Goal: Task Accomplishment & Management: Manage account settings

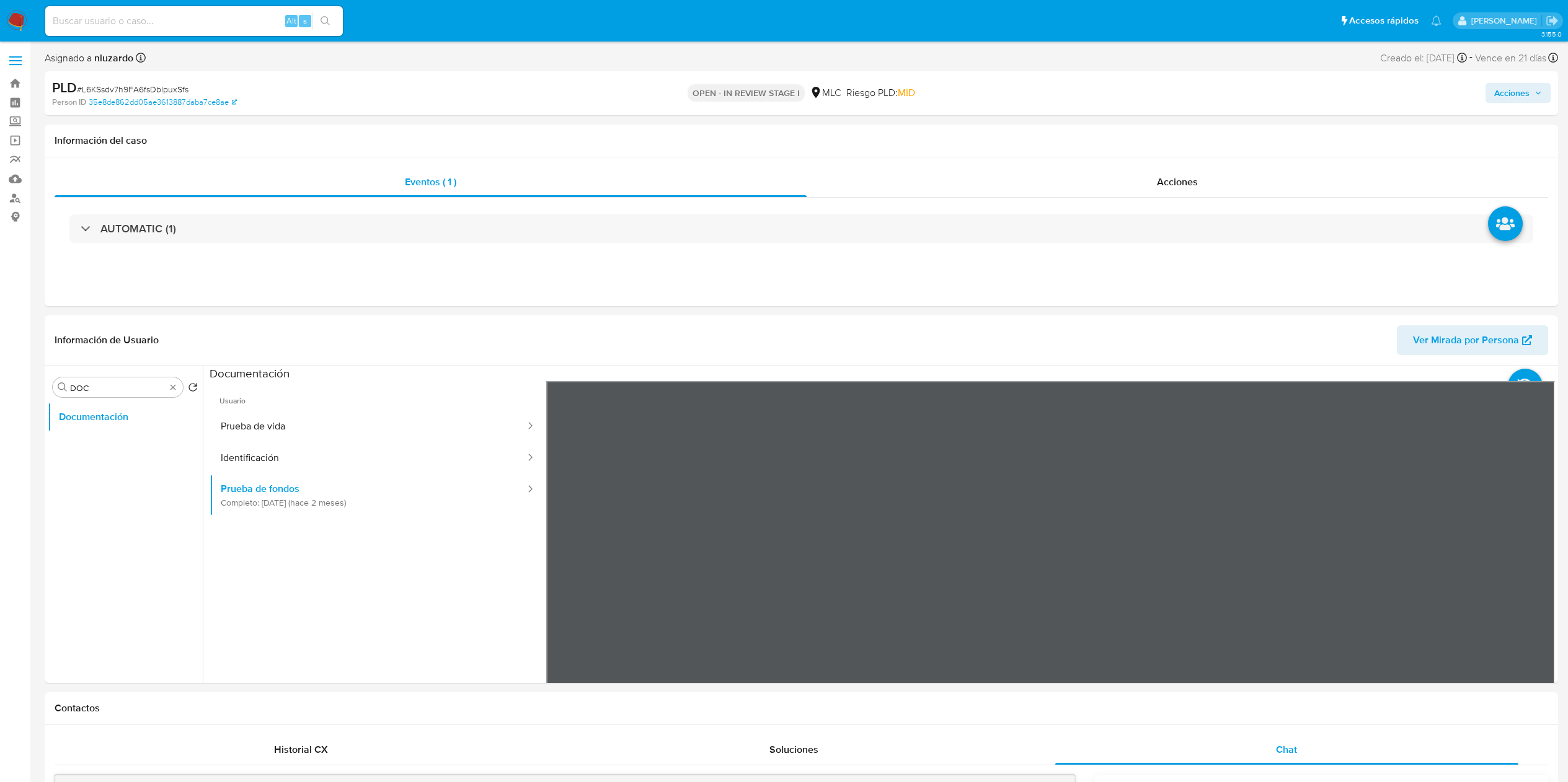
select select "10"
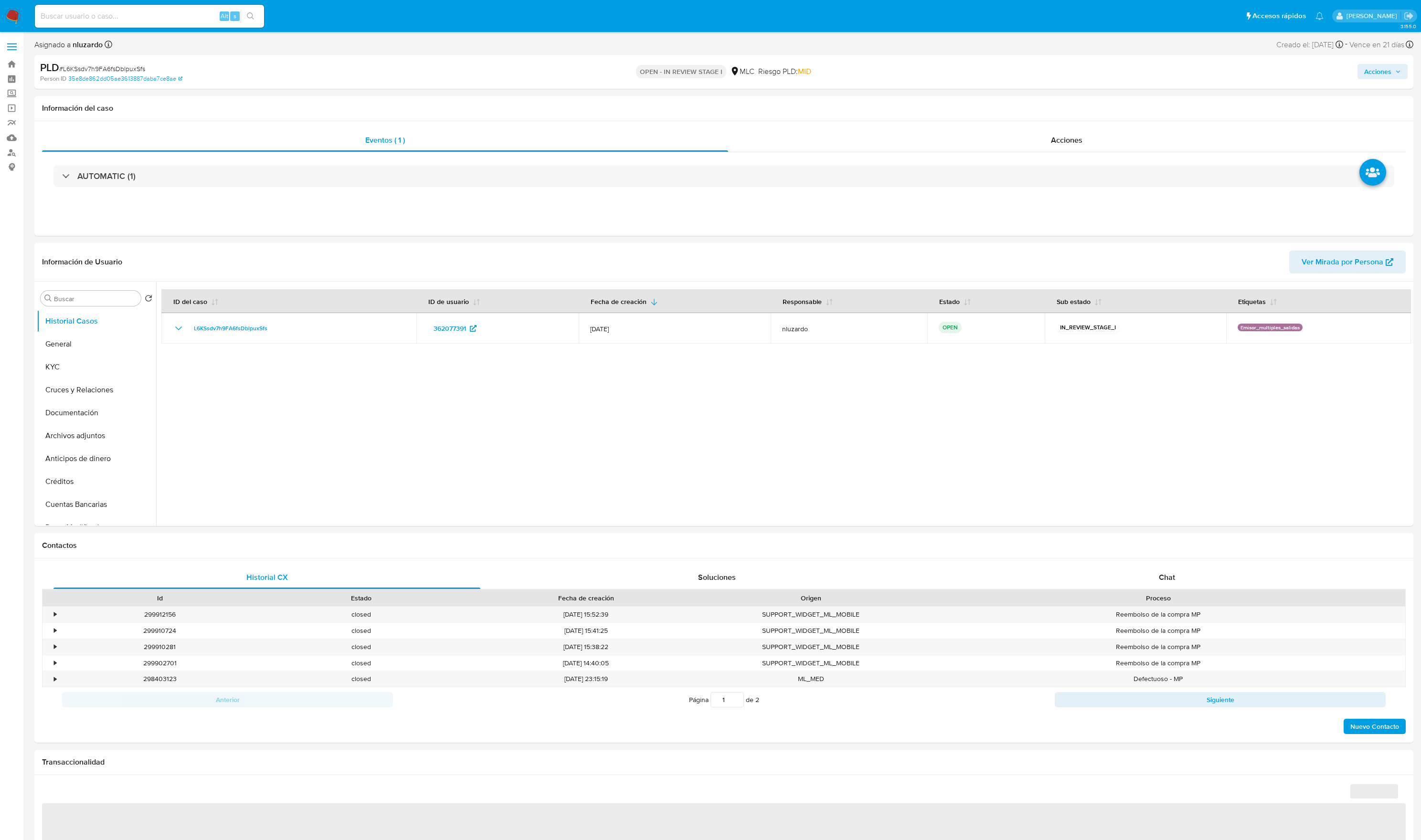
select select "10"
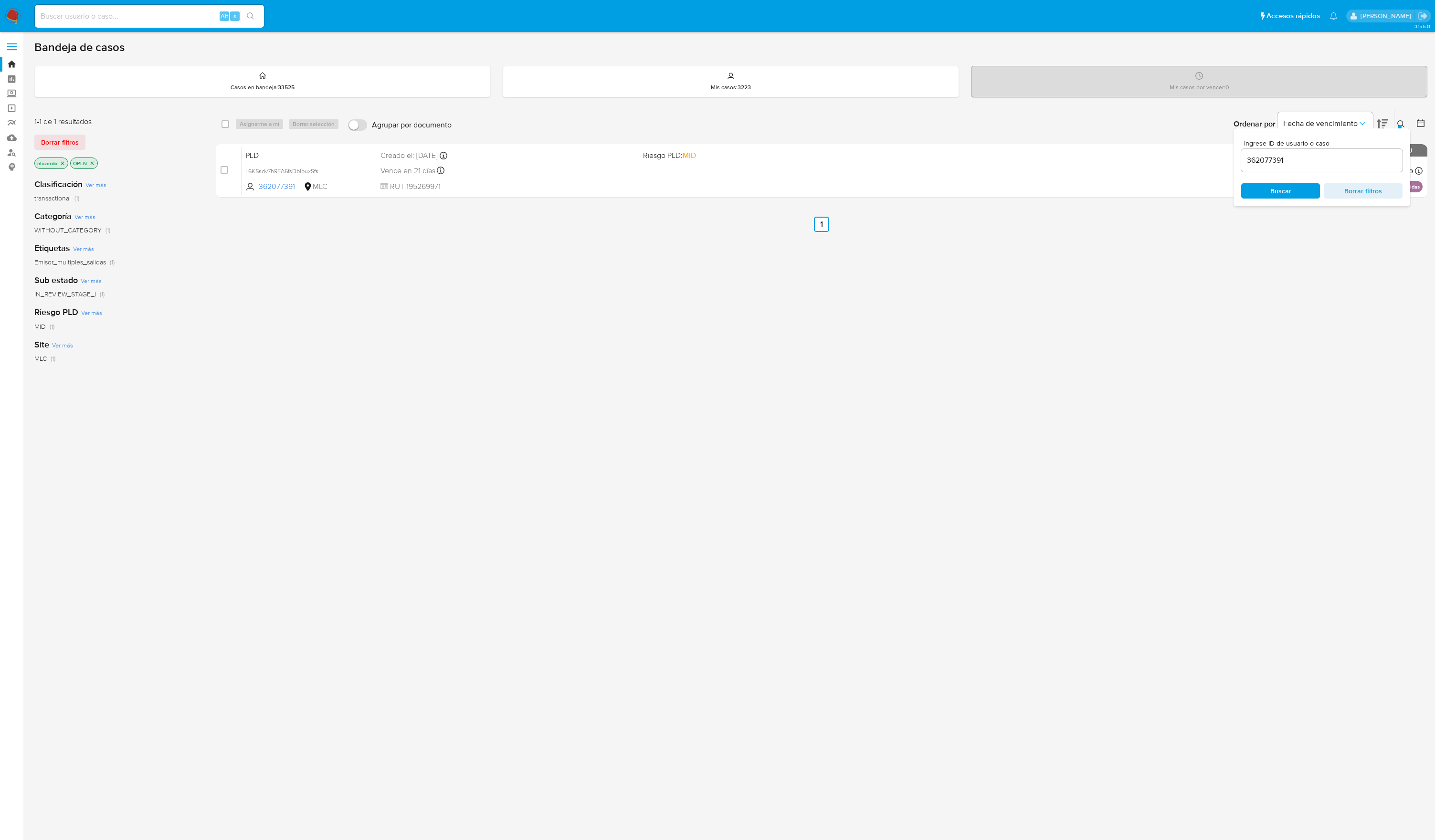
click at [1273, 159] on input "362077391" at bounding box center [1322, 160] width 162 height 12
paste input "210138162"
type input "210138162"
click at [1266, 189] on span "Buscar" at bounding box center [1280, 191] width 65 height 13
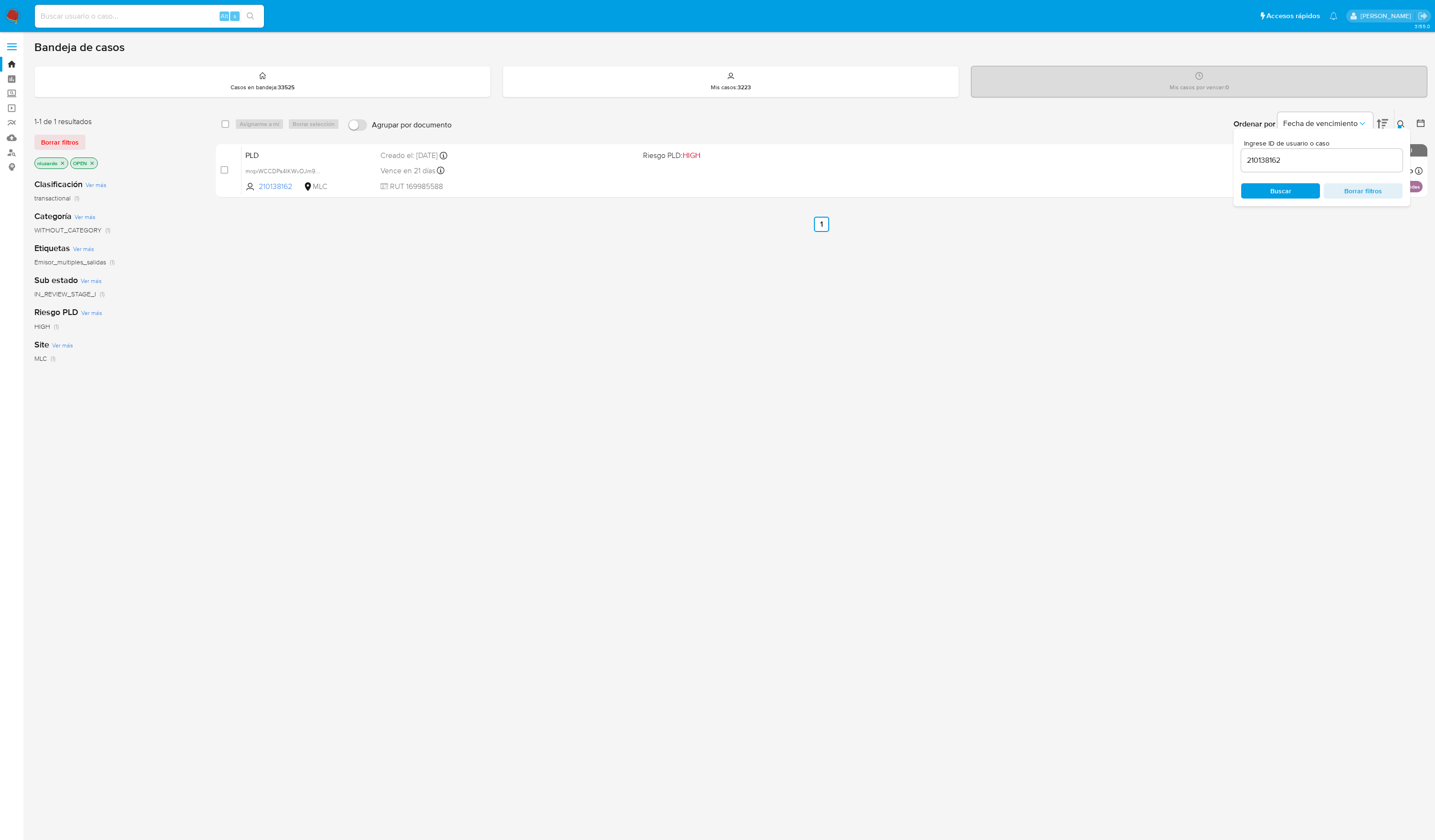
click at [855, 282] on div "select-all-cases-checkbox Asignarme a mí Borrar selección Agrupar por documento…" at bounding box center [821, 325] width 1212 height 432
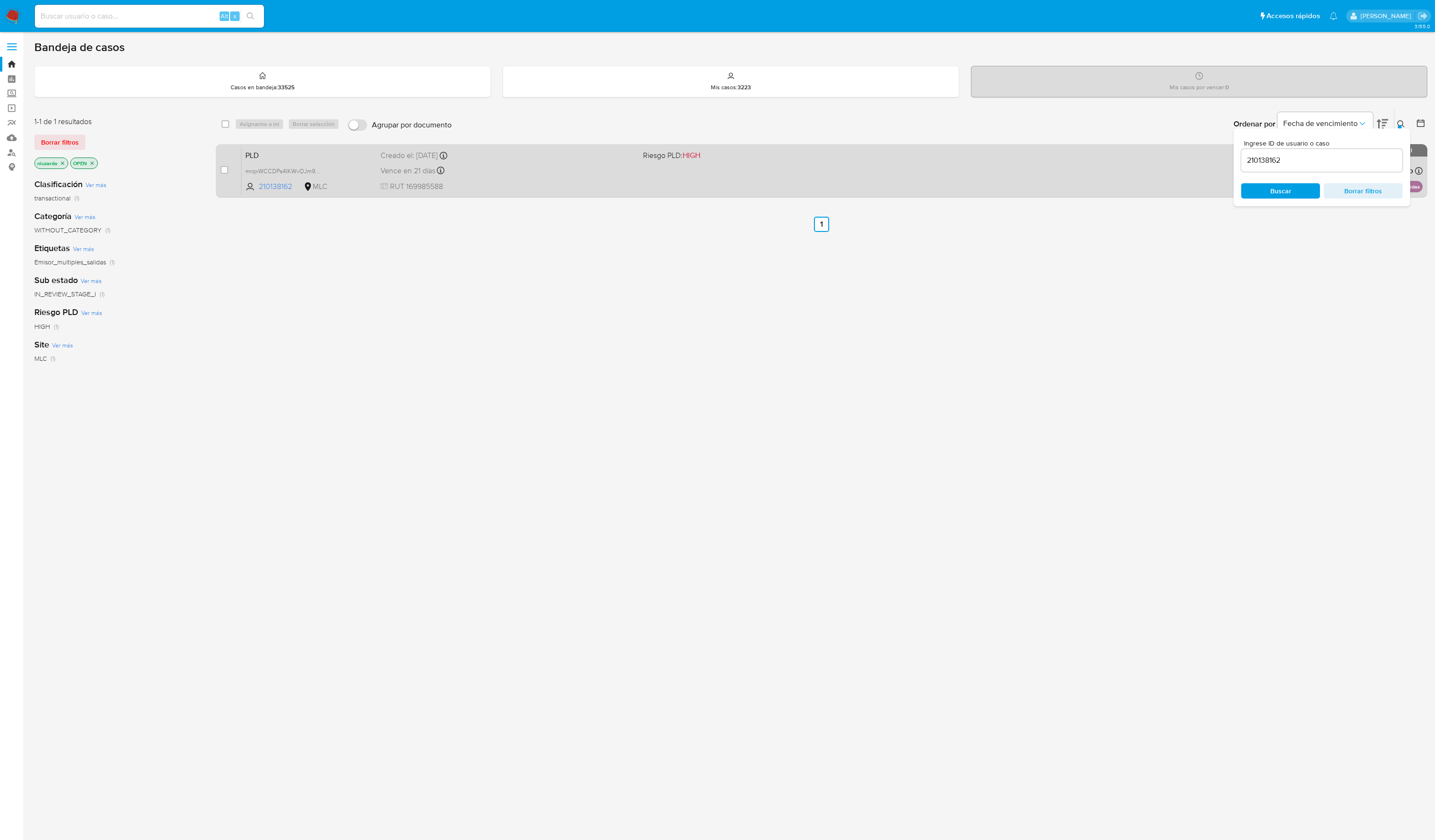
click at [893, 170] on div "PLD mrqxWCCDPs4IKWvOJm9JD4dc 210138162 MLC Riesgo PLD: HIGH Creado el: 12/06/20…" at bounding box center [832, 170] width 1181 height 48
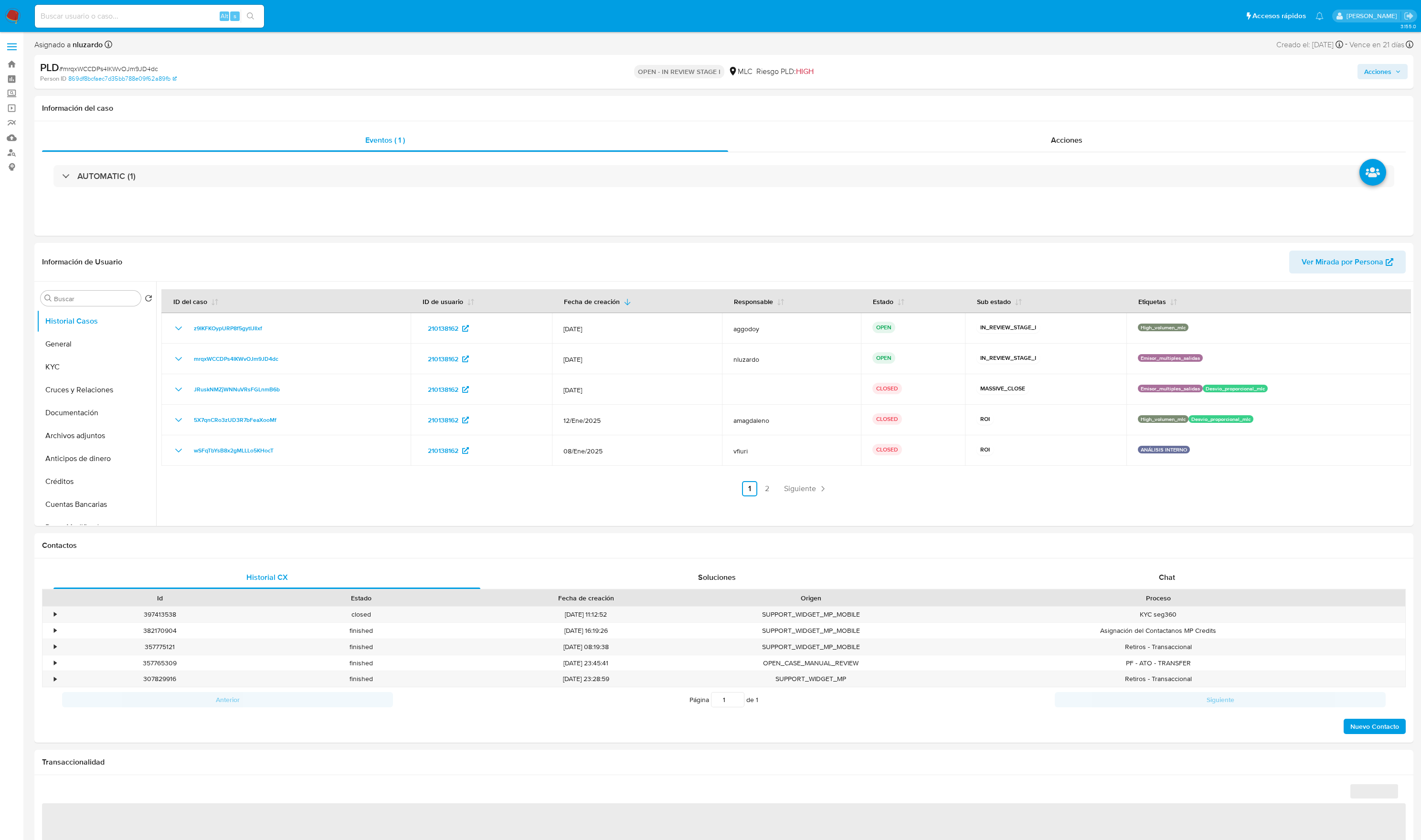
select select "10"
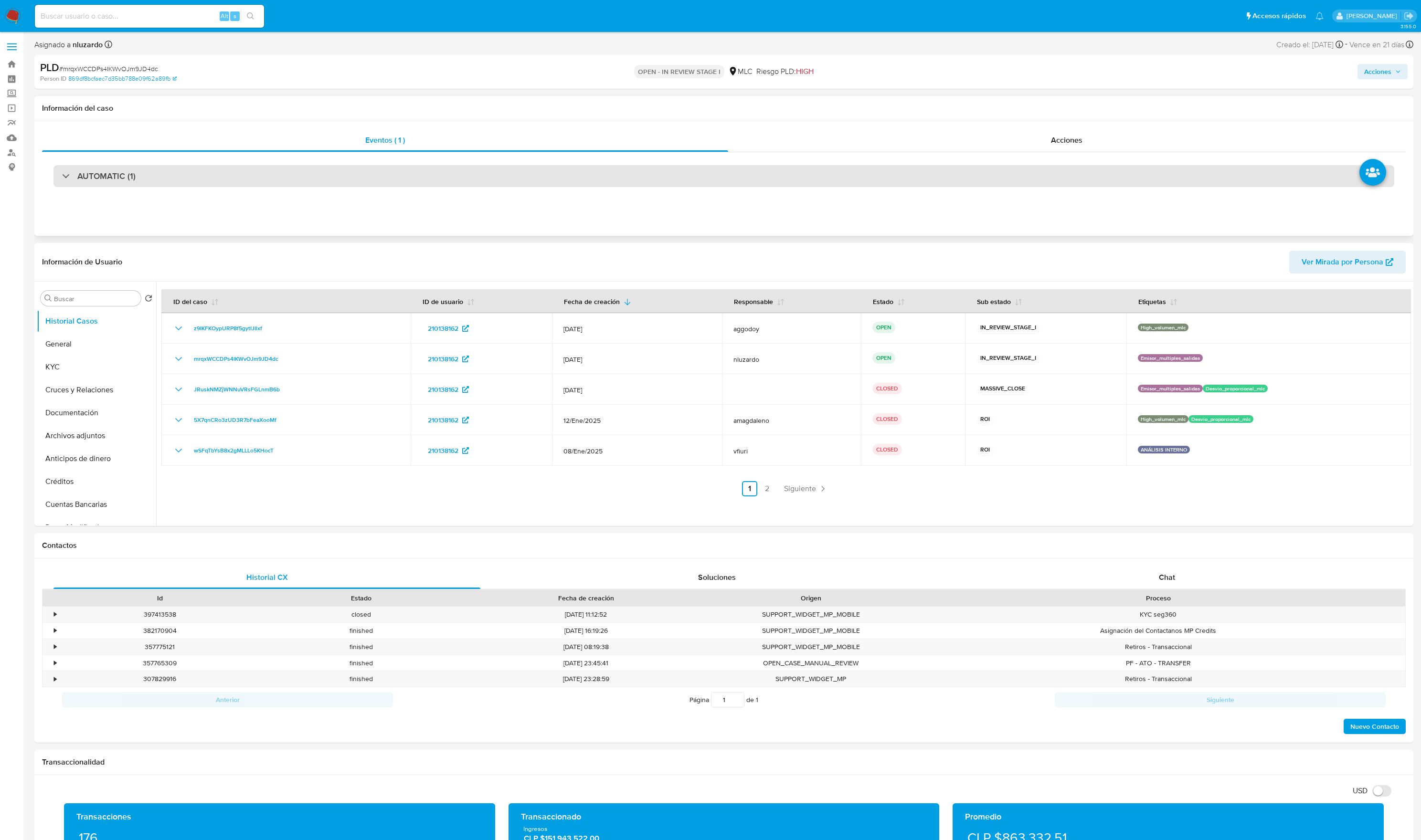
click at [137, 185] on div "AUTOMATIC (1)" at bounding box center [724, 176] width 1341 height 22
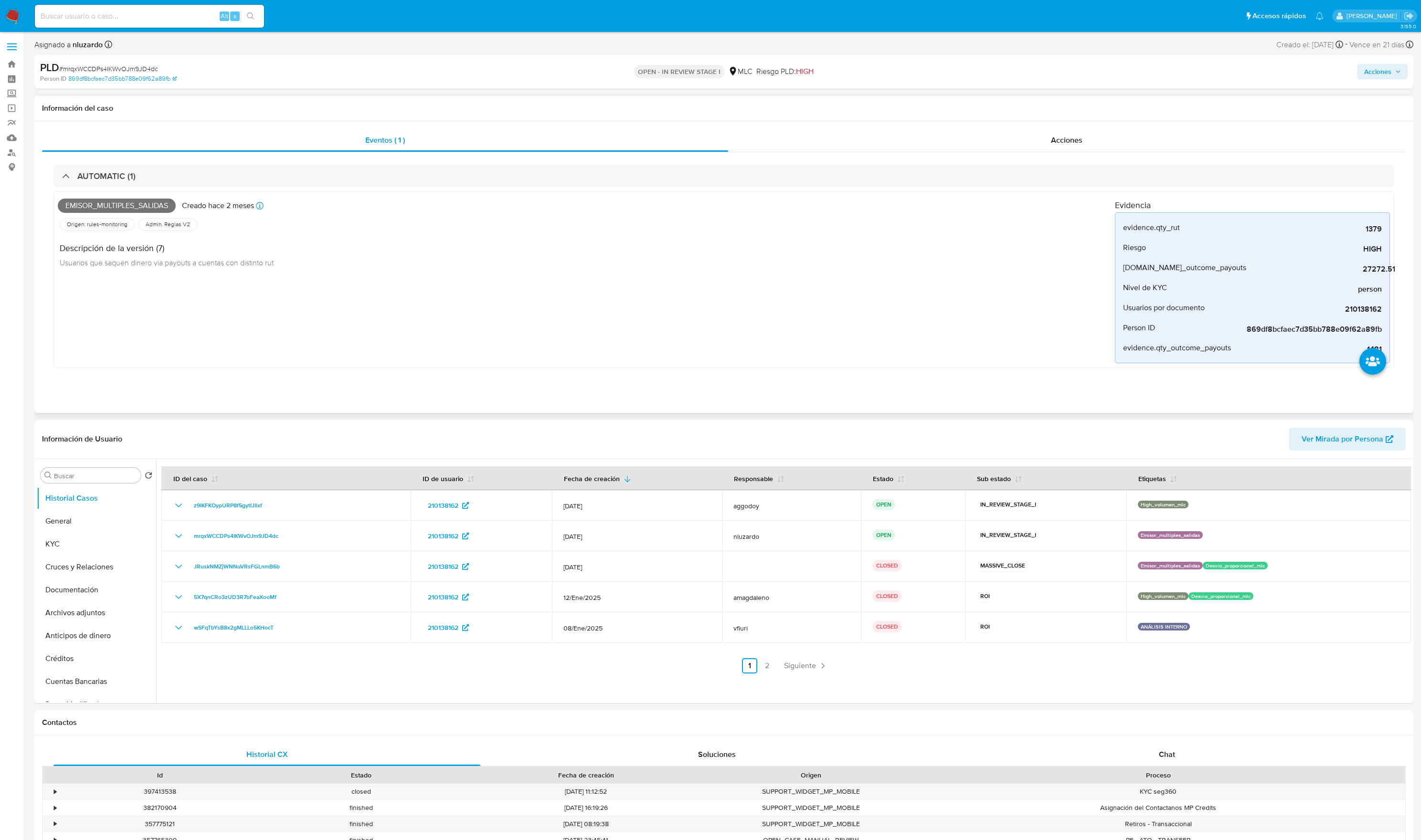
click at [132, 208] on span "Emisor_multiples_salidas" at bounding box center [117, 206] width 118 height 14
copy span "Emisor_multiples_salidas"
click at [159, 10] on input at bounding box center [149, 16] width 229 height 12
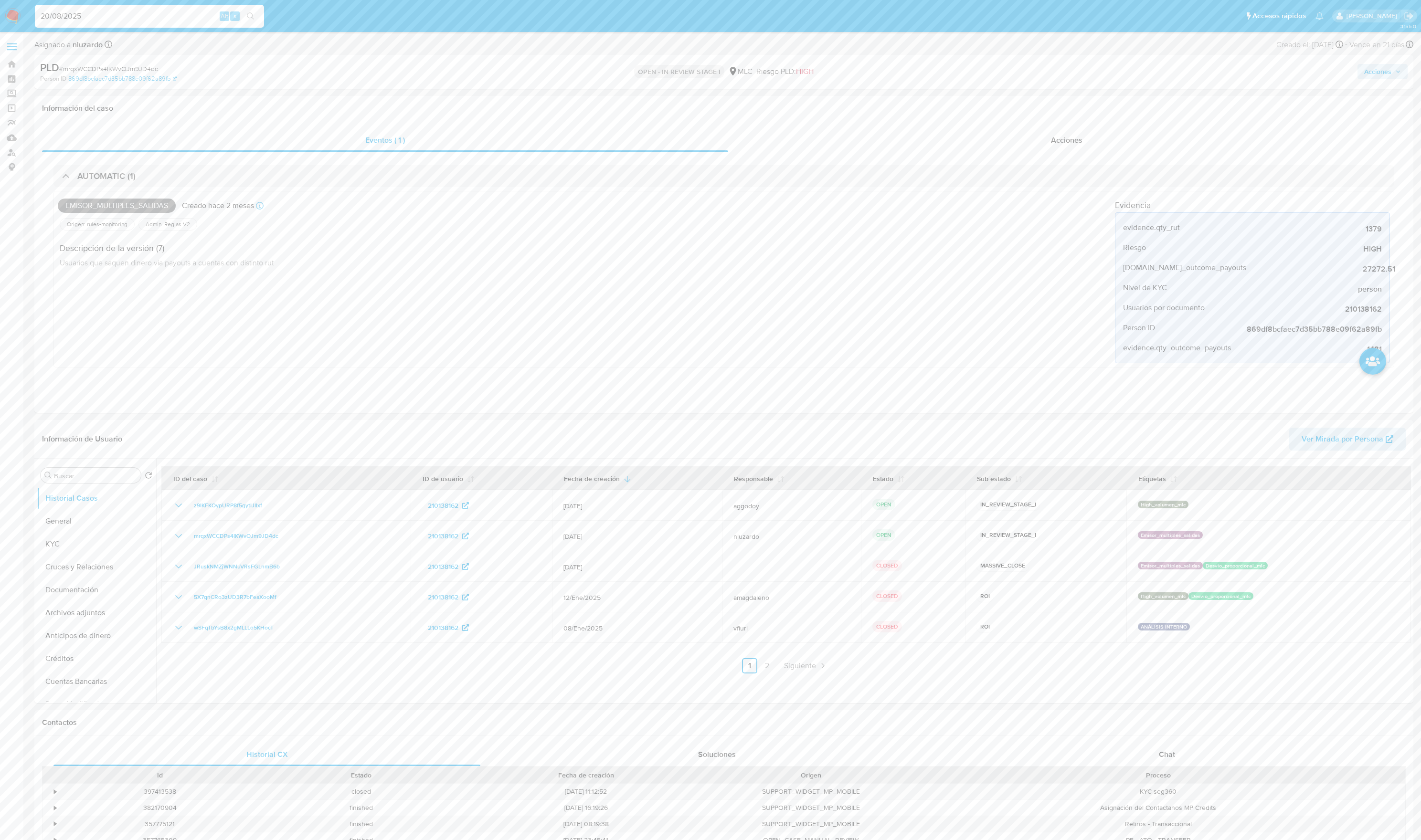
type input "20/08/2025"
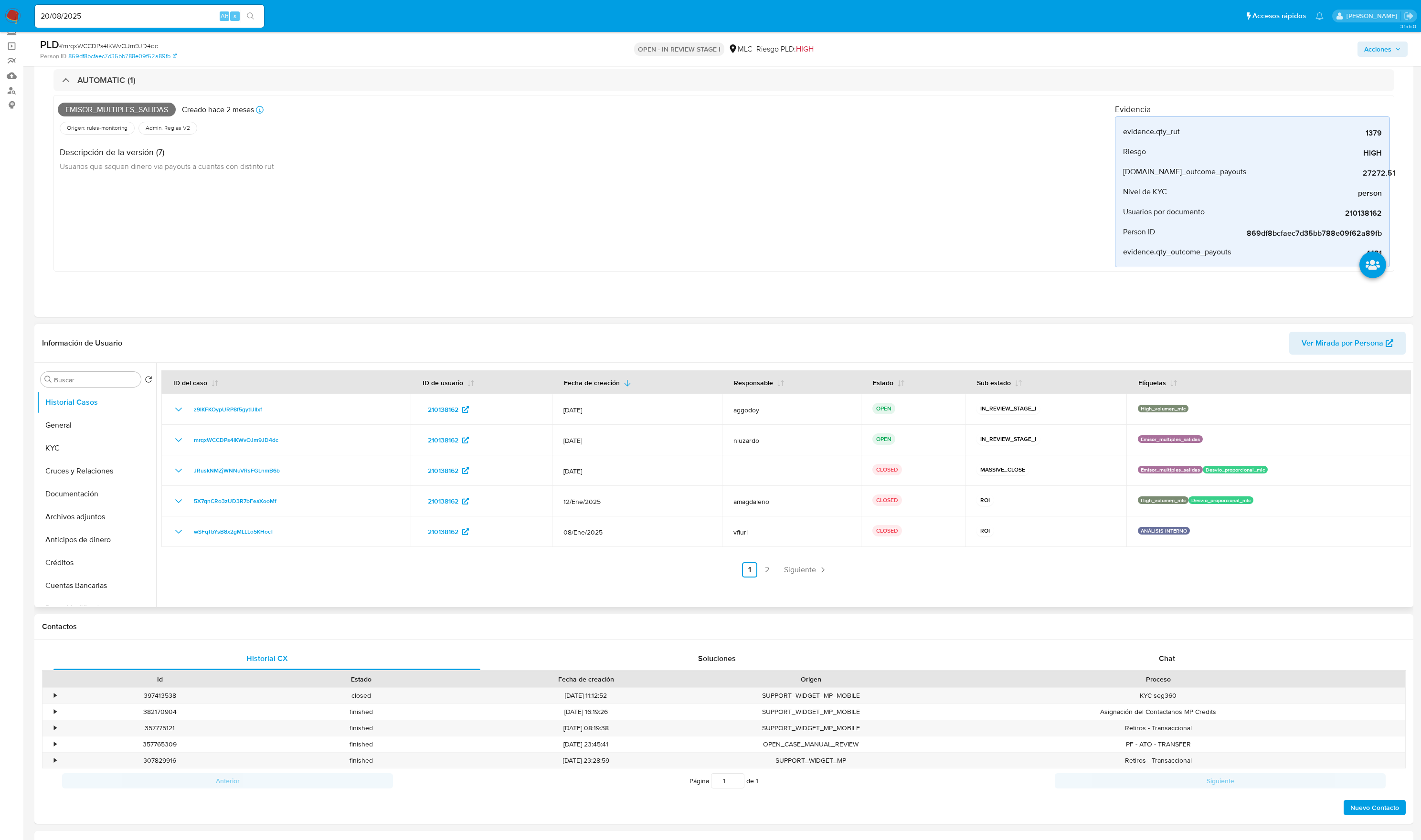
scroll to position [95, 0]
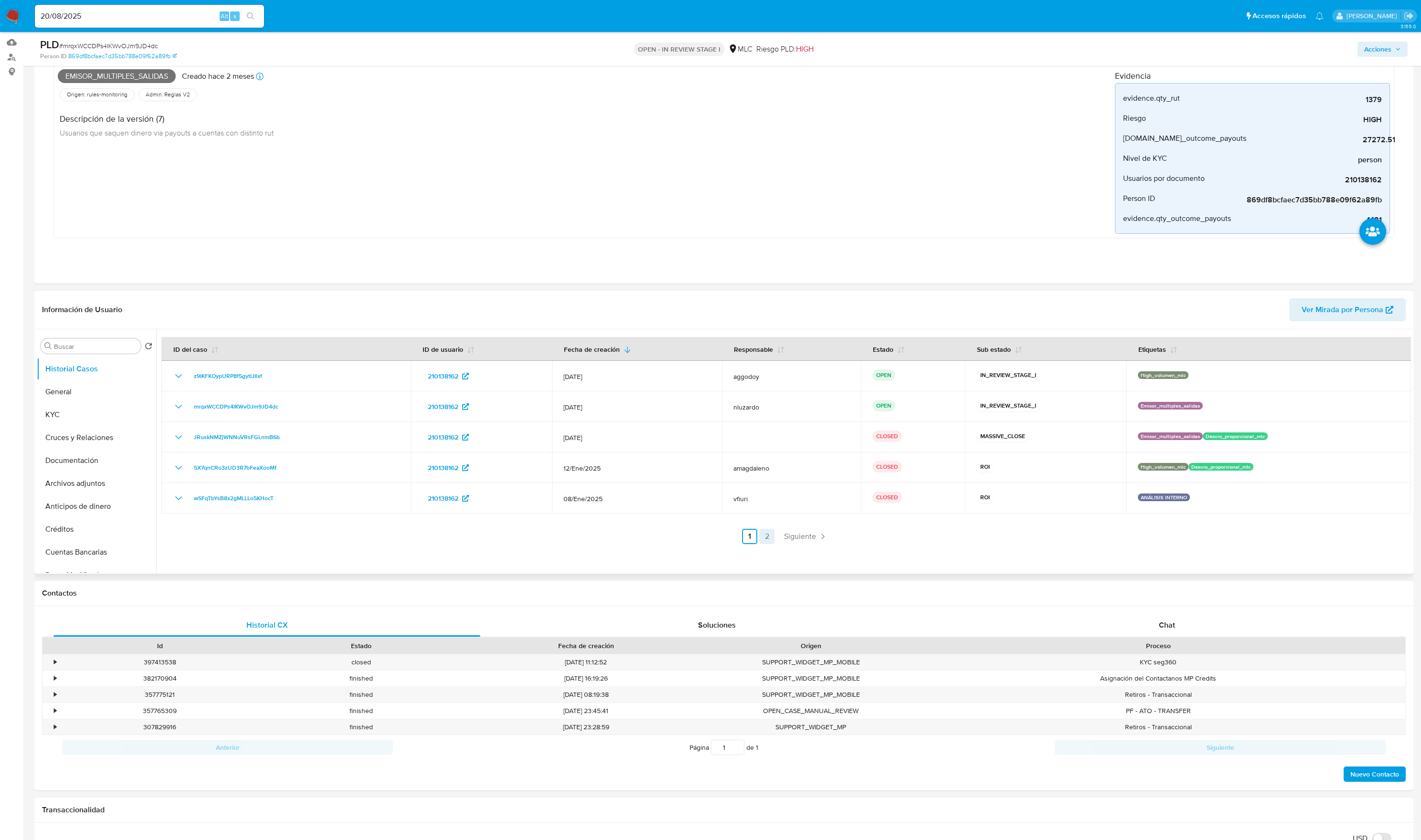
click at [764, 540] on link "2" at bounding box center [767, 536] width 15 height 15
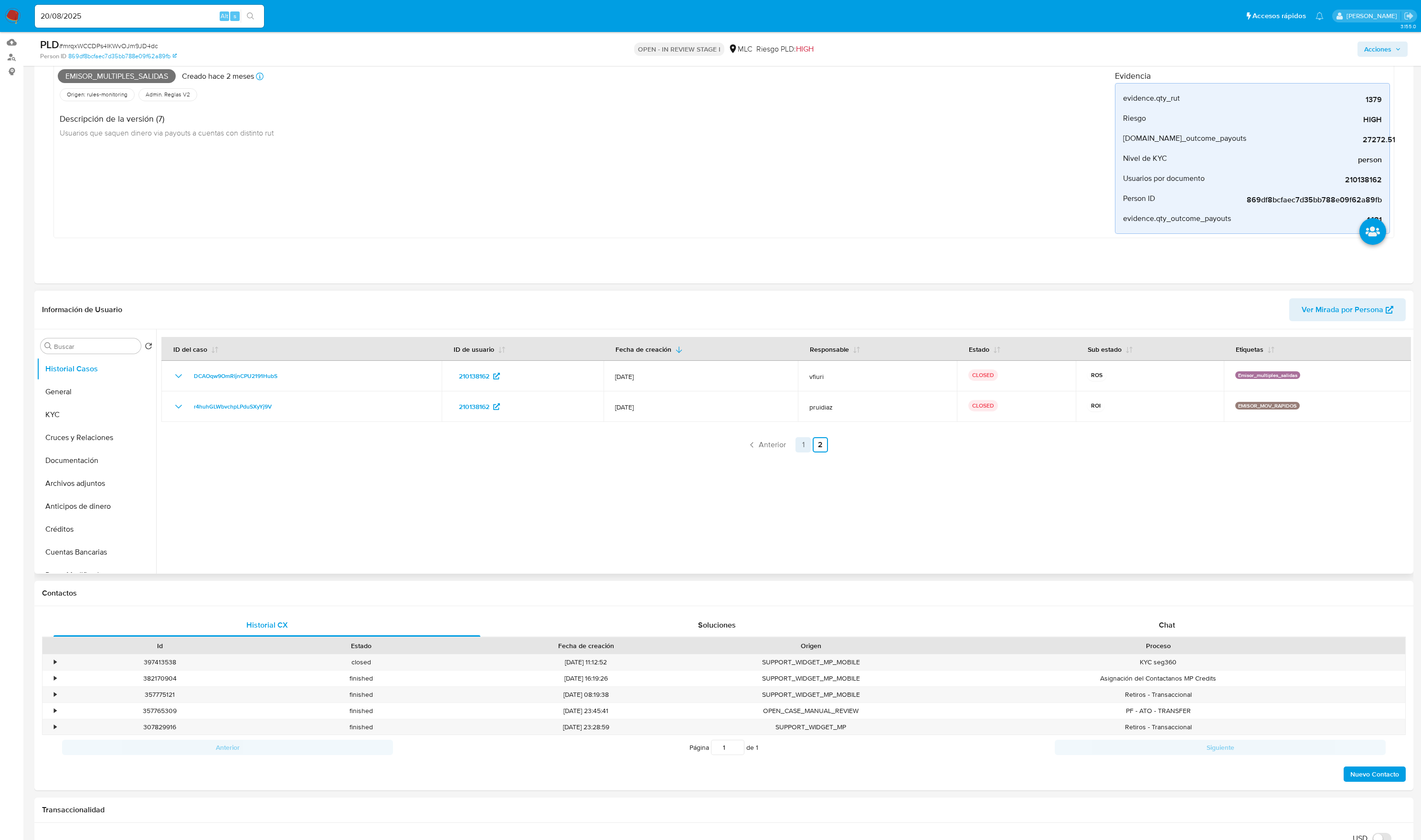
click at [796, 451] on link "1" at bounding box center [803, 445] width 15 height 15
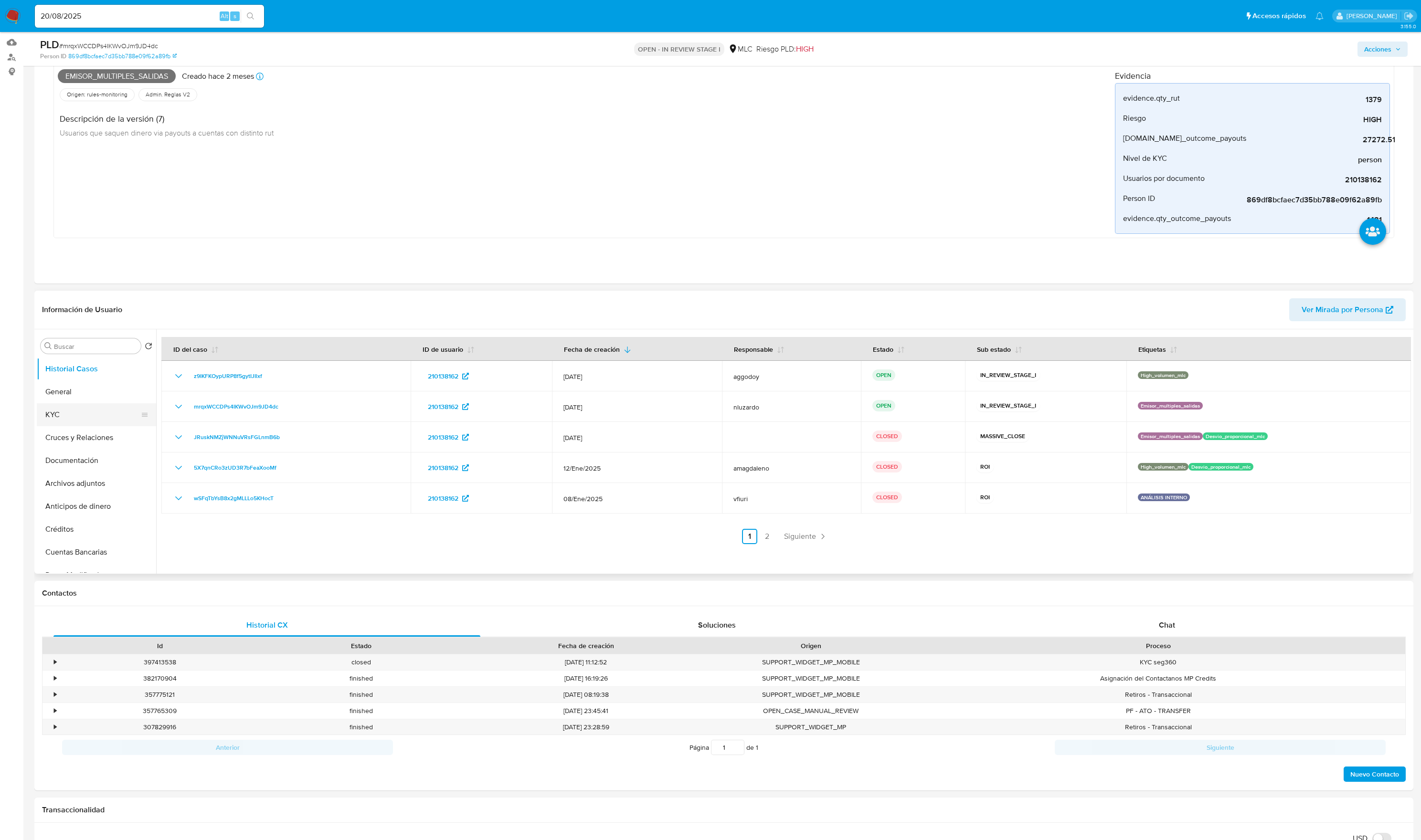
click at [67, 424] on button "KYC" at bounding box center [93, 414] width 112 height 23
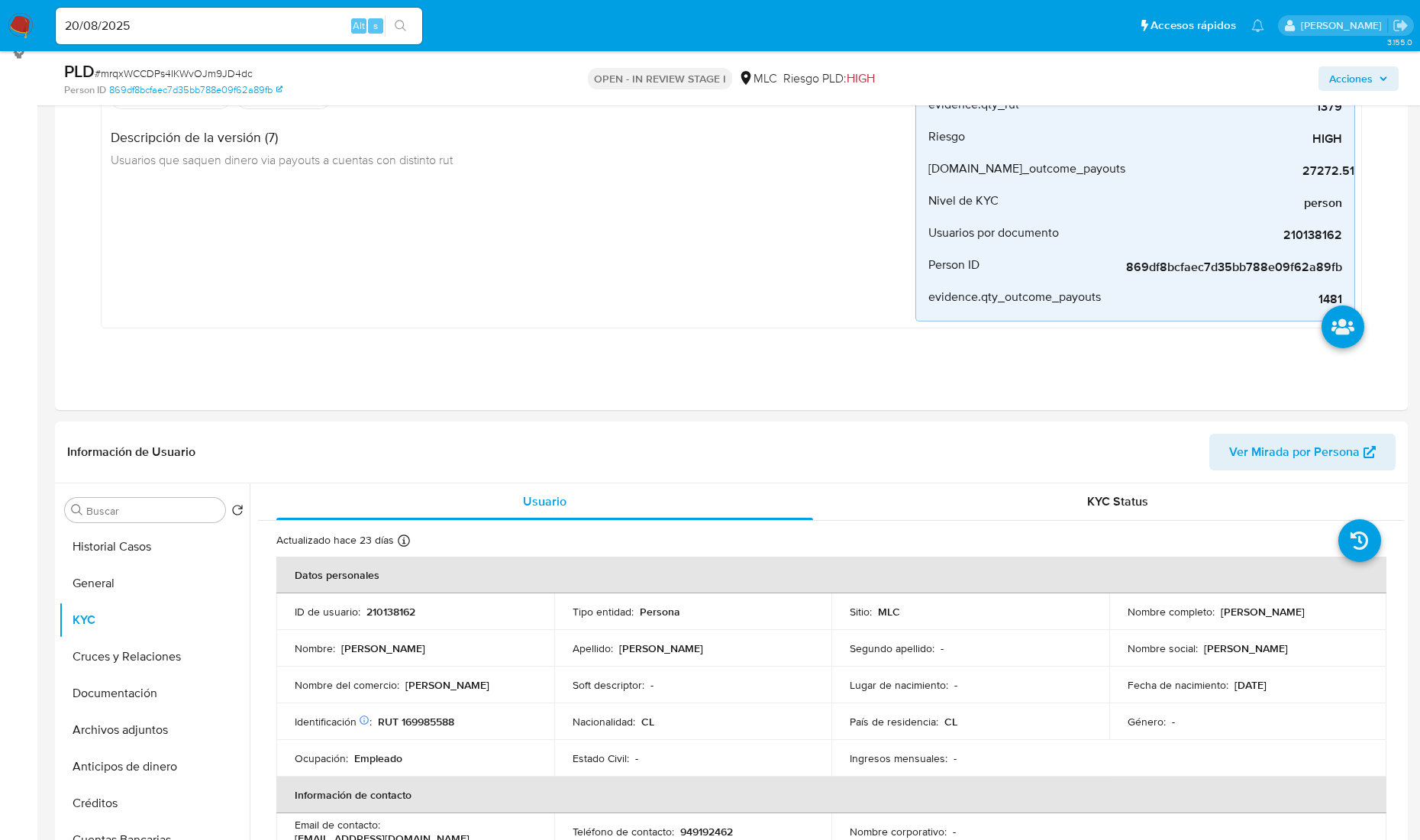
scroll to position [249, 0]
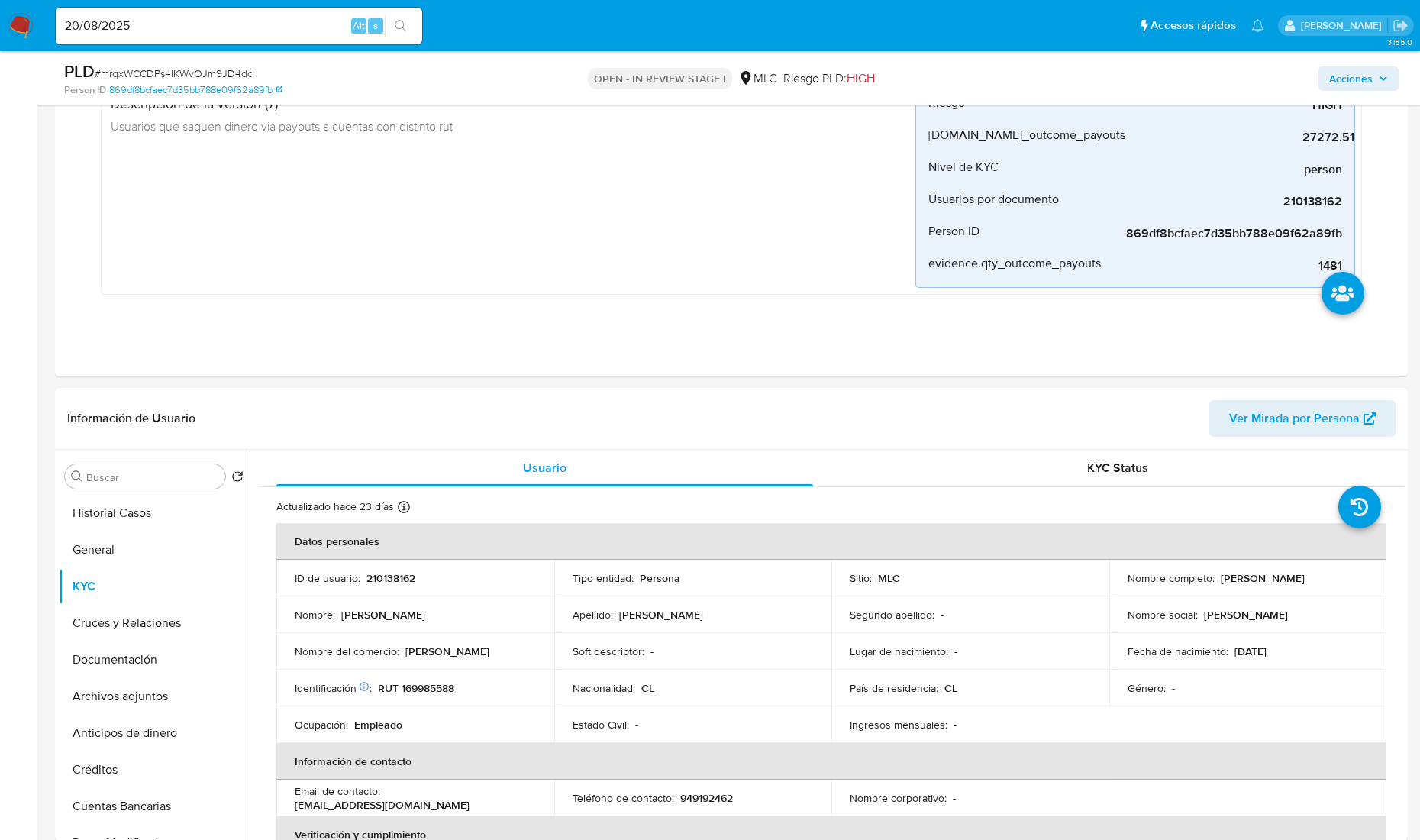
click at [1150, 594] on td "Nombre completo : Eduardo Andrés Faúndez Rodríguez" at bounding box center [1248, 577] width 278 height 37
click at [1220, 584] on p "Eduardo Andrés Faúndez Rodríguez" at bounding box center [1262, 577] width 84 height 13
click at [1220, 584] on p "[PERSON_NAME] [PERSON_NAME]" at bounding box center [1262, 577] width 84 height 13
drag, startPoint x: 1261, startPoint y: 594, endPoint x: 1286, endPoint y: 590, distance: 25.3
click at [1286, 590] on td "Nombre completo : Eduardo Andrés Faúndez Rodríguez" at bounding box center [1248, 577] width 278 height 37
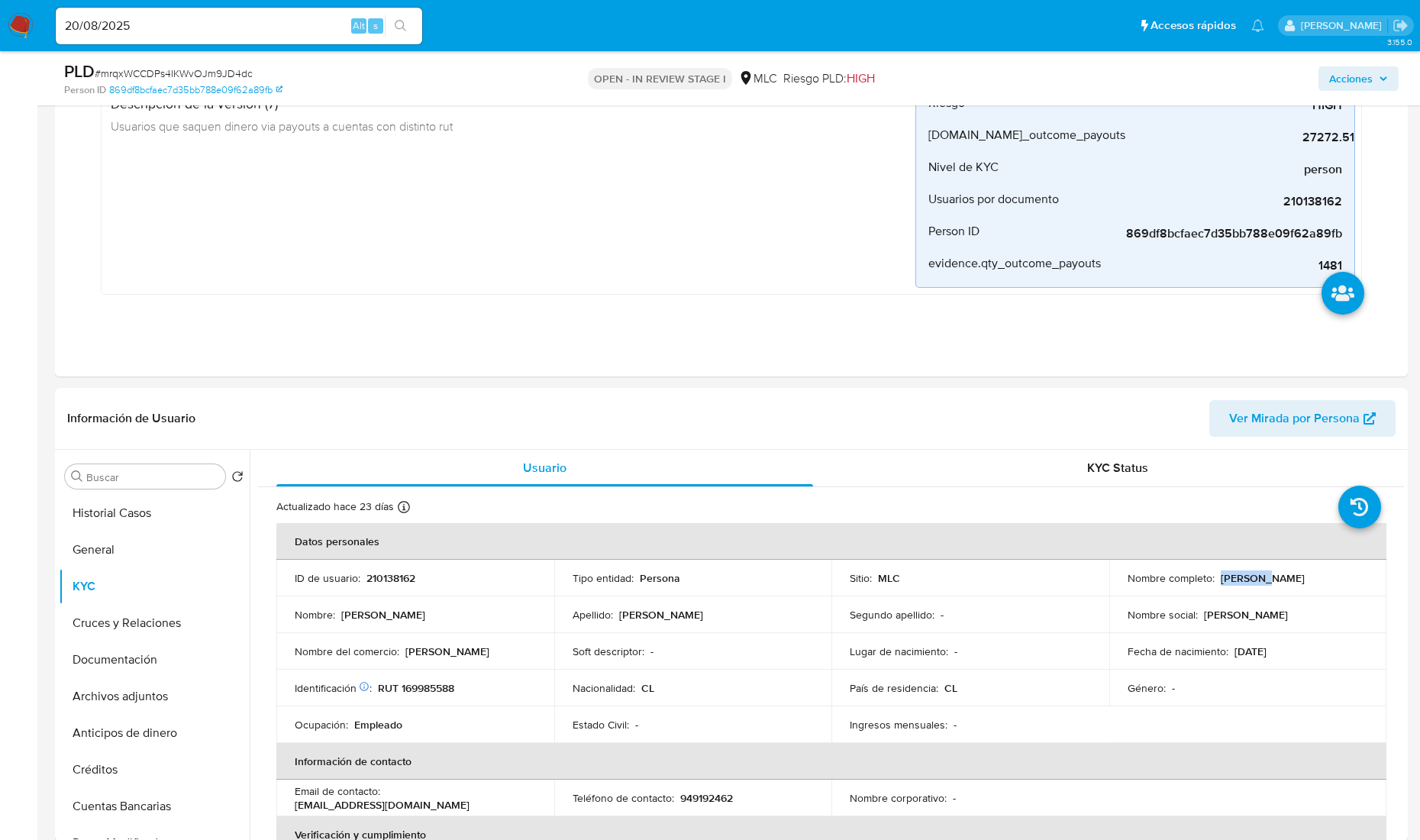
copy p "[PERSON_NAME] [PERSON_NAME]"
click at [428, 684] on p "RUT 169985588" at bounding box center [416, 687] width 77 height 13
copy p "169985588"
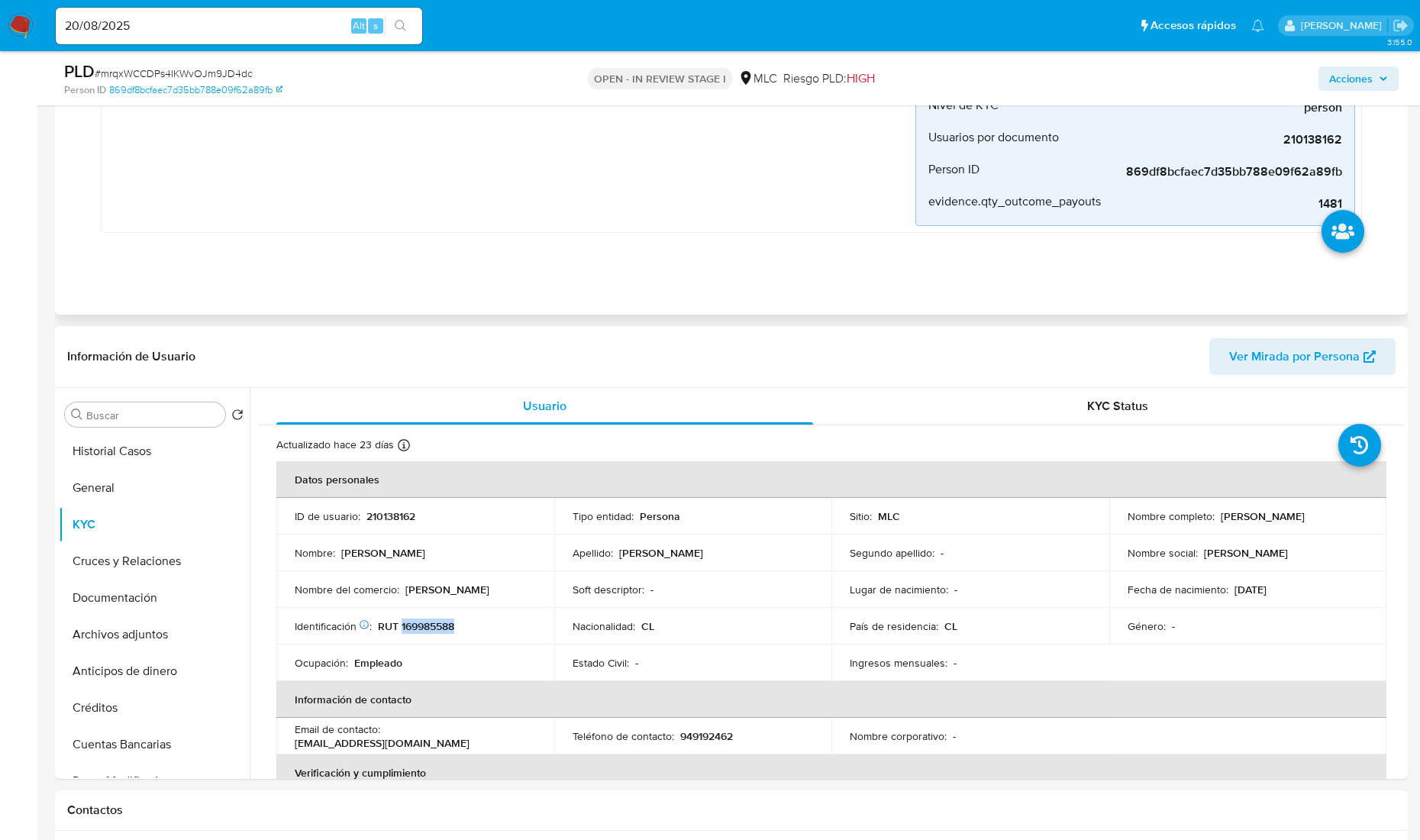
scroll to position [344, 0]
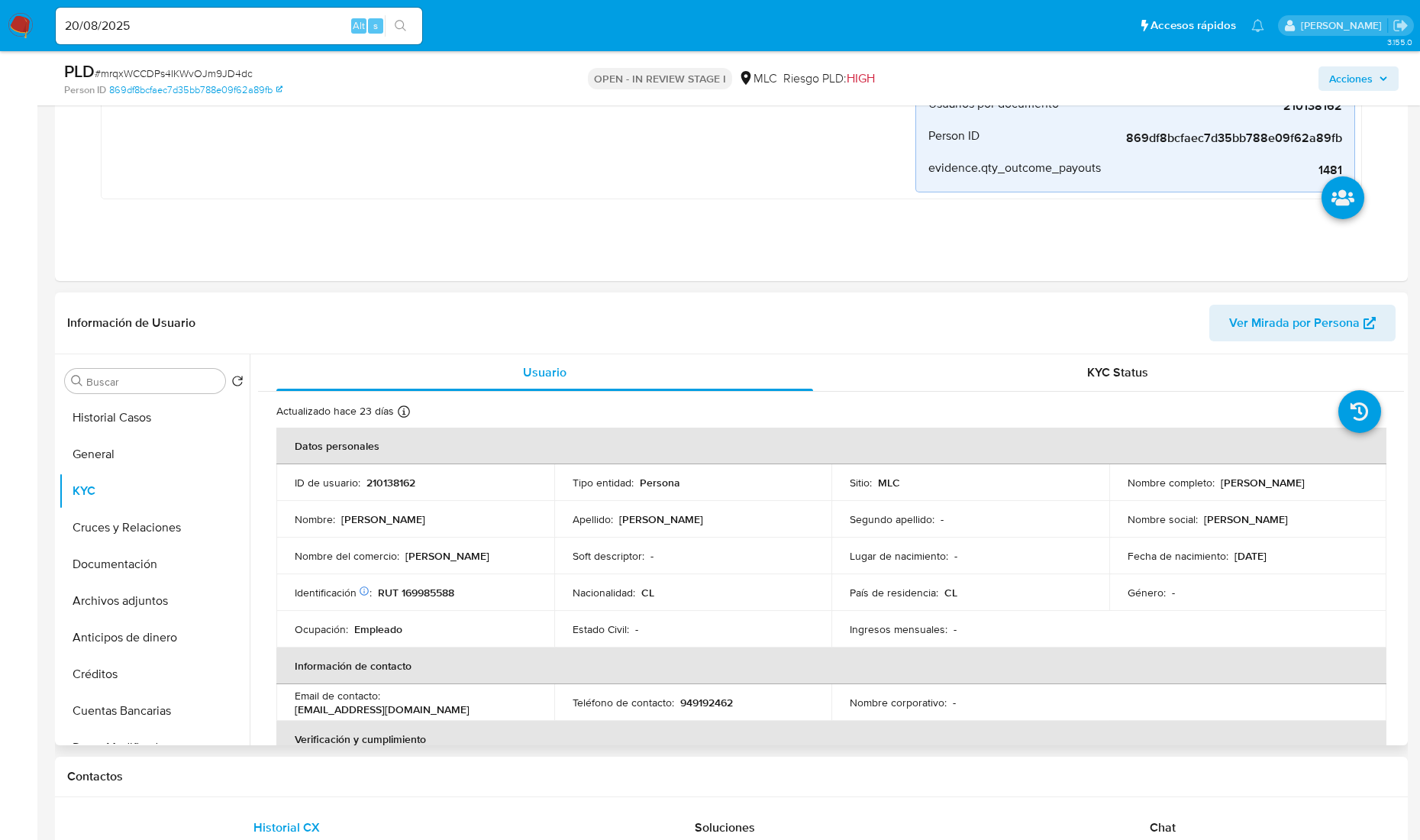
click at [887, 531] on td "Segundo apellido : -" at bounding box center [970, 518] width 278 height 37
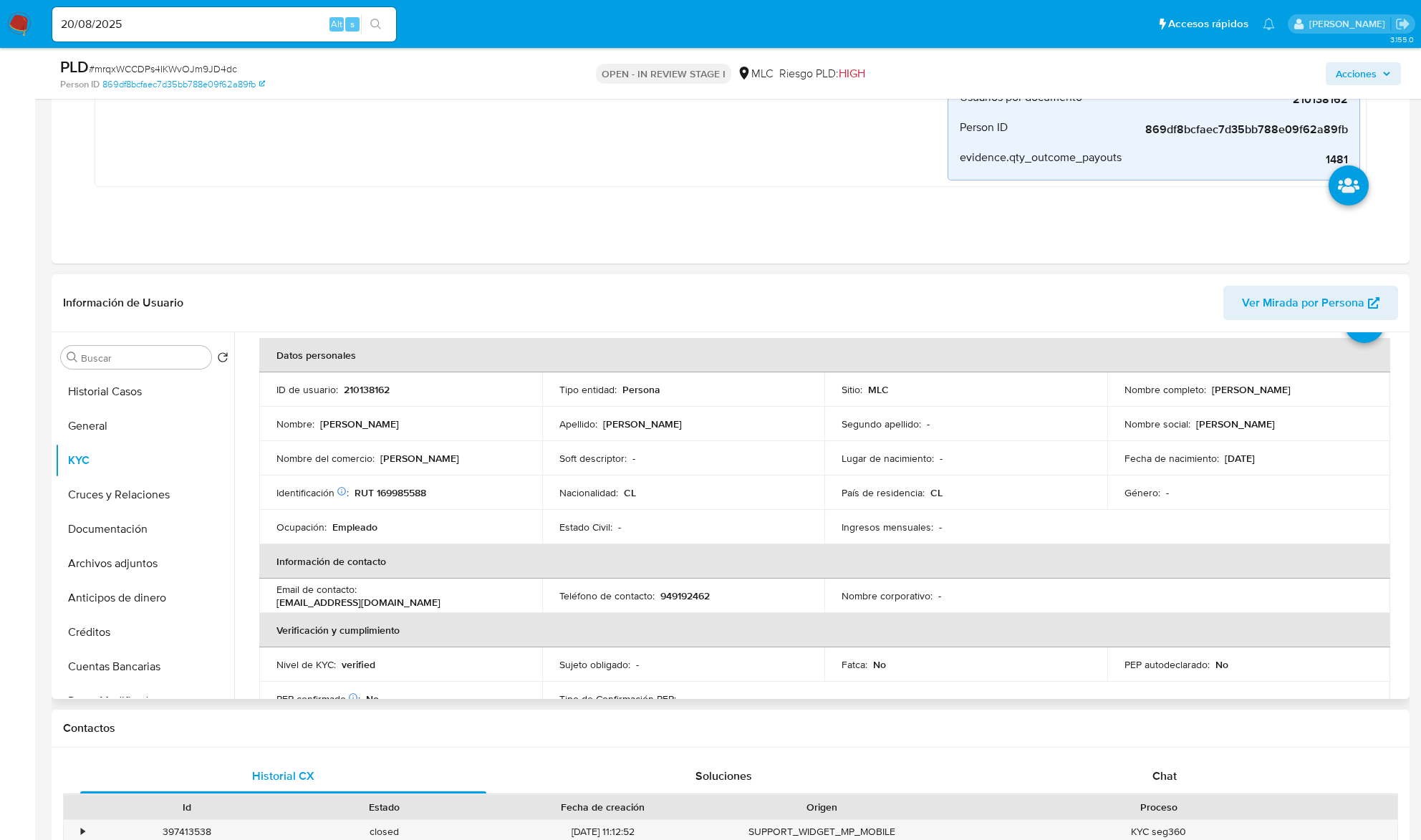
scroll to position [95, 0]
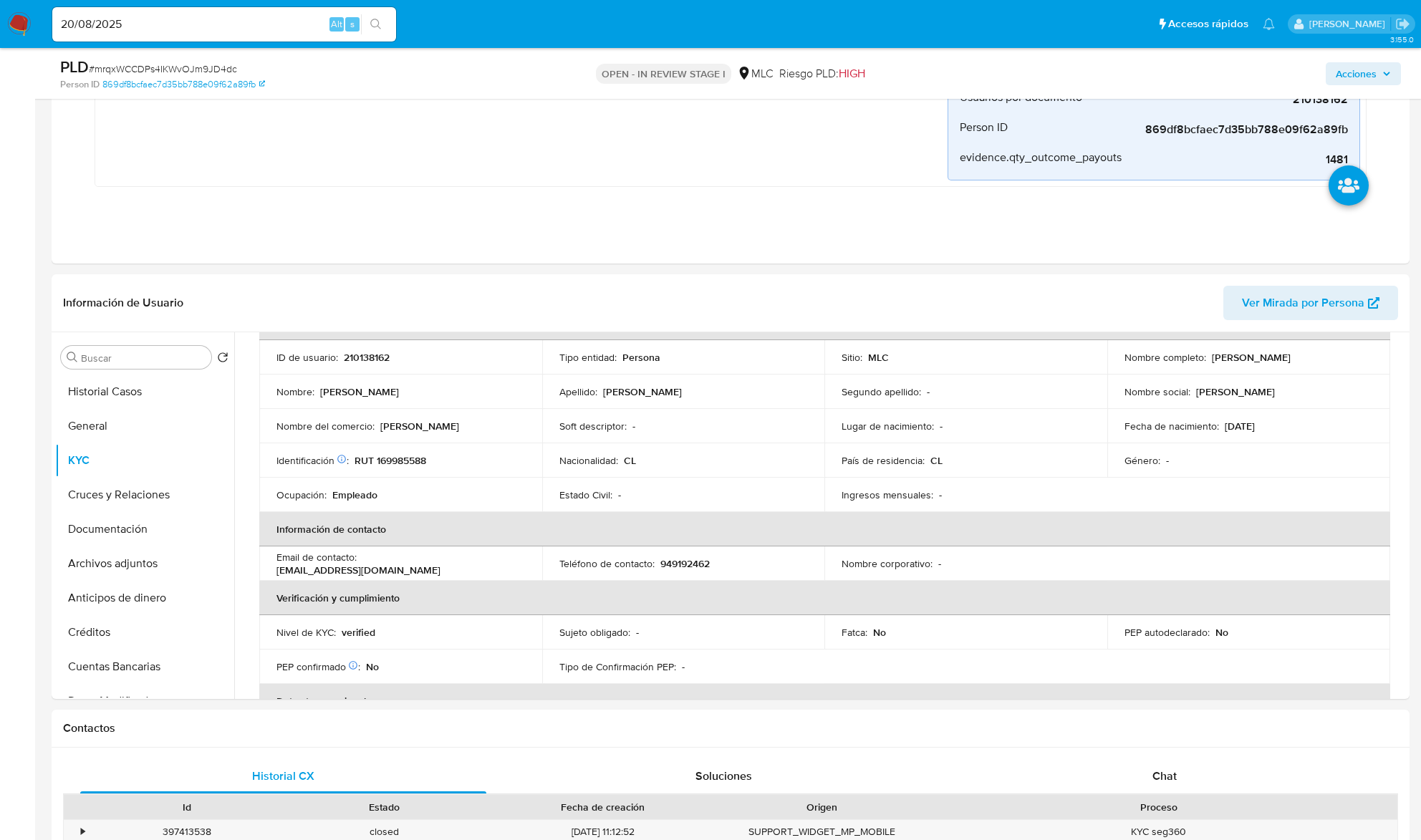
click at [1407, 447] on div "Buscar Volver al orden por defecto Historial Casos General KYC Cruces y Relacio…" at bounding box center [731, 516] width 1358 height 367
click at [1405, 444] on div "Usuario KYC Status Actualizado hace 23 días Creado: 05/11/2020 17:58:06 Actuali…" at bounding box center [820, 516] width 1172 height 367
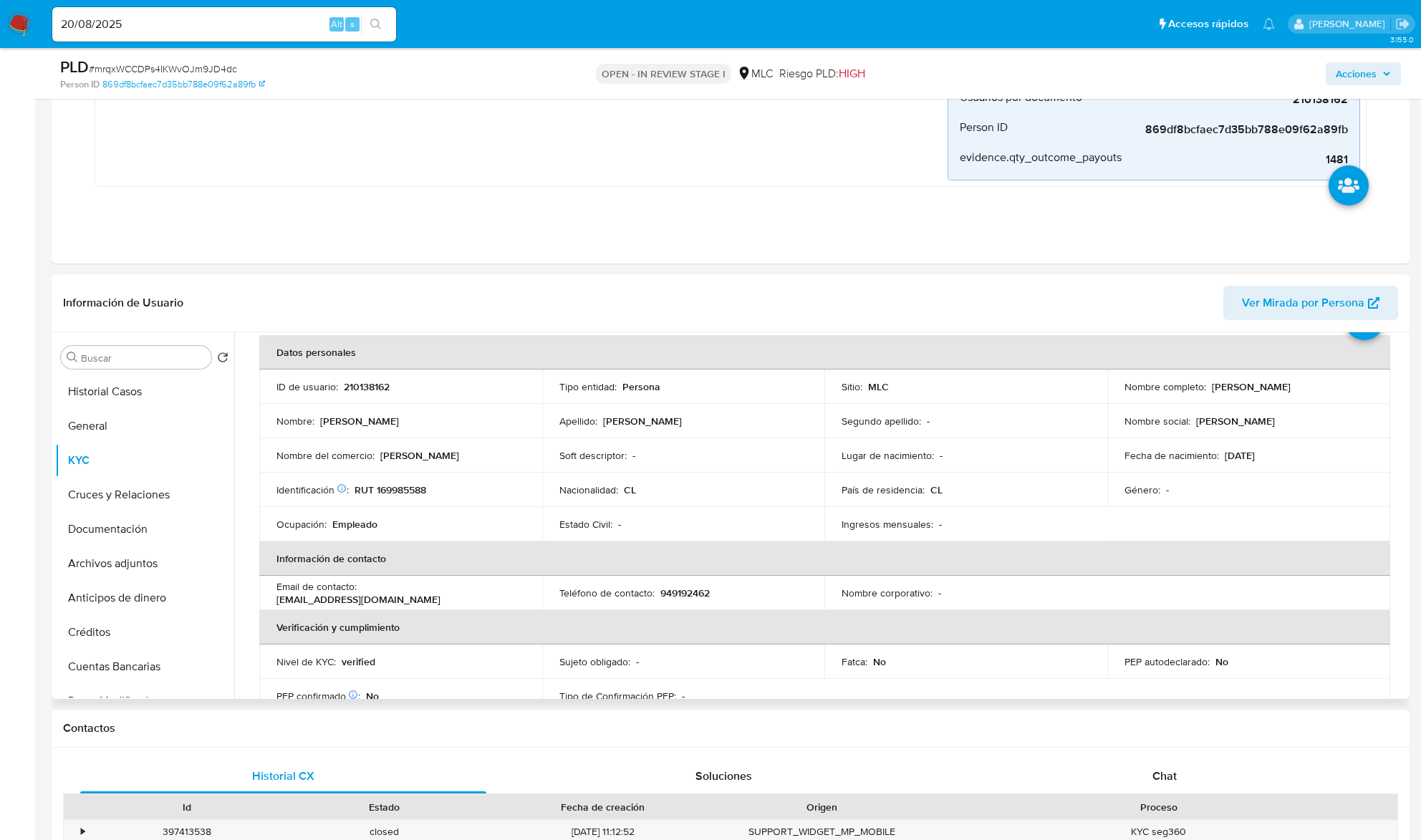
scroll to position [59, 0]
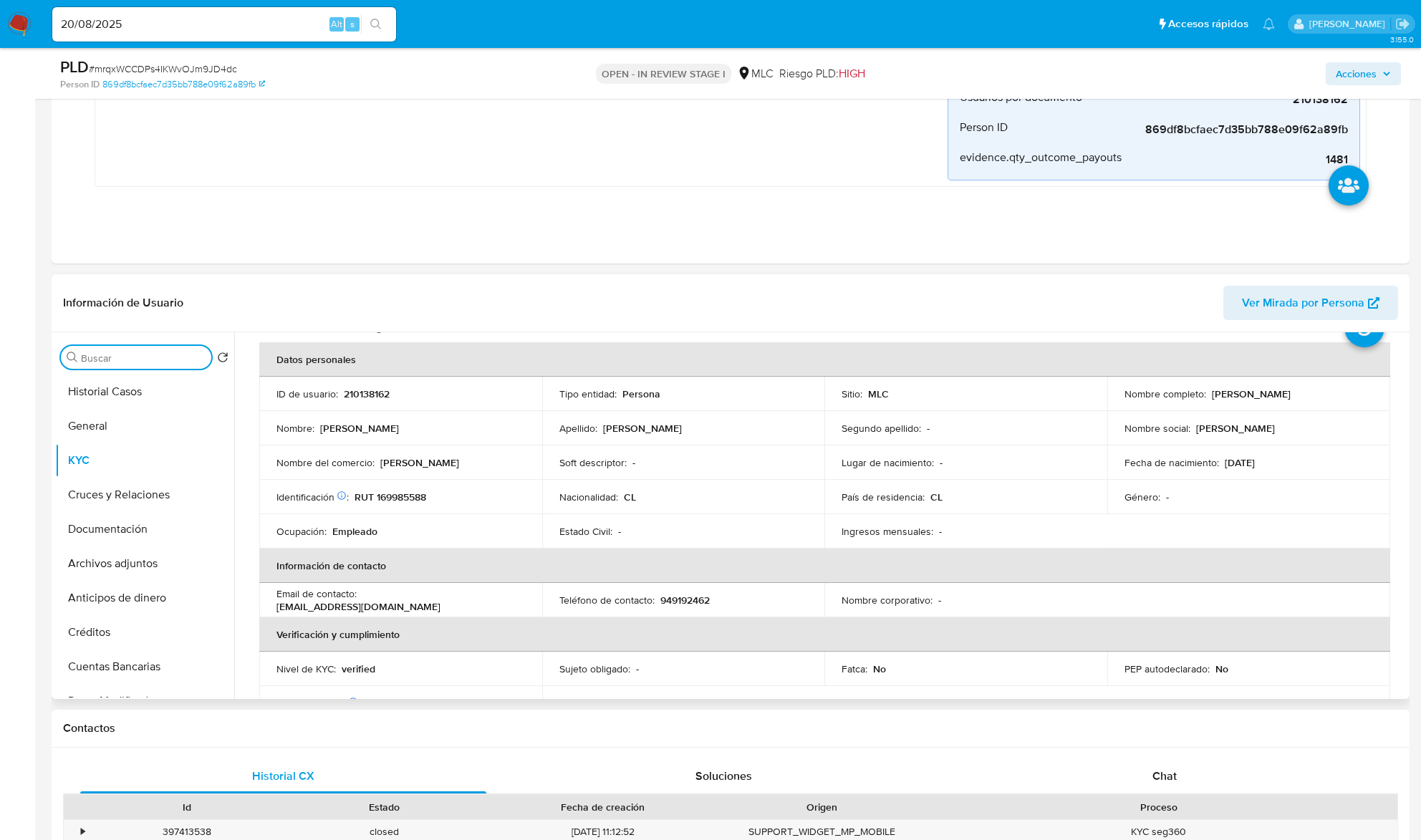
click at [129, 364] on input "Buscar" at bounding box center [143, 358] width 125 height 13
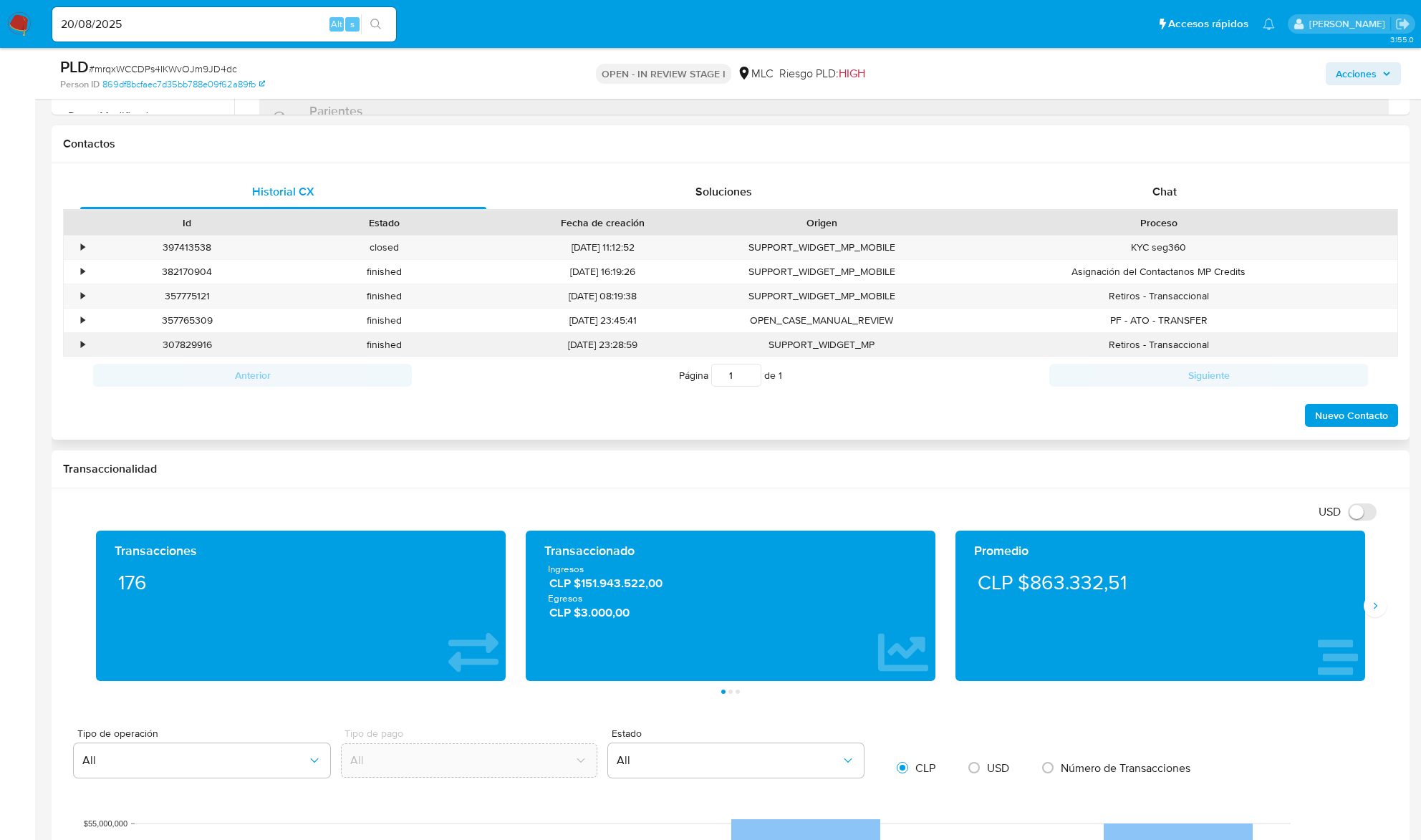
scroll to position [608, 0]
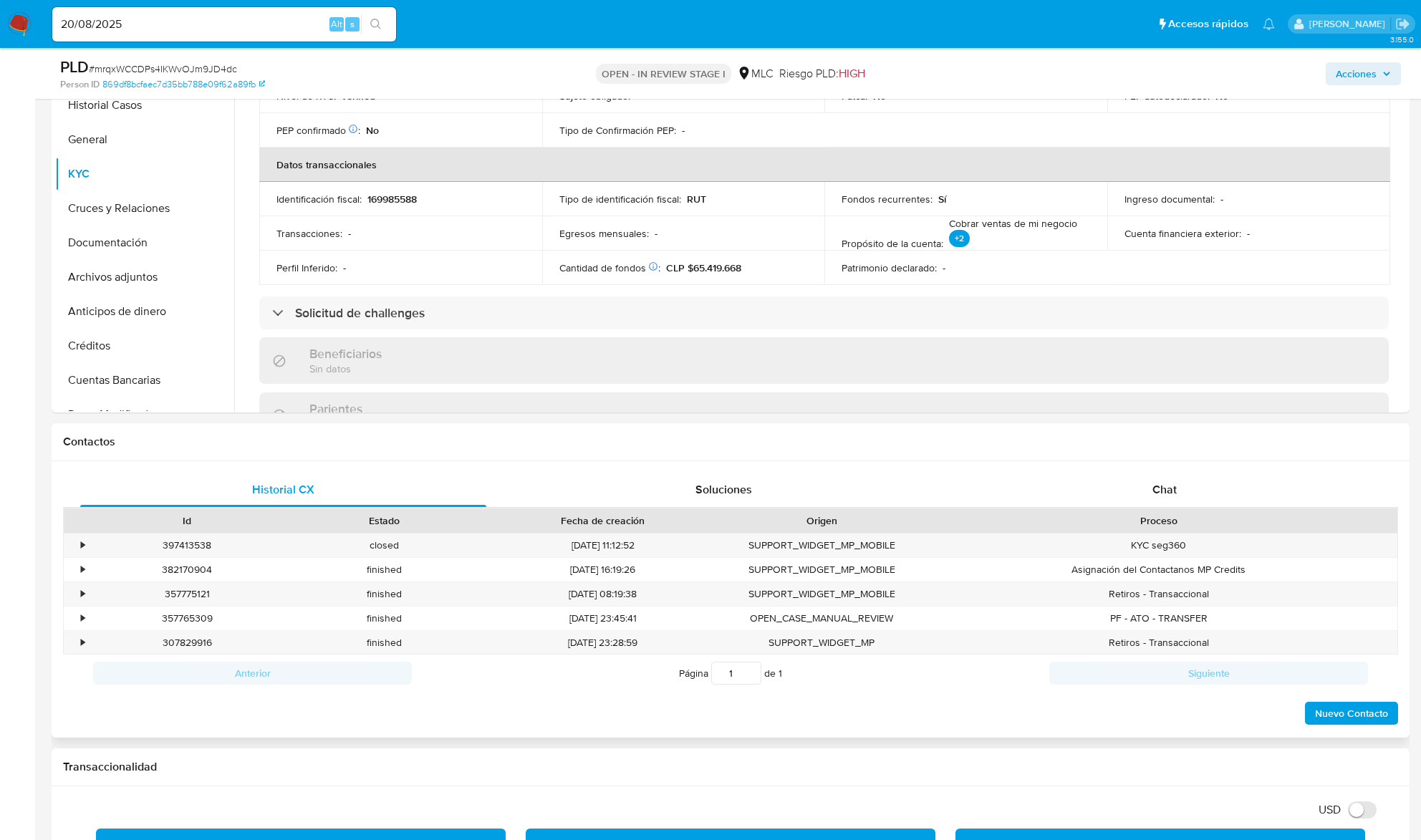
click at [1129, 518] on div "Proceso" at bounding box center [1159, 520] width 458 height 14
click at [1132, 499] on div "Chat" at bounding box center [1164, 490] width 406 height 34
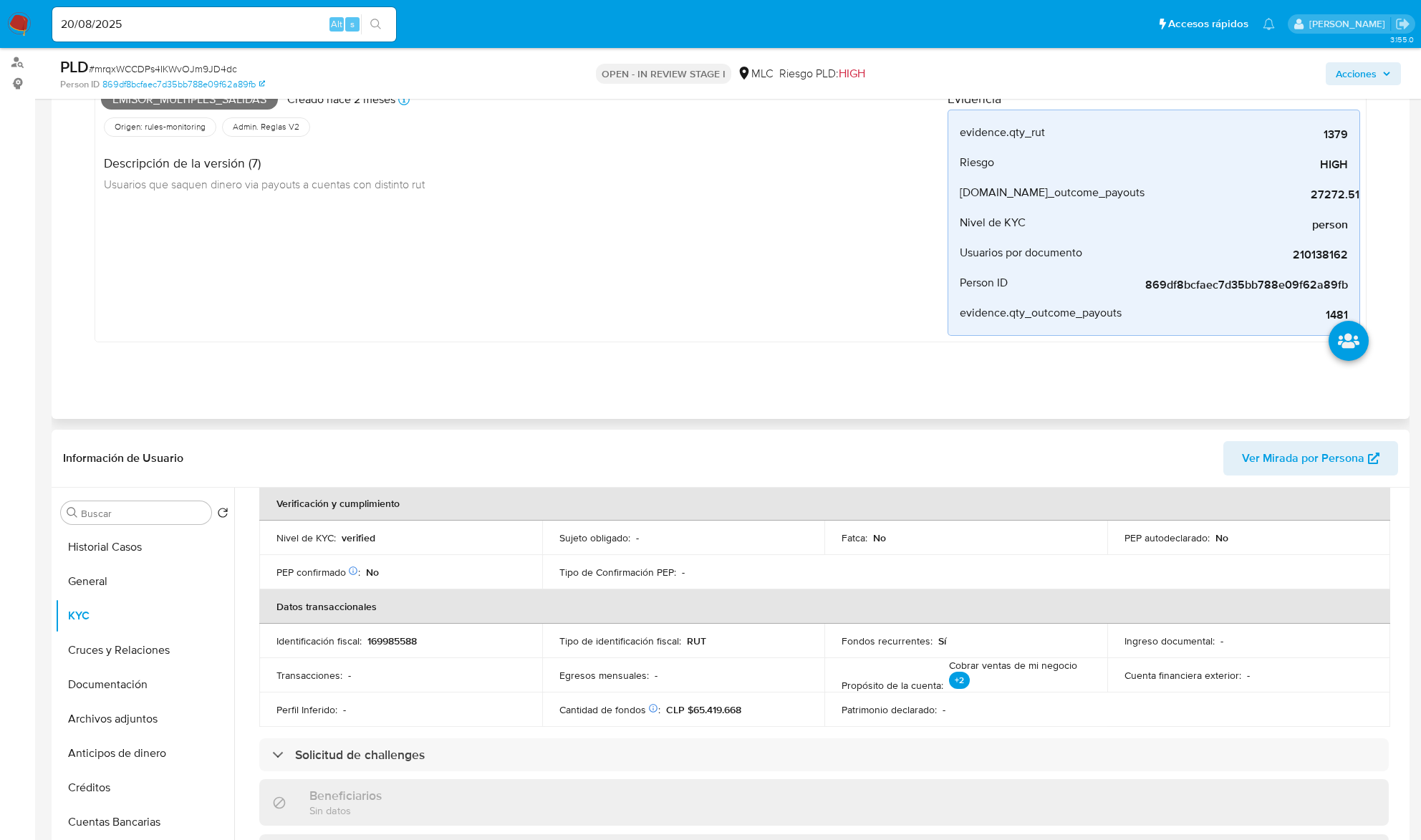
scroll to position [132, 0]
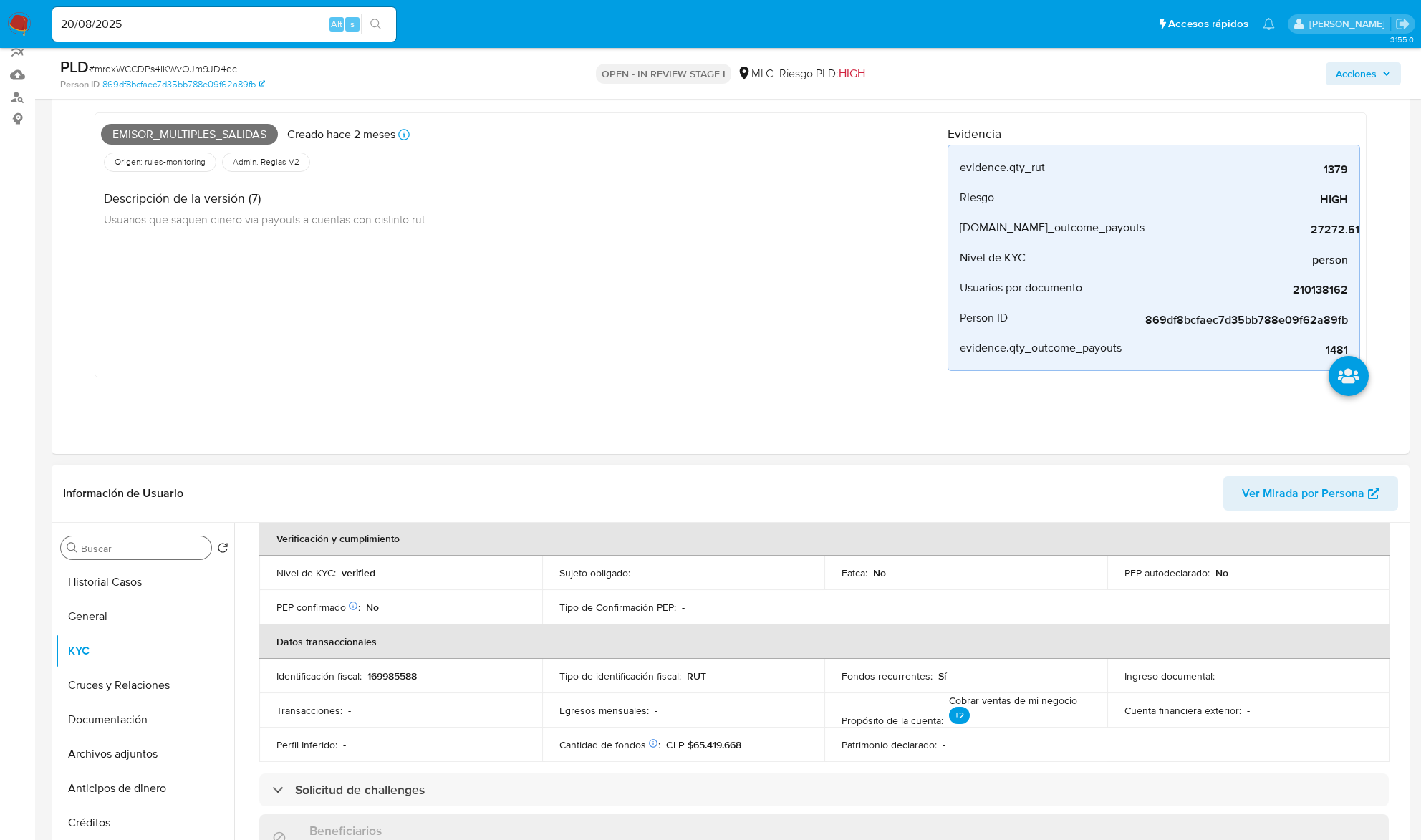
click at [112, 555] on input "Buscar" at bounding box center [143, 548] width 125 height 13
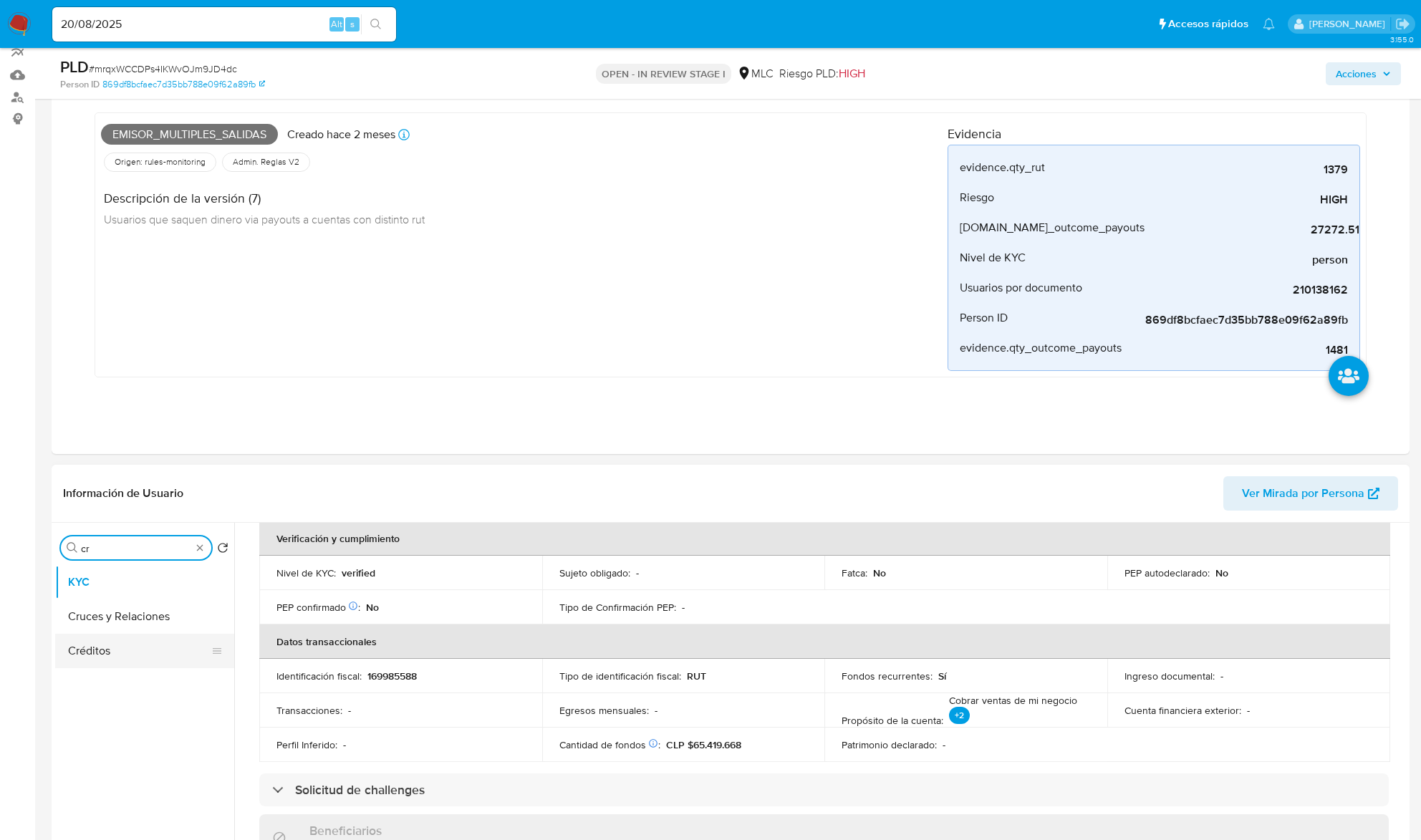
type input "cr"
click at [121, 611] on button "Cruces y Relaciones" at bounding box center [145, 616] width 179 height 34
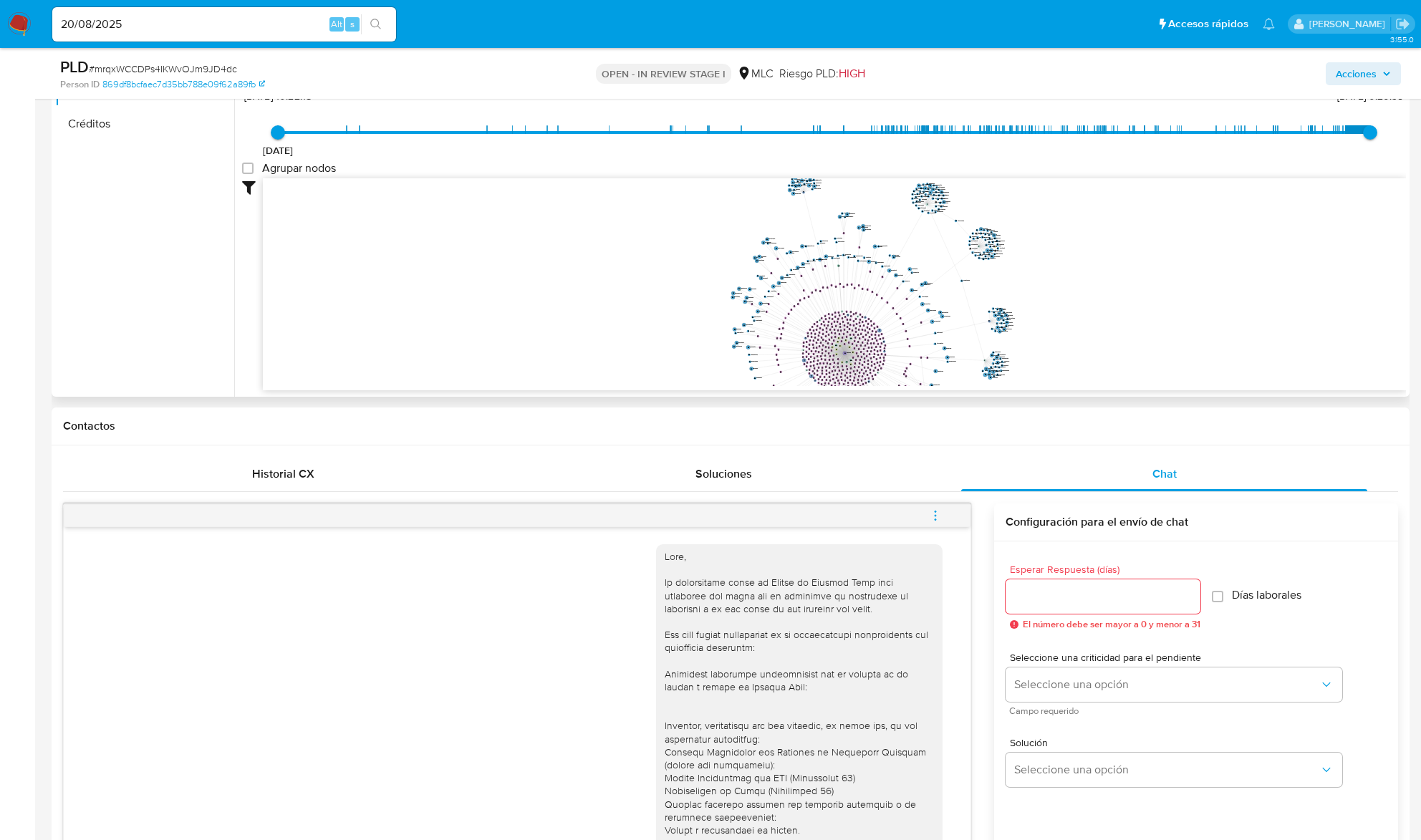
scroll to position [513, 0]
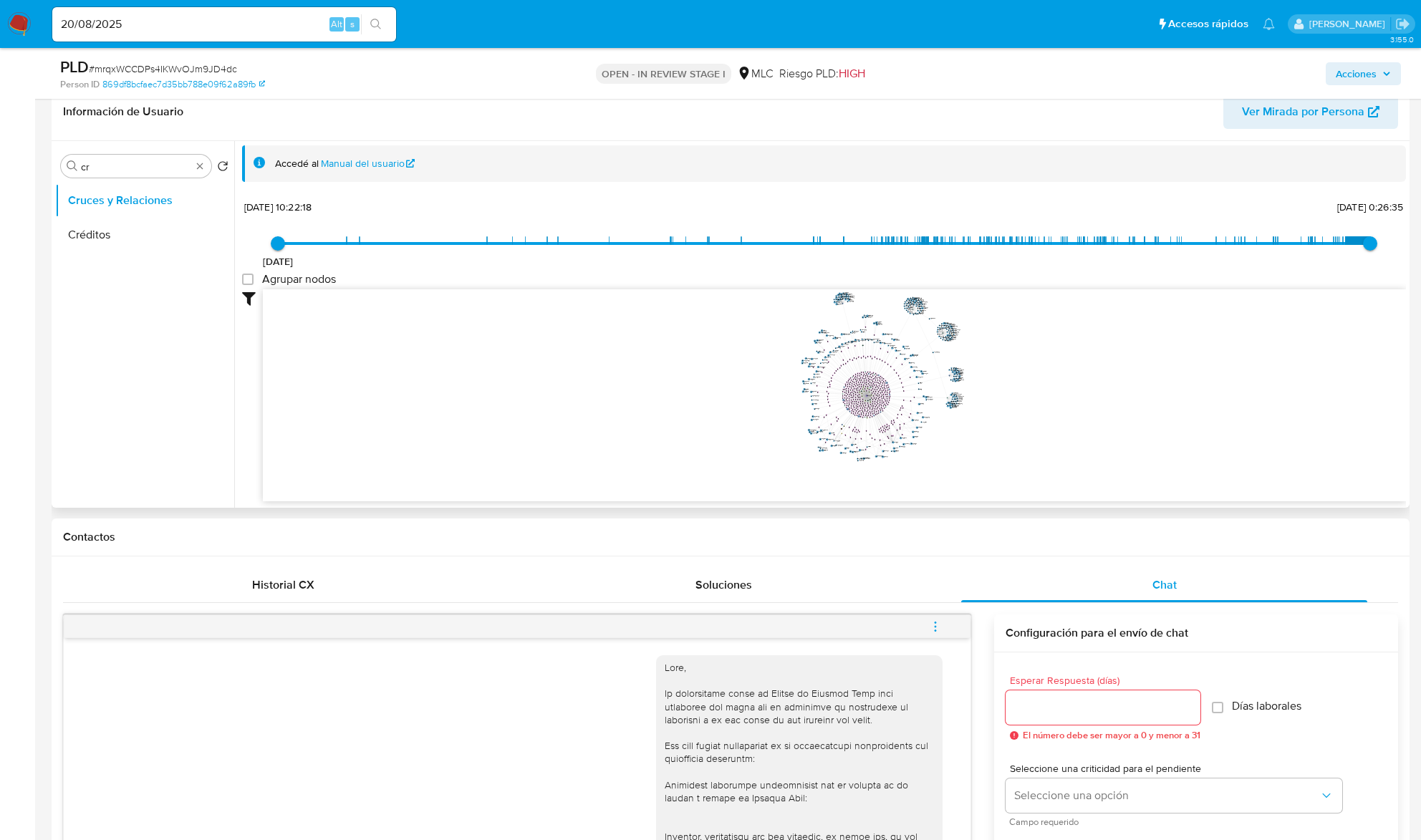
drag, startPoint x: 1017, startPoint y: 430, endPoint x: 966, endPoint y: 388, distance: 66.1
click at [966, 388] on icon "user-210138162  210138162 phone-380f9a6f20a5c3dc0db8d71b32f07c15  person-869d…" at bounding box center [835, 393] width 1143 height 208
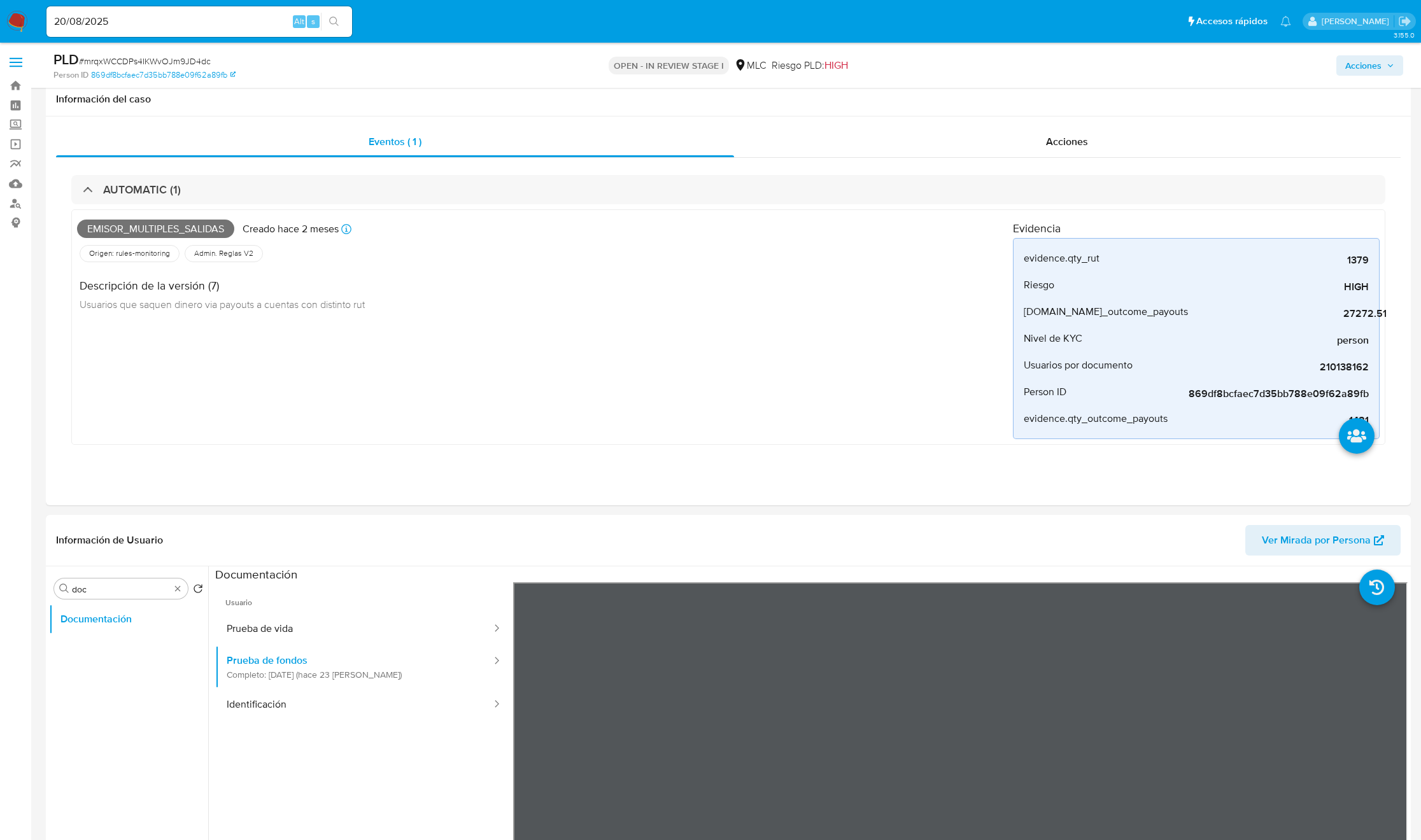
select select "10"
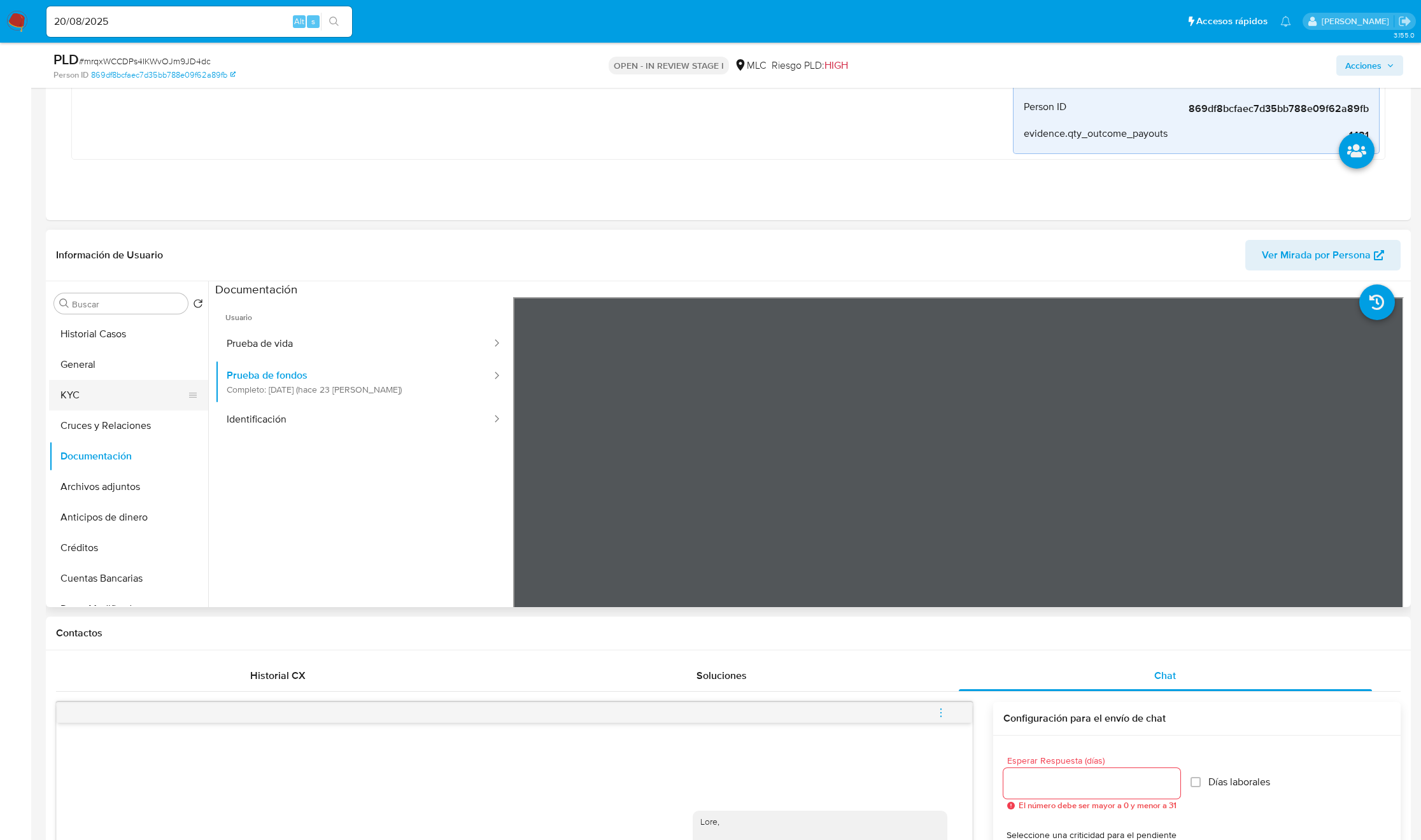
click at [105, 394] on button "KYC" at bounding box center [123, 395] width 149 height 30
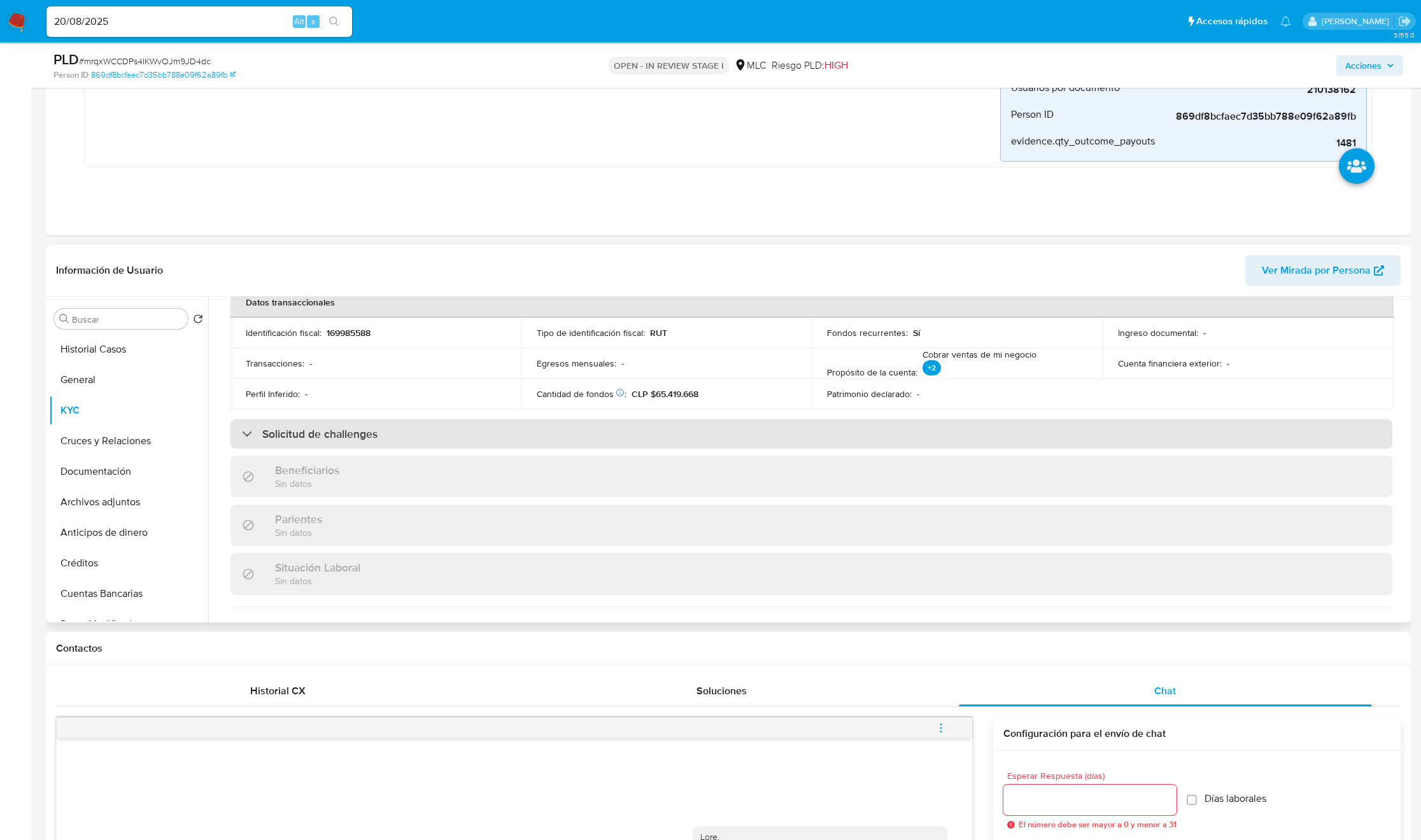
scroll to position [382, 0]
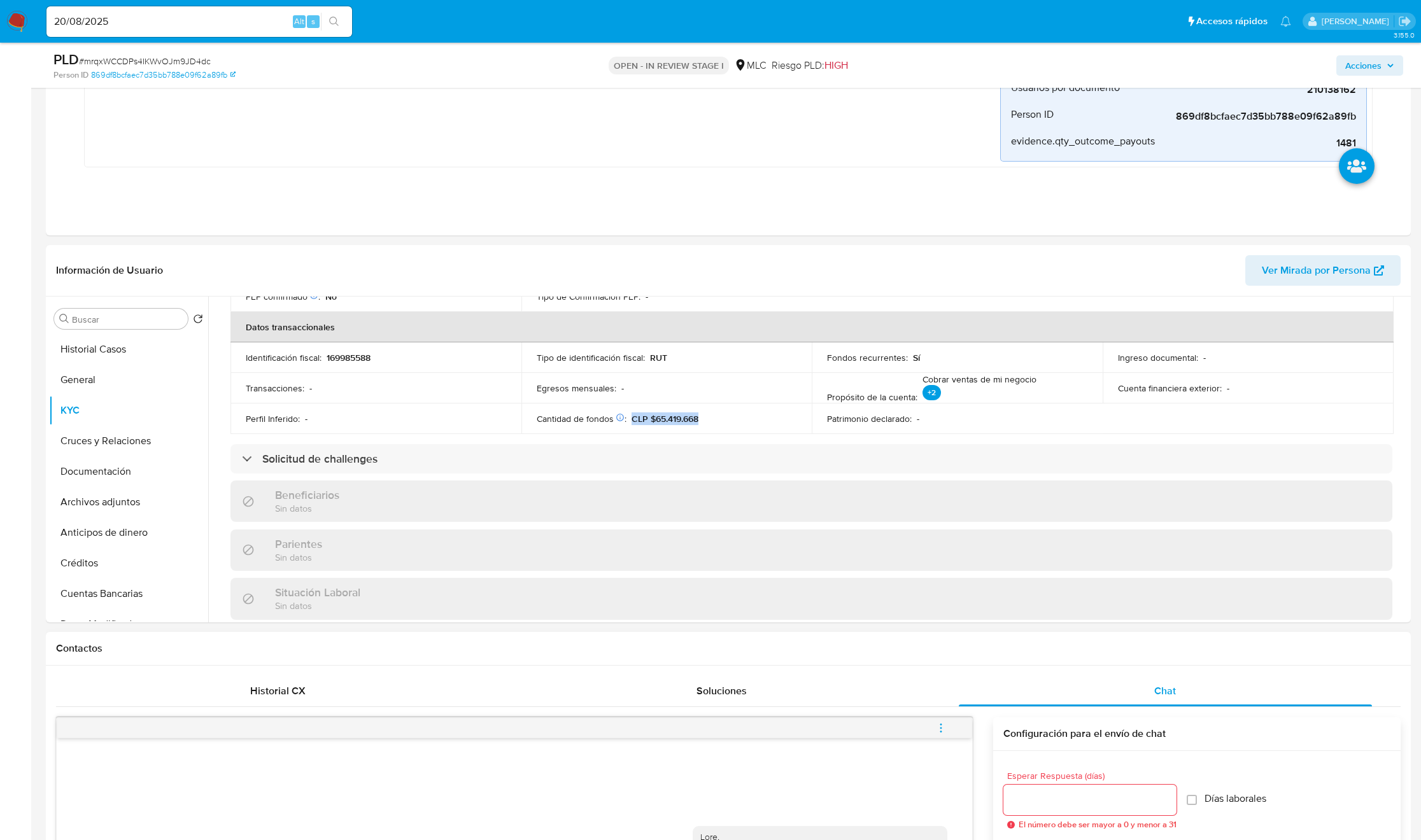
drag, startPoint x: 629, startPoint y: 419, endPoint x: 890, endPoint y: 800, distance: 461.8
click at [726, 428] on td "Cantidad de fondos Solicitado: 06/02/2025 Vendí activos digitales. : CLP $65.41…" at bounding box center [667, 418] width 291 height 30
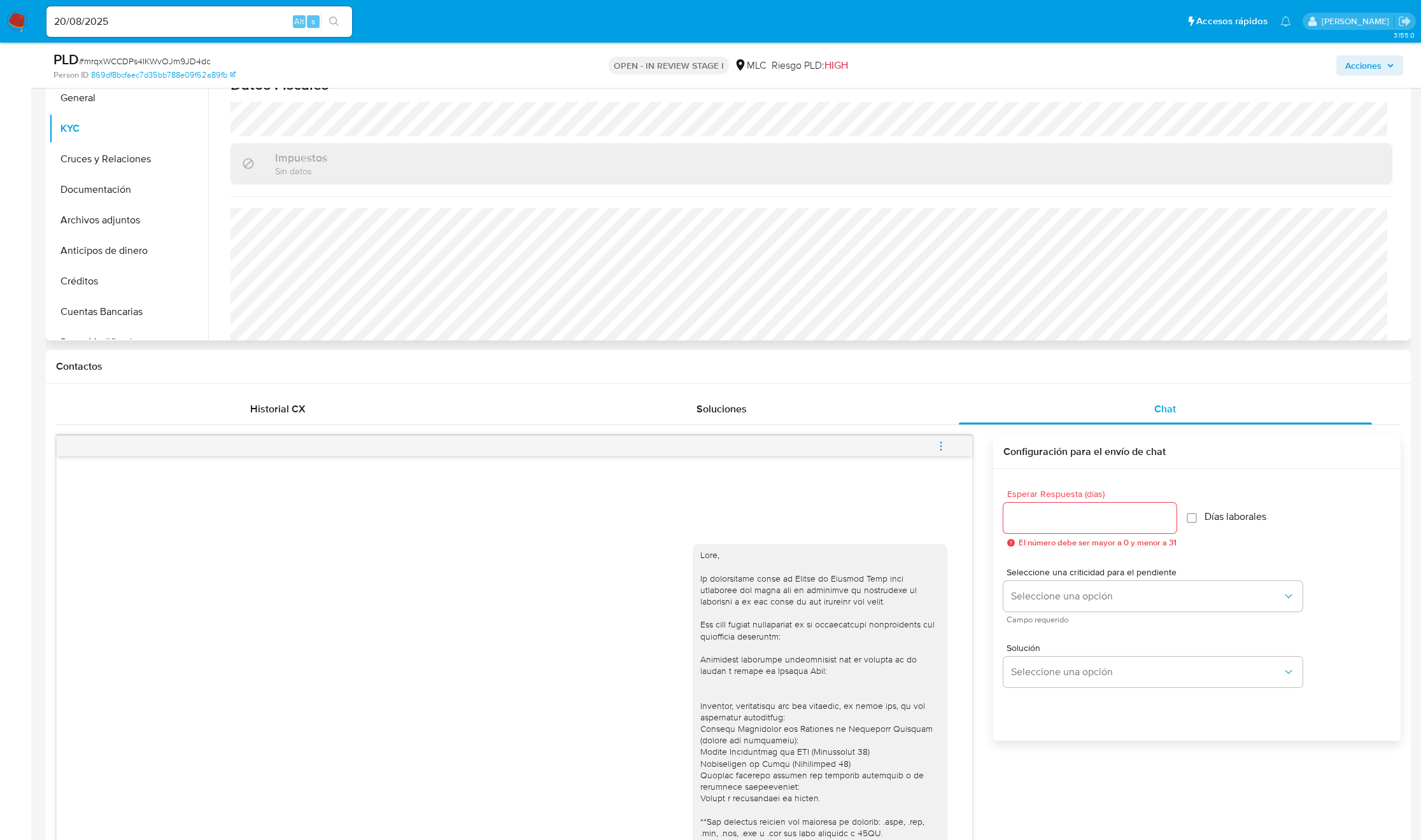
scroll to position [0, 0]
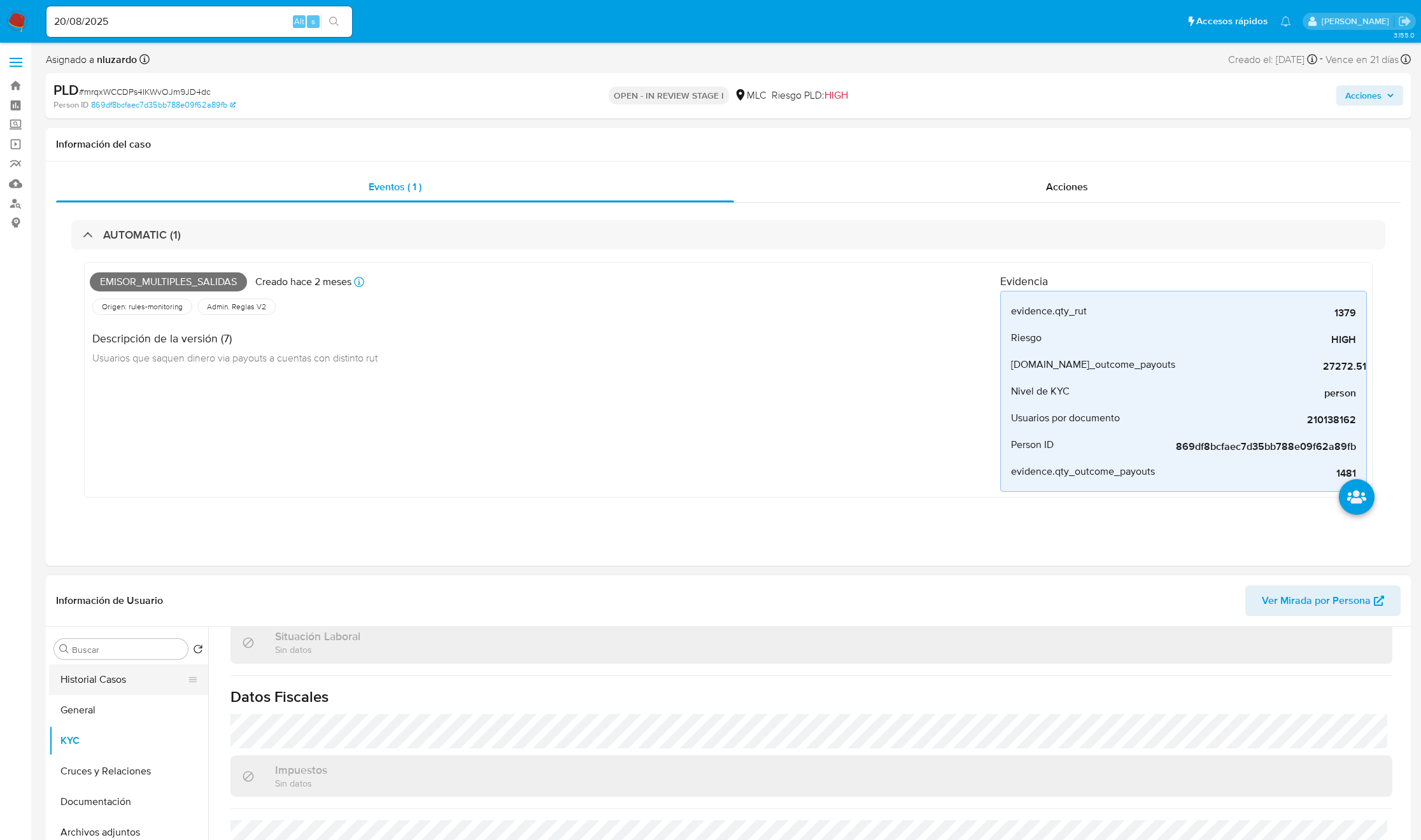
click at [136, 674] on button "Historial Casos" at bounding box center [123, 680] width 149 height 30
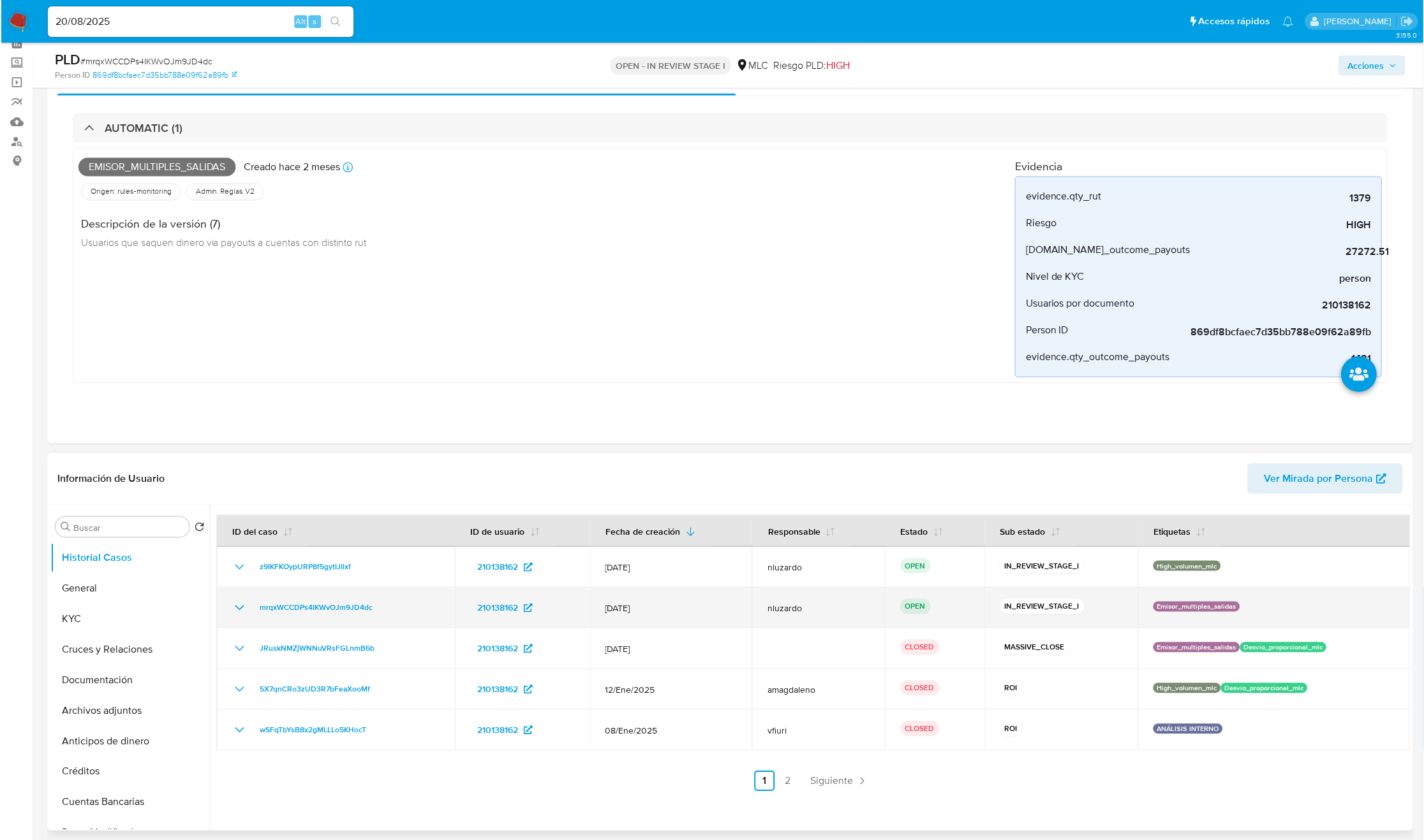
scroll to position [96, 0]
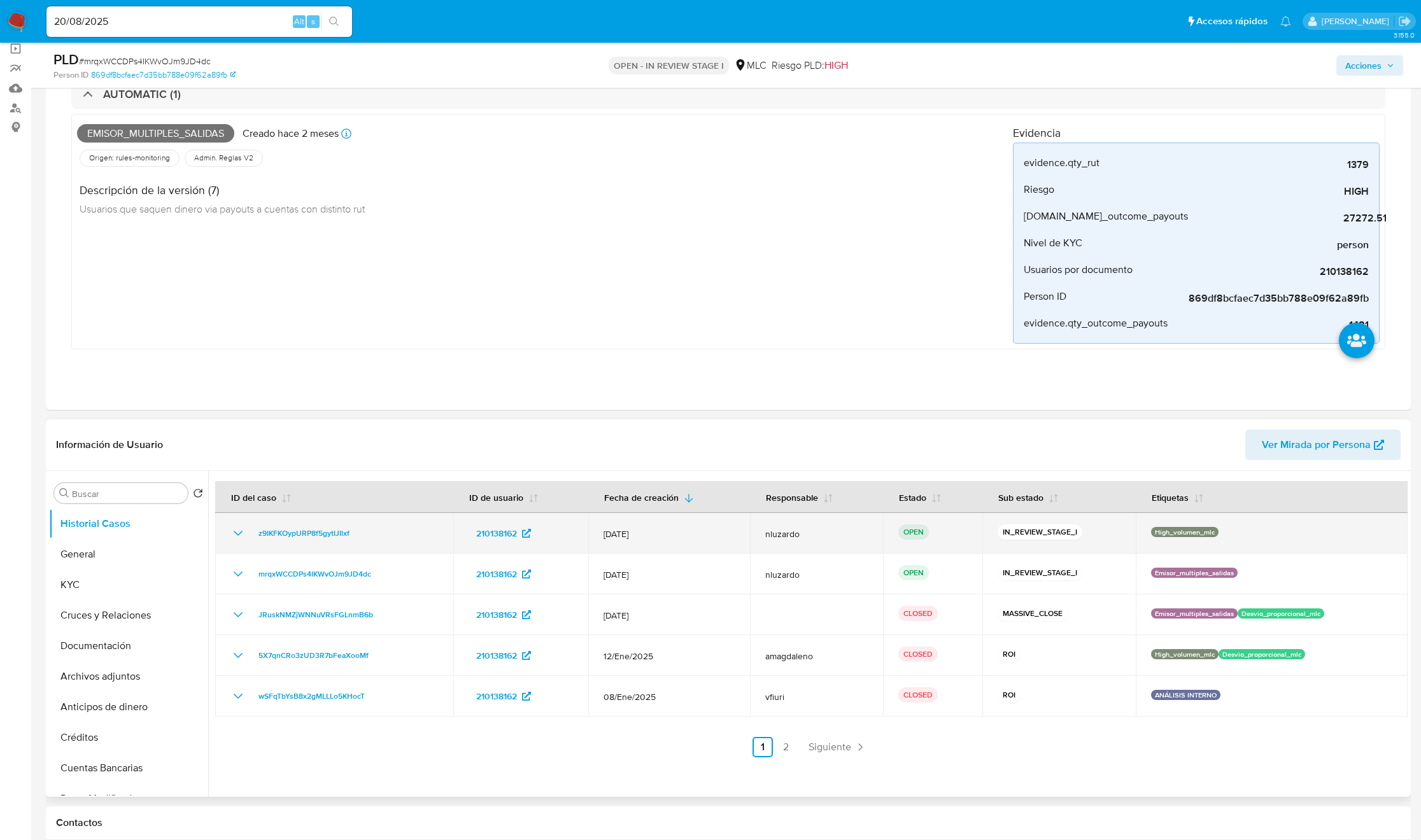
click at [414, 532] on div "z9IKFKOypURP8f5gytIJIlxf" at bounding box center [334, 533] width 207 height 16
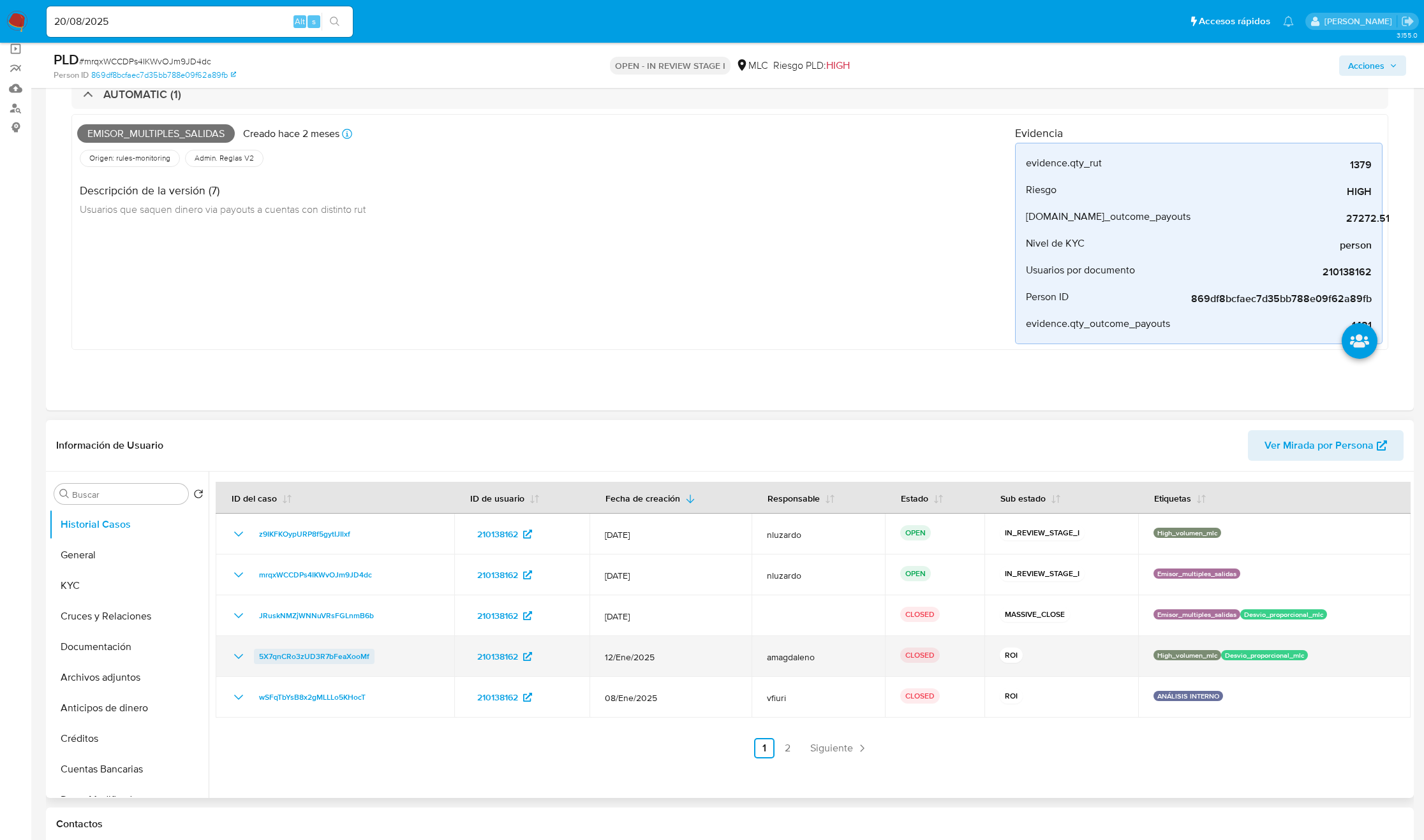
click at [336, 650] on span "5X7qnCRo3zUD3R7bFeaXooMf" at bounding box center [314, 656] width 110 height 16
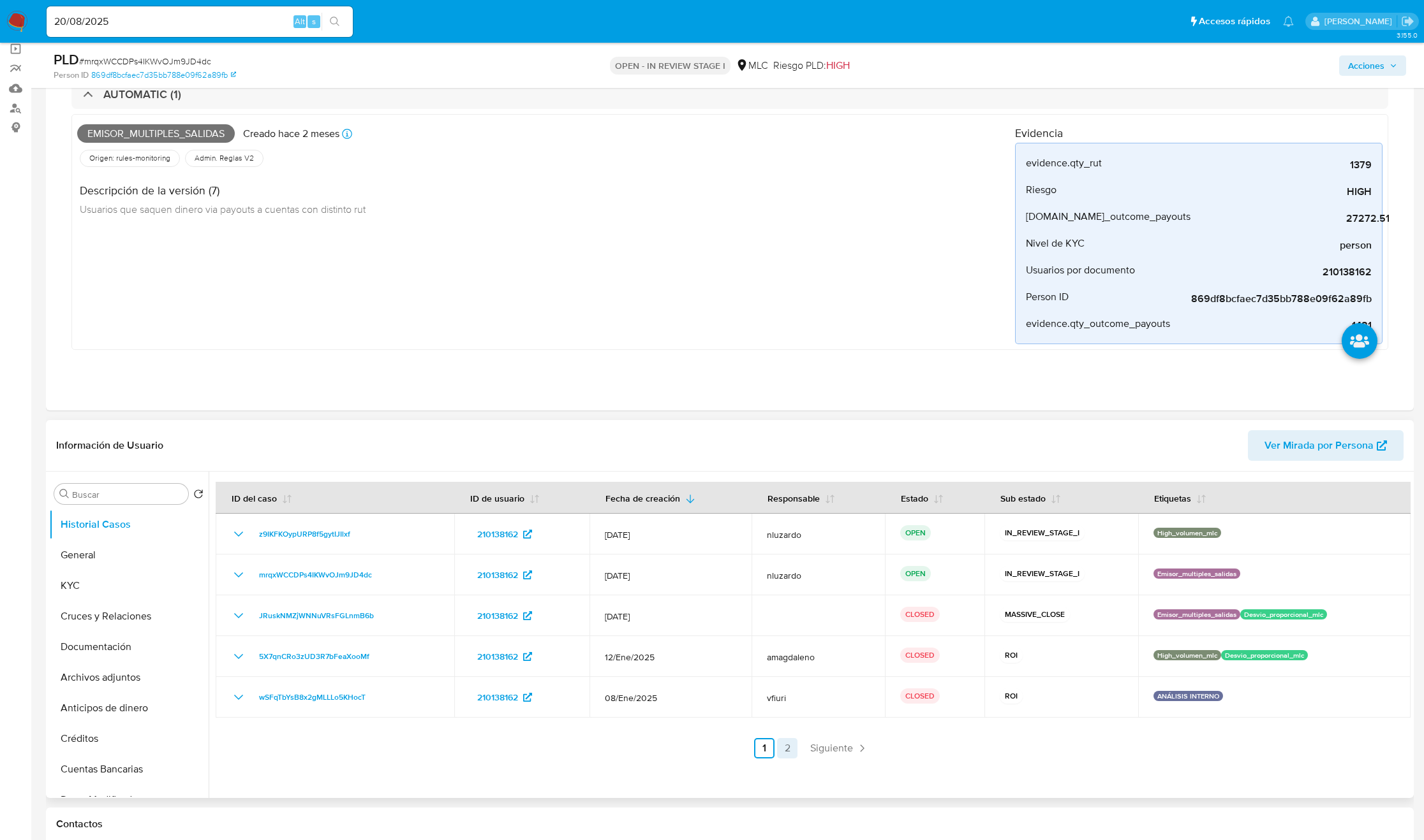
click at [778, 756] on link "2" at bounding box center [787, 748] width 20 height 20
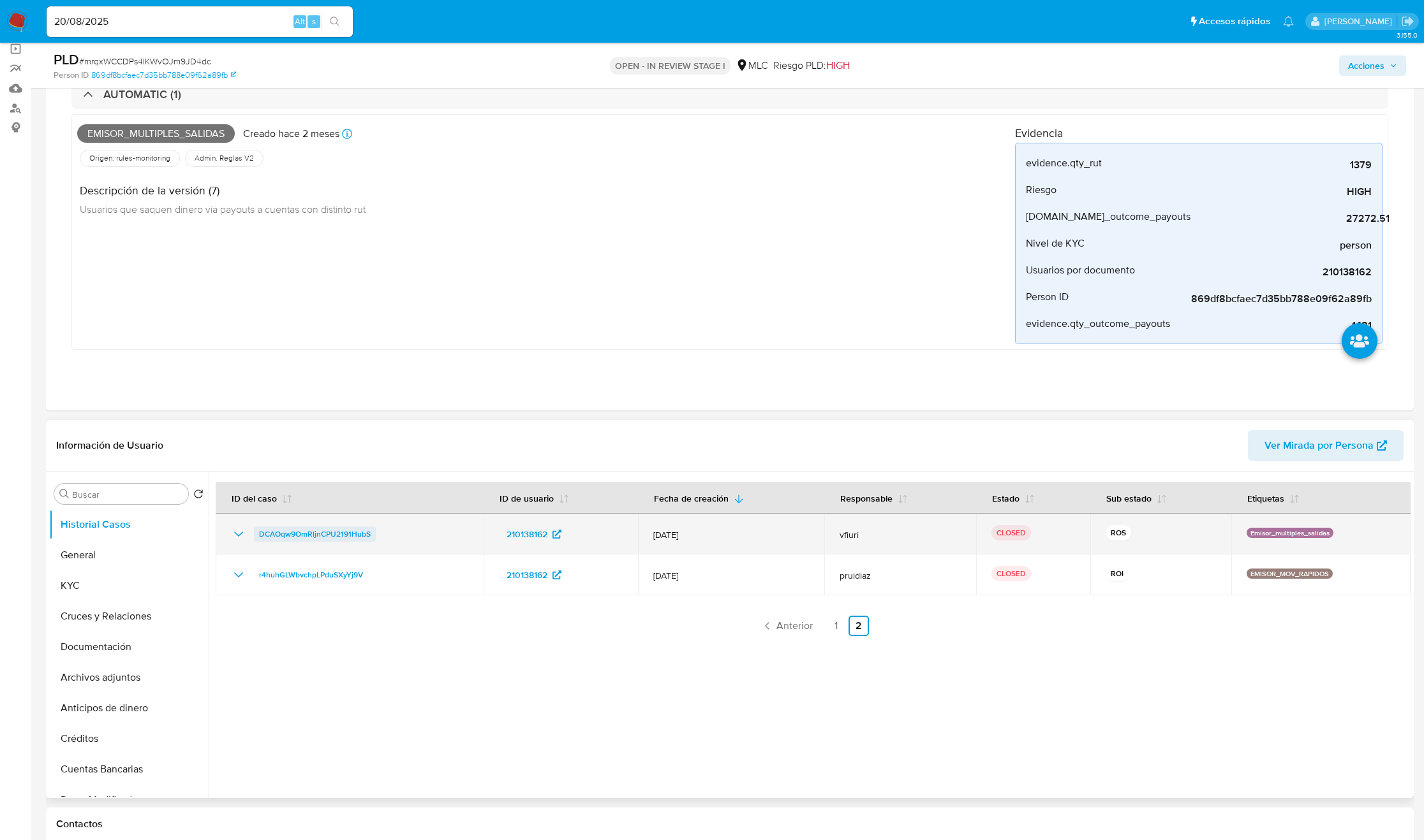
click at [295, 530] on span "DCAOqw9OmRljnCPU2191HubS" at bounding box center [315, 534] width 112 height 16
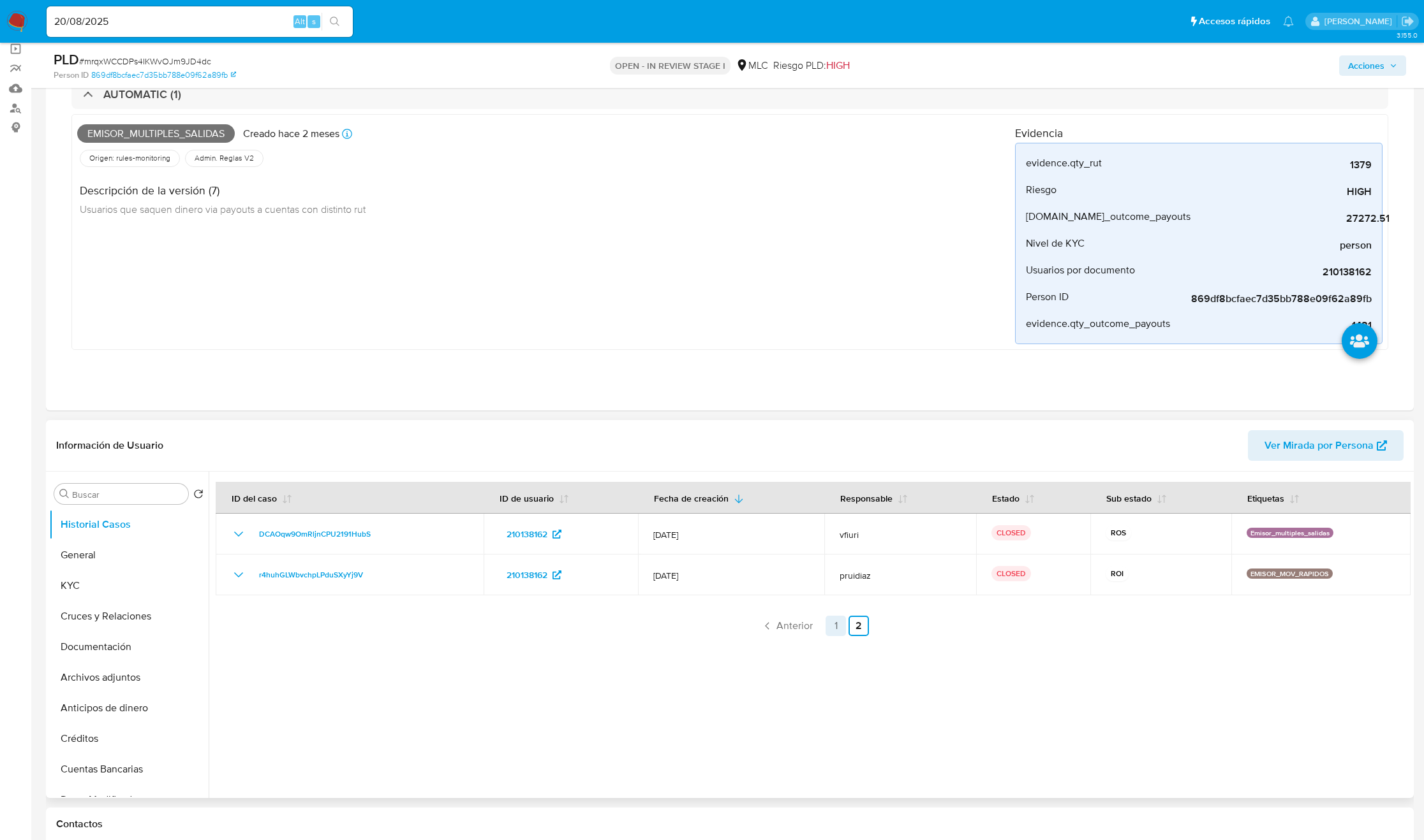
click at [834, 622] on link "1" at bounding box center [835, 626] width 20 height 20
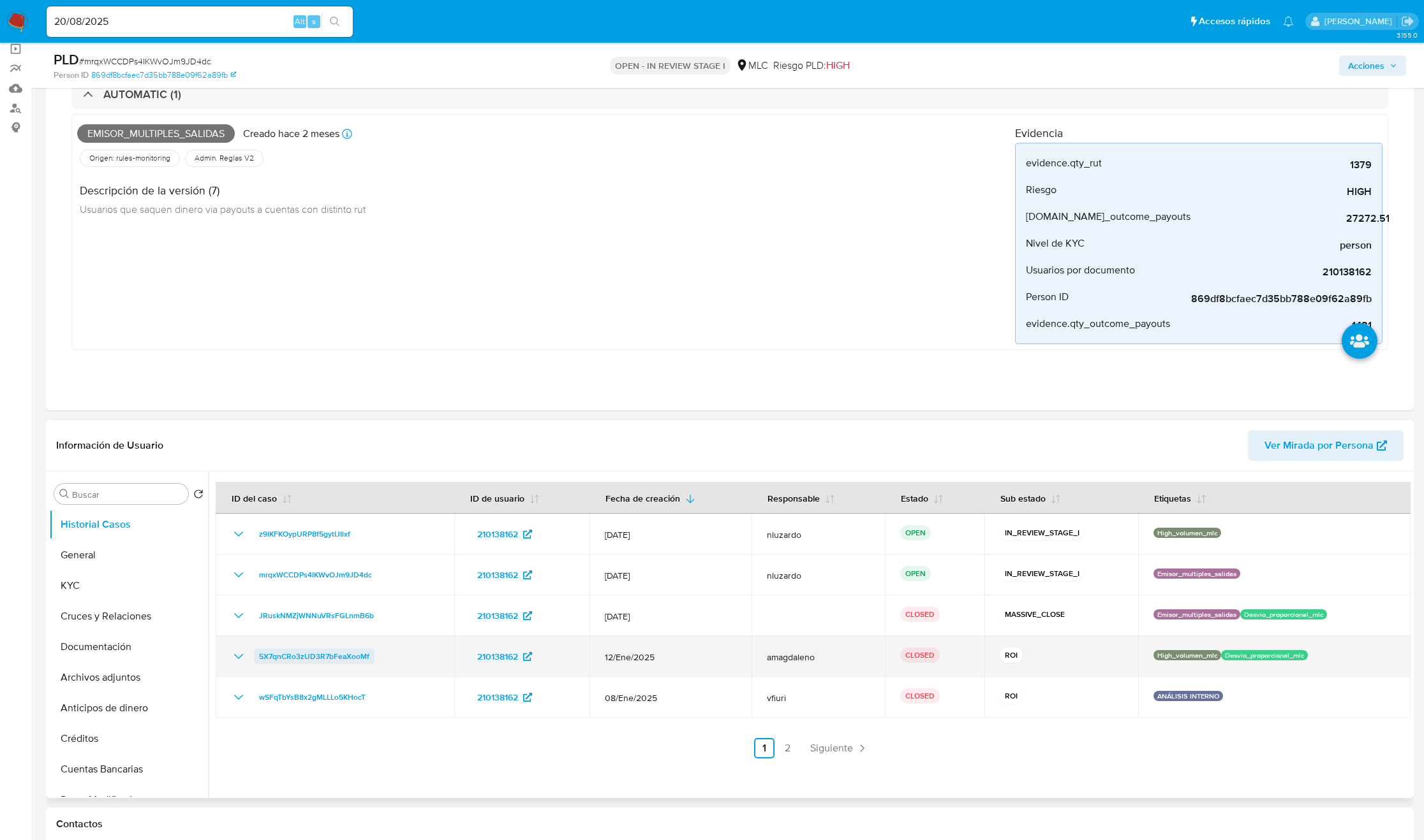
click at [319, 654] on span "5X7qnCRo3zUD3R7bFeaXooMf" at bounding box center [314, 656] width 110 height 16
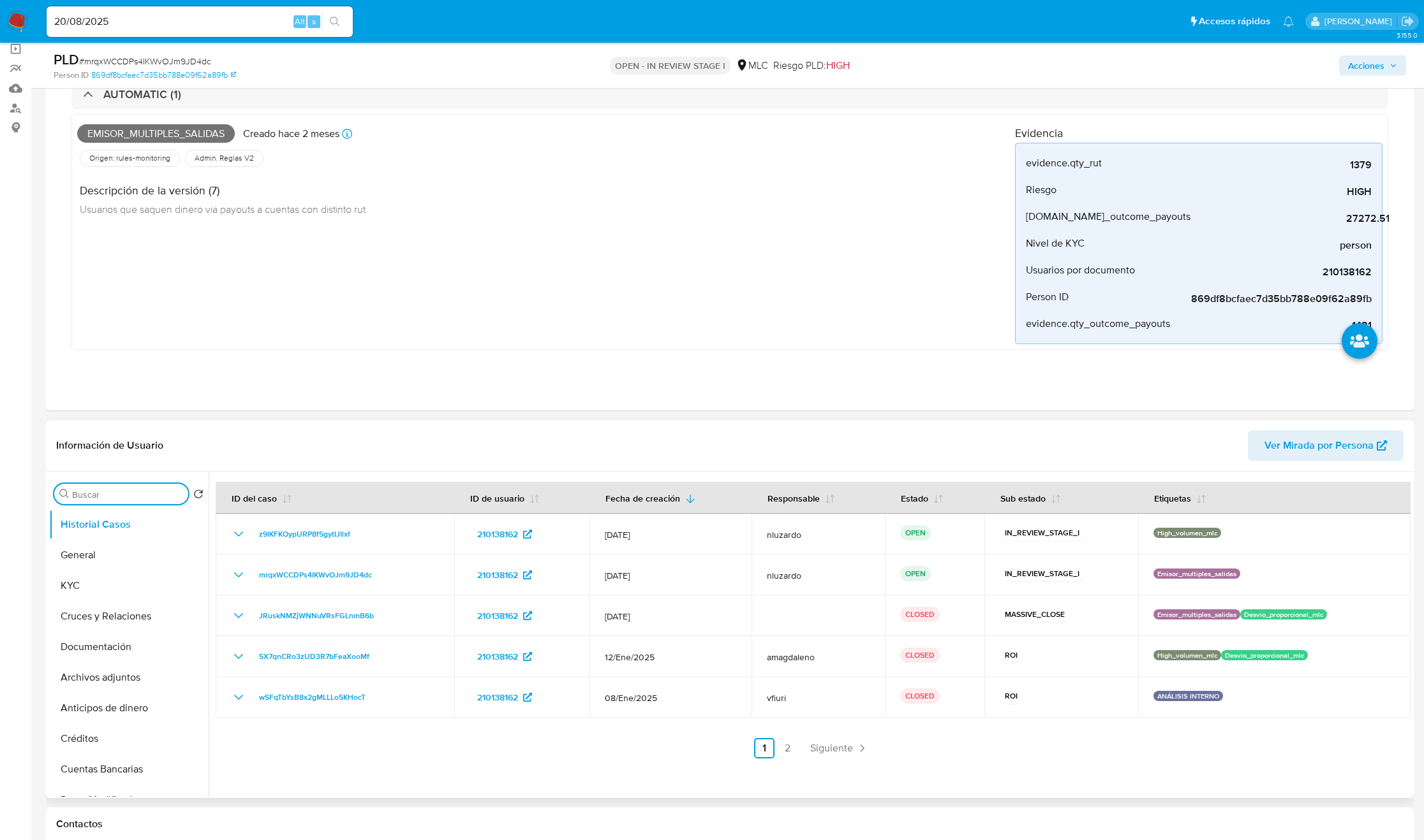
click at [138, 496] on input "doc" at bounding box center [127, 494] width 111 height 11
type input "res"
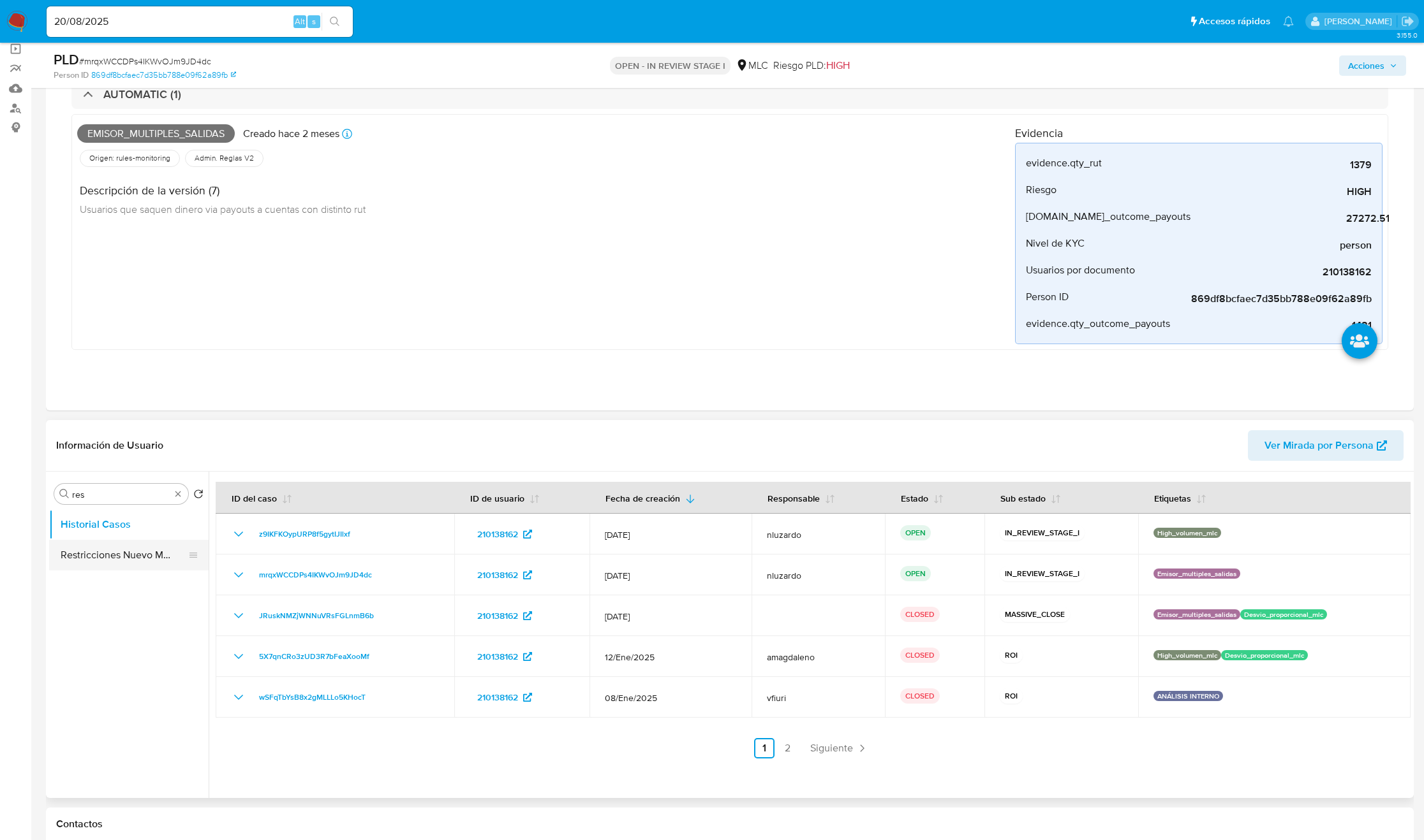
click at [147, 563] on button "Restricciones Nuevo Mundo" at bounding box center [124, 555] width 150 height 31
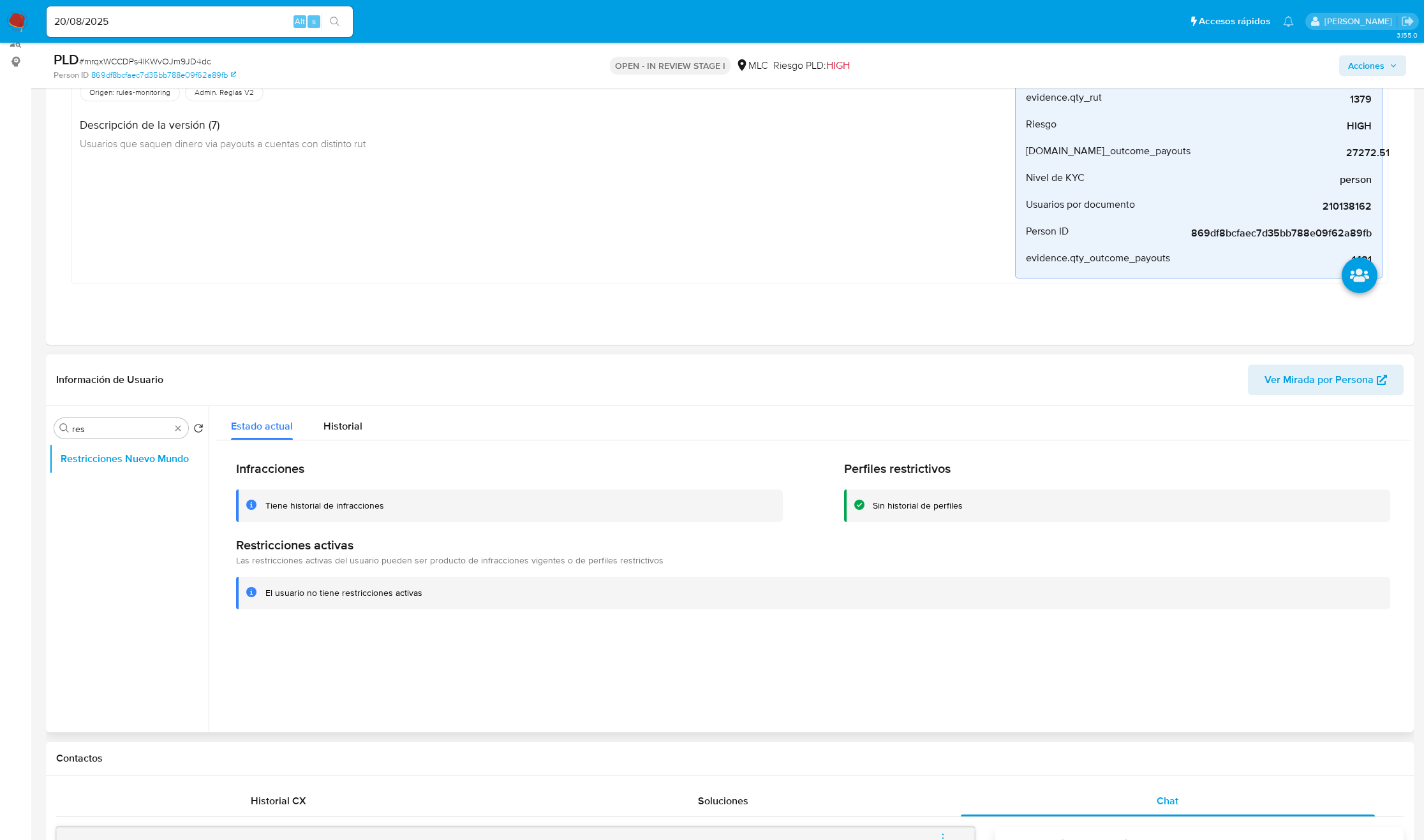
scroll to position [191, 0]
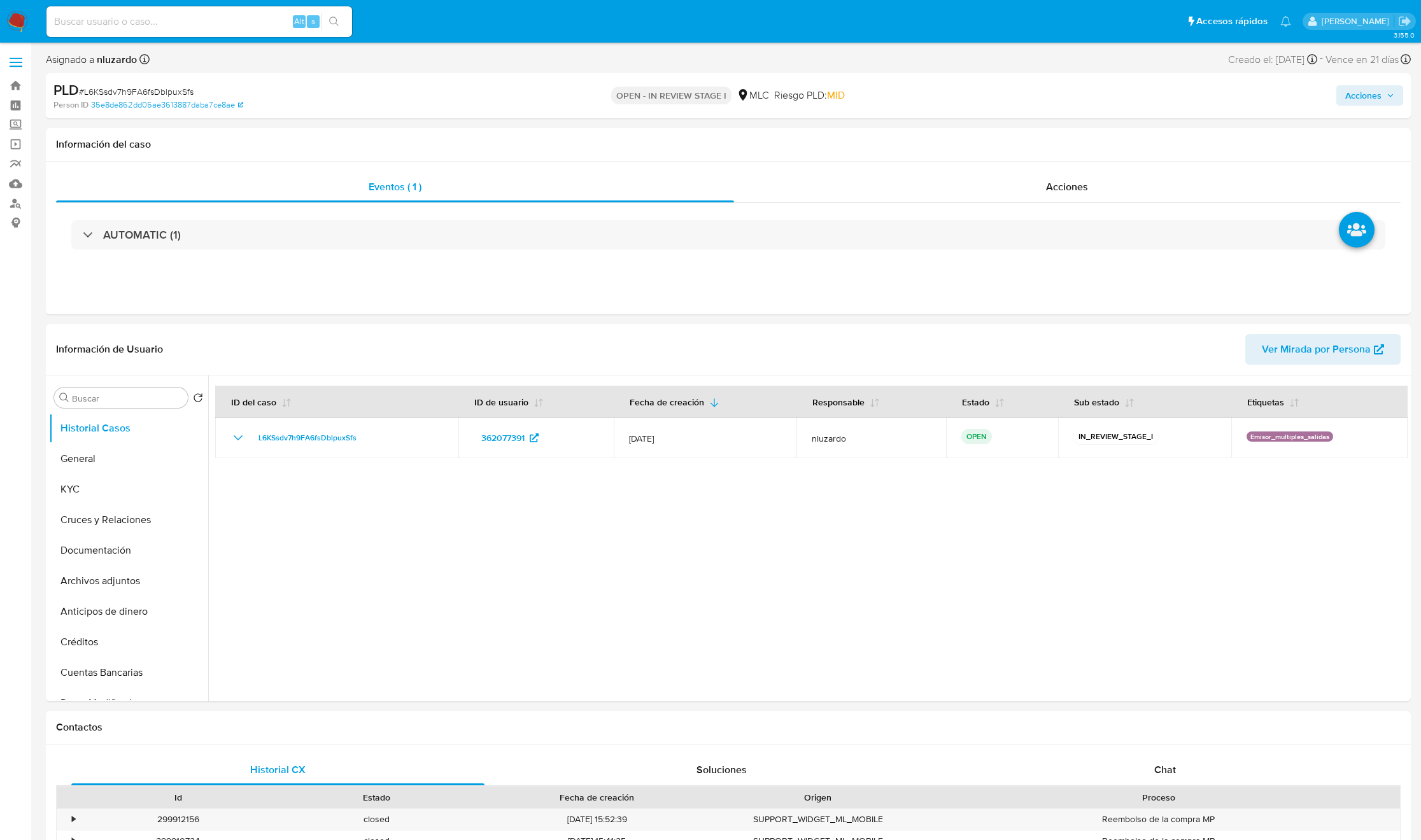
select select "10"
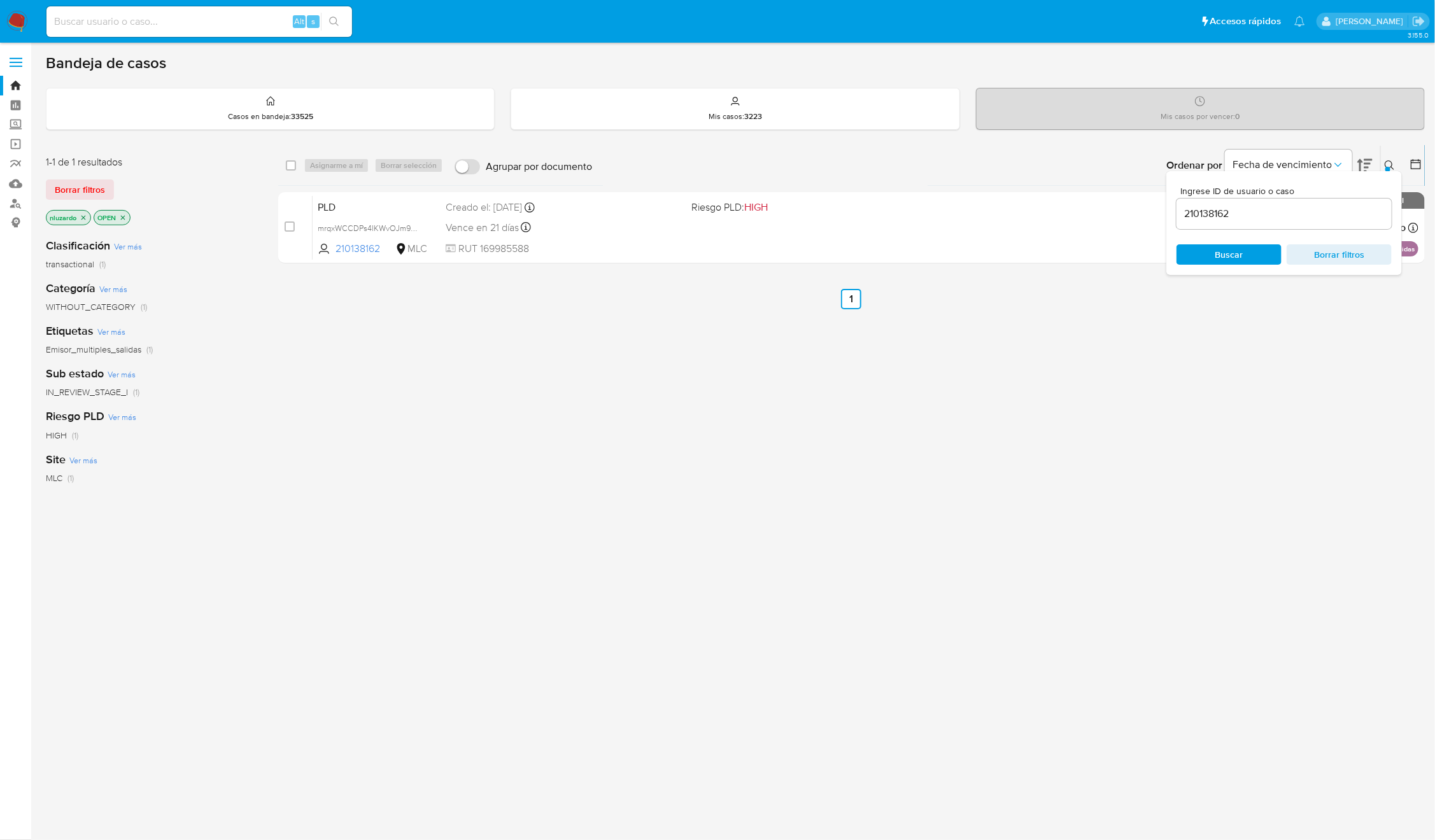
click at [1218, 203] on div "210138162" at bounding box center [1284, 213] width 215 height 30
click at [1235, 221] on input "210138162" at bounding box center [1284, 214] width 215 height 16
click at [1235, 220] on input "210138162" at bounding box center [1284, 214] width 215 height 16
click at [1221, 252] on span "Buscar" at bounding box center [1229, 254] width 28 height 20
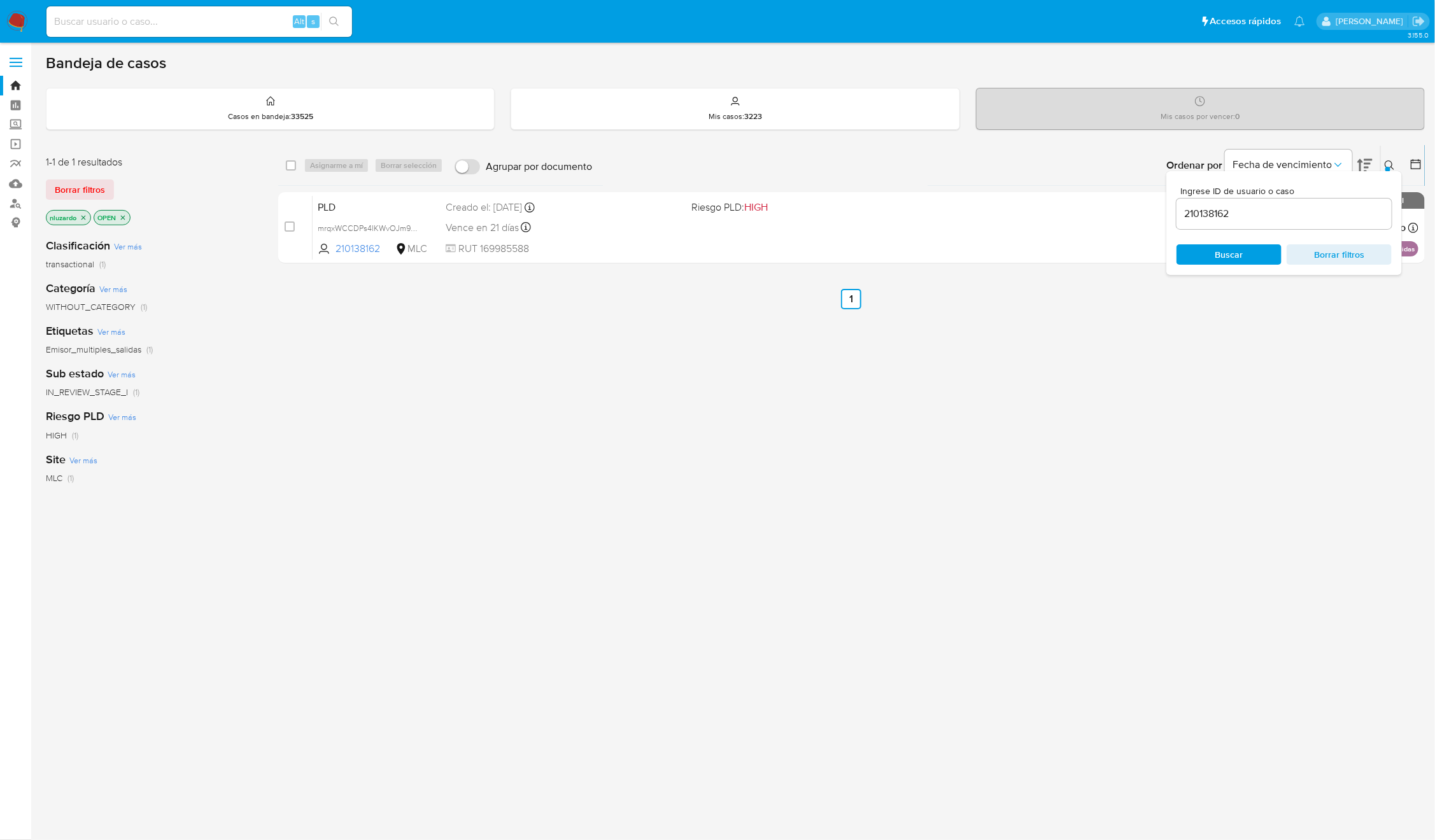
click at [1384, 164] on icon at bounding box center [1390, 166] width 10 height 10
click at [804, 459] on div "select-all-cases-checkbox Asignarme a mí Borrar selección Agrupar por documento…" at bounding box center [850, 433] width 1146 height 576
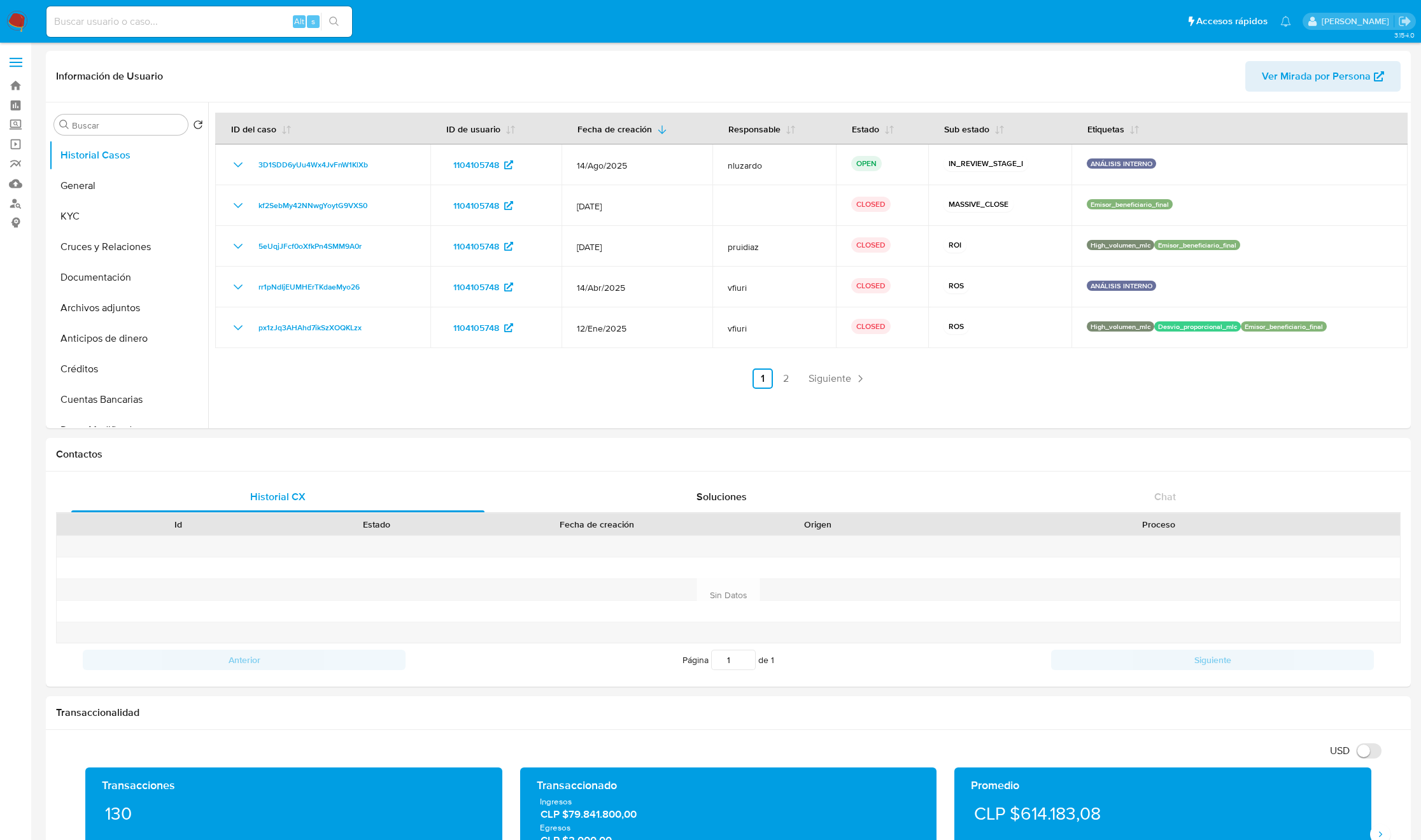
select select "10"
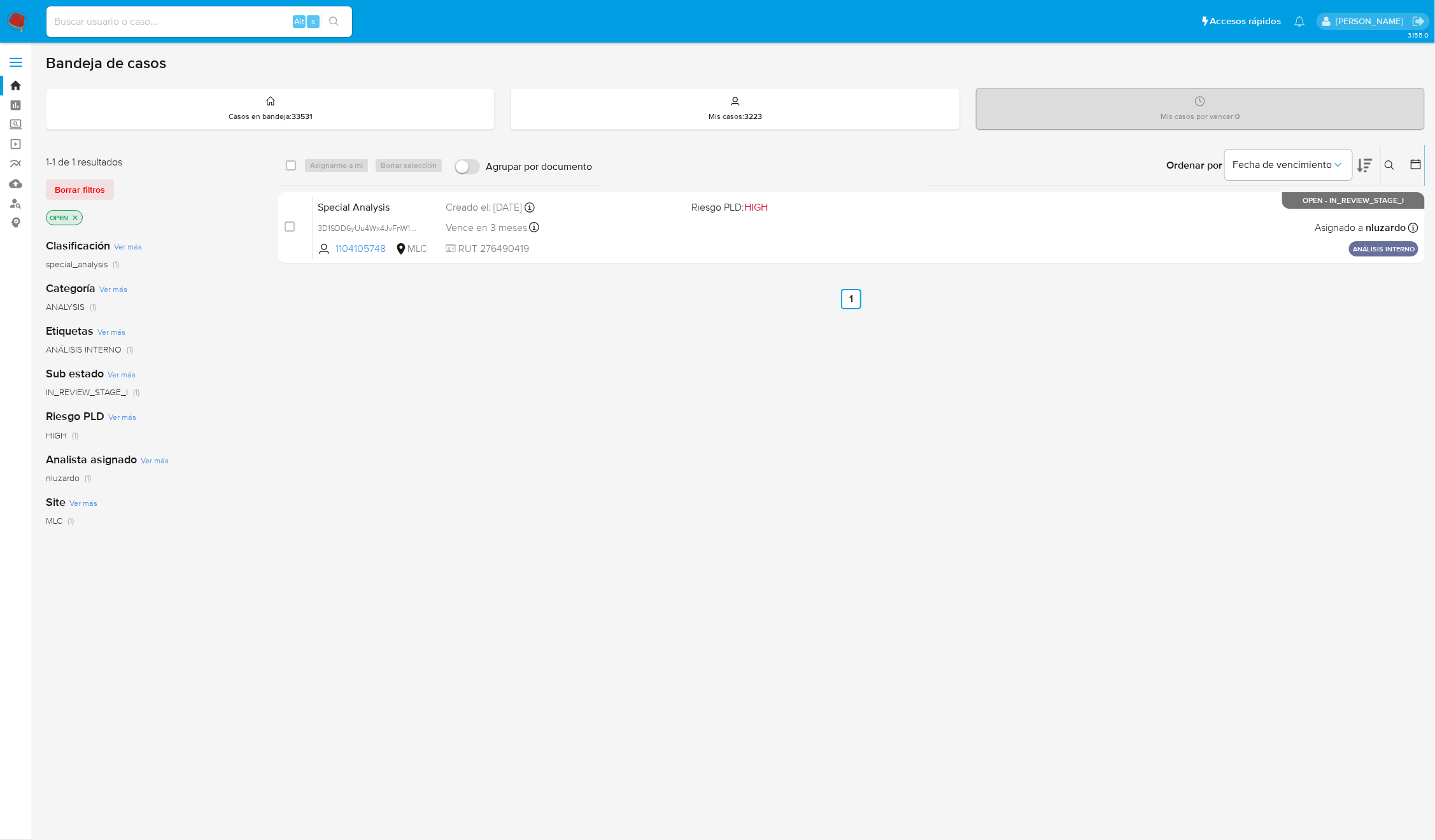
click at [1399, 160] on button at bounding box center [1391, 166] width 21 height 16
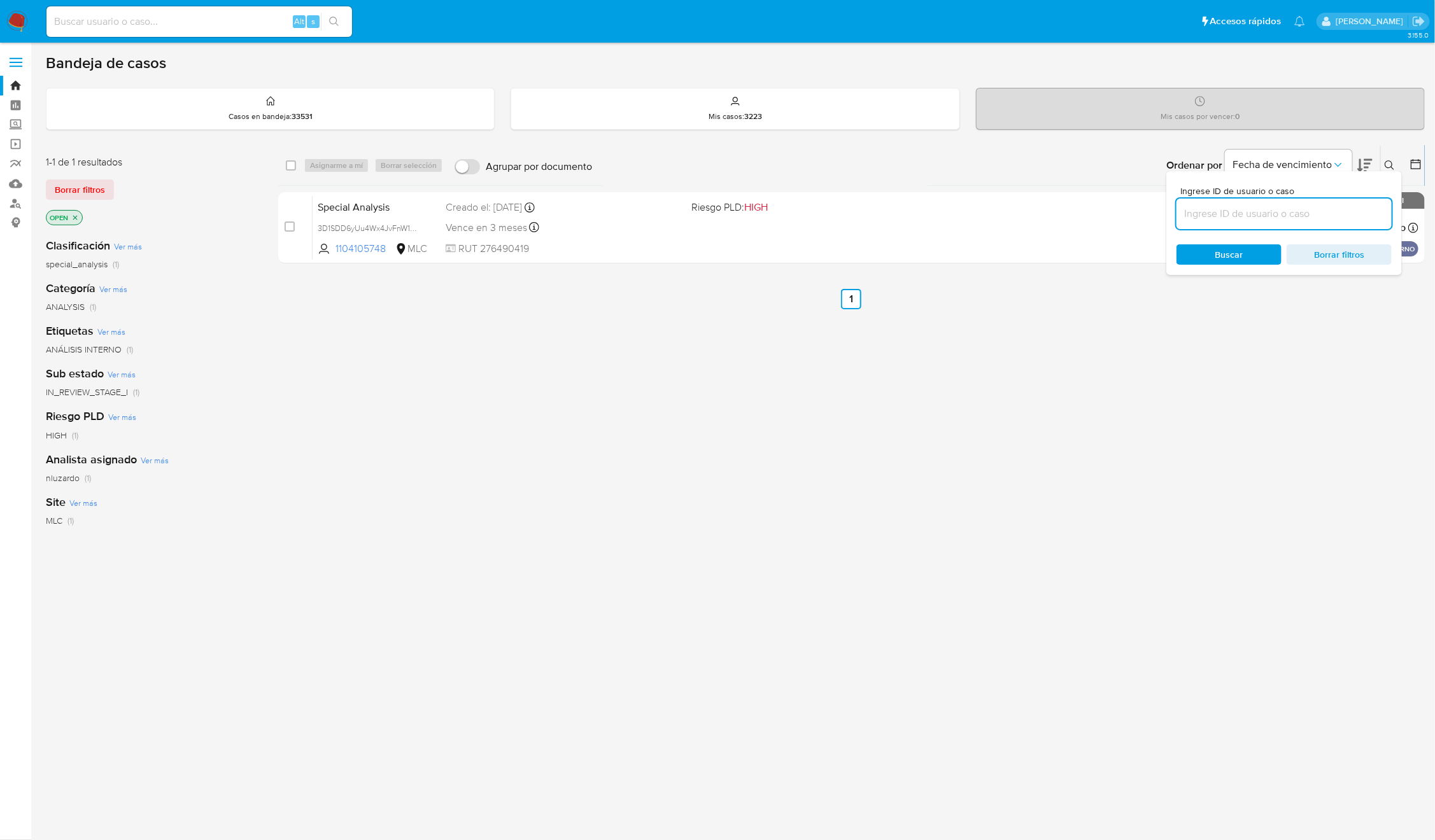
click at [1297, 212] on input at bounding box center [1284, 214] width 215 height 16
type input "210138162"
click at [1252, 265] on div "Ingrese ID de usuario o caso 210138162 Buscar Borrar filtros" at bounding box center [1283, 224] width 235 height 104
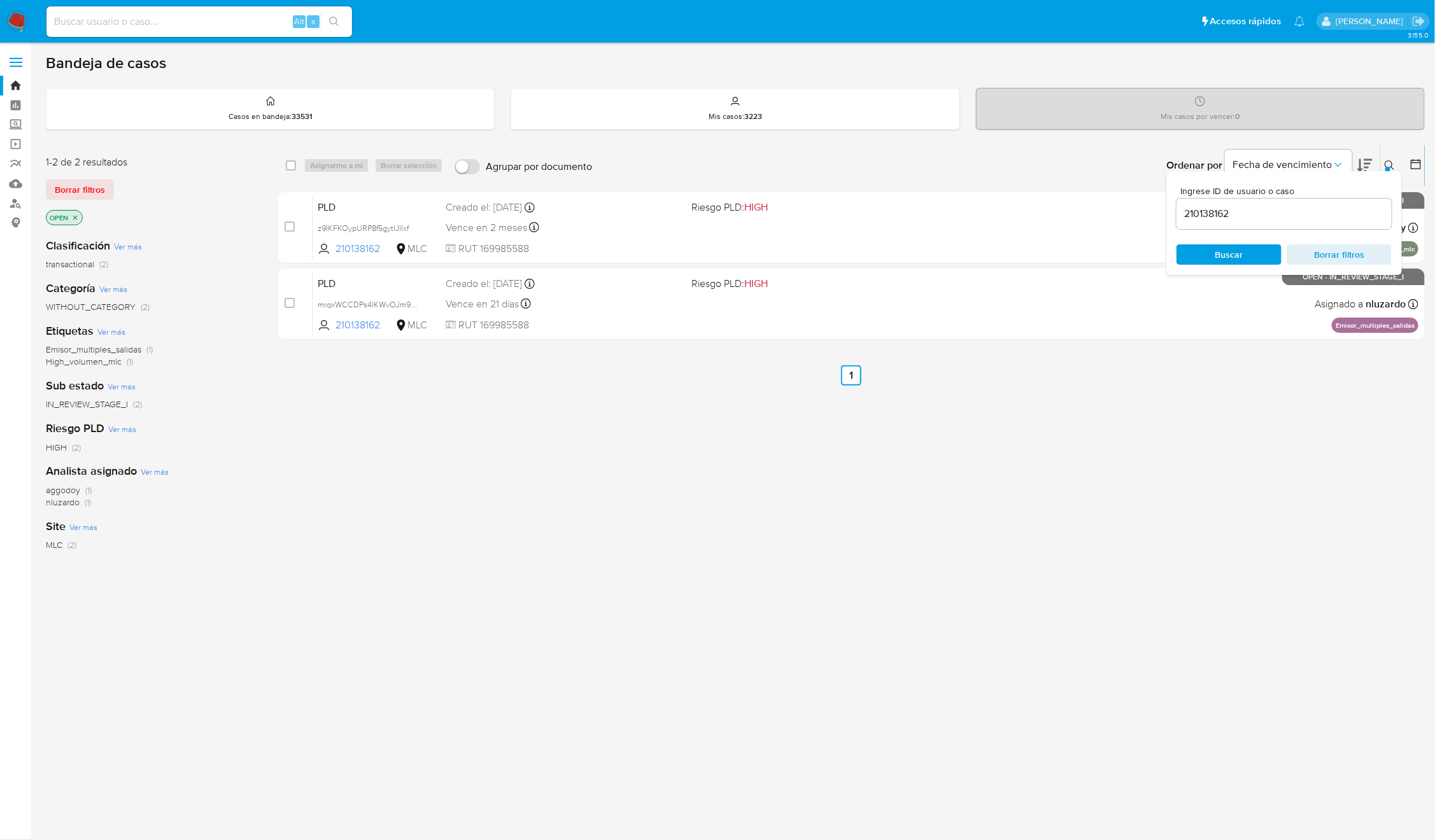
click at [1385, 160] on icon at bounding box center [1390, 166] width 10 height 10
click at [1175, 426] on div "select-all-cases-checkbox Asignarme a mí Borrar selección Agrupar por documento…" at bounding box center [850, 433] width 1146 height 576
click at [651, 478] on div "select-all-cases-checkbox Asignarme a mí Borrar selección Agrupar por documento…" at bounding box center [850, 433] width 1146 height 576
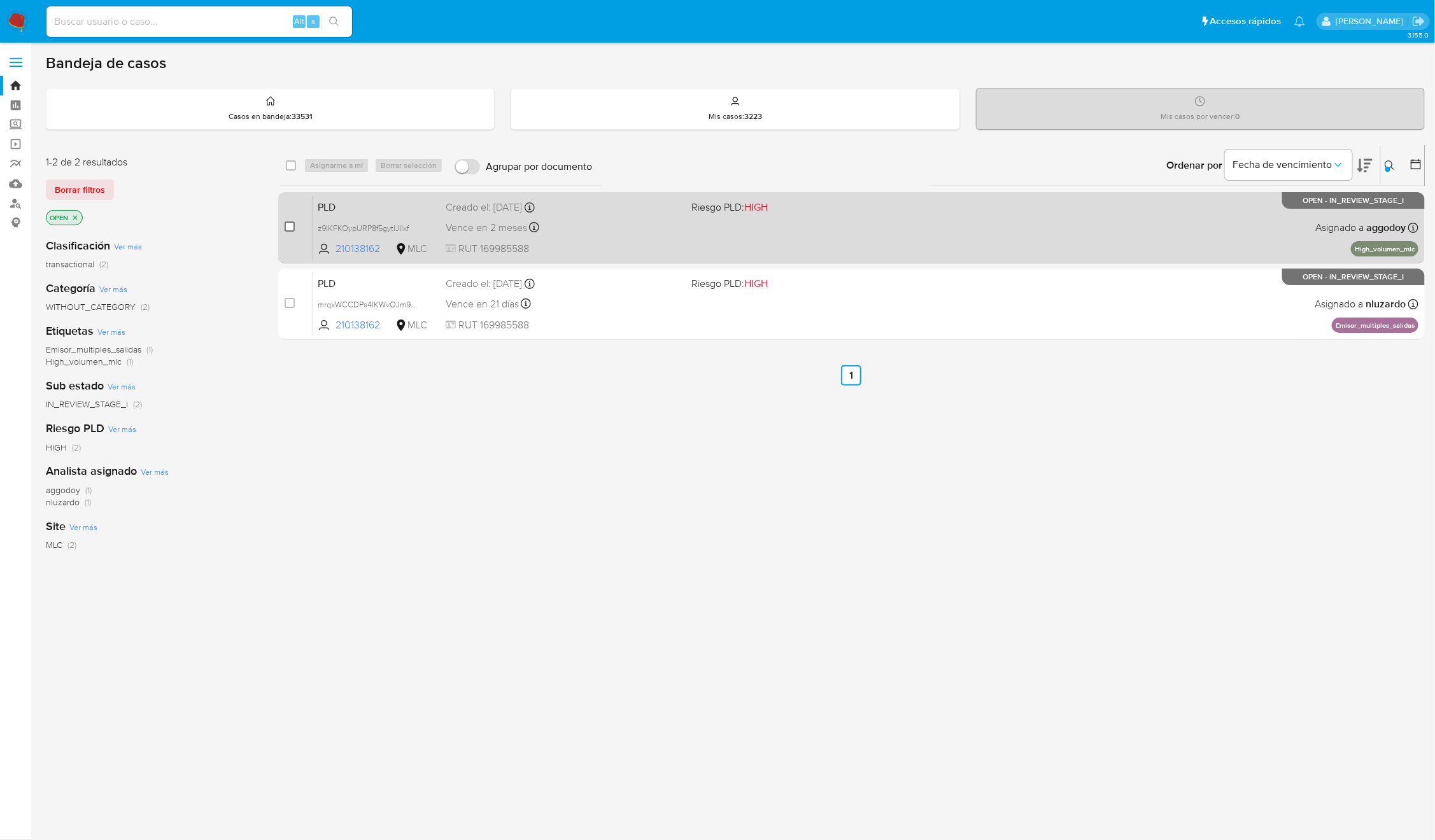
click at [288, 229] on input "checkbox" at bounding box center [290, 227] width 10 height 10
checkbox input "true"
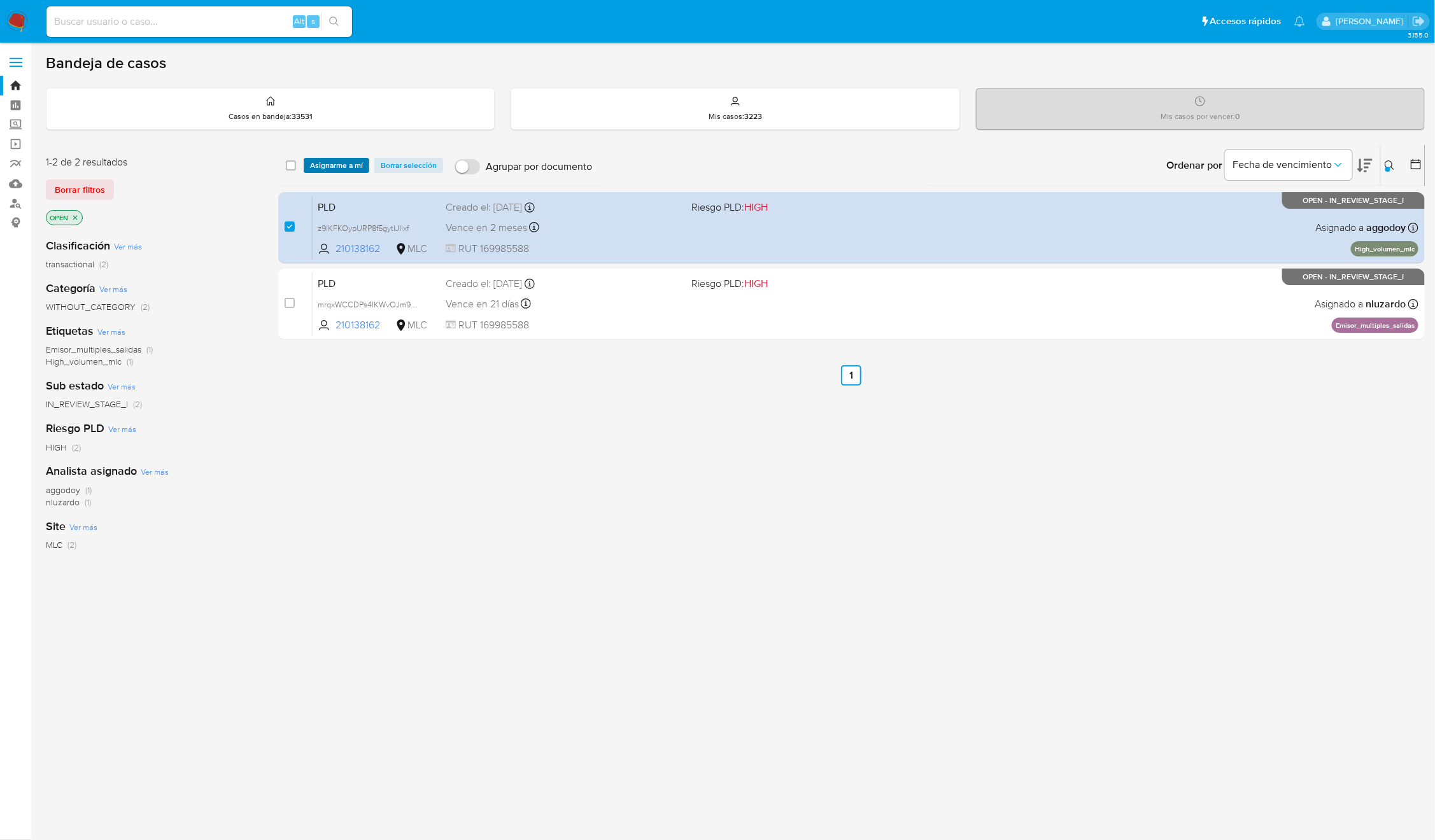
click at [331, 171] on span "Asignarme a mí" at bounding box center [336, 165] width 53 height 13
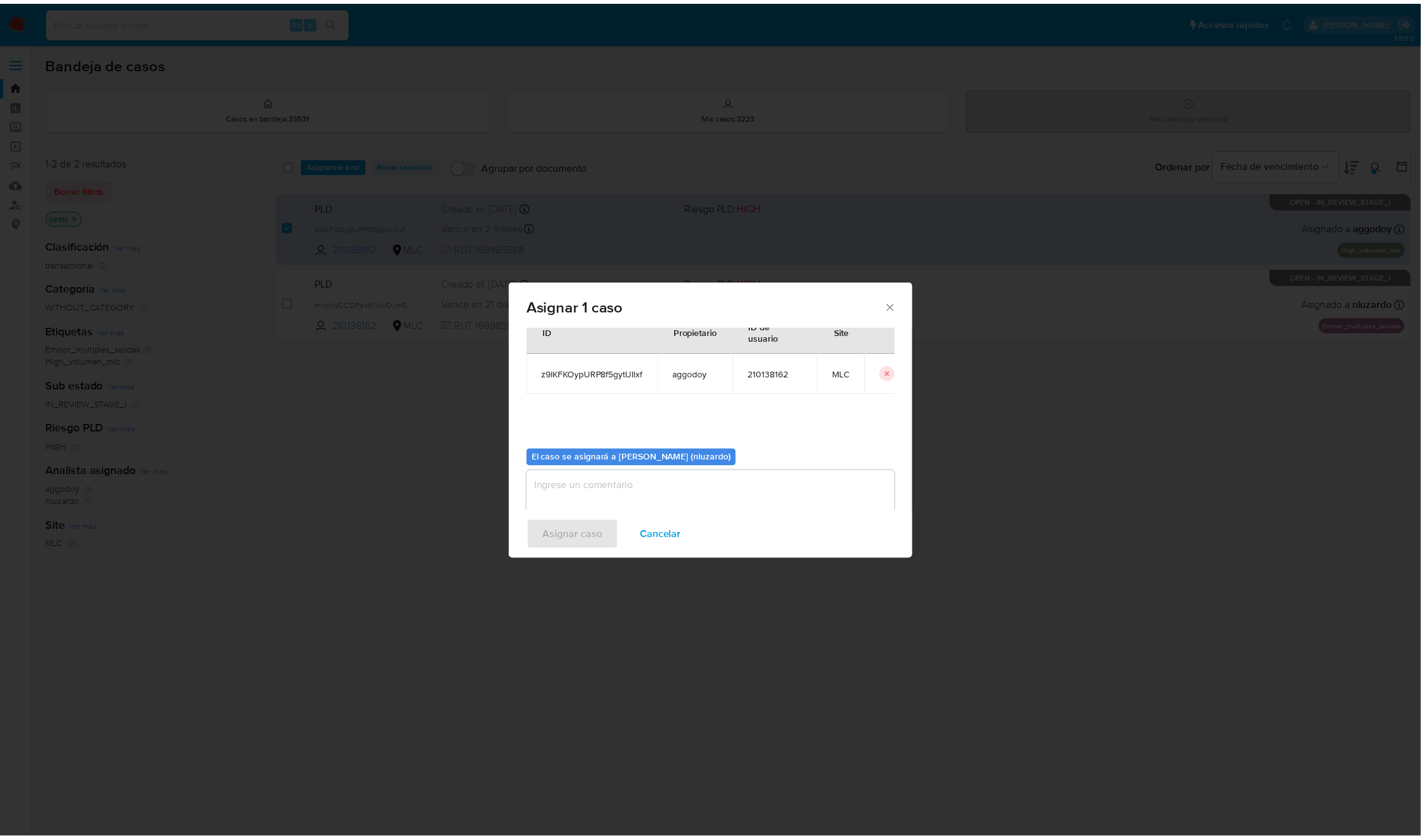
scroll to position [65, 0]
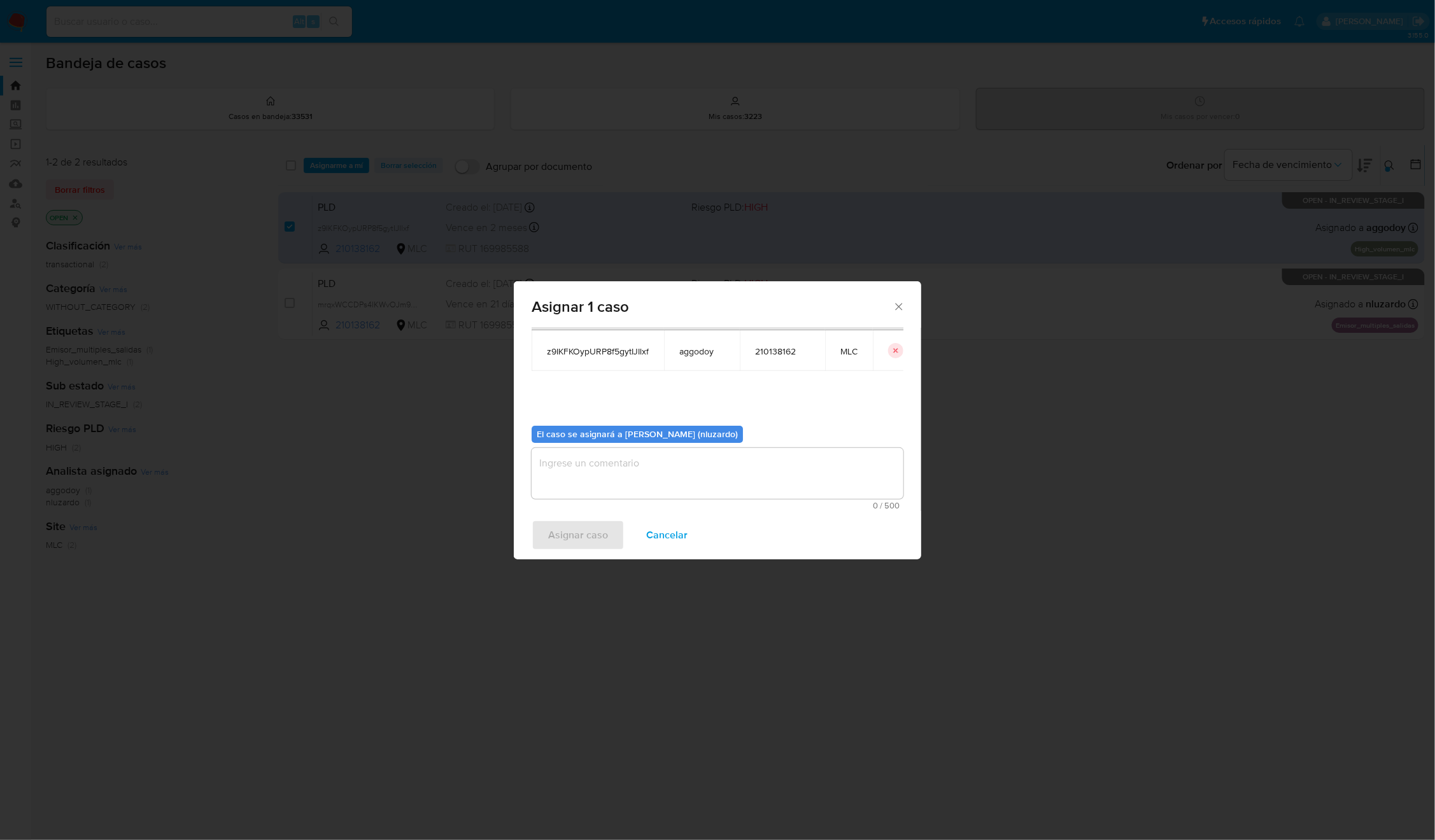
click at [603, 480] on textarea "assign-modal" at bounding box center [718, 473] width 371 height 51
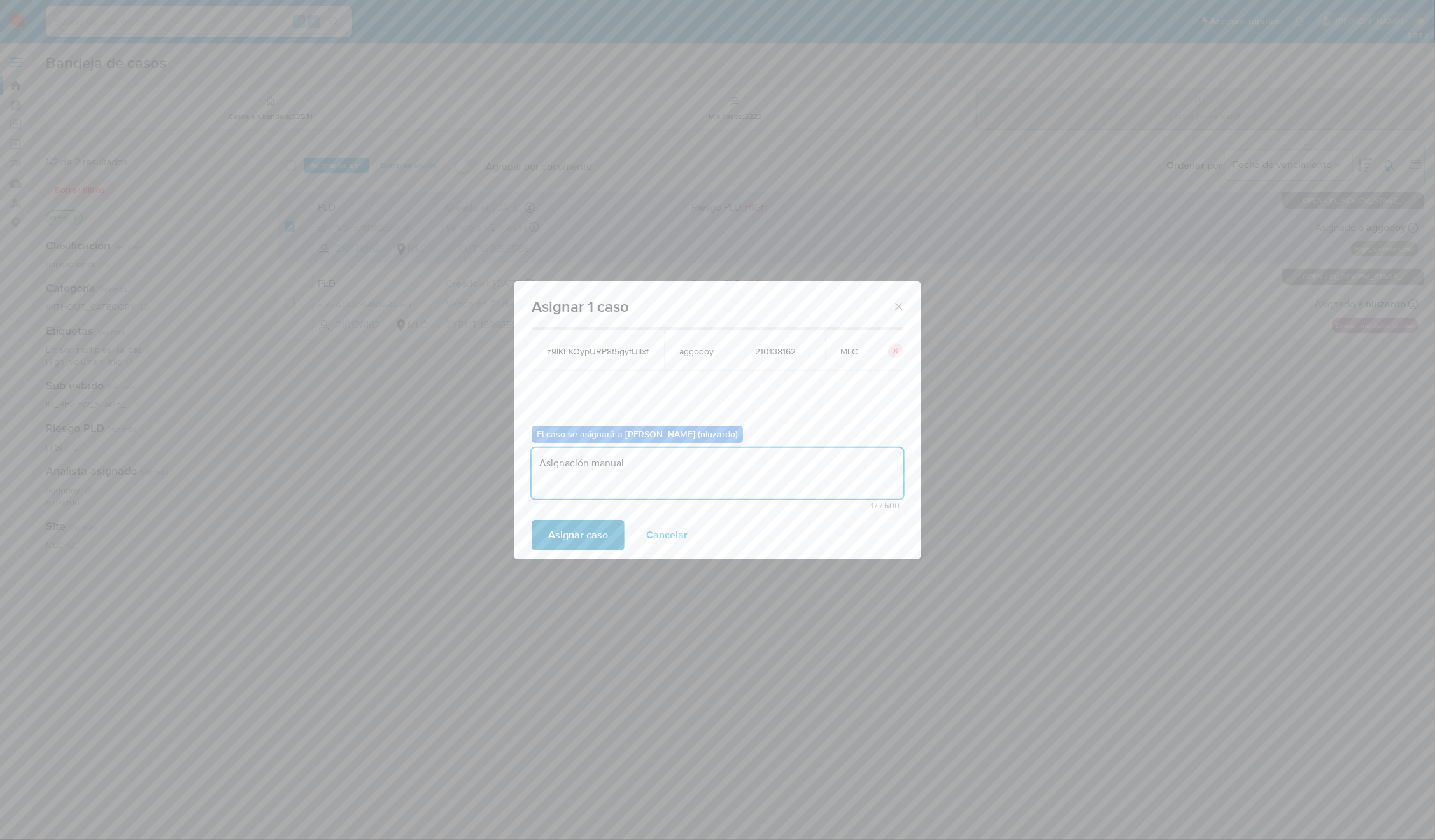
type textarea "Asignación manual"
click at [576, 527] on span "Asignar caso" at bounding box center [578, 535] width 60 height 28
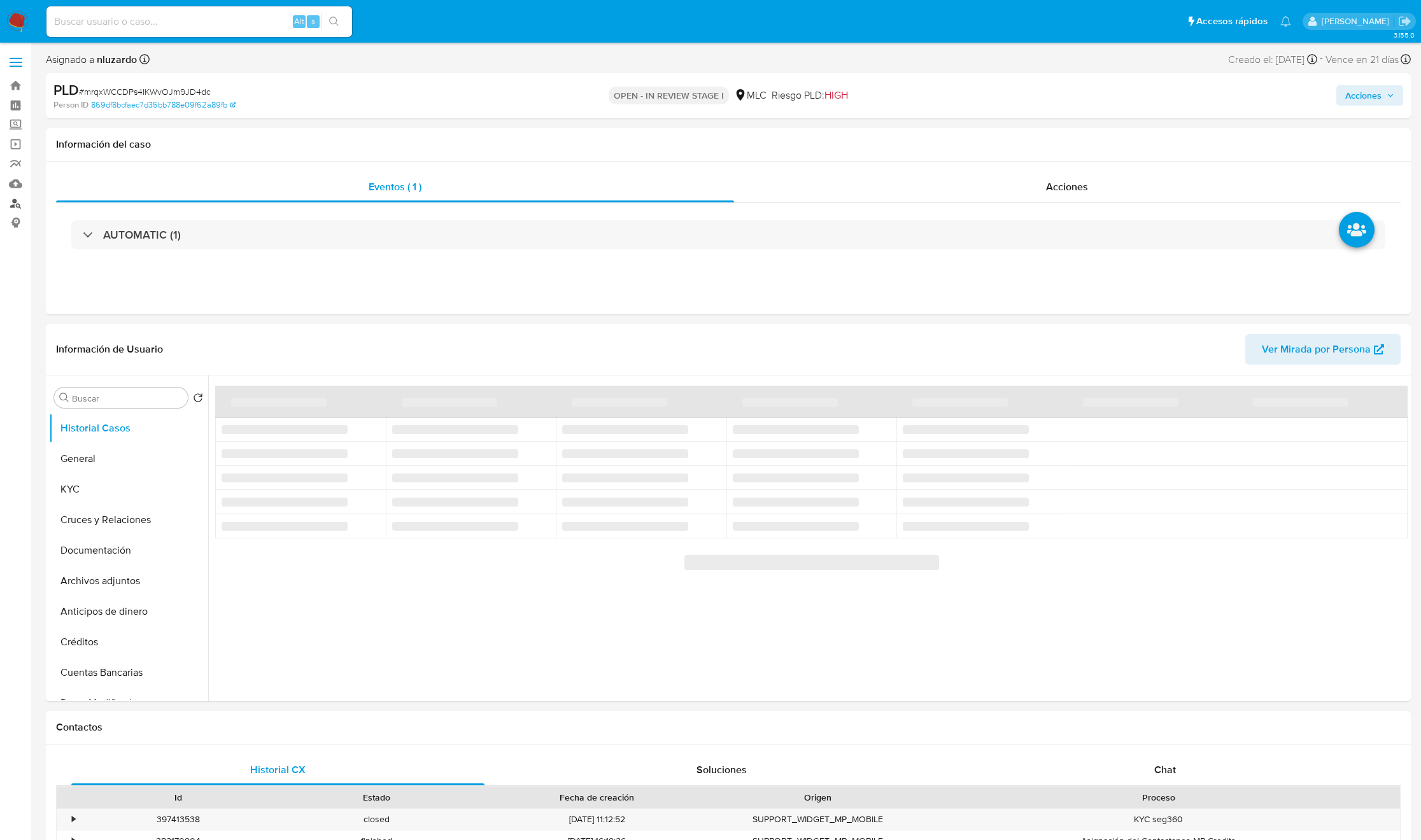
click at [11, 198] on link "Buscador de personas" at bounding box center [76, 204] width 152 height 20
select select "10"
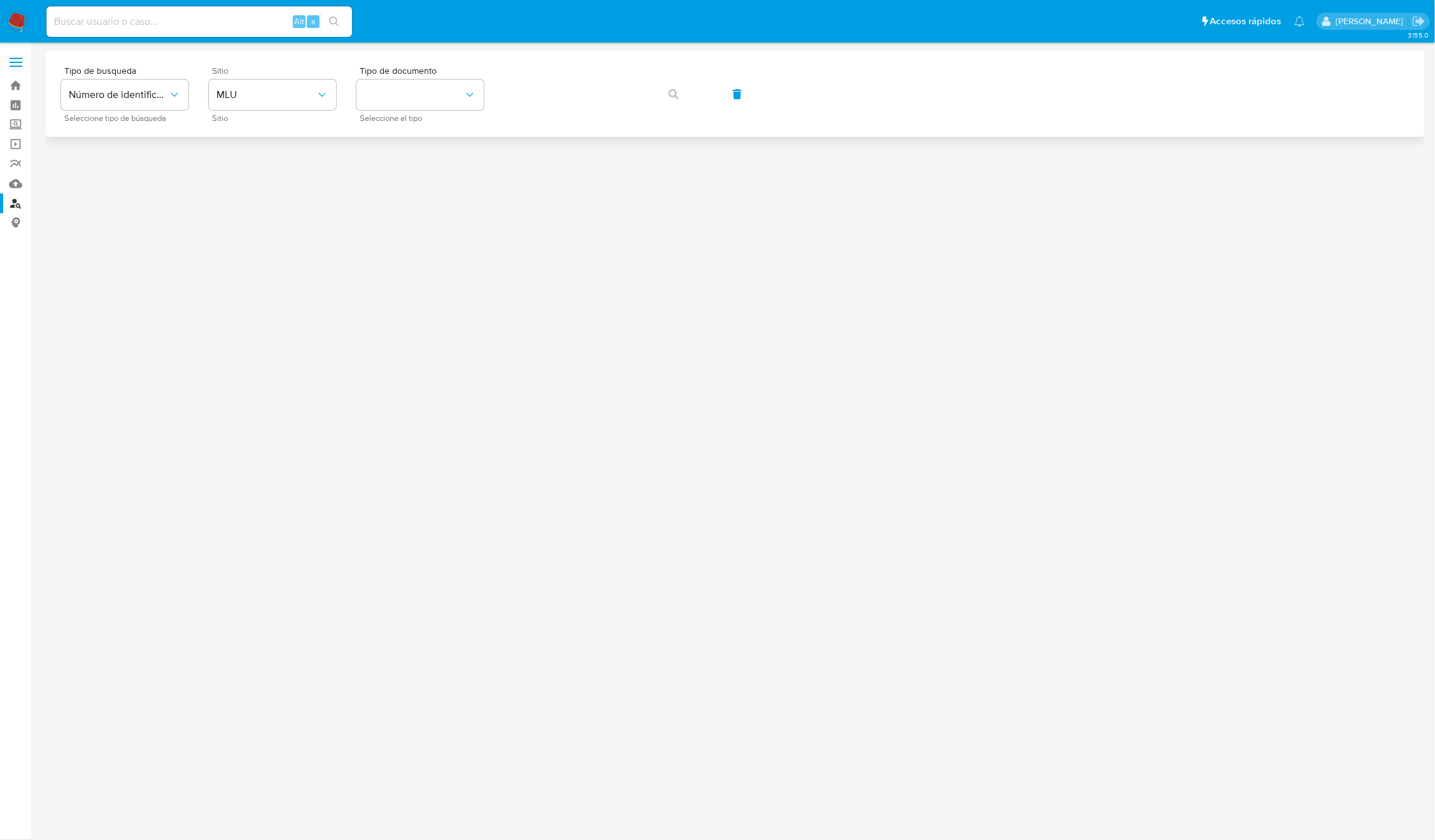
click at [265, 77] on div "Sitio MLU Sitio" at bounding box center [272, 94] width 127 height 56
click at [264, 88] on span "MLU" at bounding box center [266, 94] width 100 height 13
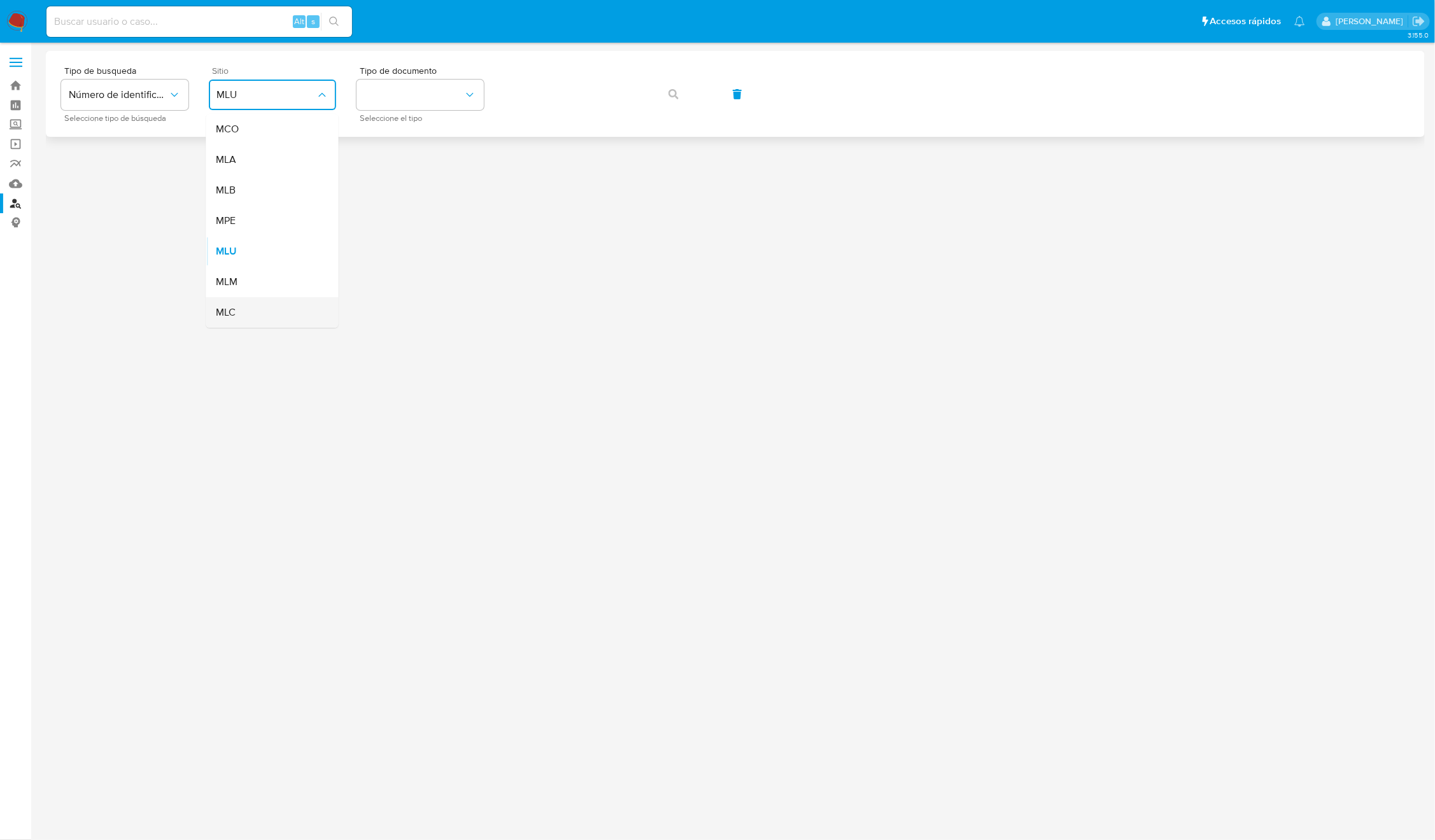
click at [272, 302] on div "MLC" at bounding box center [268, 312] width 105 height 30
click at [430, 105] on button "identificationType" at bounding box center [420, 94] width 127 height 30
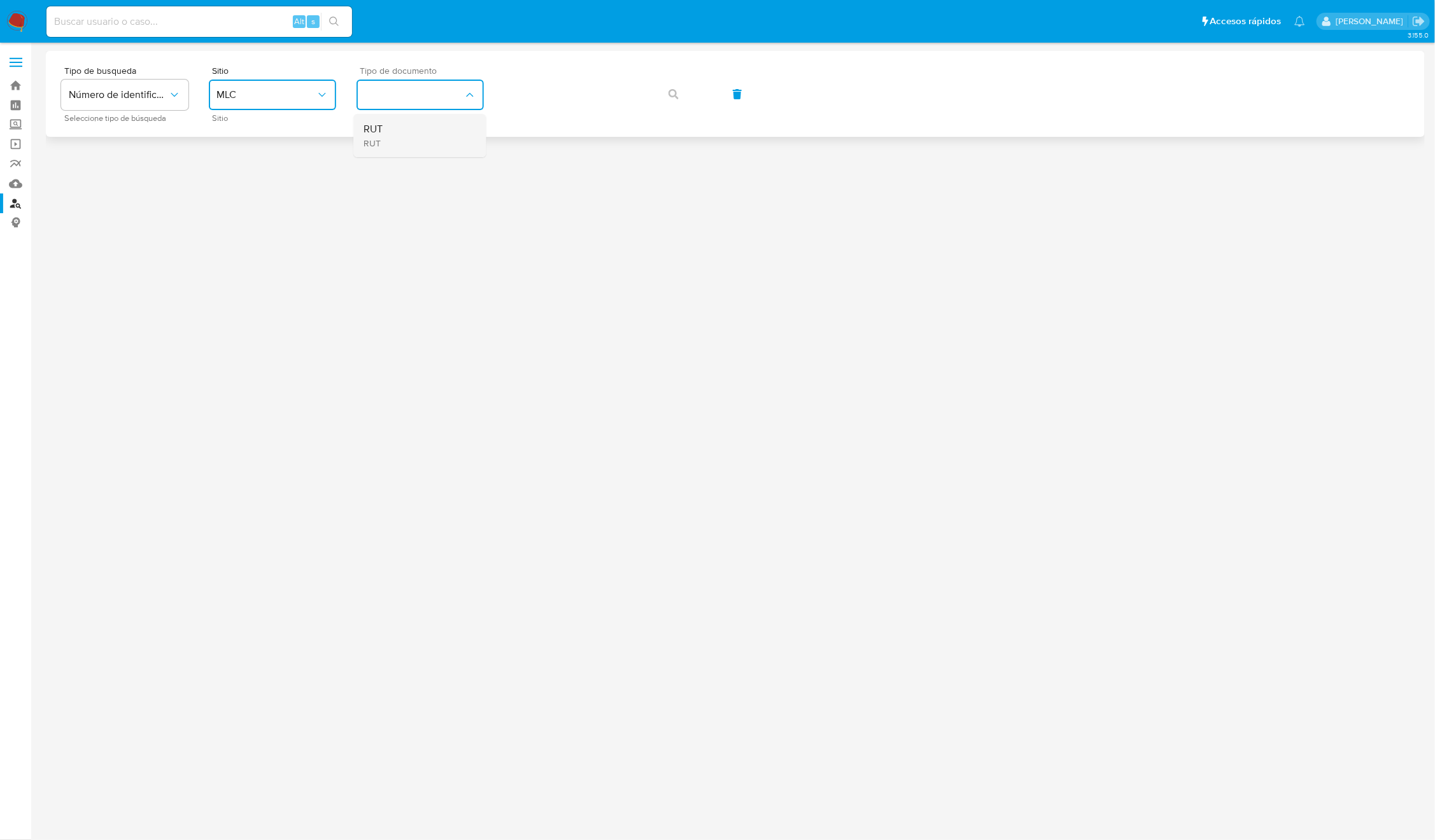
click at [434, 126] on div "RUT RUT" at bounding box center [416, 135] width 105 height 43
click at [650, 100] on div "Tipo de busqueda Número de identificación Seleccione tipo de búsqueda Sitio MLC…" at bounding box center [735, 94] width 1348 height 56
click at [671, 91] on icon "button" at bounding box center [674, 94] width 10 height 10
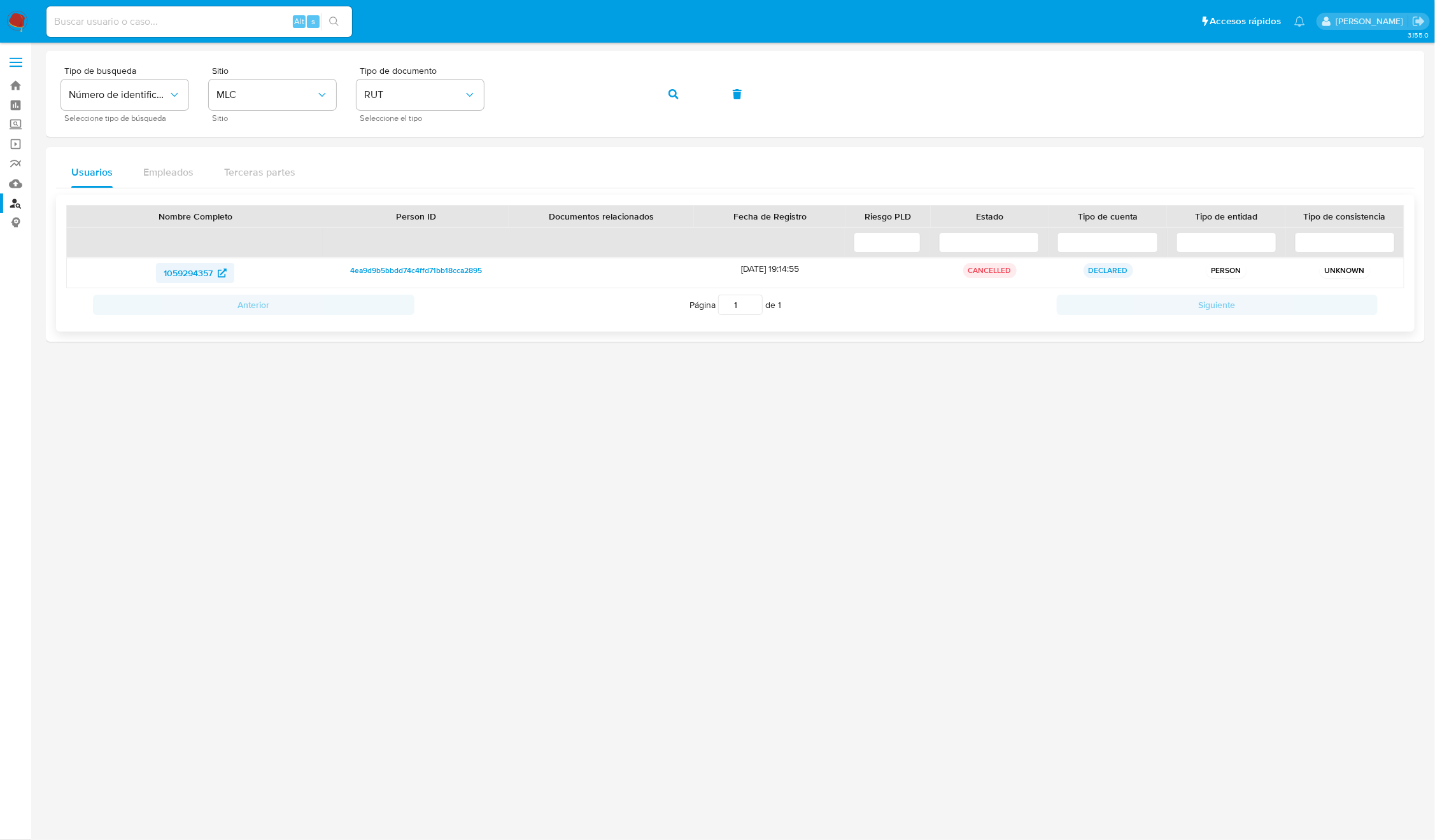
click at [175, 275] on span "1059294357" at bounding box center [188, 273] width 49 height 20
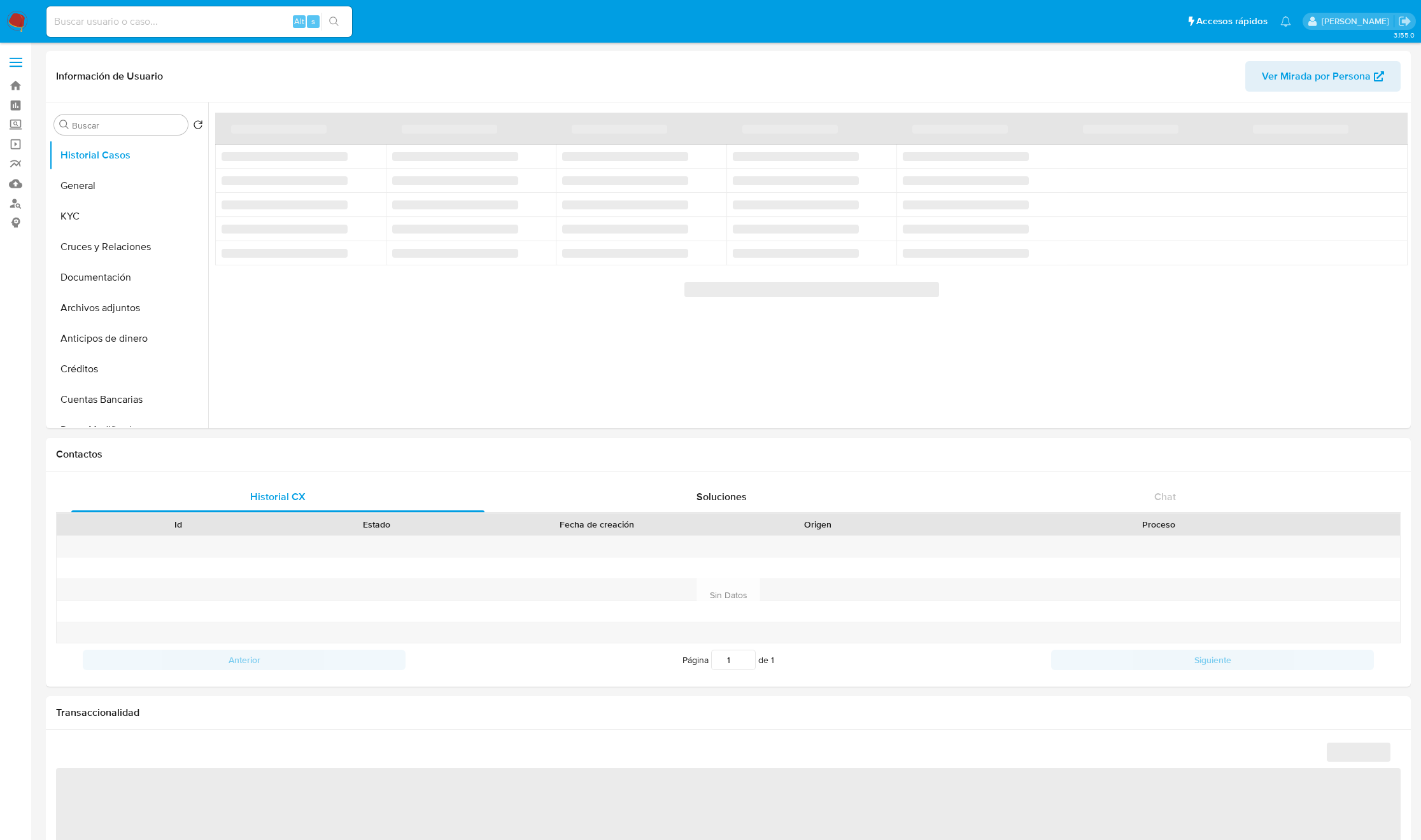
select select "10"
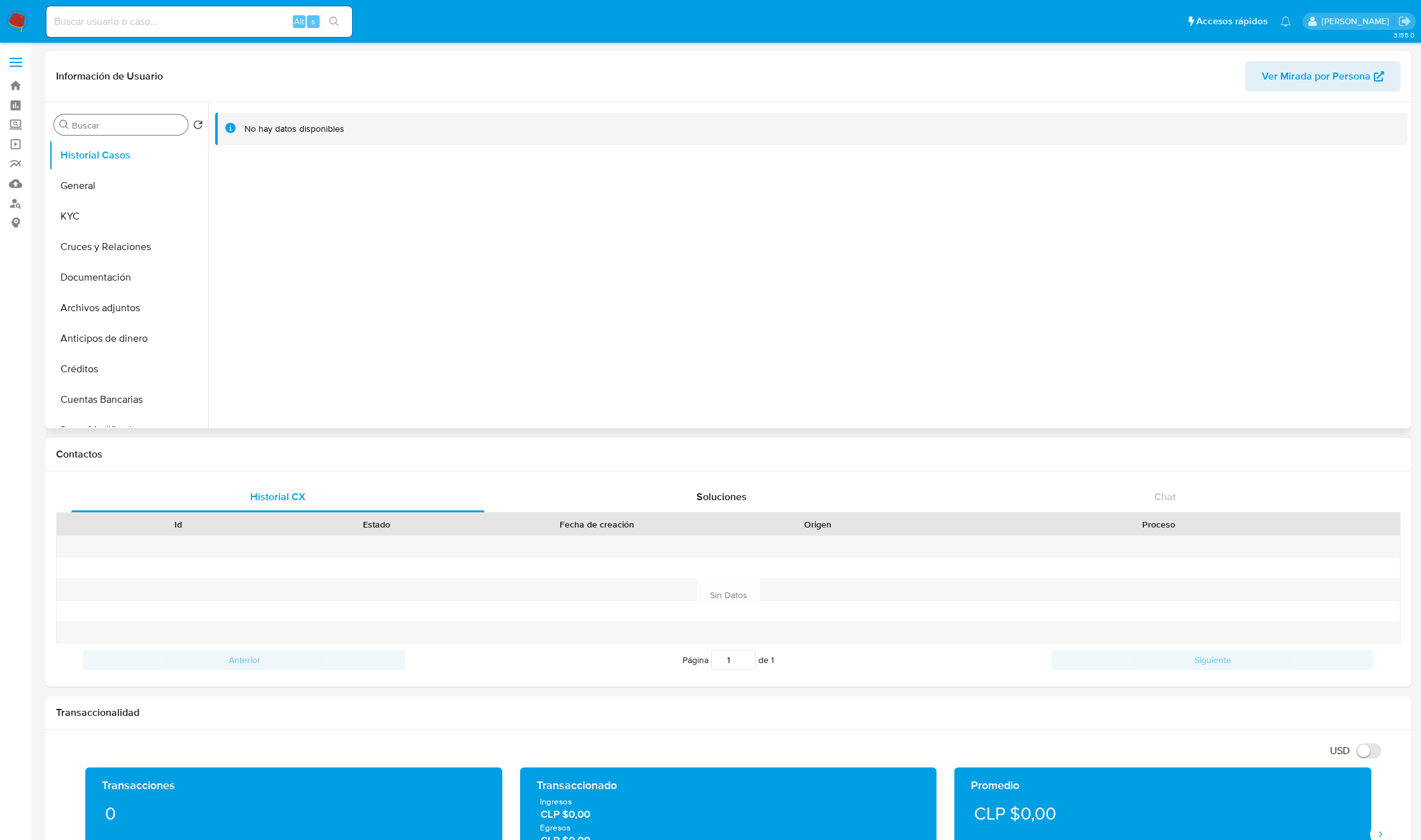
click at [166, 131] on div "Buscar" at bounding box center [121, 124] width 134 height 20
click at [160, 126] on input "Buscar" at bounding box center [127, 125] width 111 height 11
click at [71, 224] on button "KYC" at bounding box center [123, 216] width 149 height 30
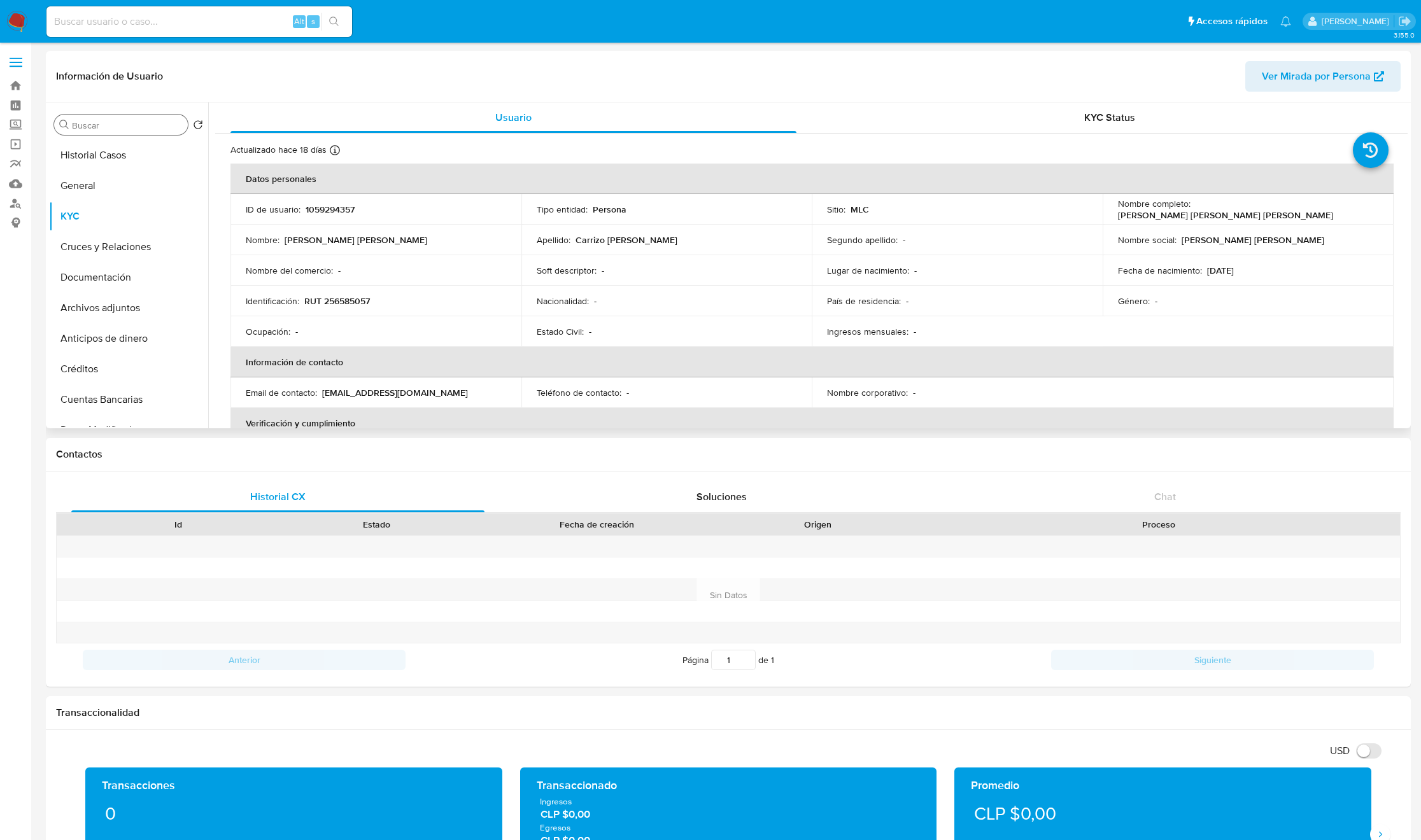
click at [146, 131] on input "Buscar" at bounding box center [127, 125] width 111 height 11
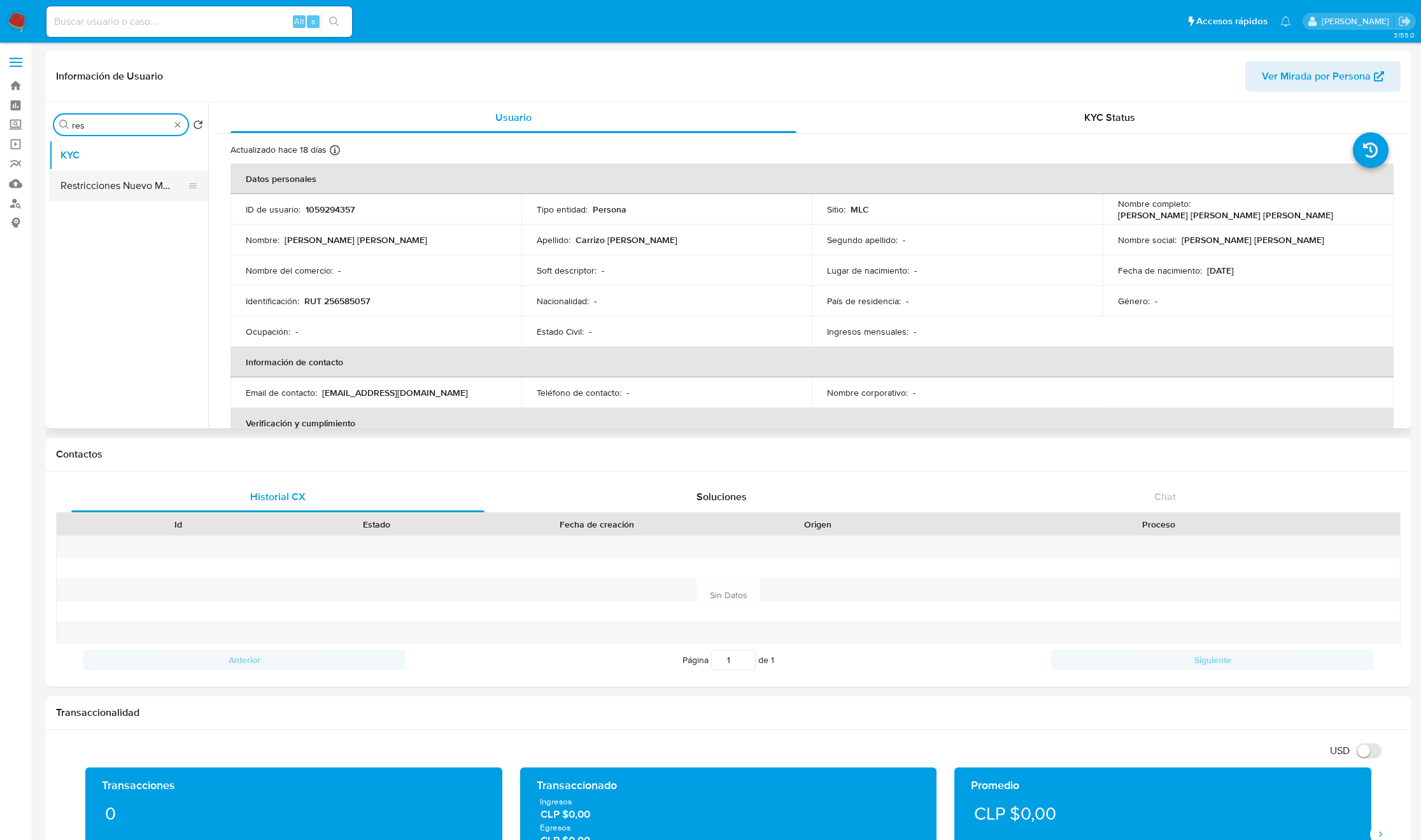
type input "res"
click at [142, 193] on button "Restricciones Nuevo Mundo" at bounding box center [123, 186] width 149 height 30
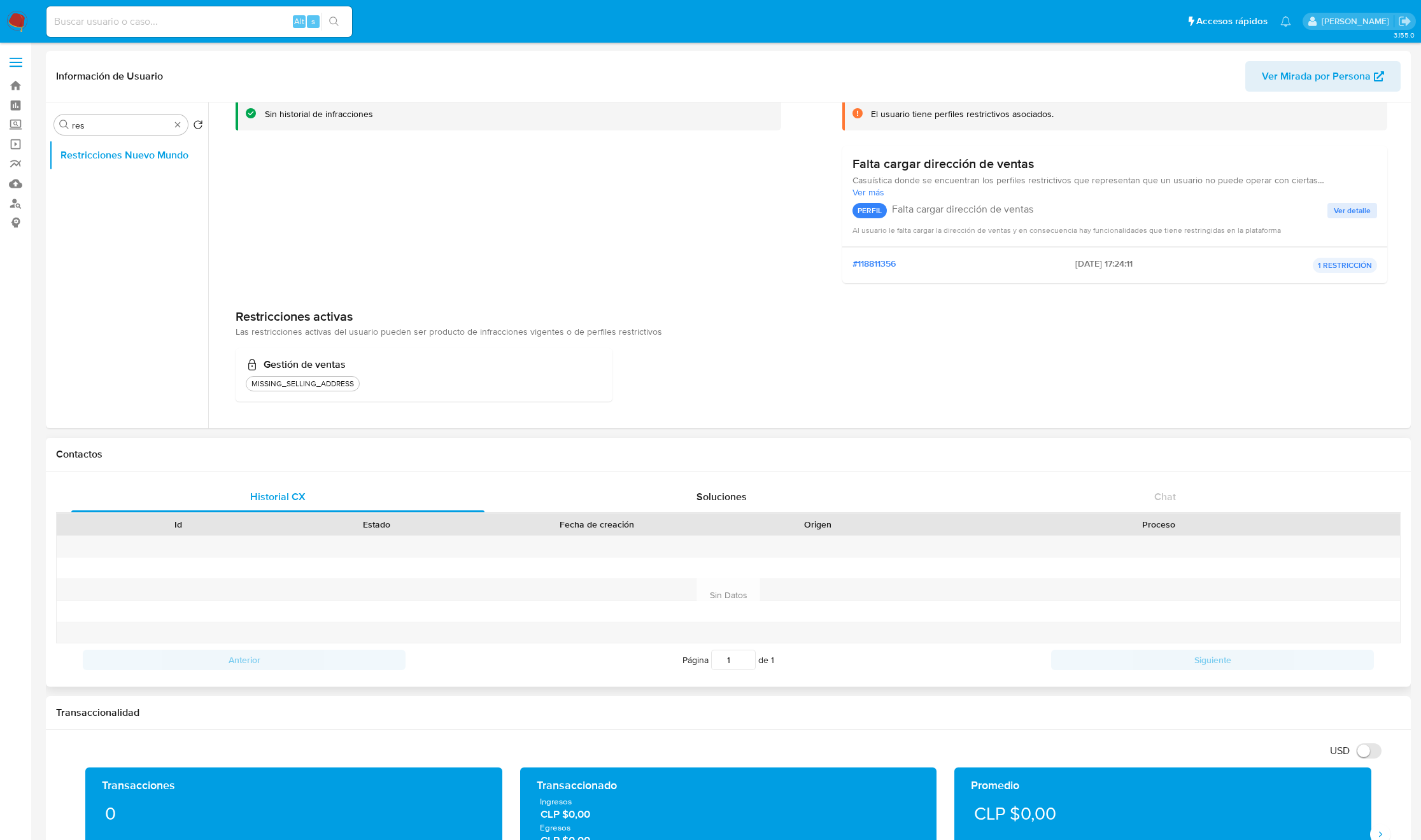
scroll to position [382, 0]
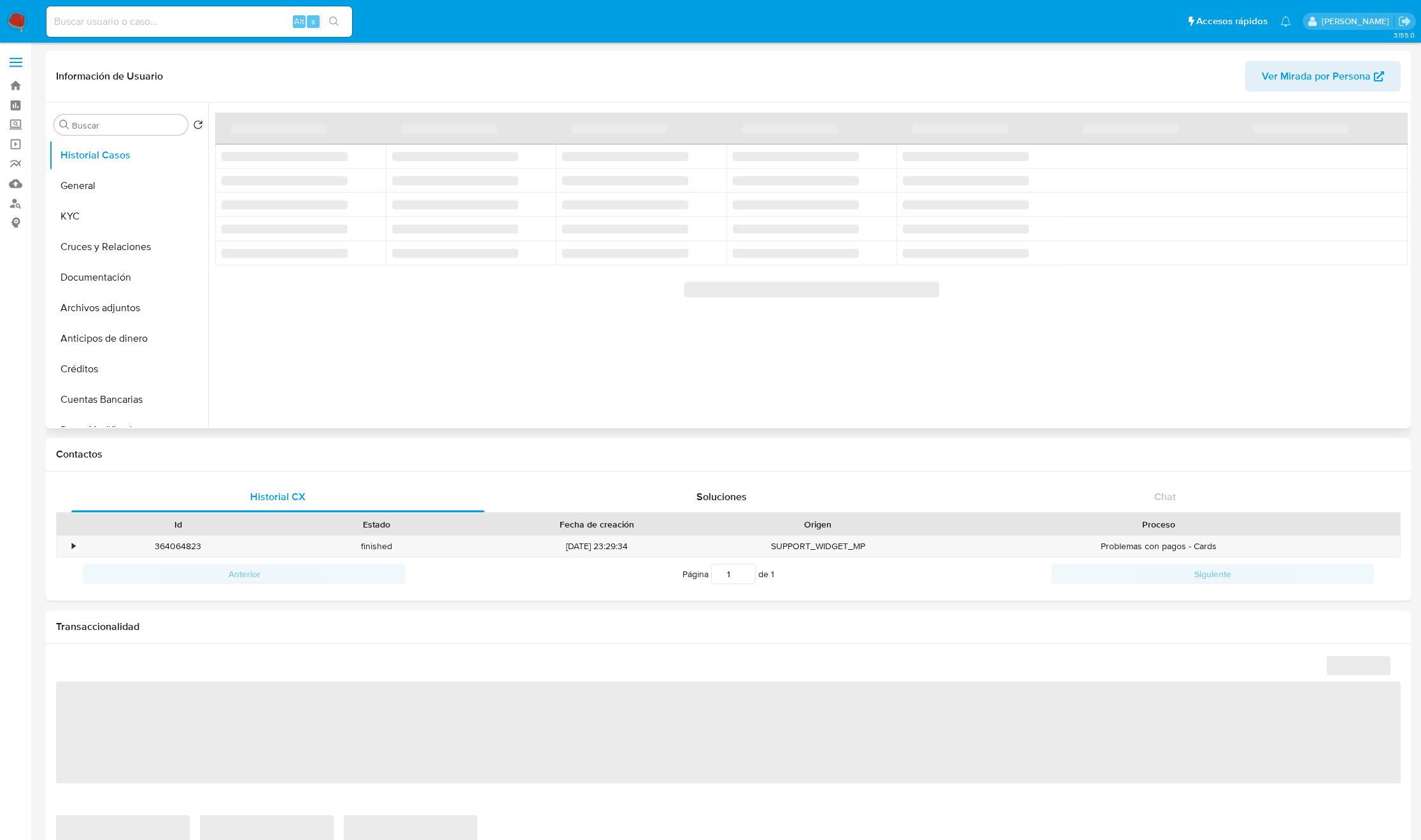
select select "10"
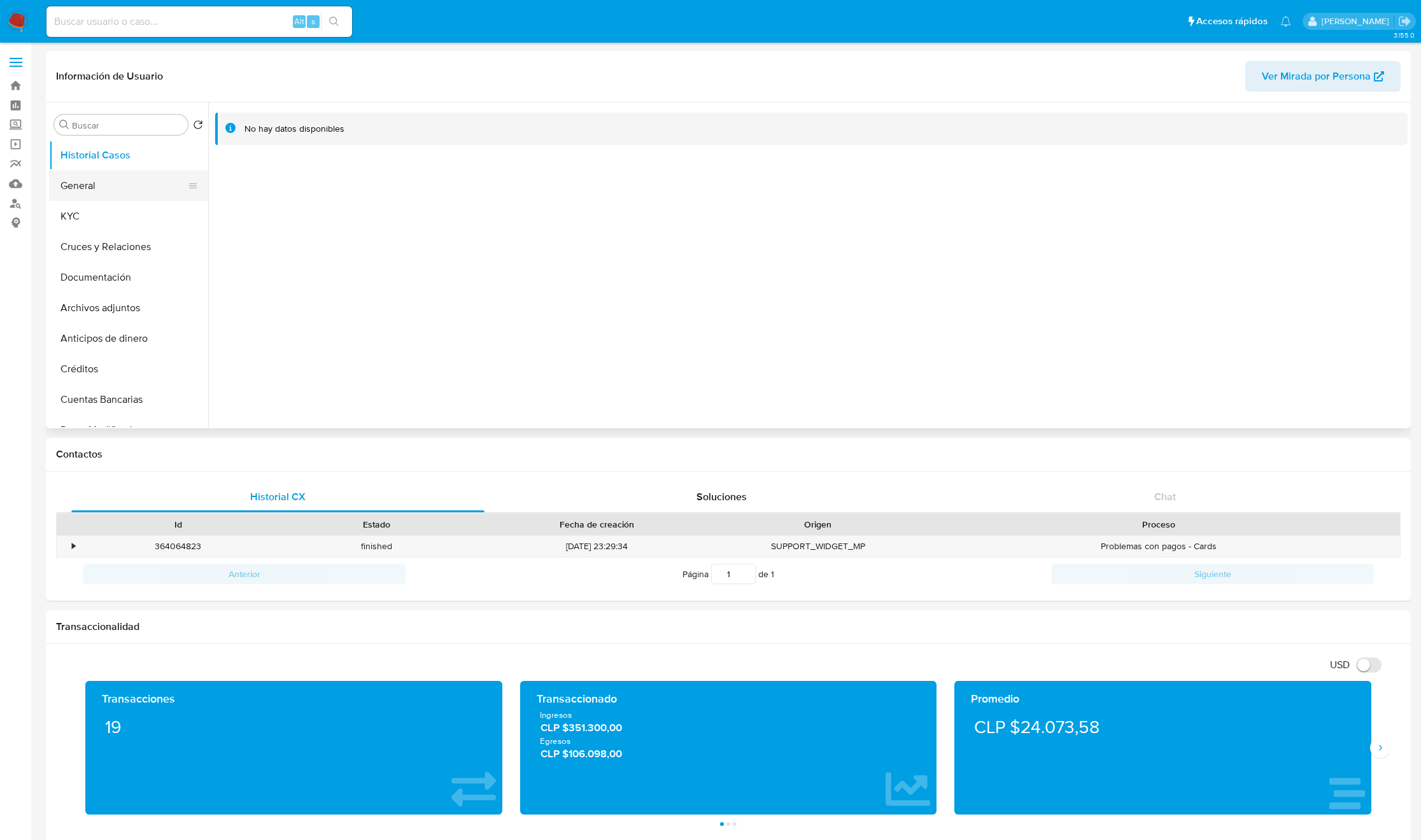
click at [96, 201] on button "General" at bounding box center [123, 186] width 149 height 30
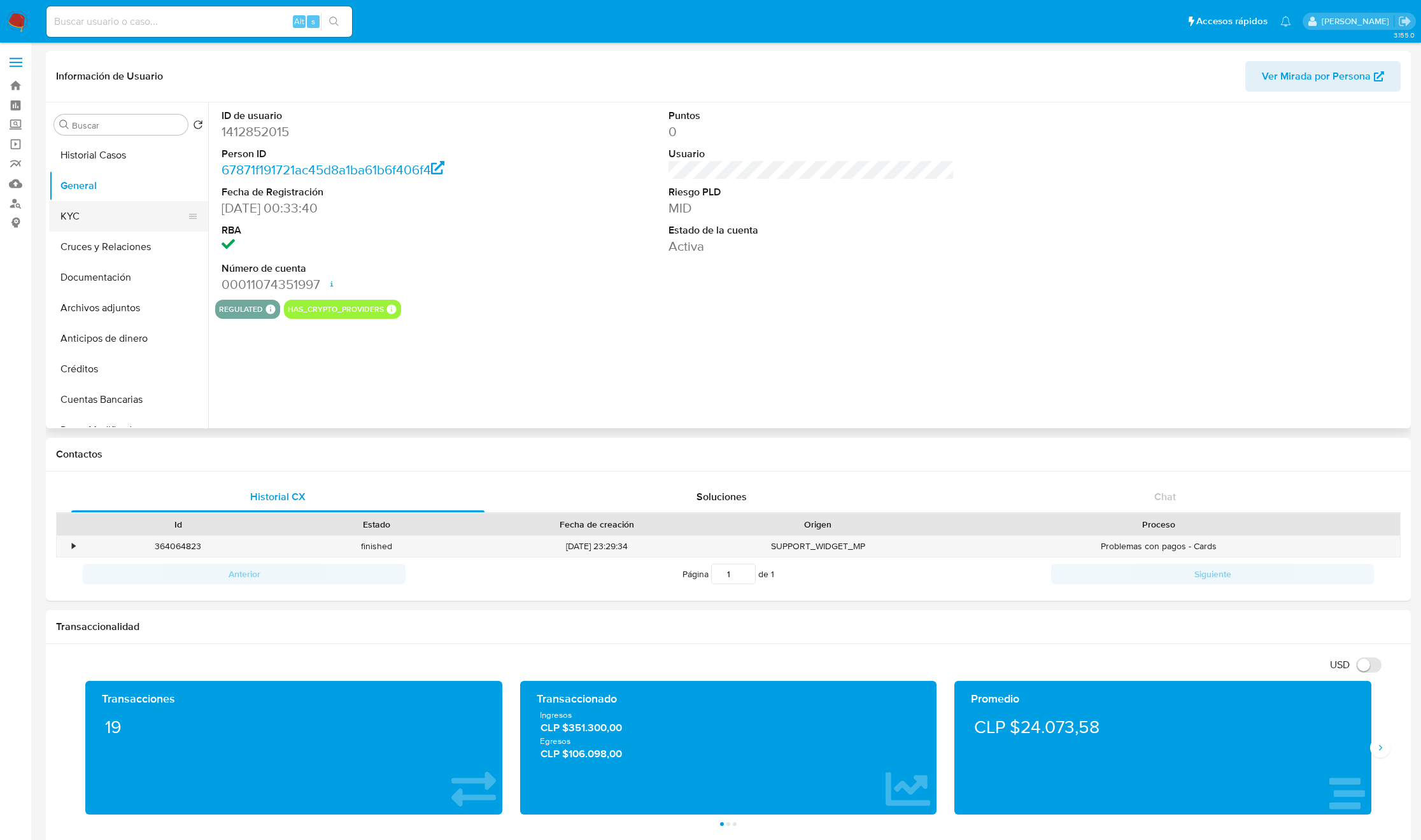
click at [96, 210] on button "KYC" at bounding box center [123, 216] width 149 height 30
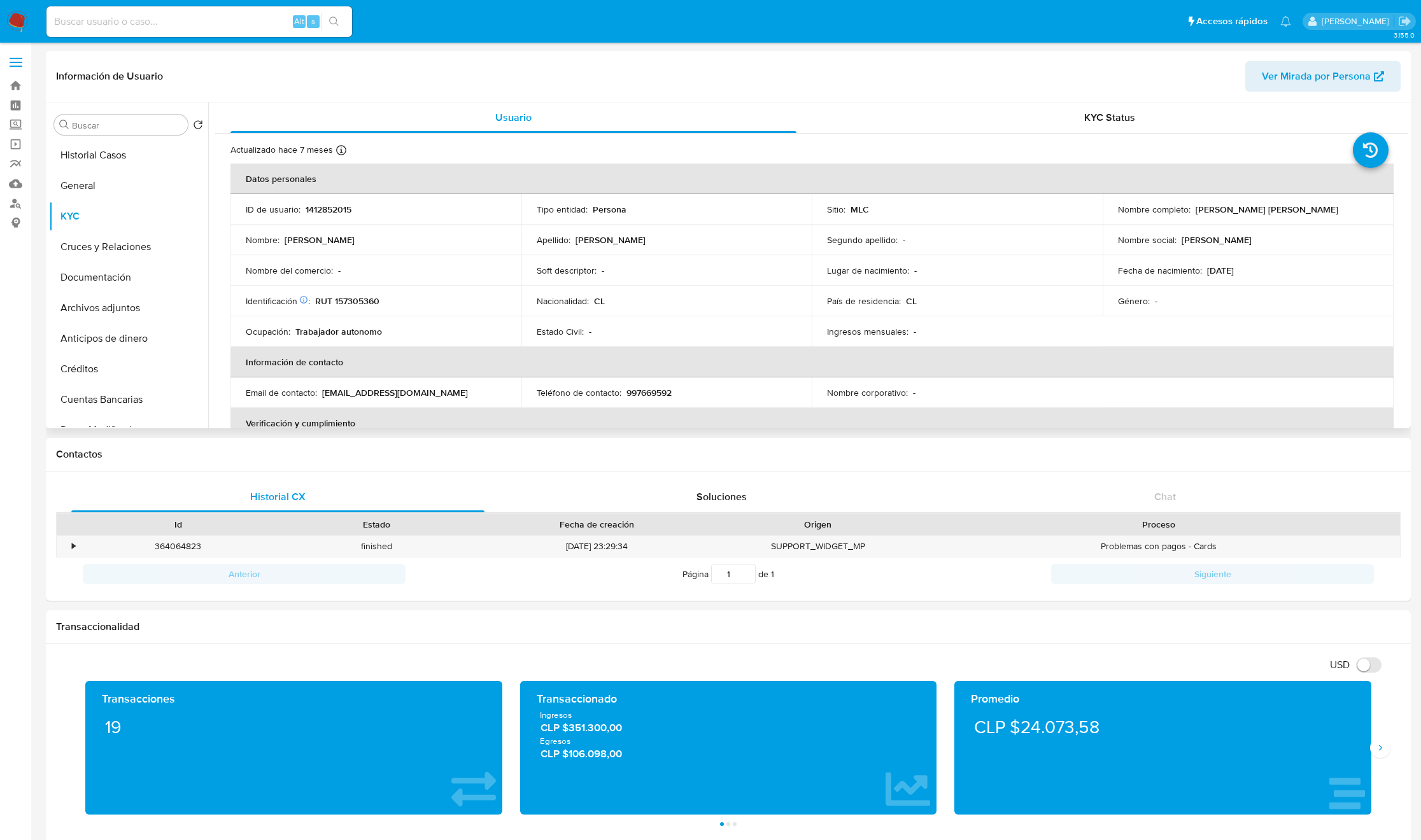
click at [1203, 209] on p "Arturo Sebastián González Espejo" at bounding box center [1266, 209] width 143 height 11
drag, startPoint x: 1314, startPoint y: 216, endPoint x: 1353, endPoint y: 210, distance: 39.5
click at [1353, 210] on td "Nombre completo : Arturo Sebastián González Espejo" at bounding box center [1248, 209] width 291 height 30
copy p "Arturo Sebastián González Espejo"
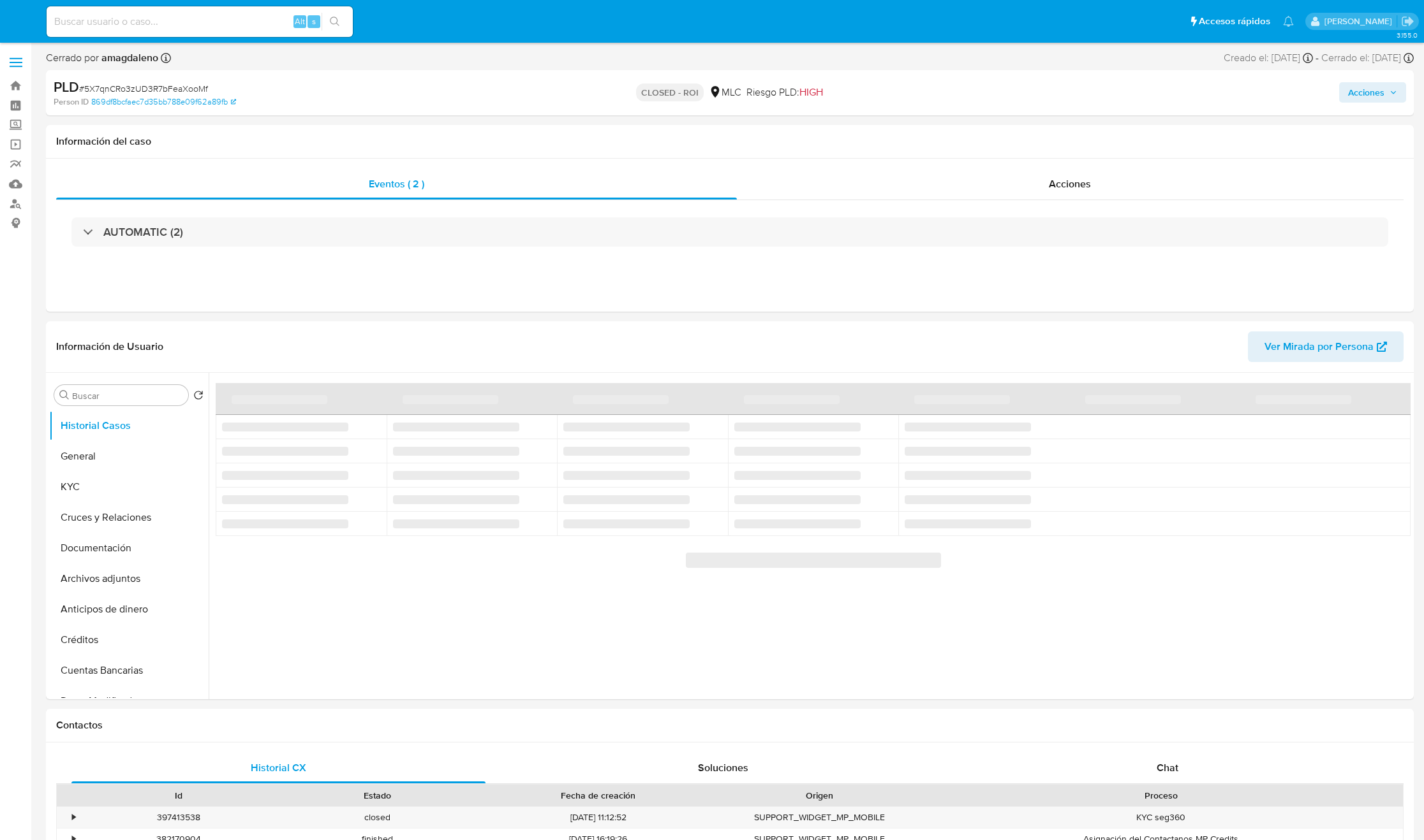
select select "10"
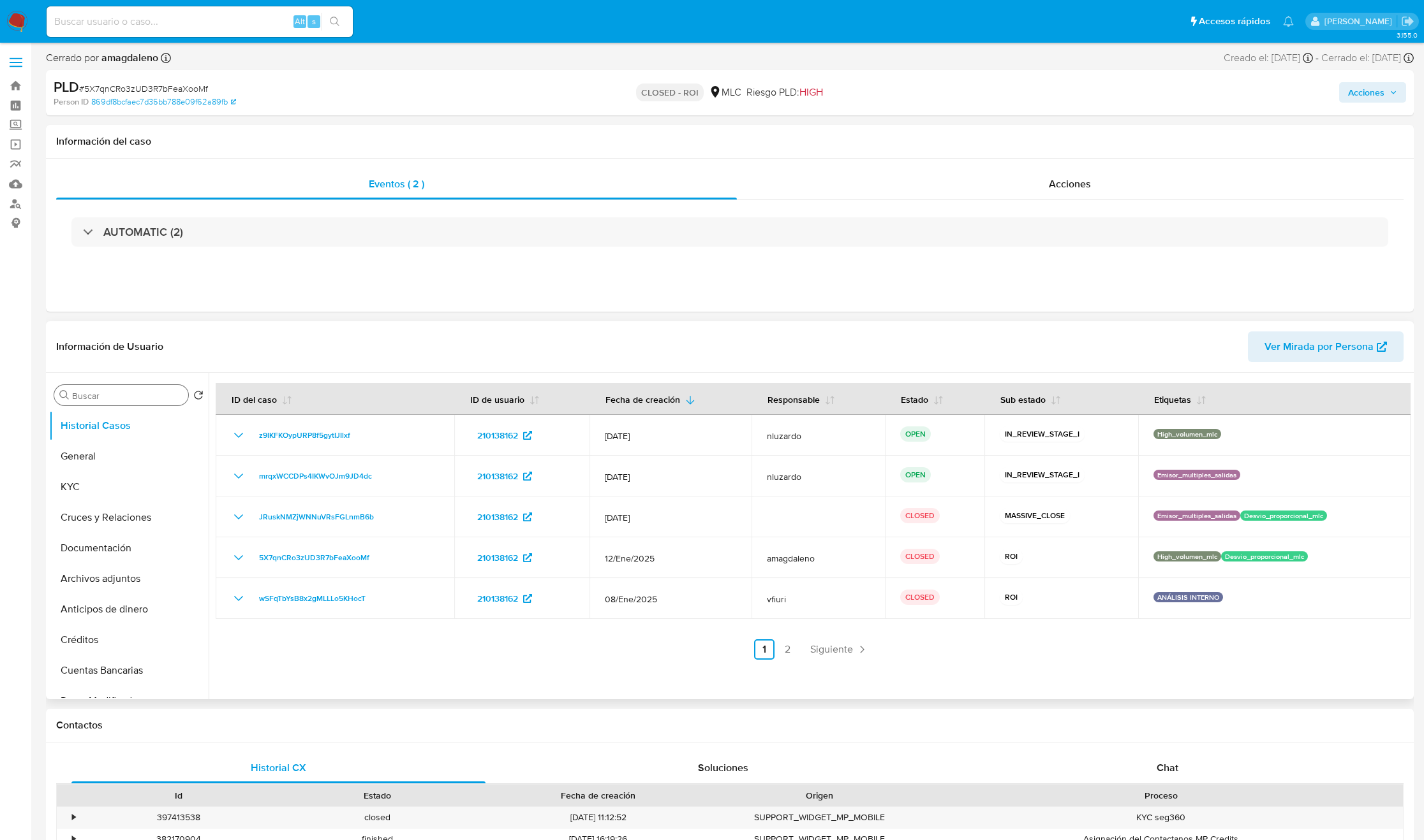
click at [87, 396] on input "Buscar" at bounding box center [127, 395] width 111 height 11
type input "cr"
click at [98, 461] on button "Cruces y Relaciones" at bounding box center [129, 456] width 159 height 31
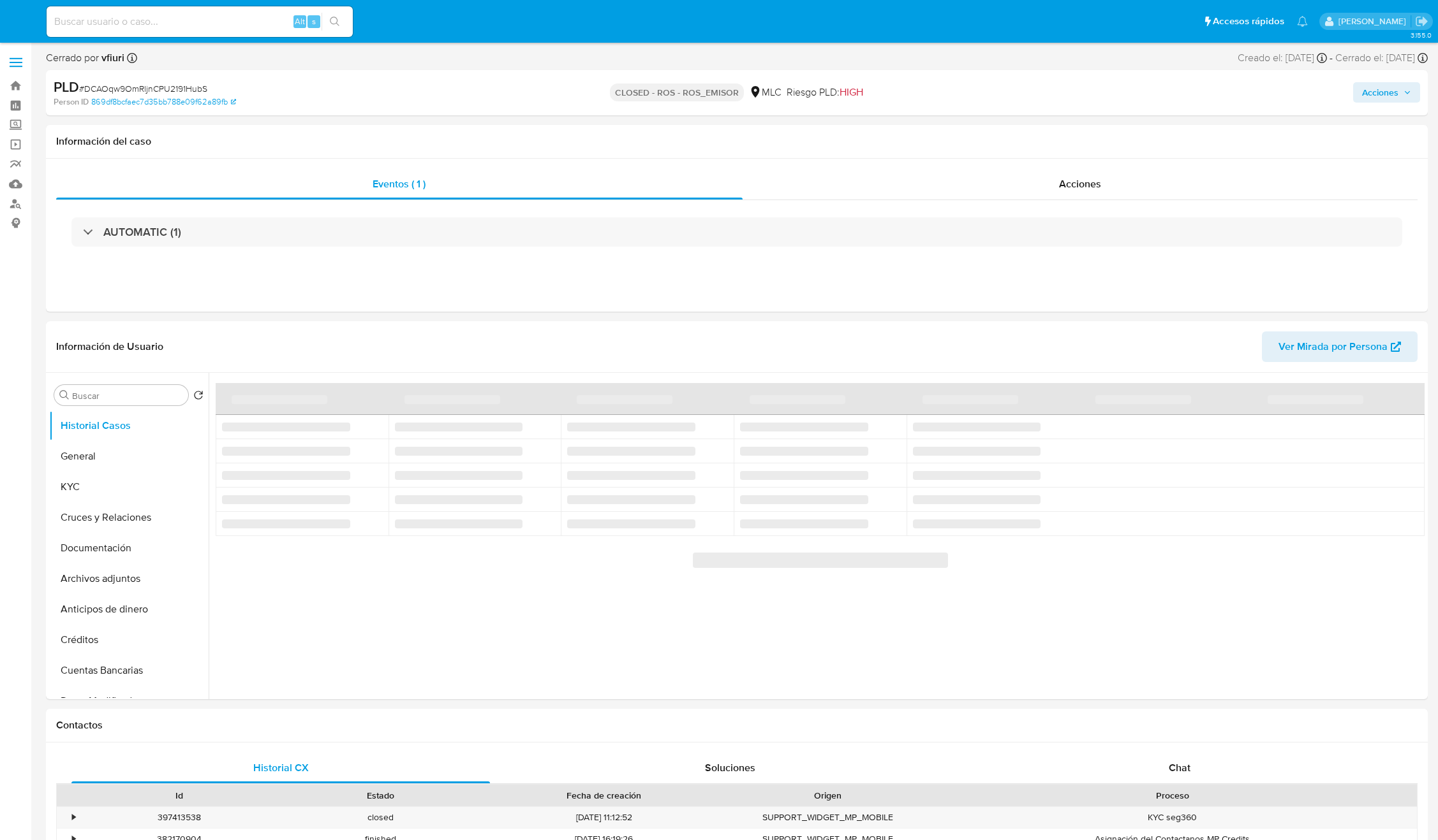
select select "10"
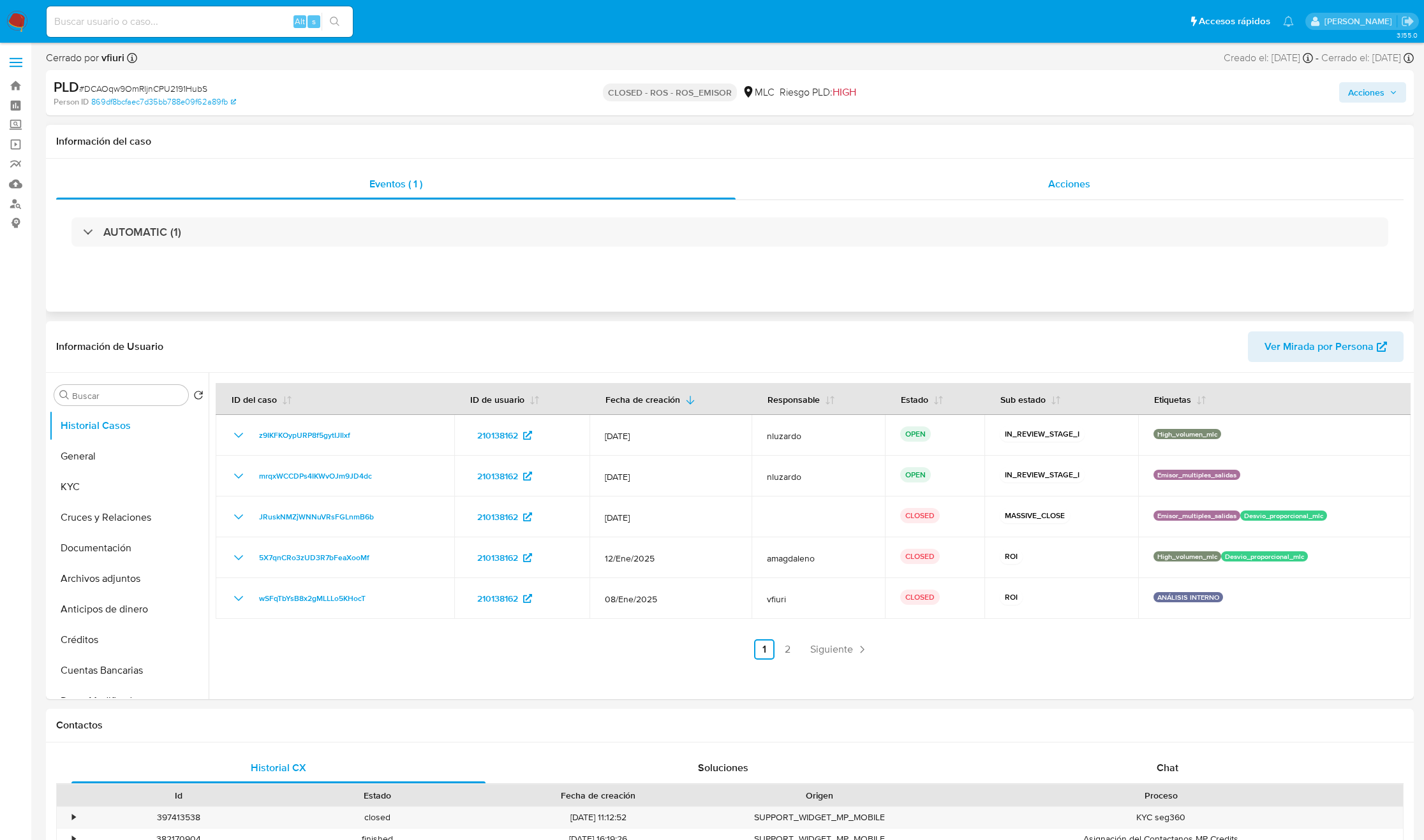
click at [993, 182] on div "Acciones" at bounding box center [1070, 184] width 668 height 31
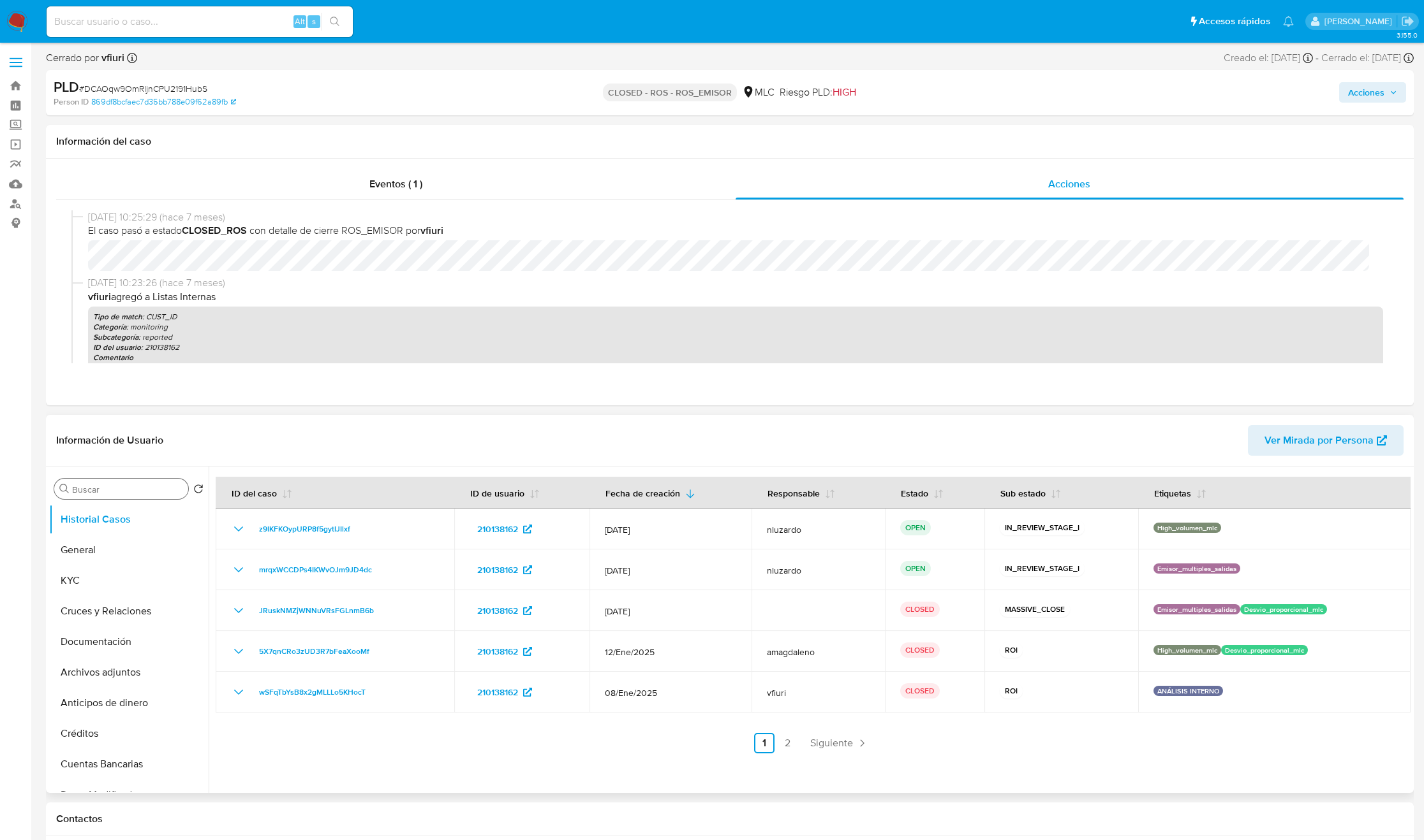
click at [144, 490] on input "Buscar" at bounding box center [127, 489] width 111 height 11
type input "ad"
click at [109, 553] on button "Archivos adjuntos" at bounding box center [124, 550] width 150 height 31
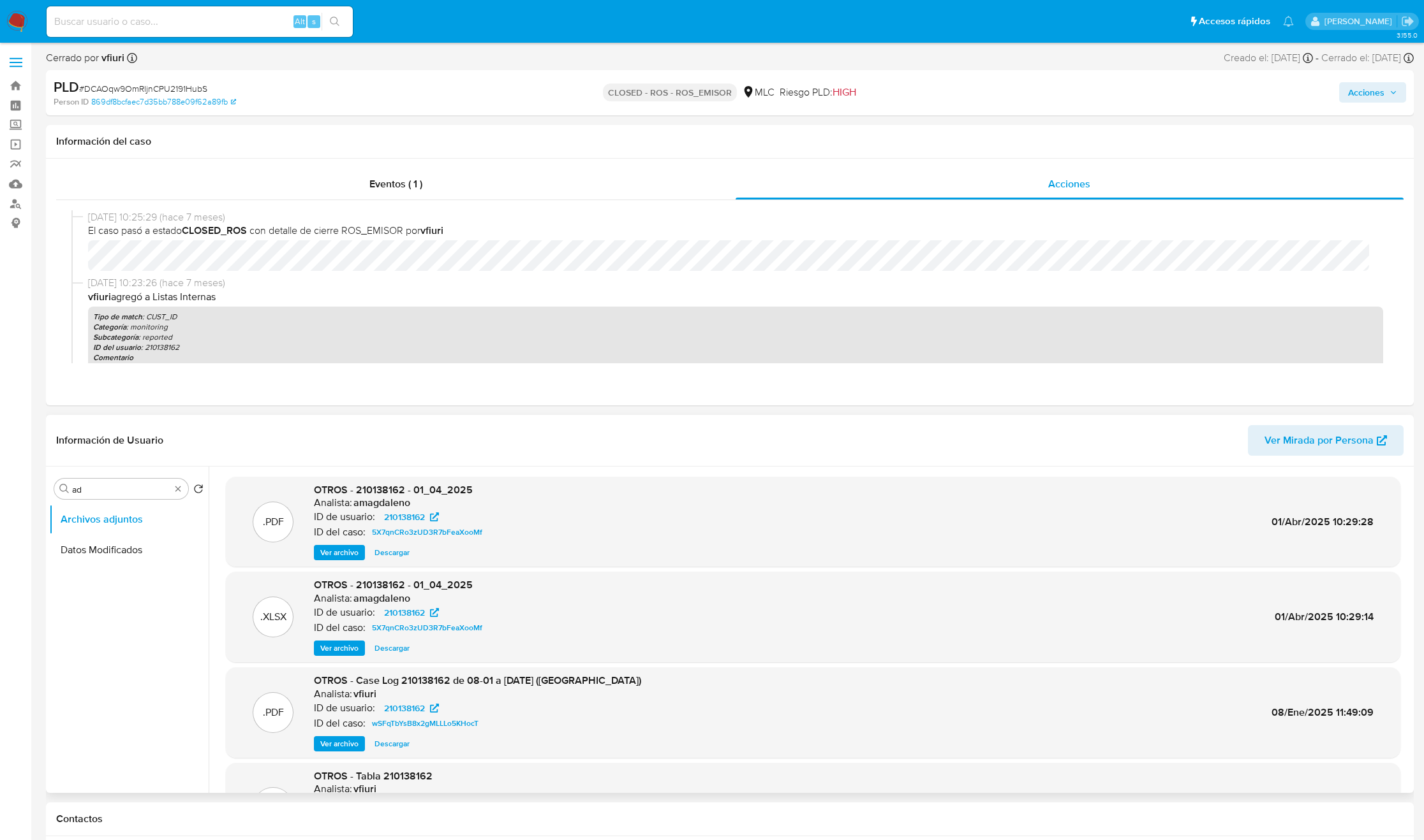
scroll to position [96, 0]
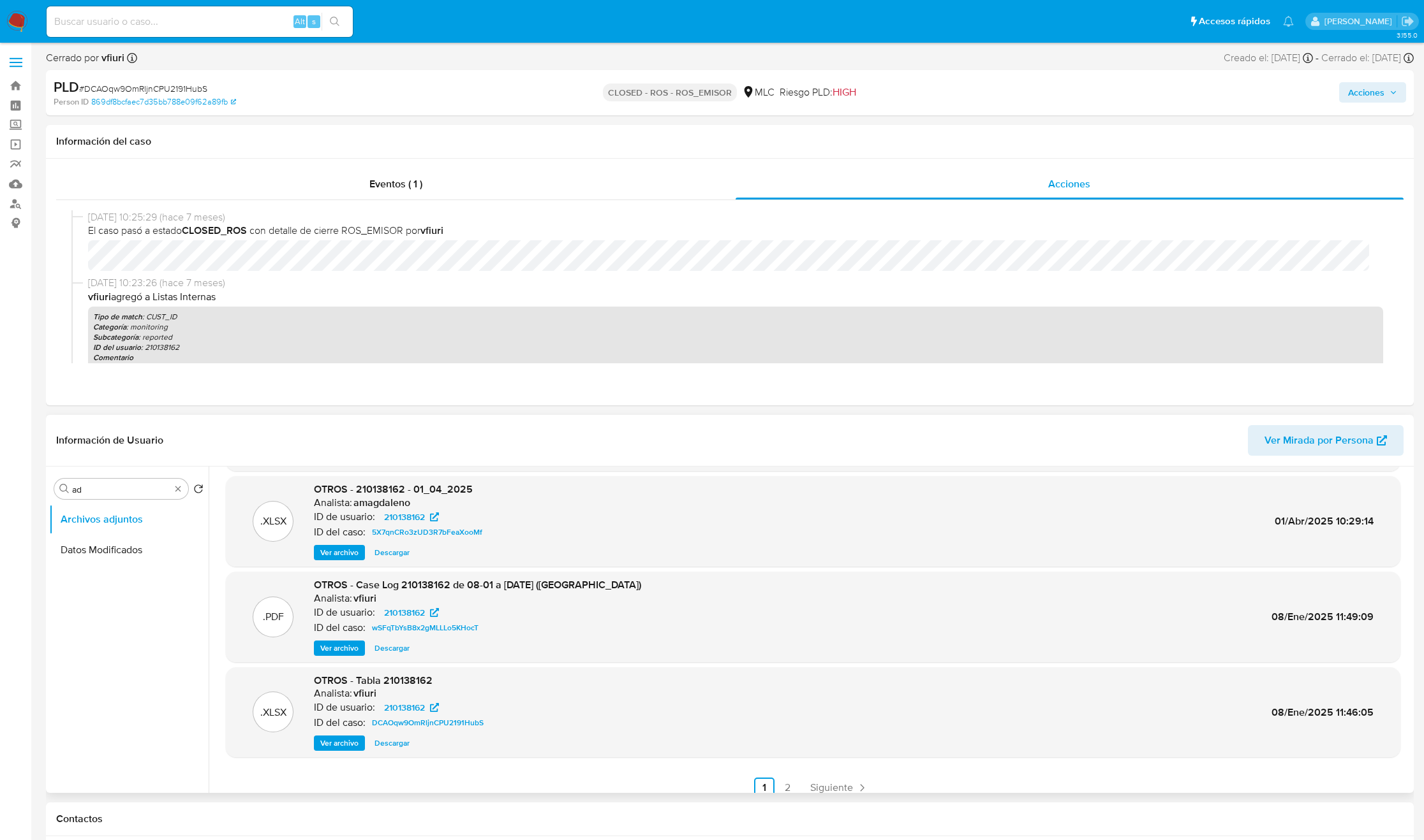
click at [326, 647] on span "Ver archivo" at bounding box center [339, 648] width 38 height 13
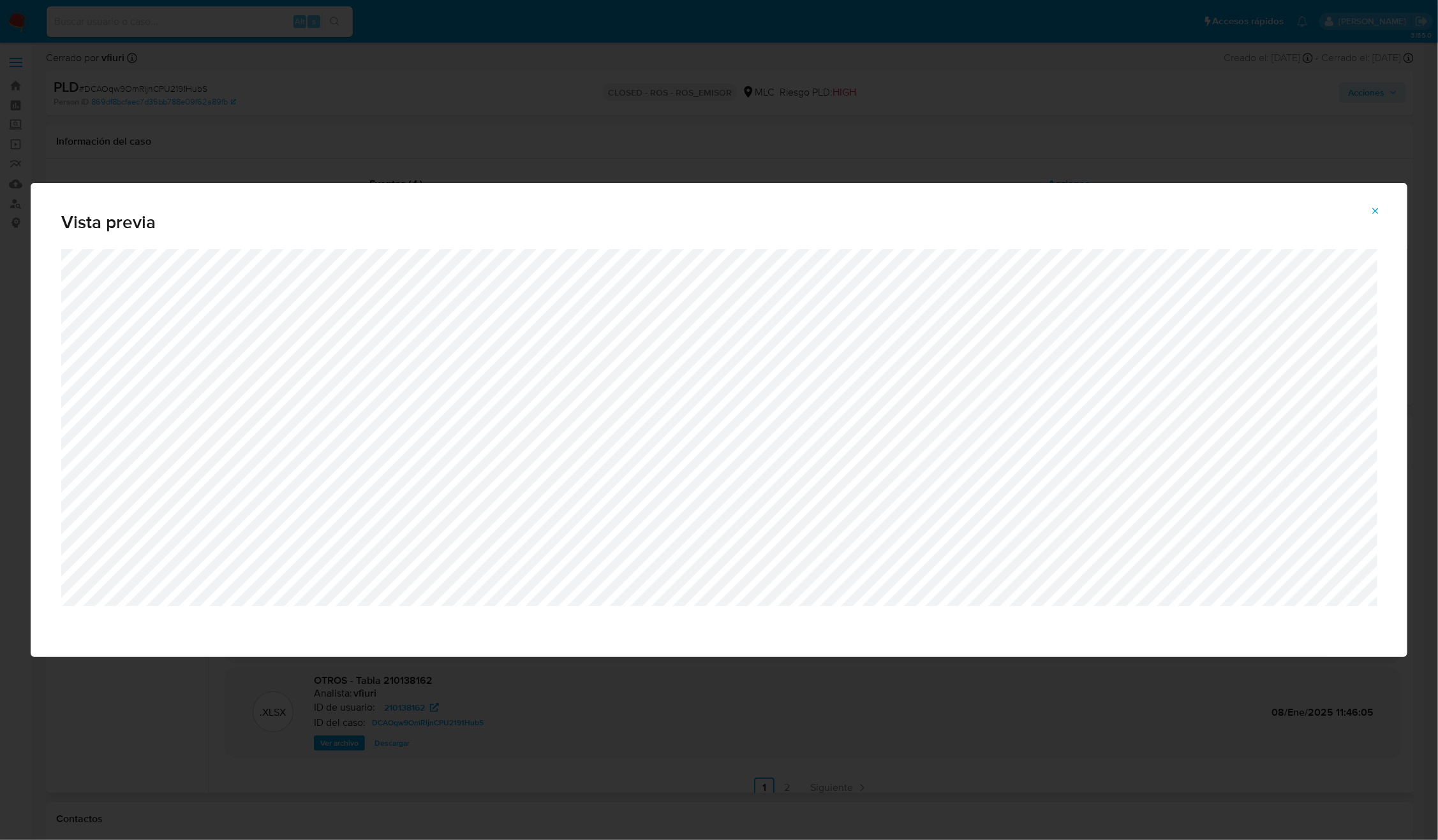
click at [1147, 153] on div "Vista previa" at bounding box center [719, 420] width 1438 height 840
click at [1375, 211] on icon "Attachment preview" at bounding box center [1375, 211] width 10 height 10
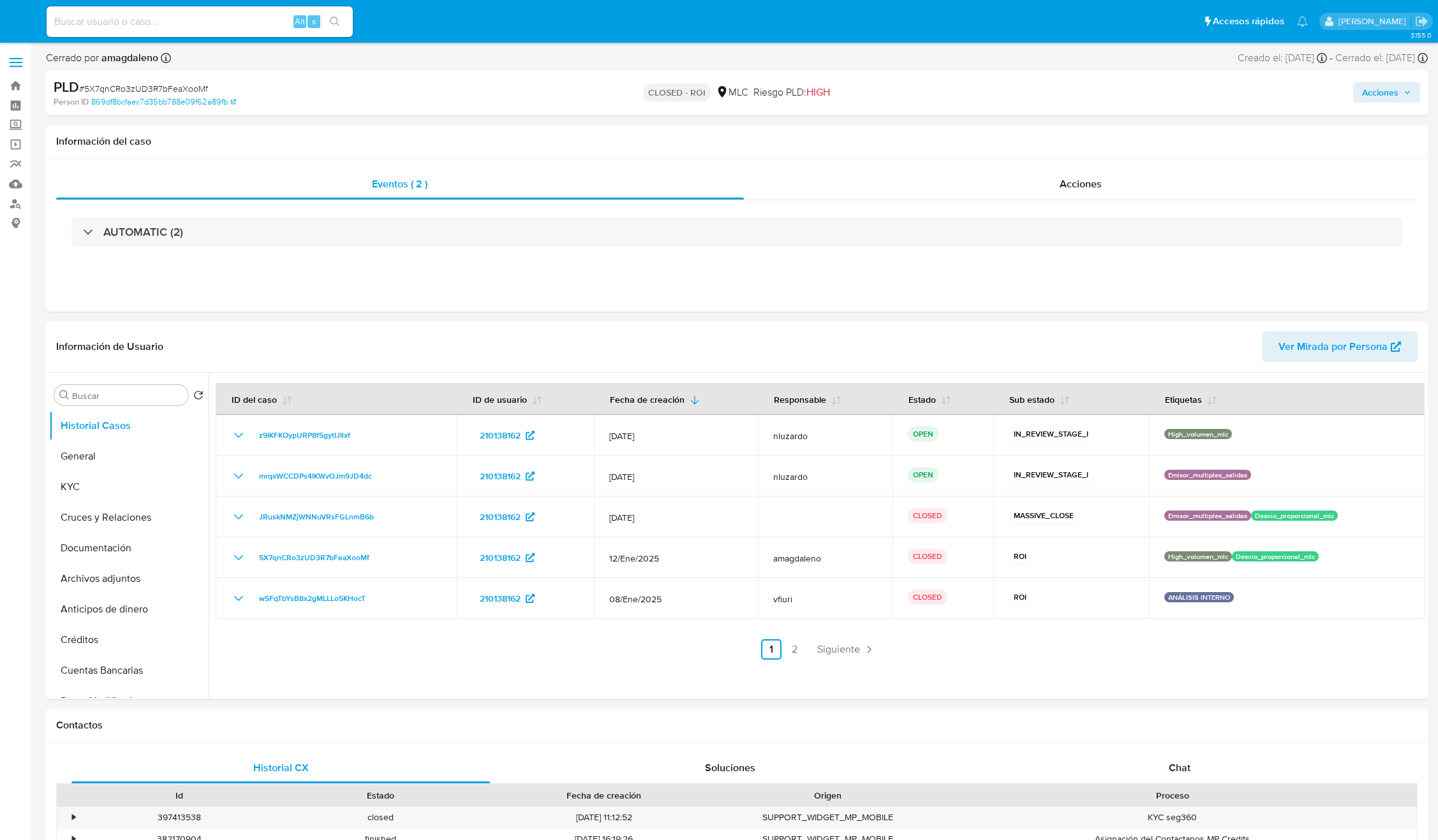
select select "10"
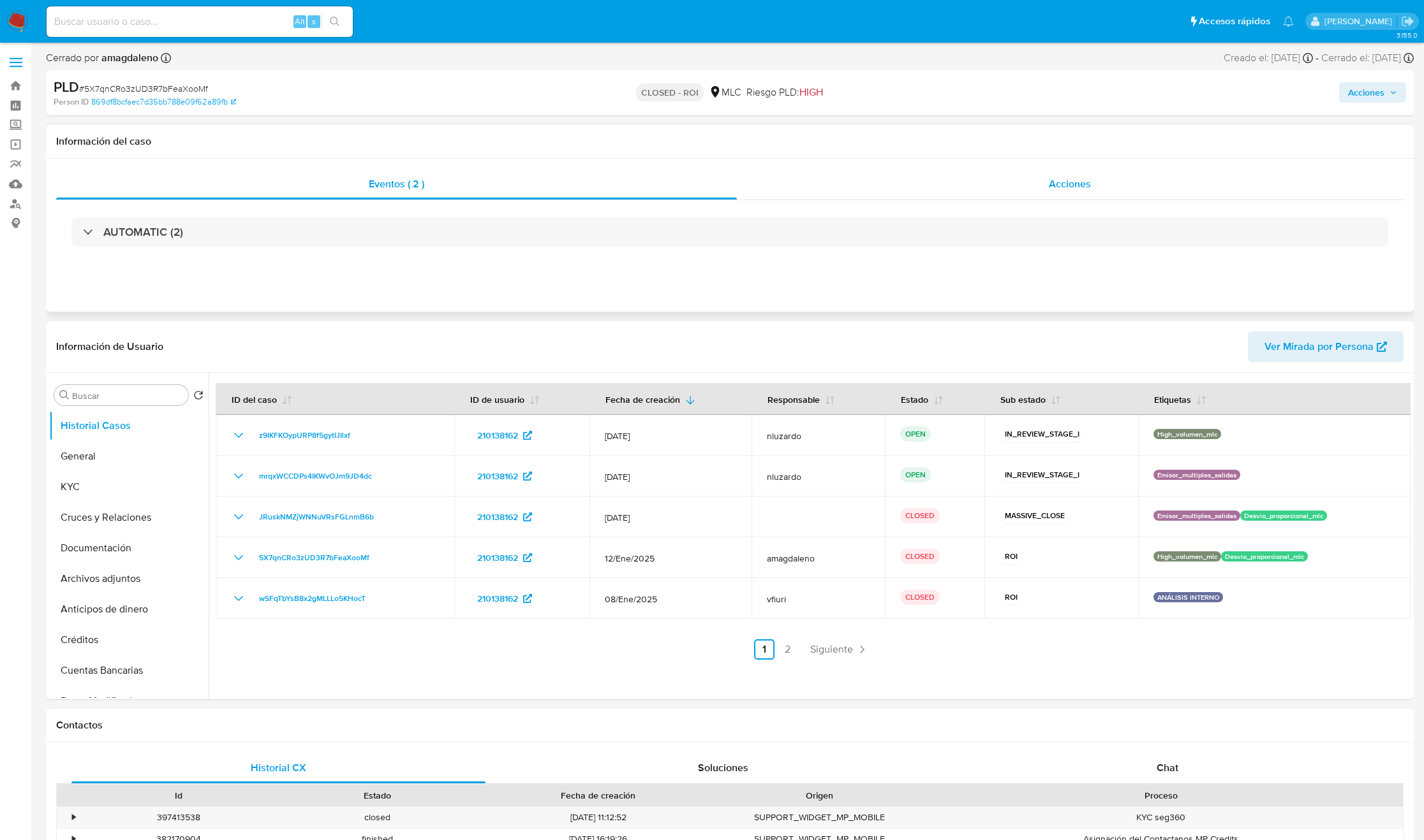
click at [1122, 188] on div "Acciones" at bounding box center [1070, 184] width 667 height 31
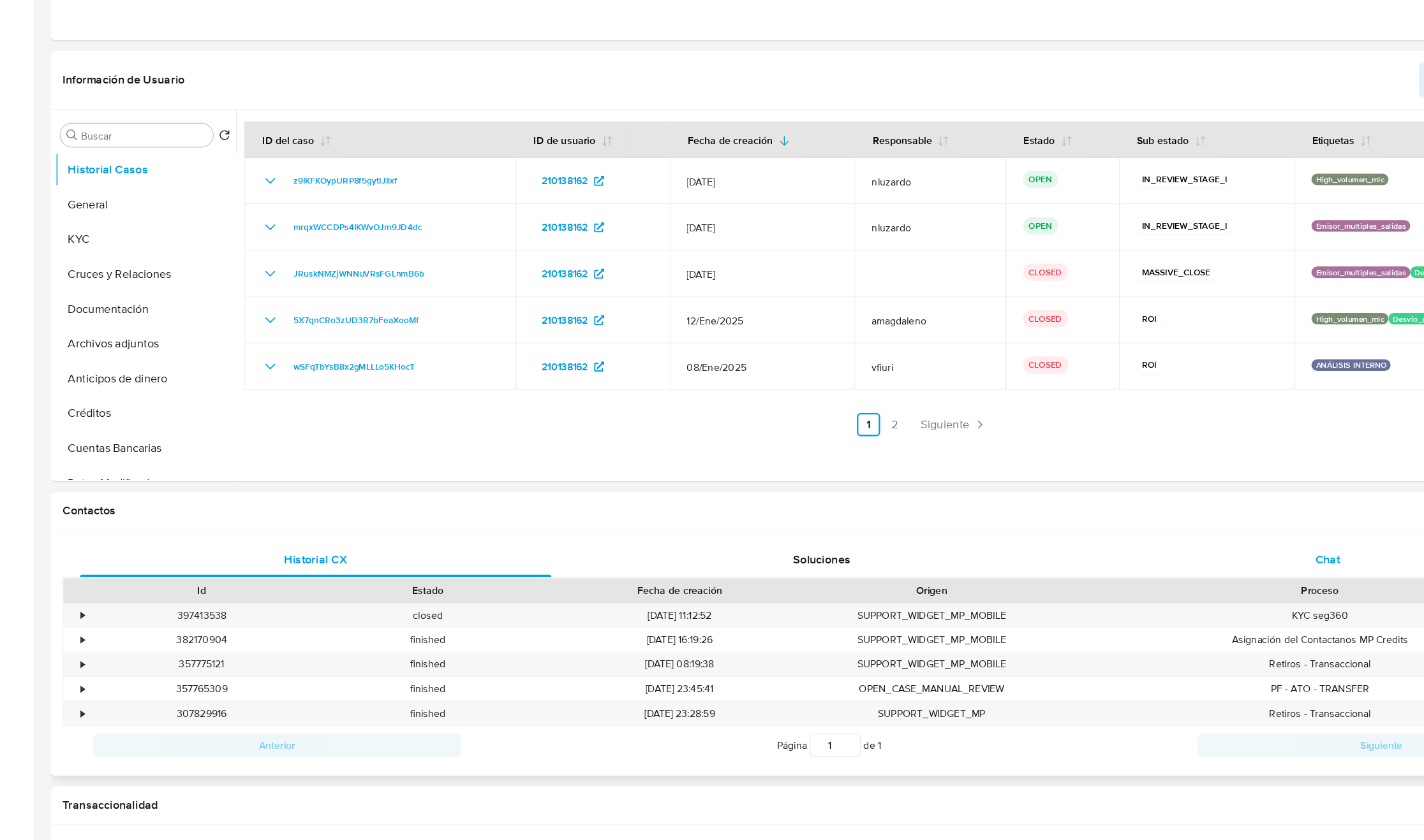
scroll to position [225, 0]
drag, startPoint x: 1088, startPoint y: 574, endPoint x: 1099, endPoint y: 586, distance: 16.3
click at [1099, 586] on div "Historial CX Soluciones Chat Id Estado Fecha de creación Origen Proceso • 39741…" at bounding box center [729, 675] width 1367 height 216
click at [1099, 586] on div "Chat" at bounding box center [1168, 592] width 414 height 31
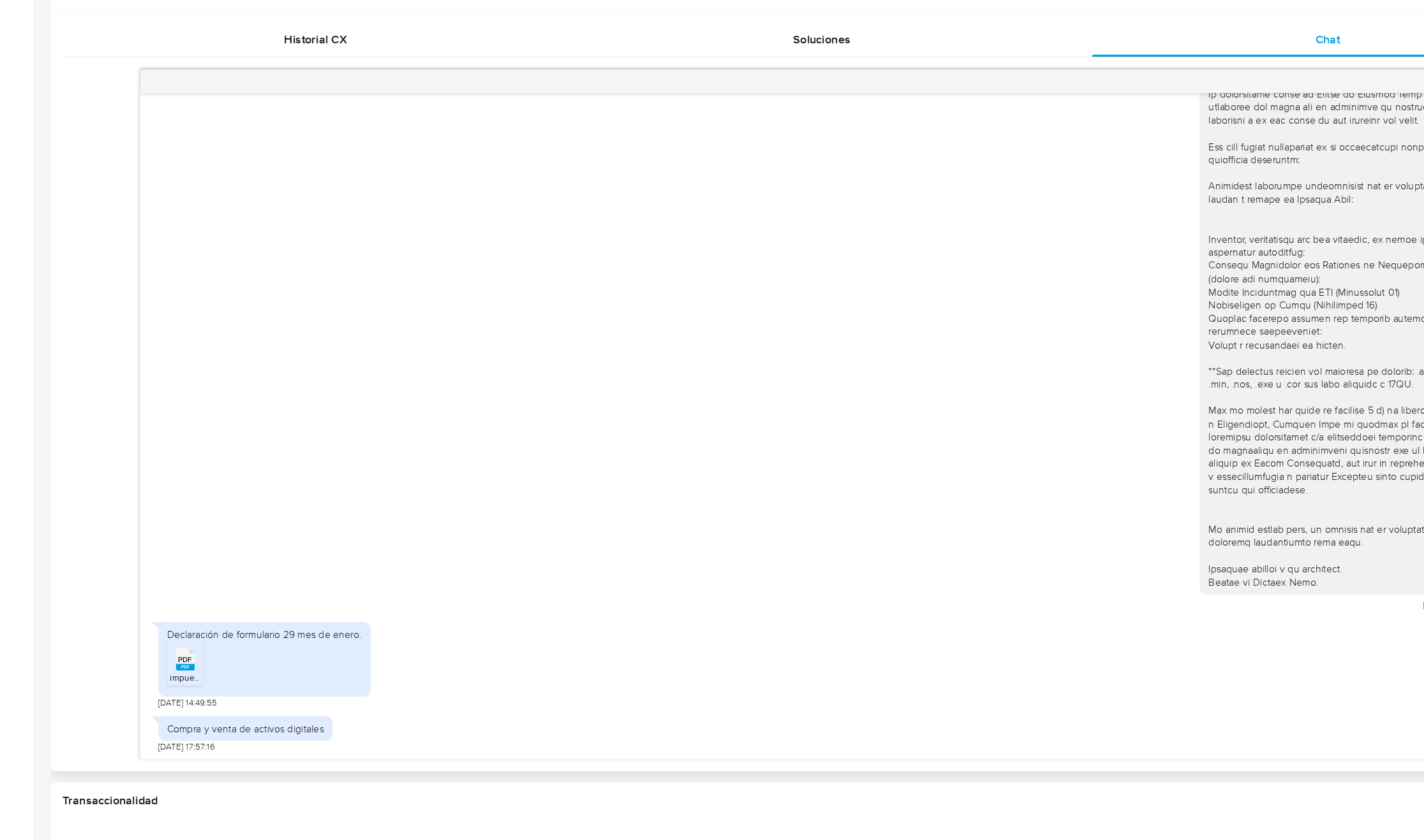
scroll to position [684, 0]
click at [162, 682] on span "PDF" at bounding box center [164, 679] width 12 height 8
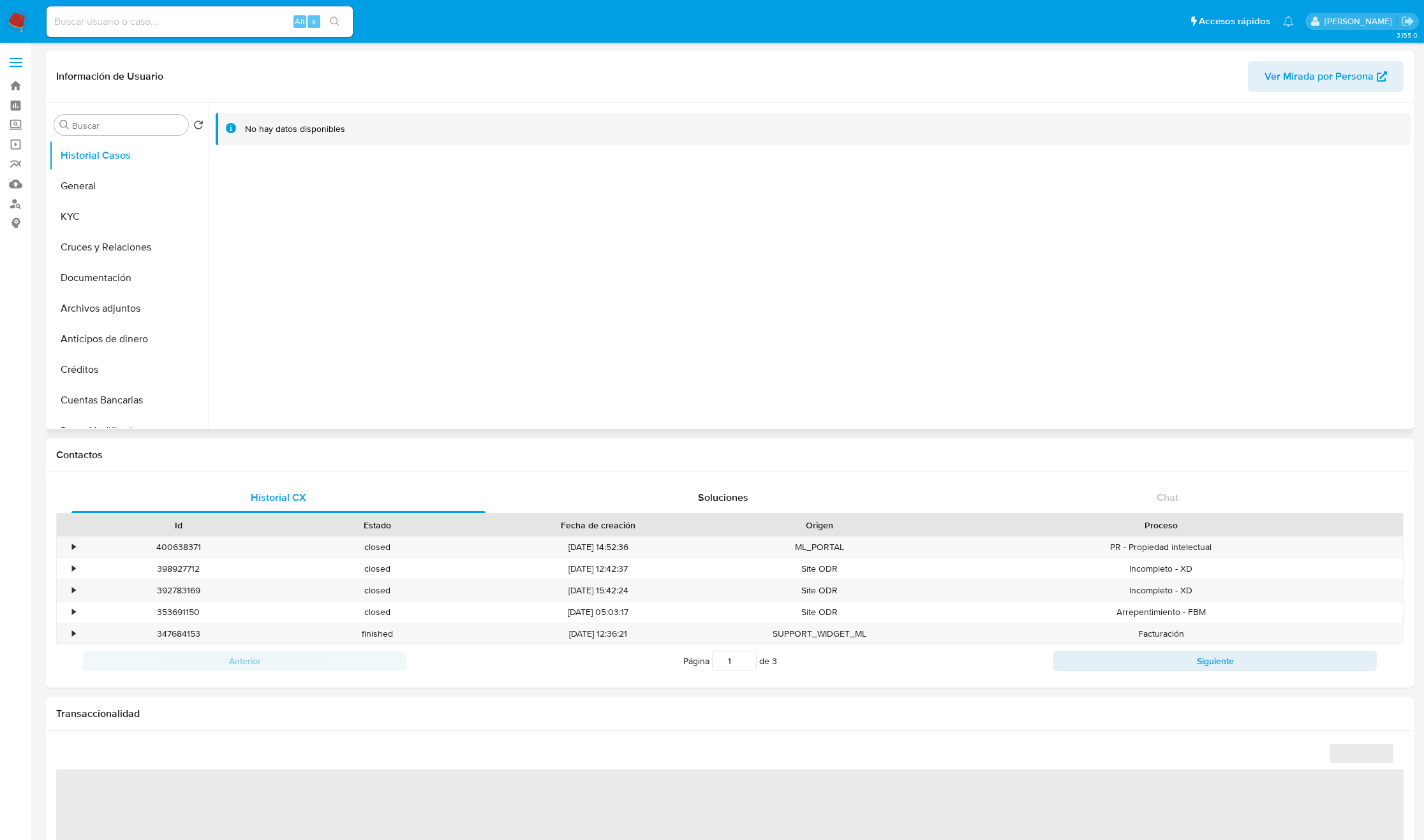
select select "10"
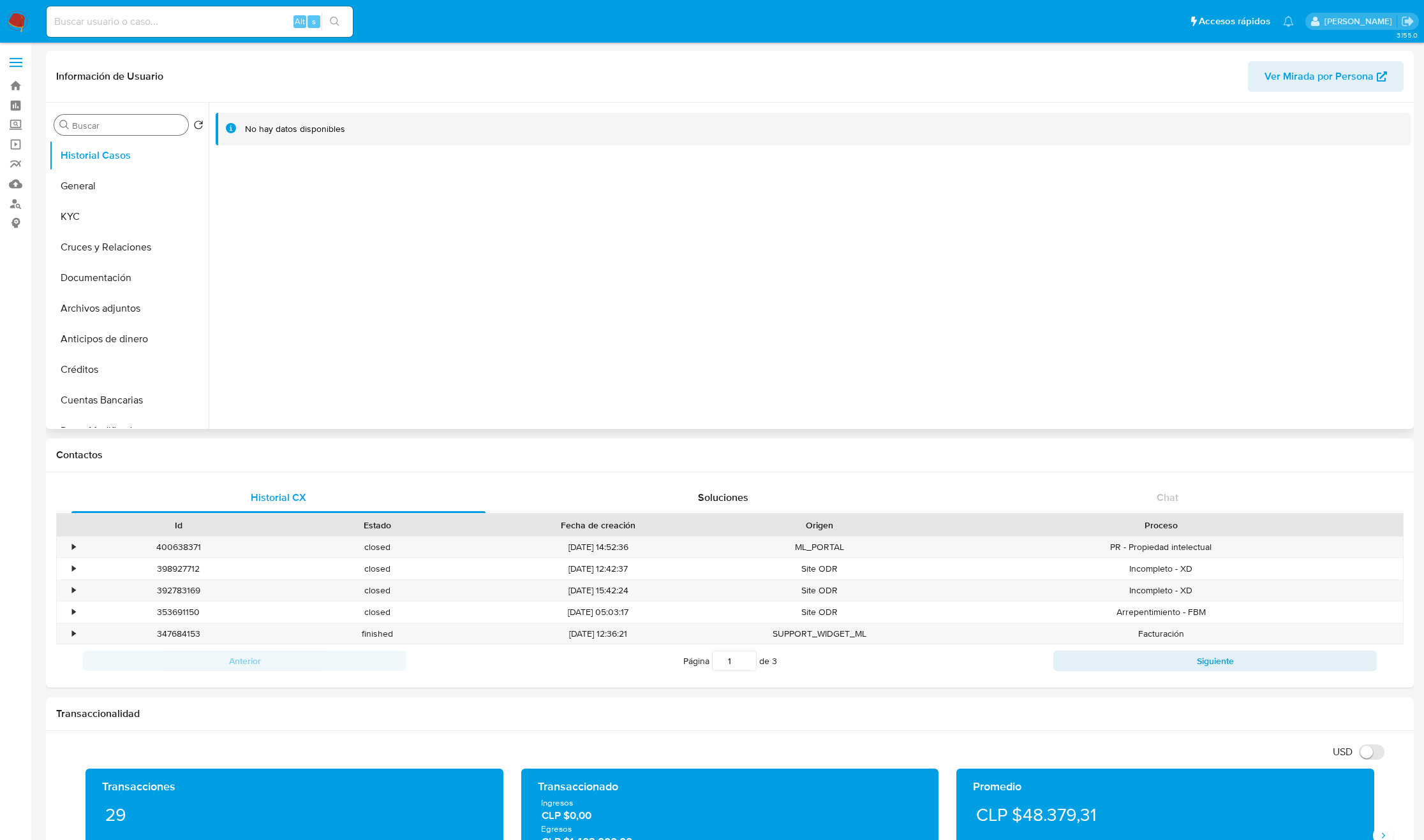
click at [144, 126] on input "Buscar" at bounding box center [127, 125] width 111 height 11
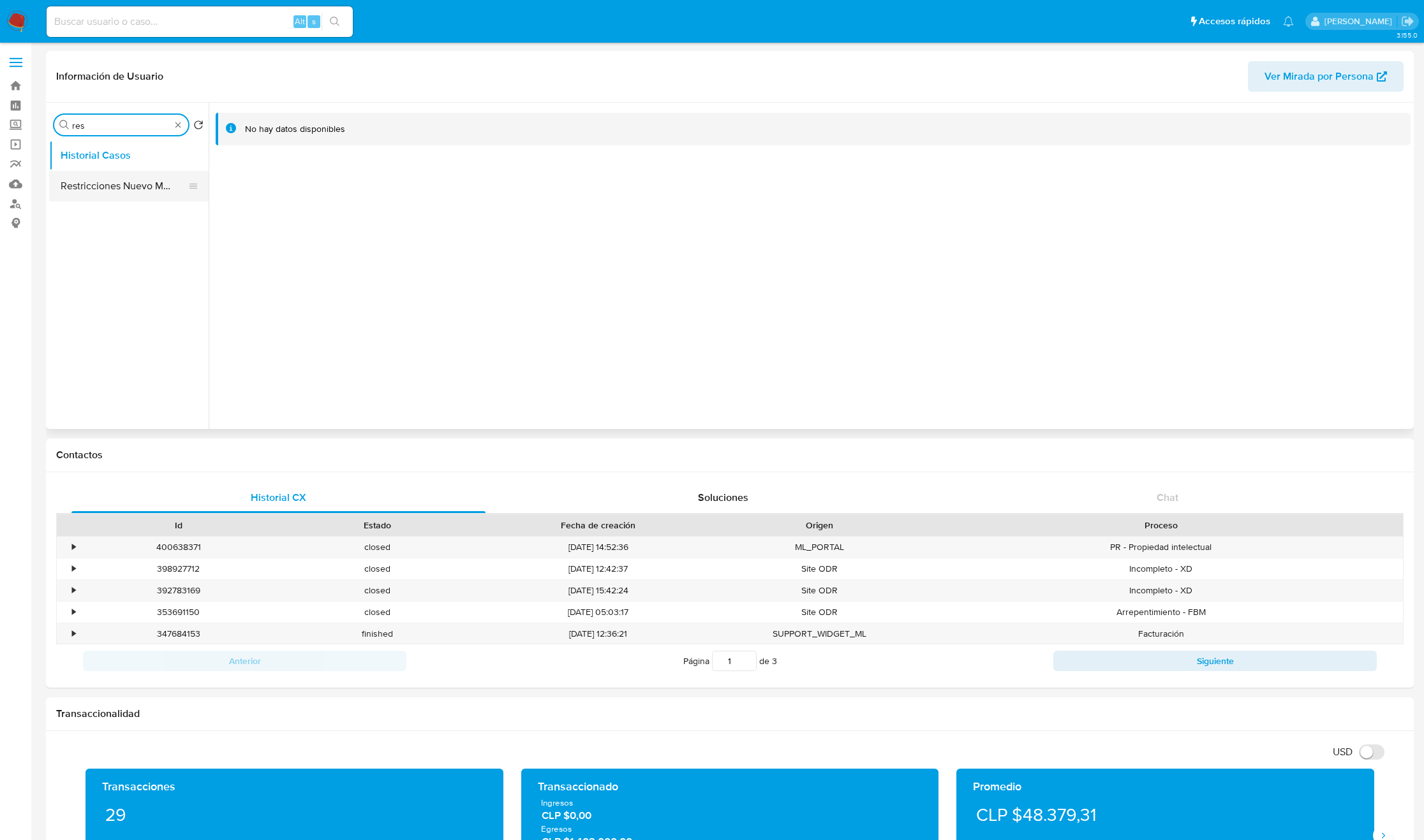
type input "res"
click at [119, 182] on button "Restricciones Nuevo Mundo" at bounding box center [124, 186] width 150 height 31
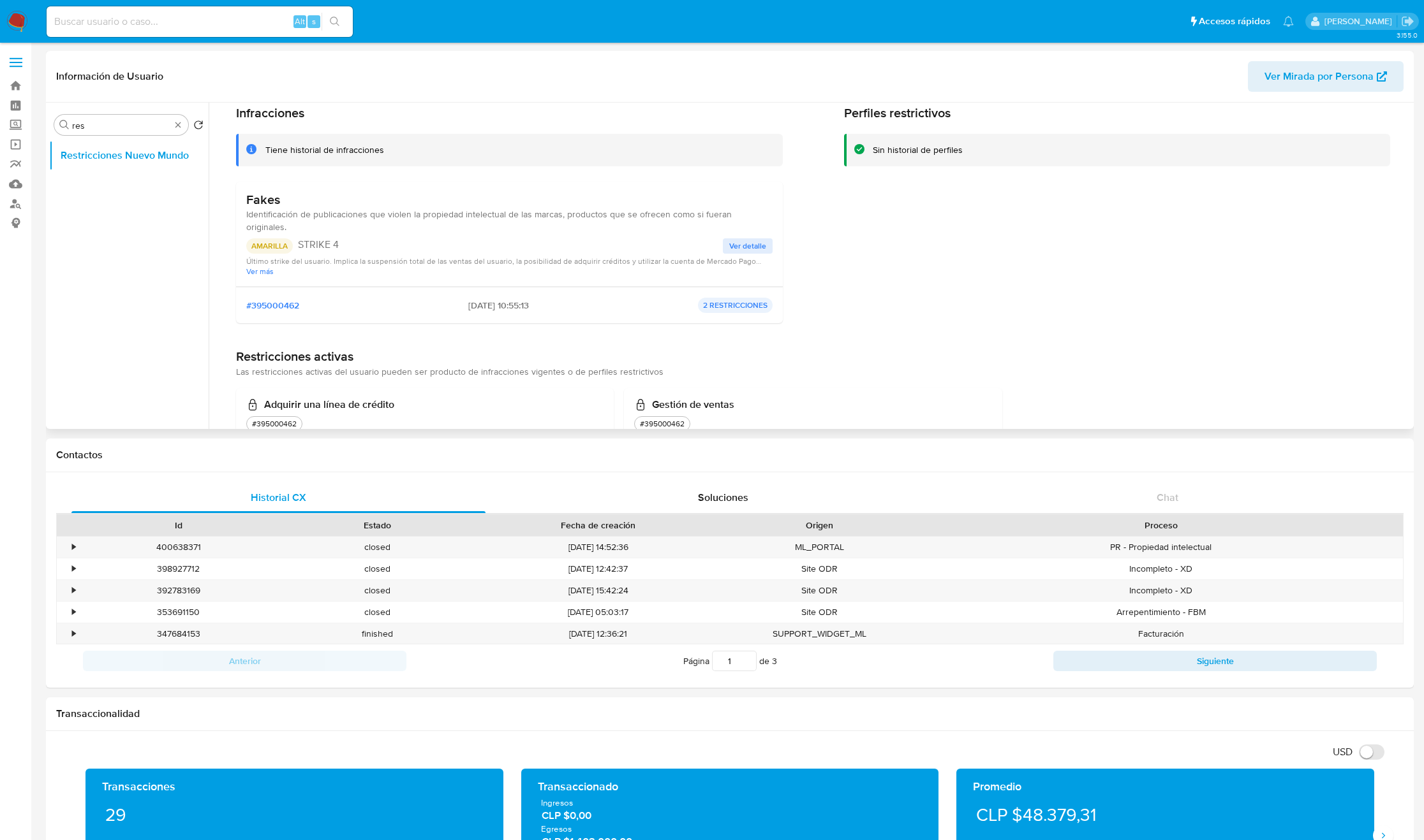
scroll to position [79, 0]
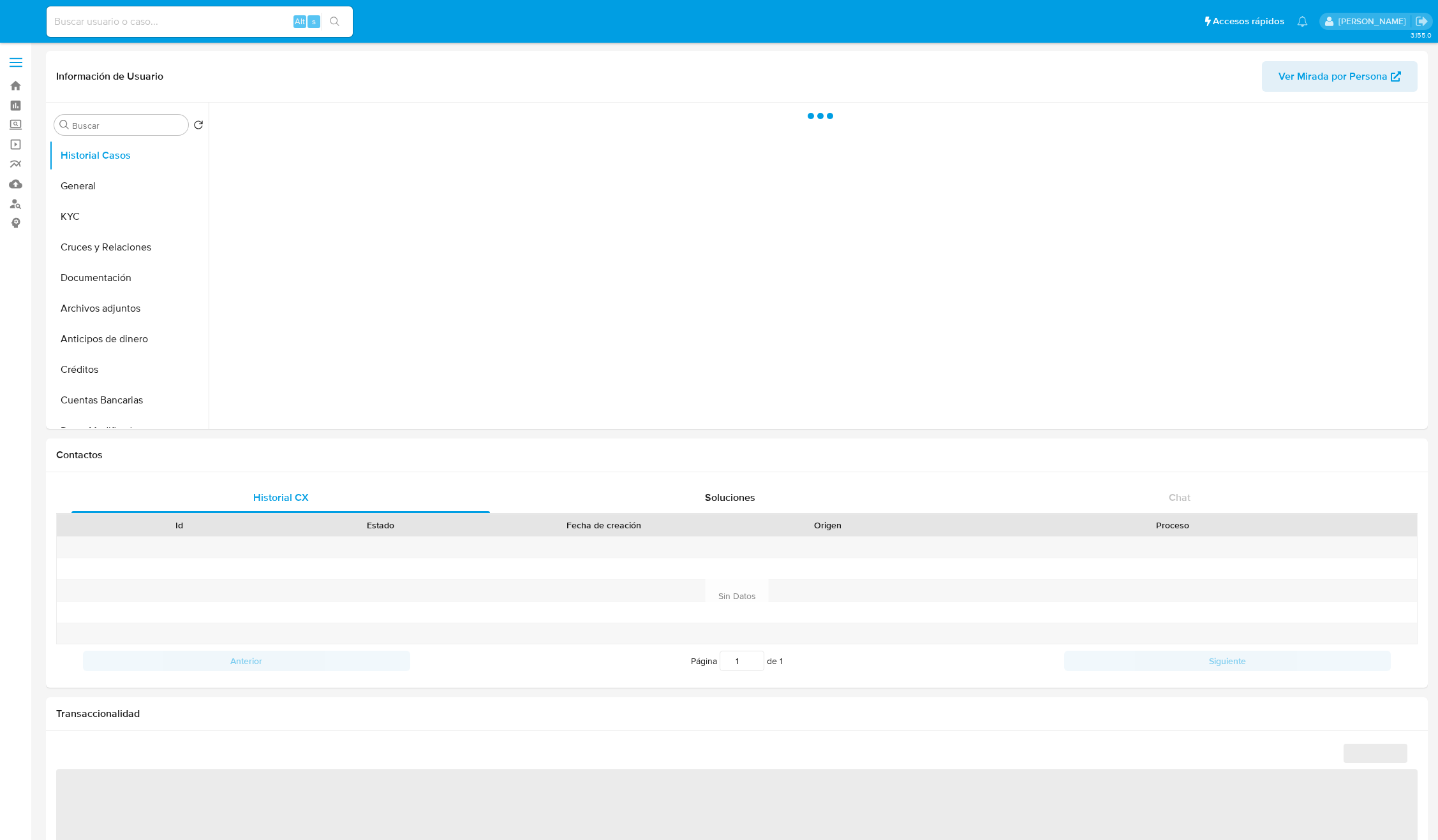
select select "10"
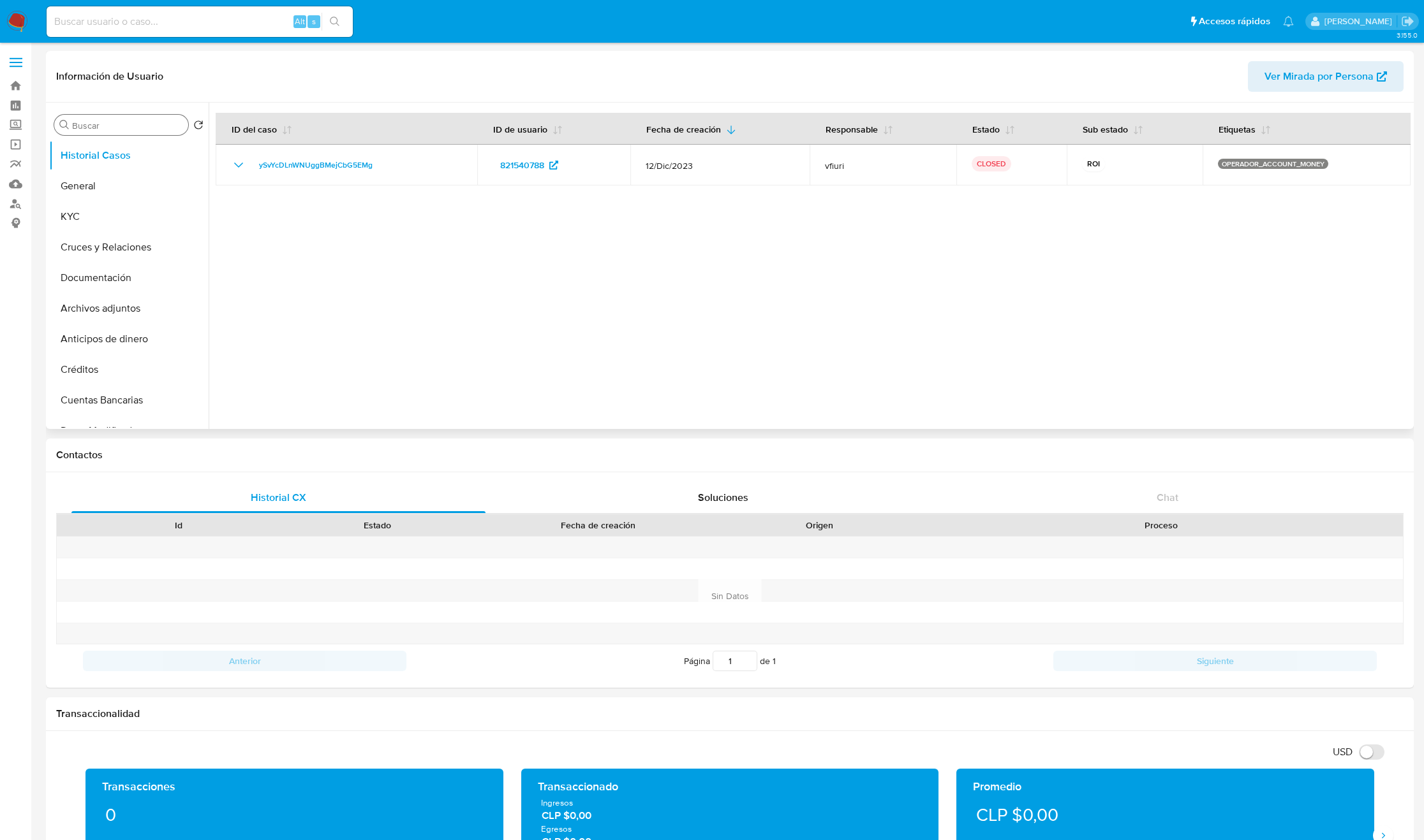
click at [106, 124] on input "Buscar" at bounding box center [127, 125] width 111 height 11
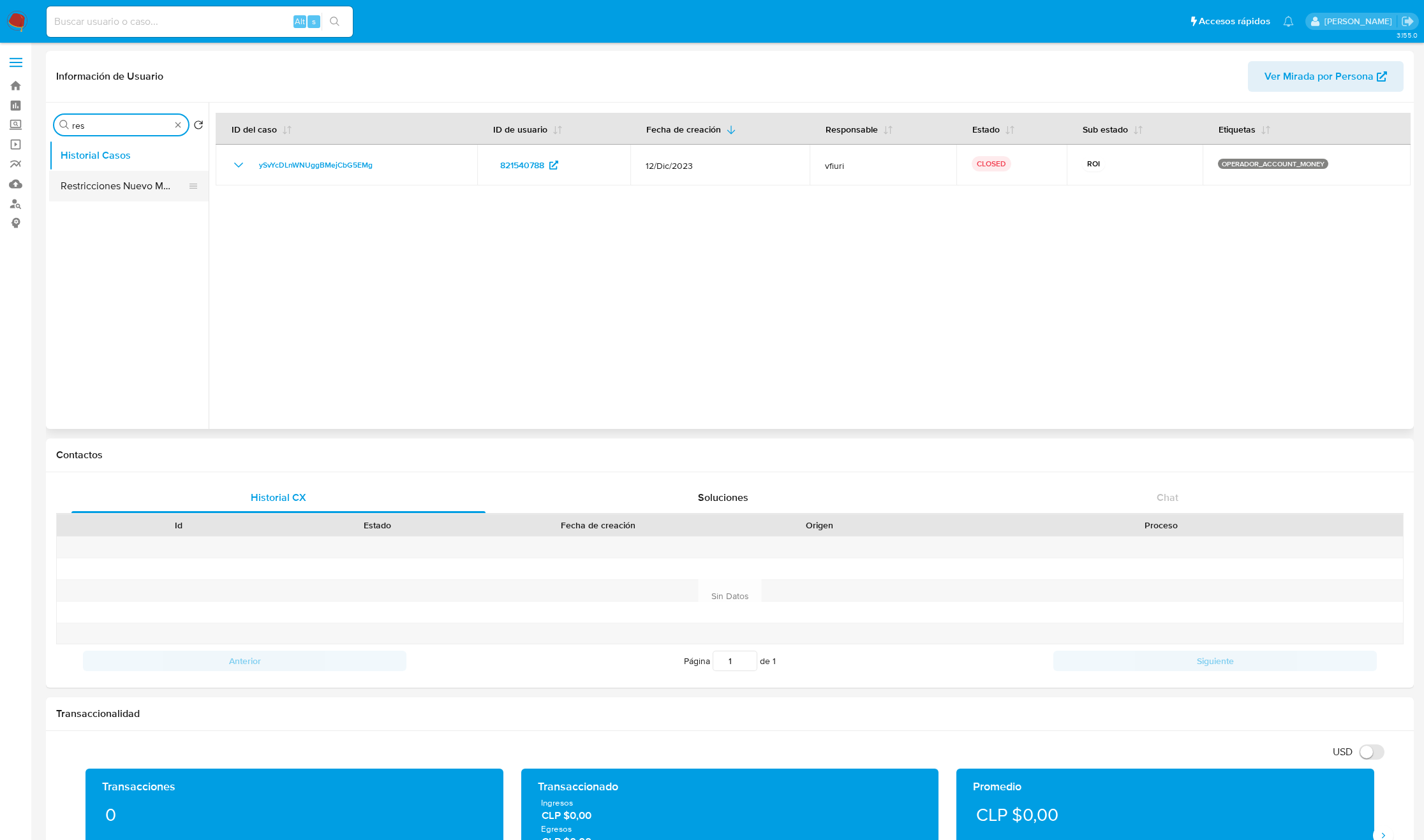
type input "res"
click at [131, 181] on button "Restricciones Nuevo Mundo" at bounding box center [124, 186] width 150 height 31
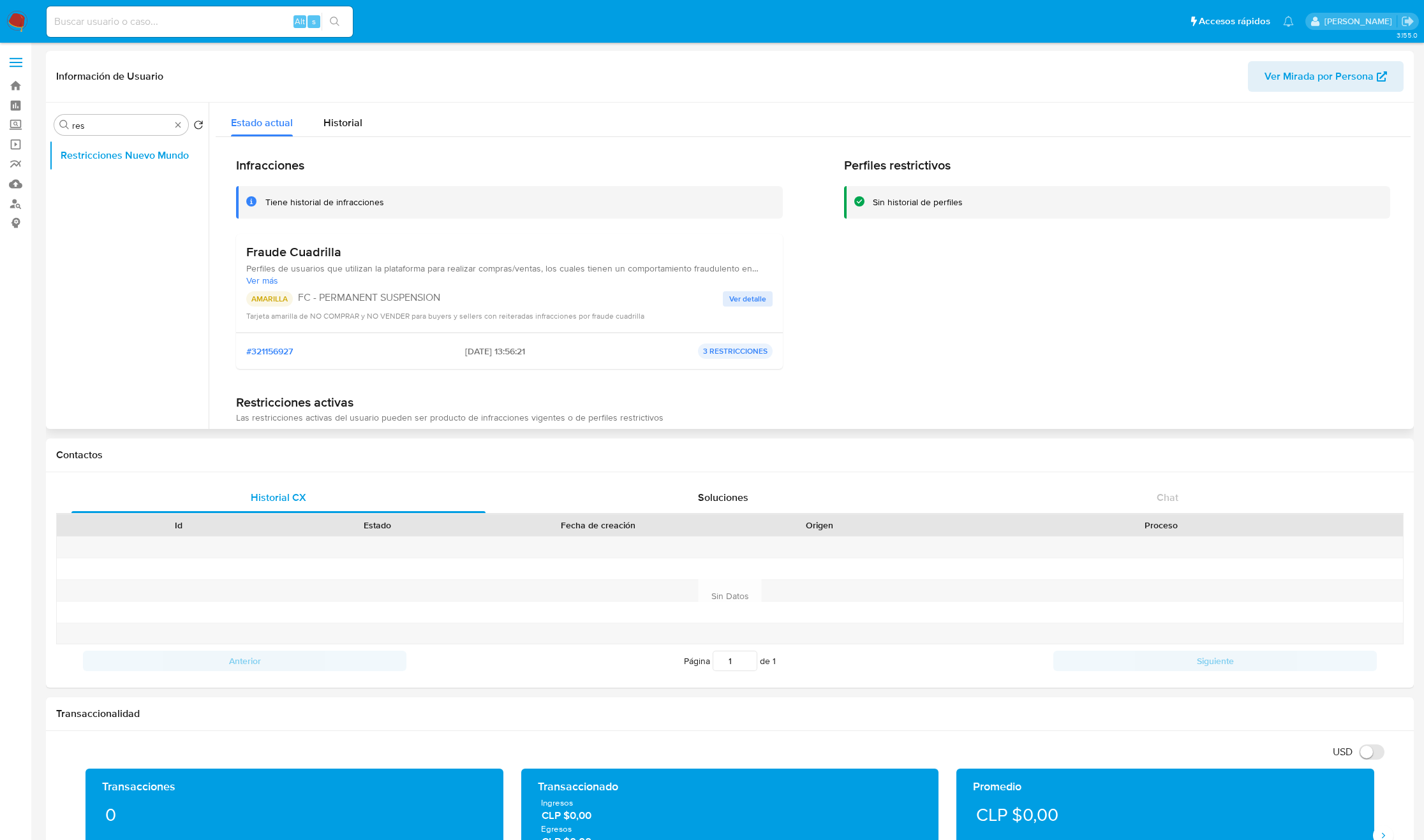
click at [341, 270] on span "Perfiles de usuarios que utilizan la plataforma para realizar compras/ventas, l…" at bounding box center [509, 268] width 526 height 11
click at [249, 283] on span "Ver más" at bounding box center [509, 280] width 526 height 11
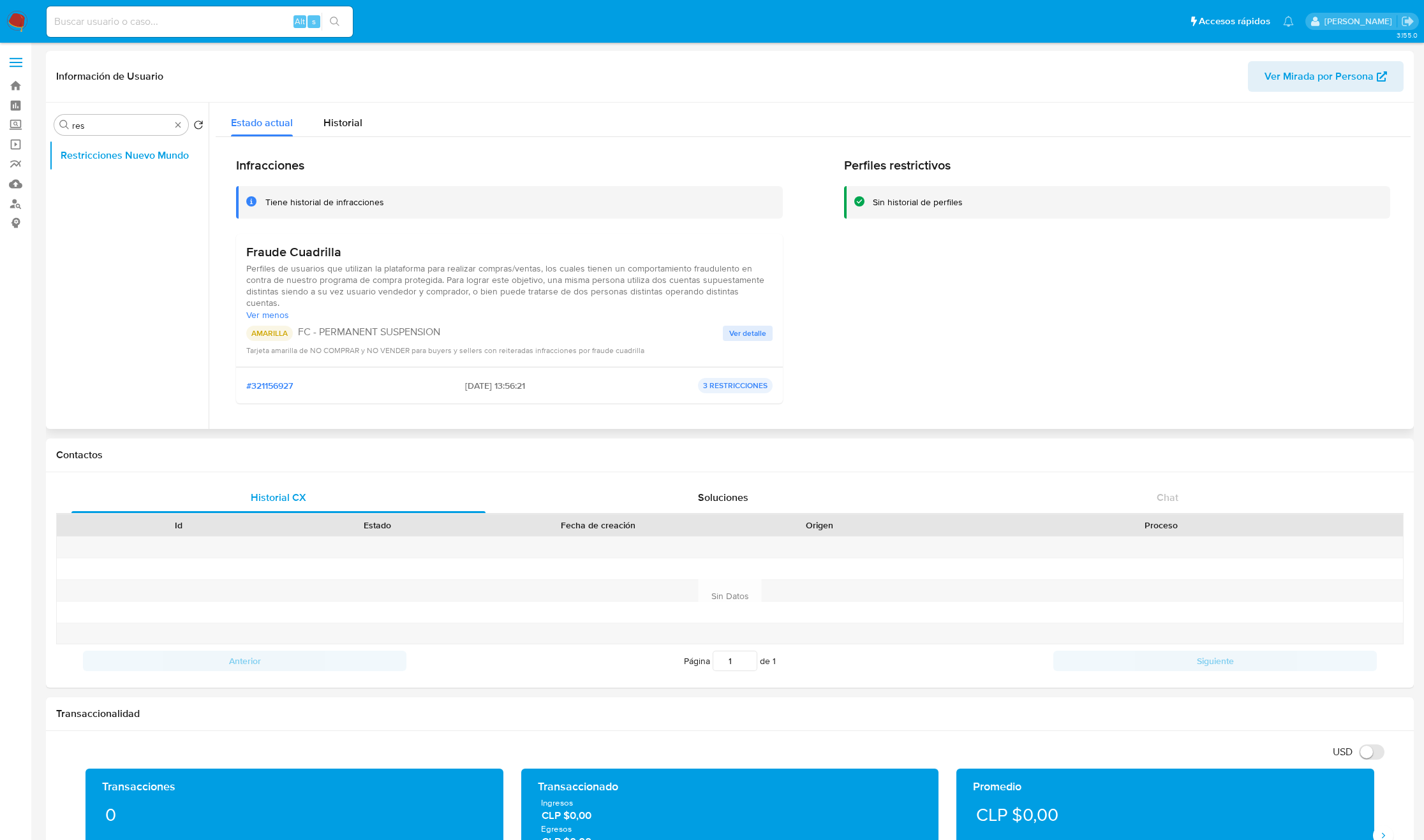
click at [406, 274] on span "Perfiles de usuarios que utilizan la plataforma para realizar compras/ventas, l…" at bounding box center [509, 286] width 526 height 46
click at [345, 292] on span "Perfiles de usuarios que utilizan la plataforma para realizar compras/ventas, l…" at bounding box center [509, 286] width 526 height 46
click at [345, 292] on span "Perfiles de usuarios que utilizan la plataforma para realizar compras/ventas, l…" at bounding box center [509, 286] width 526 height 46
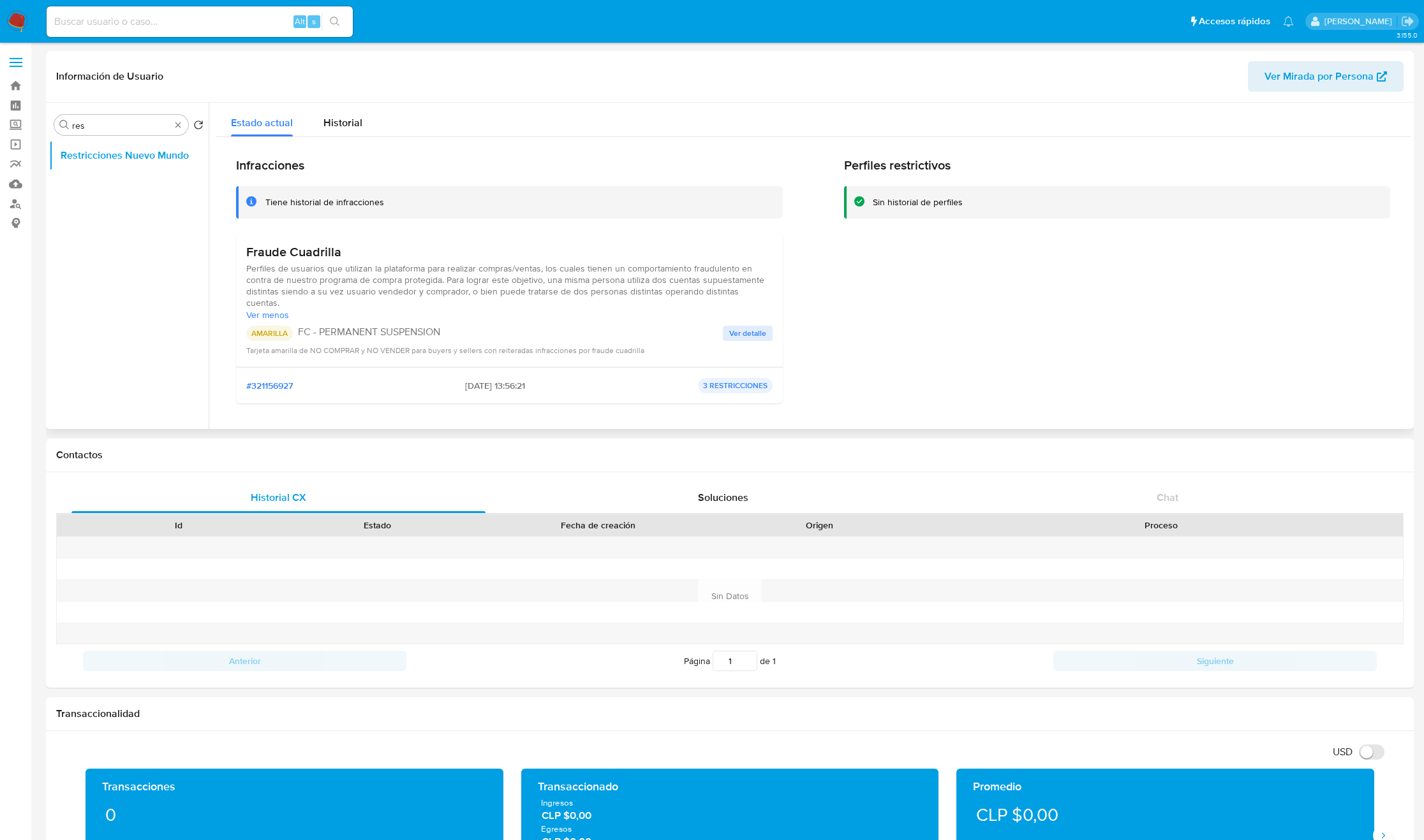
click at [345, 292] on span "Perfiles de usuarios que utilizan la plataforma para realizar compras/ventas, l…" at bounding box center [509, 286] width 526 height 46
click at [1030, 347] on div "Perfiles restrictivos Sin historial de perfiles" at bounding box center [1117, 286] width 546 height 256
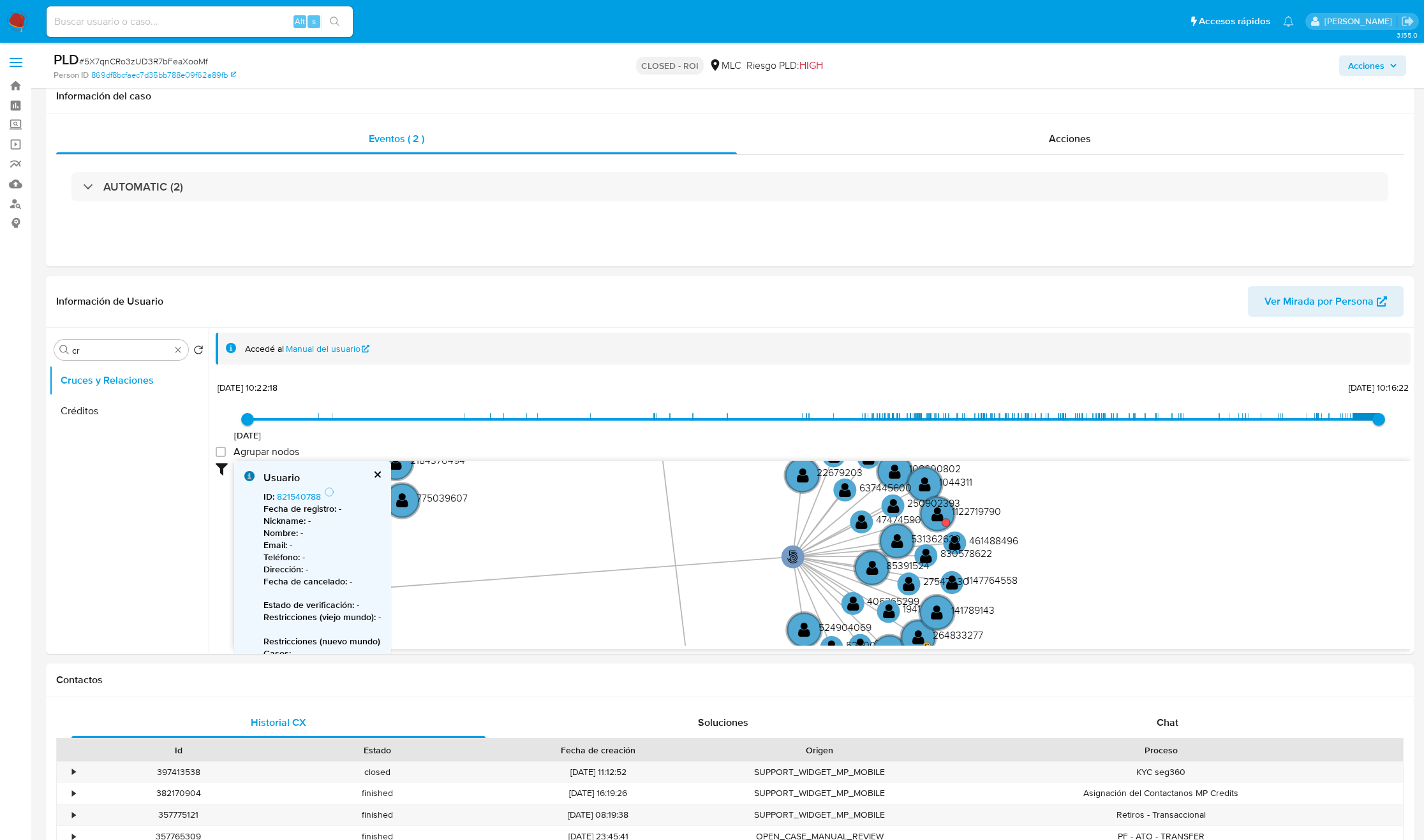
select select "10"
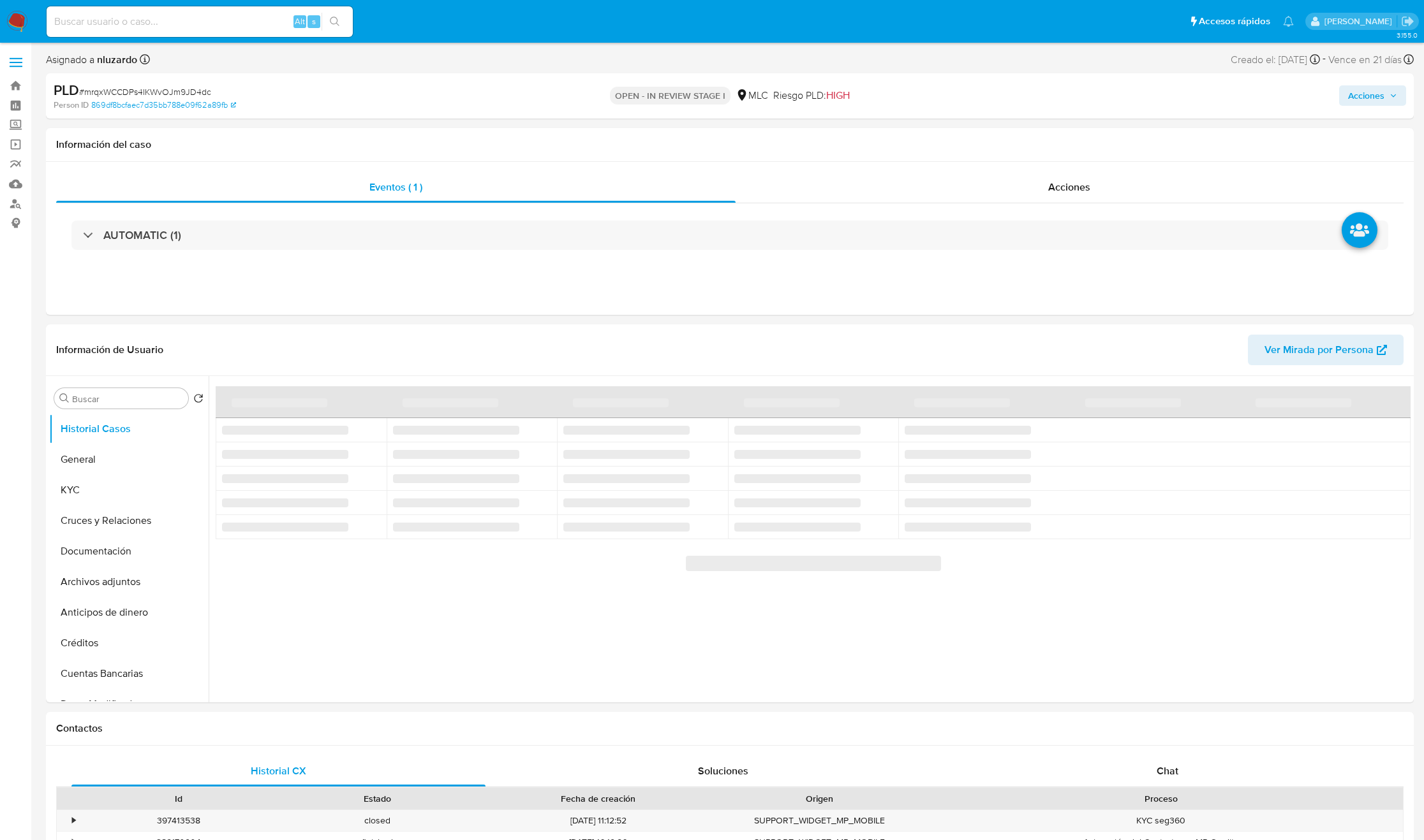
select select "10"
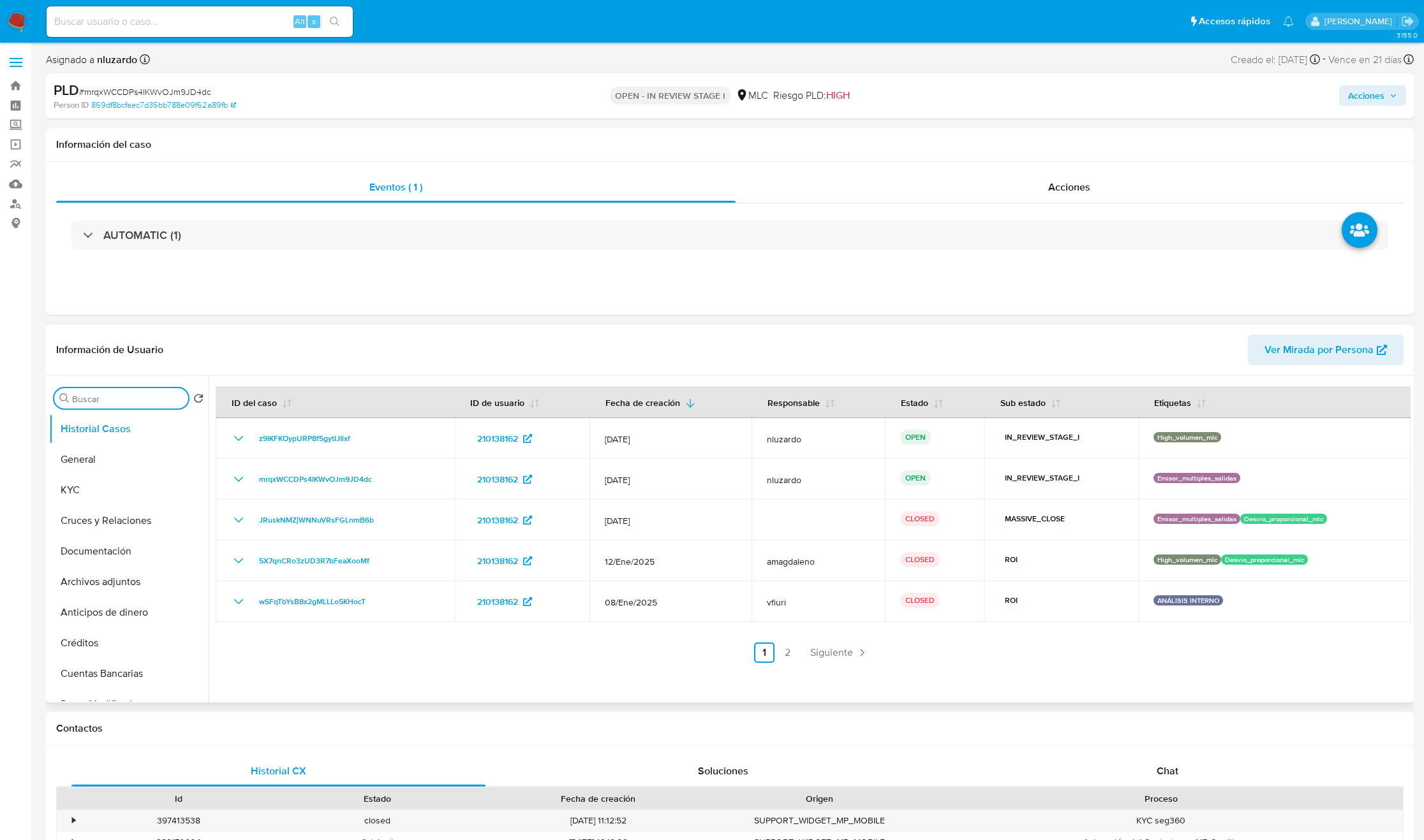
click at [90, 397] on input "Buscar" at bounding box center [127, 399] width 111 height 11
type input "cr"
click at [108, 454] on button "Cruces y Relaciones" at bounding box center [124, 459] width 150 height 31
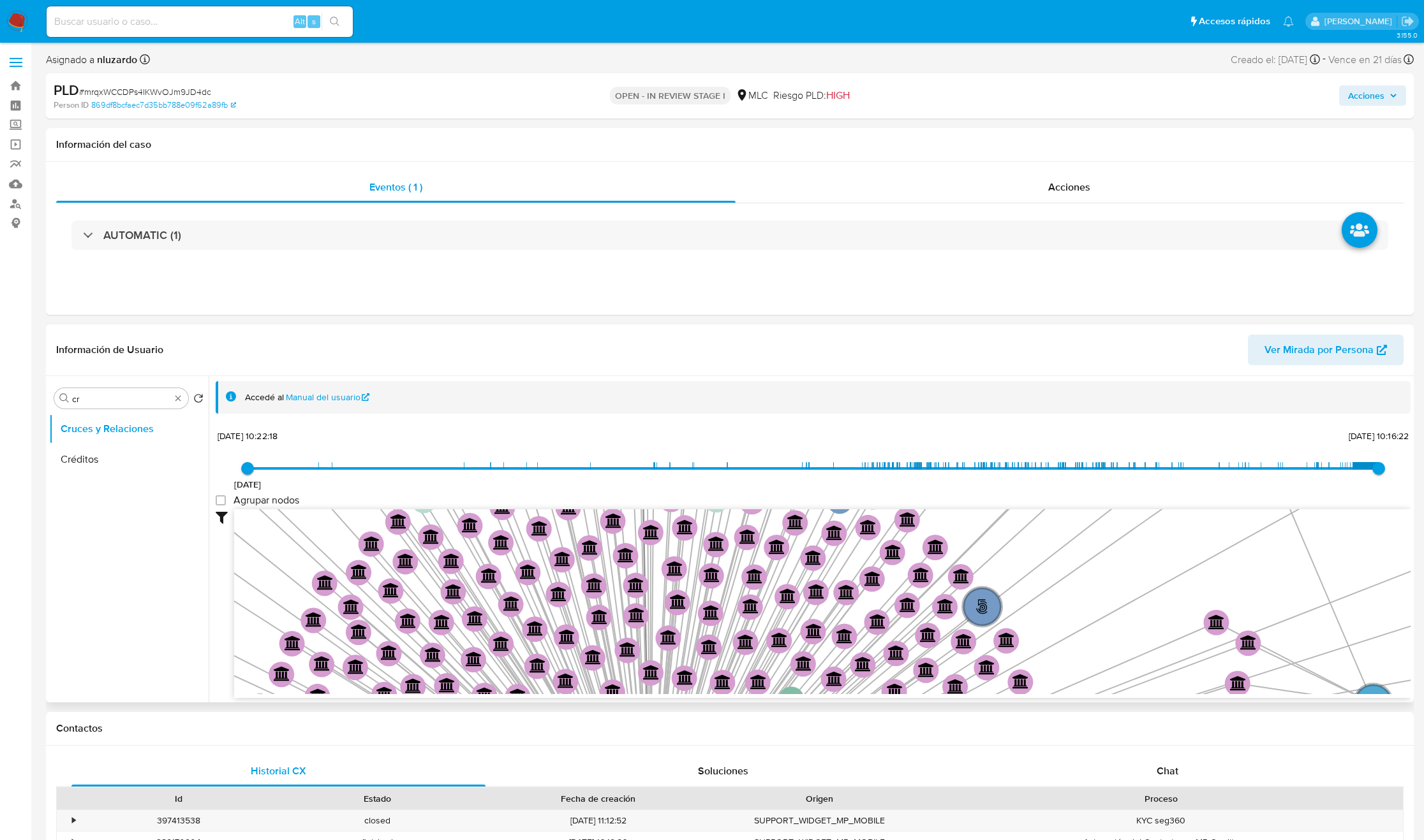
scroll to position [1, 0]
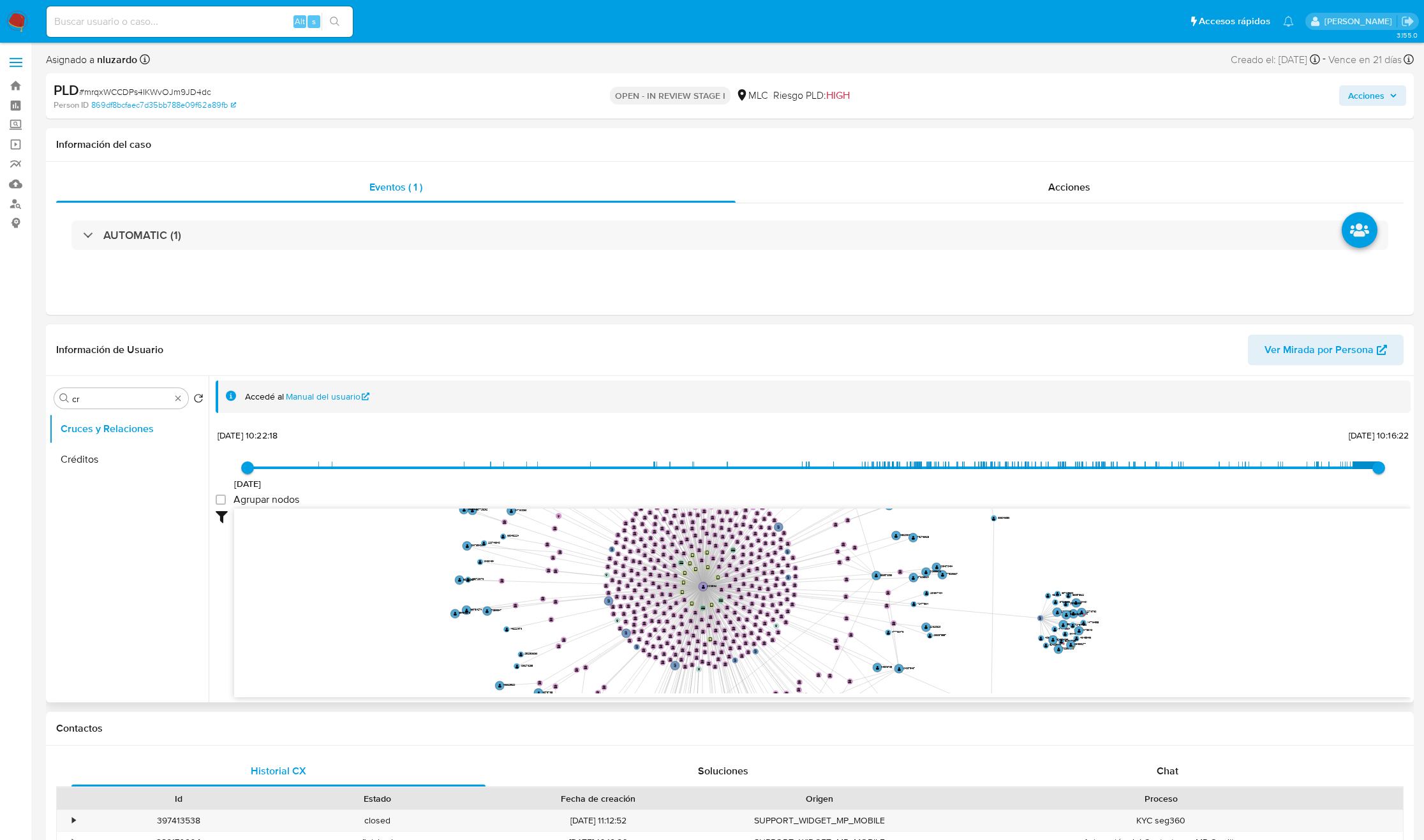
drag, startPoint x: 942, startPoint y: 574, endPoint x: 710, endPoint y: 507, distance: 241.5
click at [711, 509] on icon "user-210138162  210138162 phone-380f9a6f20a5c3dc0db8d71b32f07c15  person-869d…" at bounding box center [823, 601] width 1176 height 185
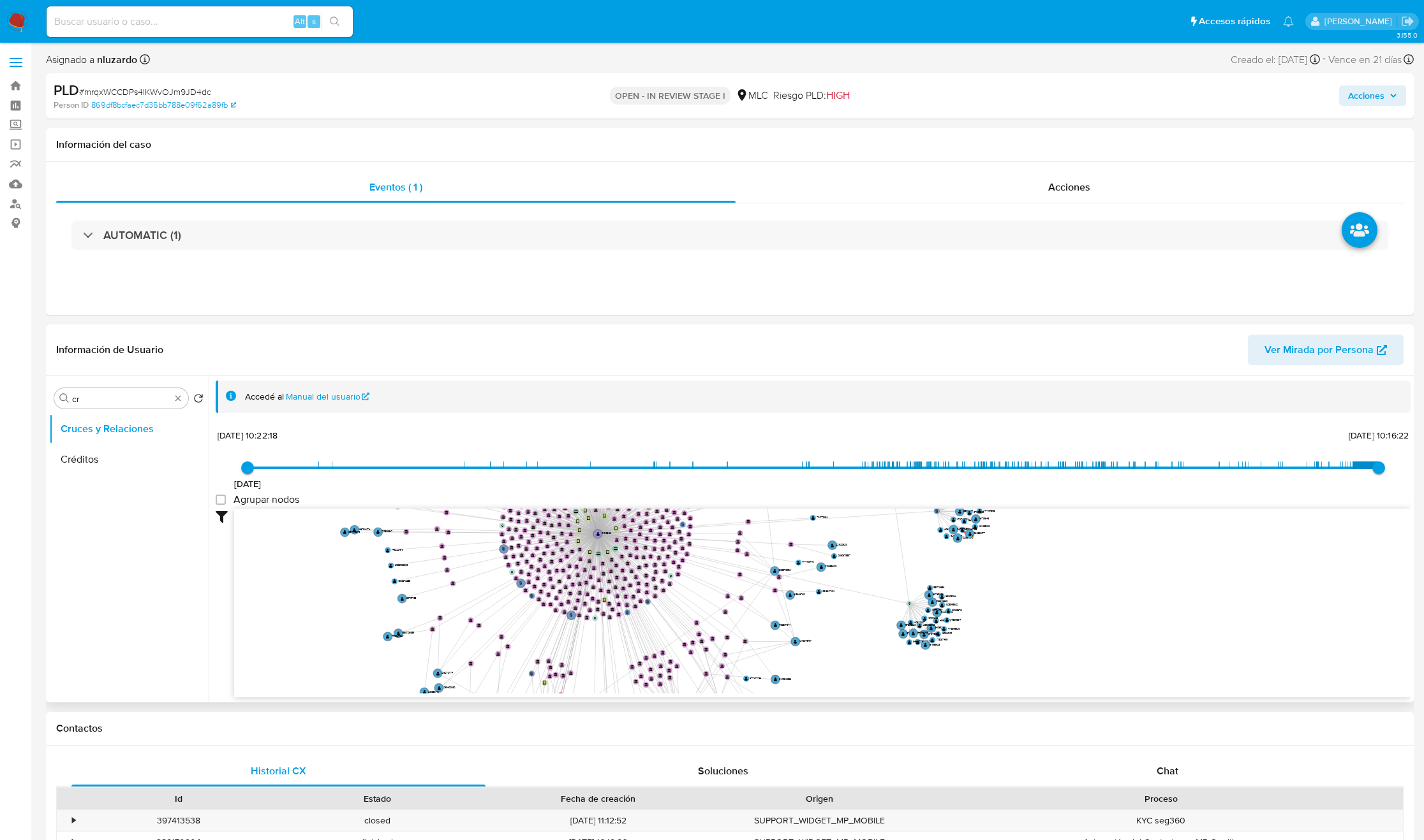
drag, startPoint x: 885, startPoint y: 580, endPoint x: 875, endPoint y: 559, distance: 23.3
click at [875, 559] on icon "user-210138162  210138162 phone-380f9a6f20a5c3dc0db8d71b32f07c15  person-869d…" at bounding box center [823, 601] width 1176 height 185
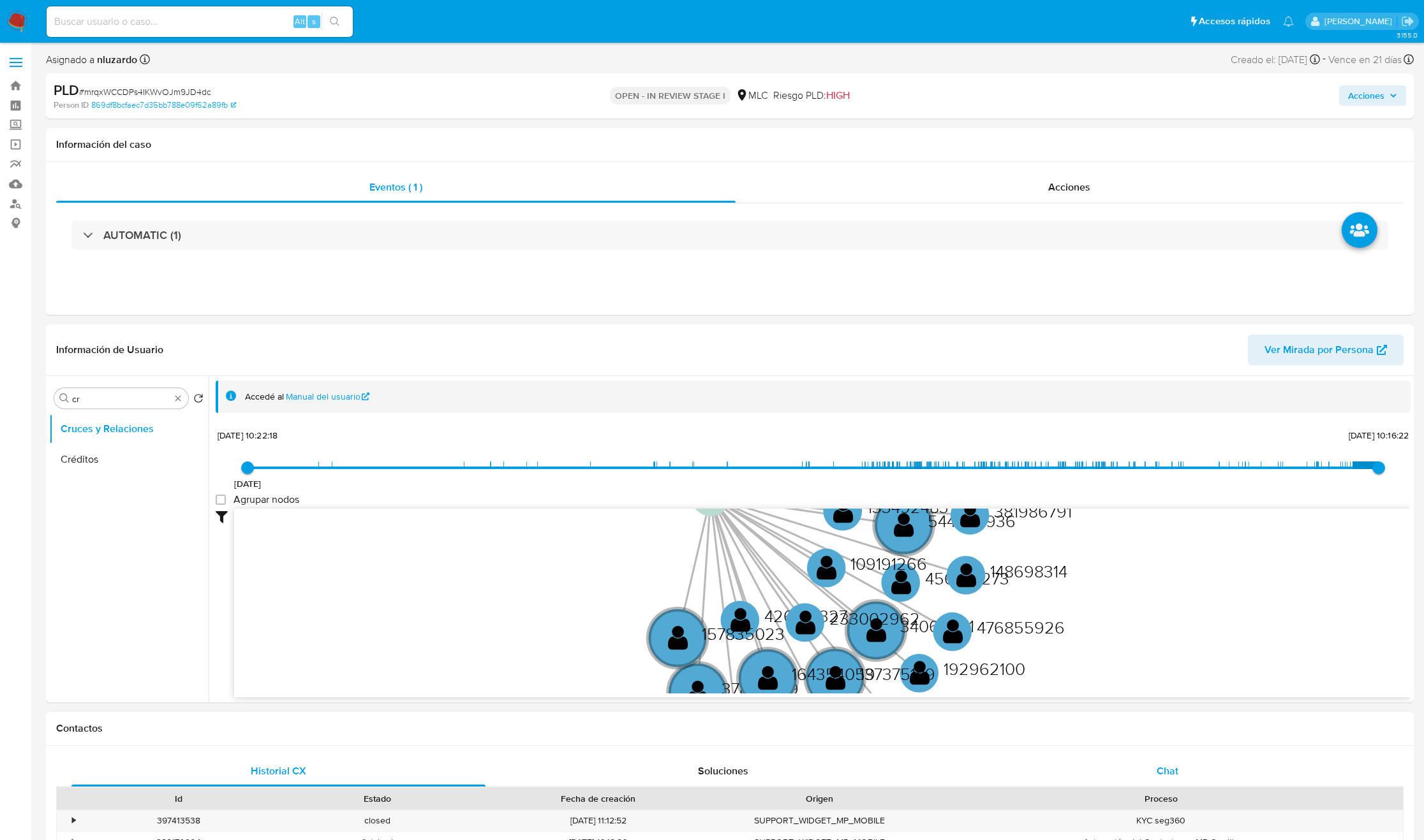
drag, startPoint x: 1082, startPoint y: 594, endPoint x: 966, endPoint y: 762, distance: 204.2
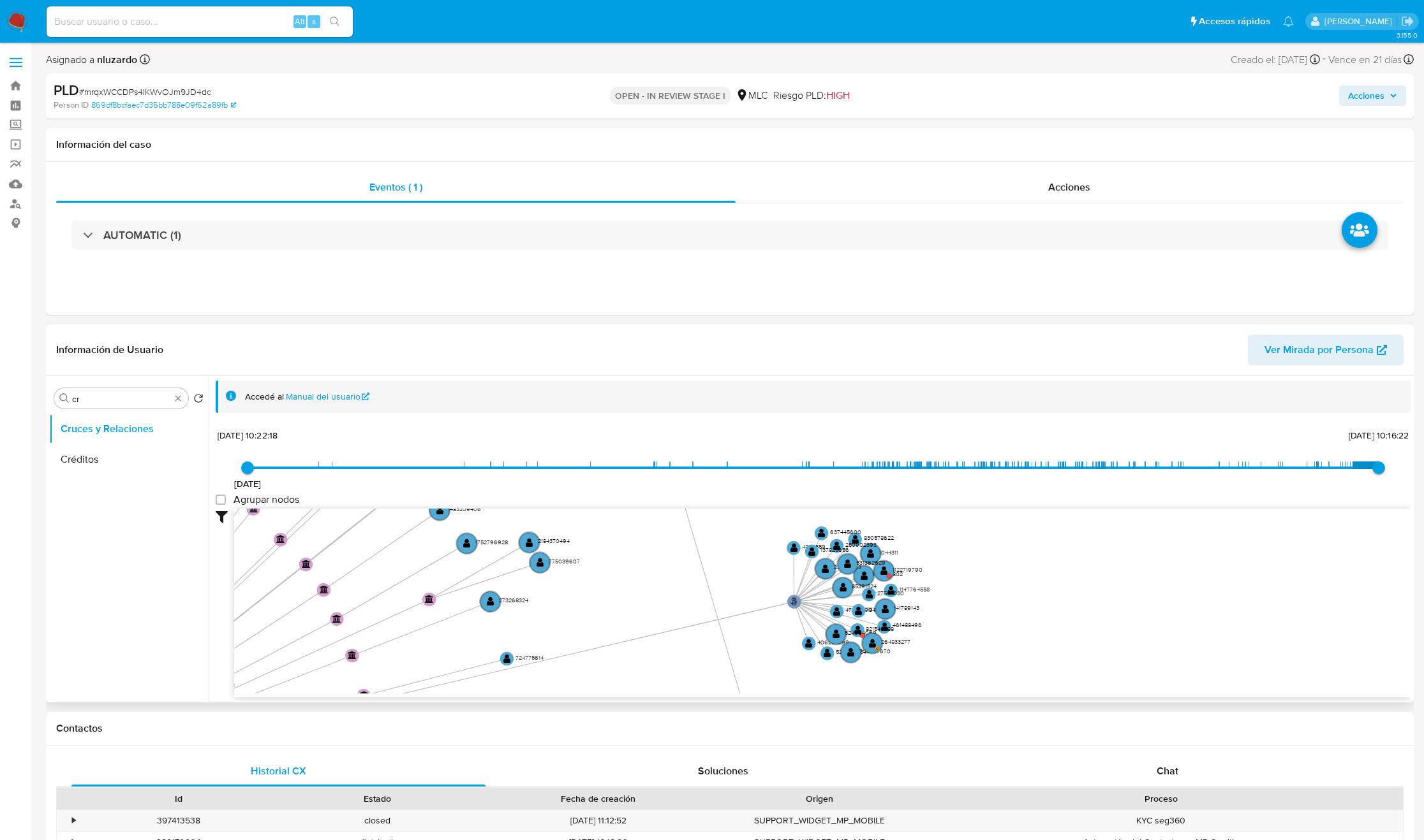
drag, startPoint x: 1086, startPoint y: 542, endPoint x: 969, endPoint y: 691, distance: 189.4
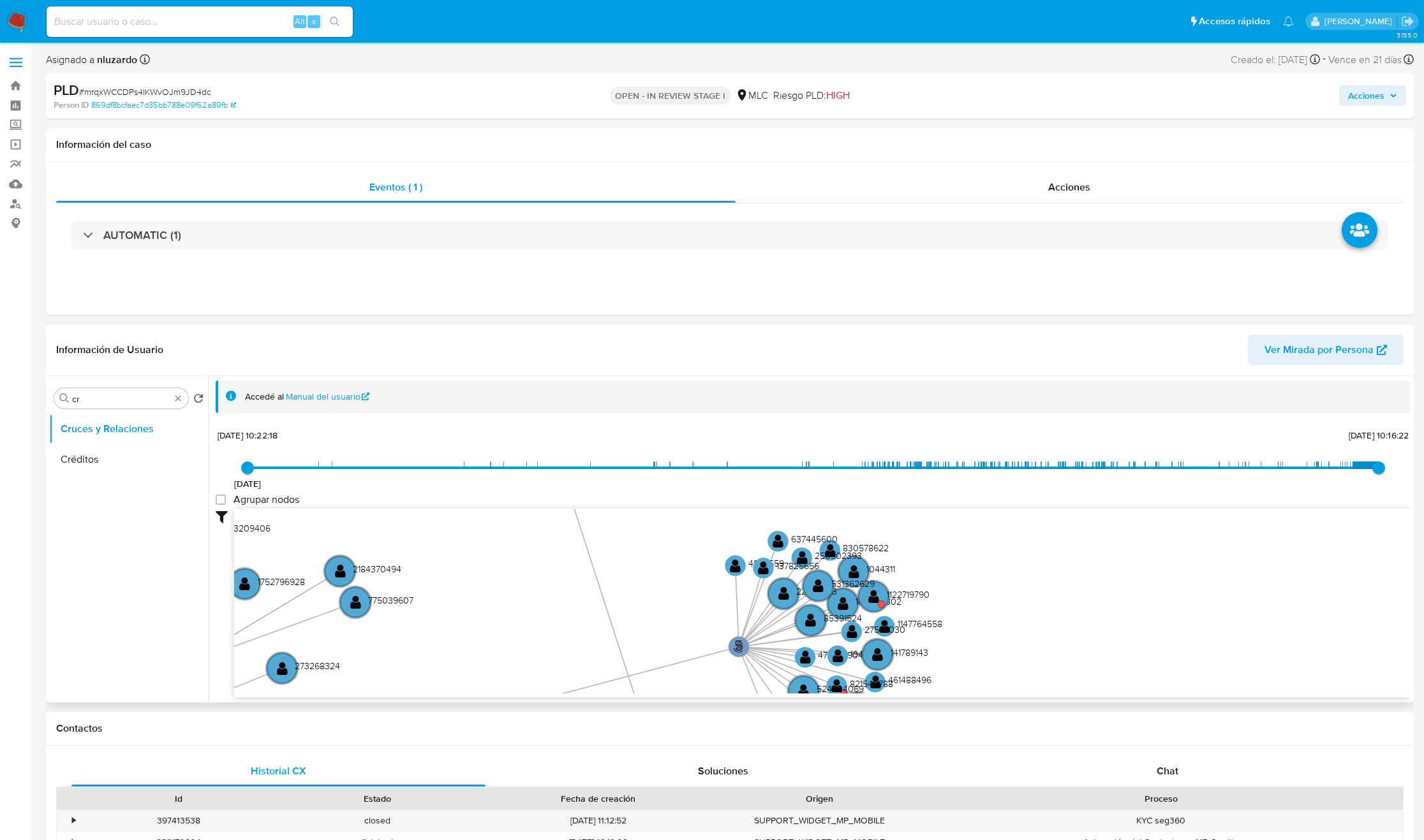
drag, startPoint x: 952, startPoint y: 605, endPoint x: 999, endPoint y: 623, distance: 50.3
click at [996, 626] on icon "user-210138162  210138162 phone-380f9a6f20a5c3dc0db8d71b32f07c15  person-869d…" at bounding box center [823, 601] width 1176 height 185
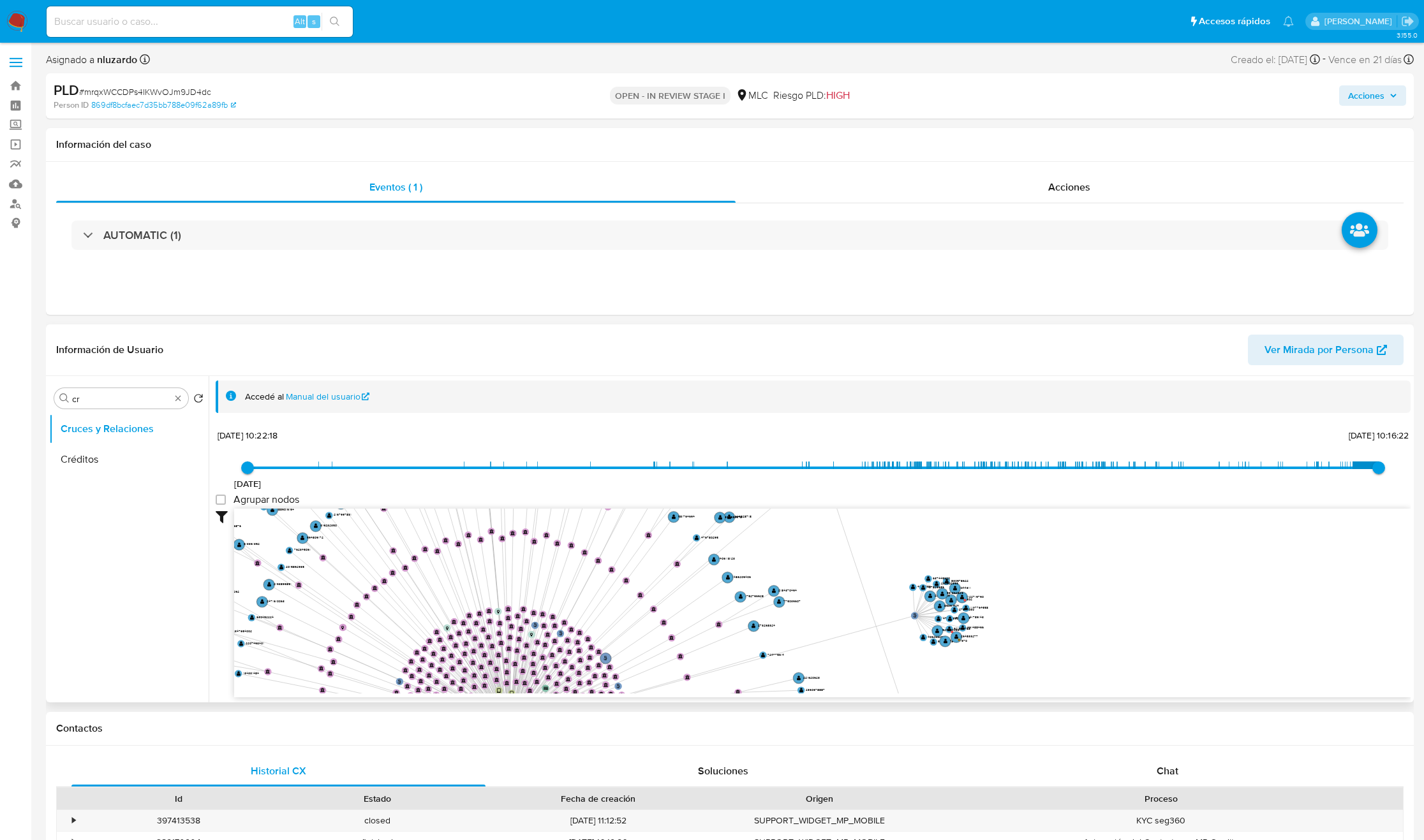
click at [1000, 614] on icon "user-210138162  210138162 phone-380f9a6f20a5c3dc0db8d71b32f07c15  person-869d…" at bounding box center [823, 601] width 1176 height 185
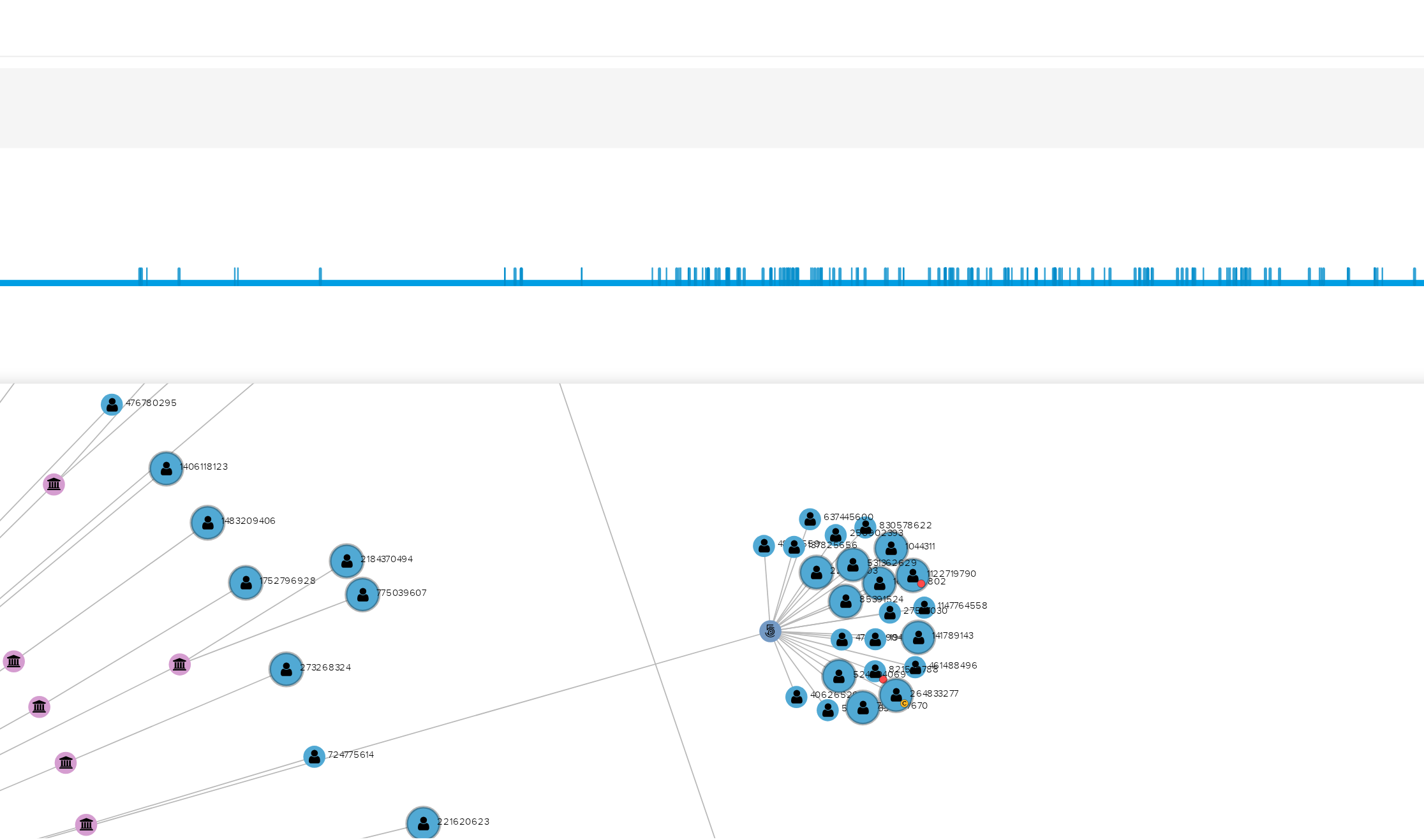
drag, startPoint x: 1020, startPoint y: 612, endPoint x: 1049, endPoint y: 620, distance: 30.1
click at [1050, 620] on icon "user-210138162  210138162 phone-380f9a6f20a5c3dc0db8d71b32f07c15  person-869d…" at bounding box center [823, 601] width 1176 height 185
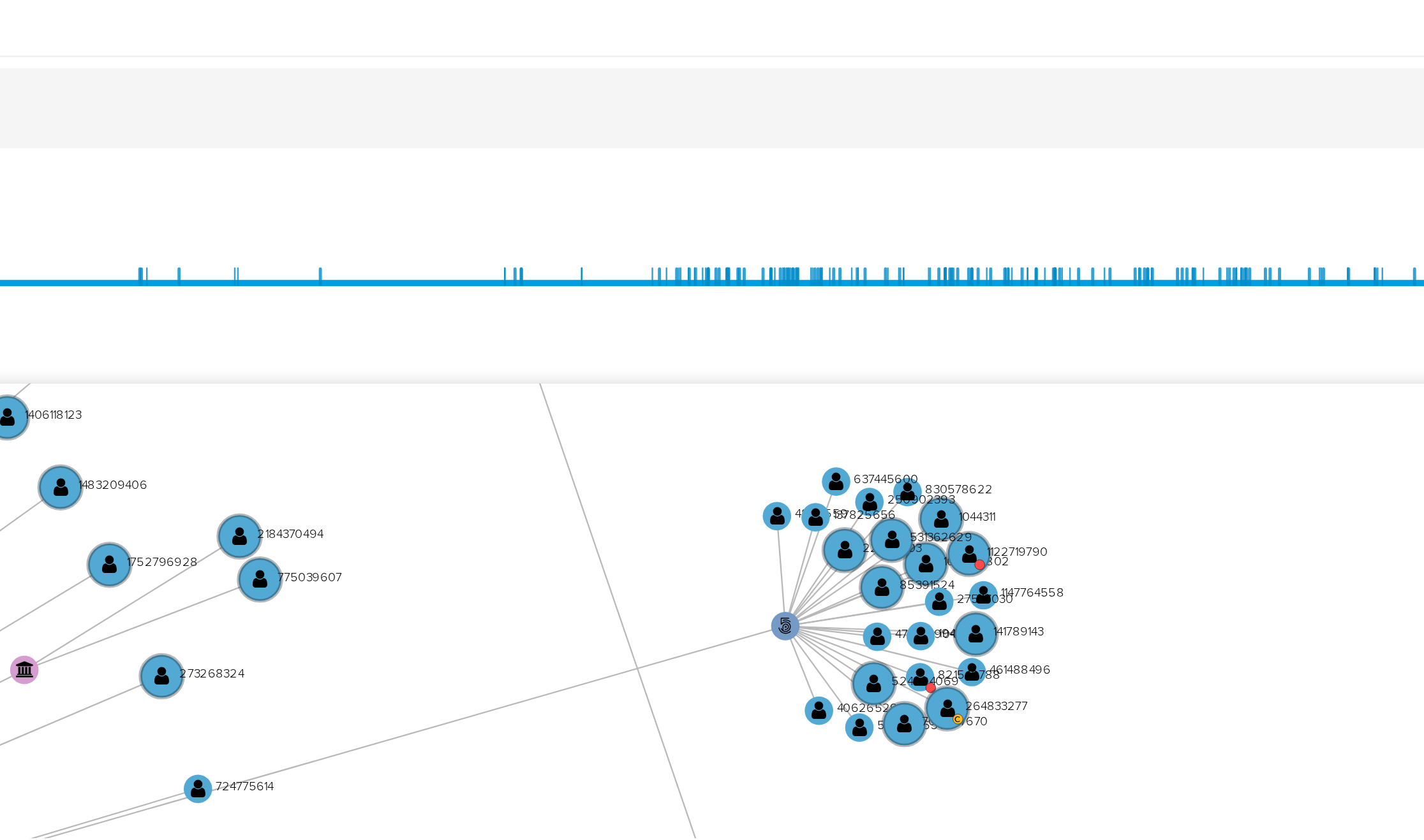
drag, startPoint x: 1047, startPoint y: 618, endPoint x: 1073, endPoint y: 618, distance: 26.0
click at [1073, 619] on icon "user-210138162  210138162 phone-380f9a6f20a5c3dc0db8d71b32f07c15  person-869d…" at bounding box center [823, 601] width 1176 height 185
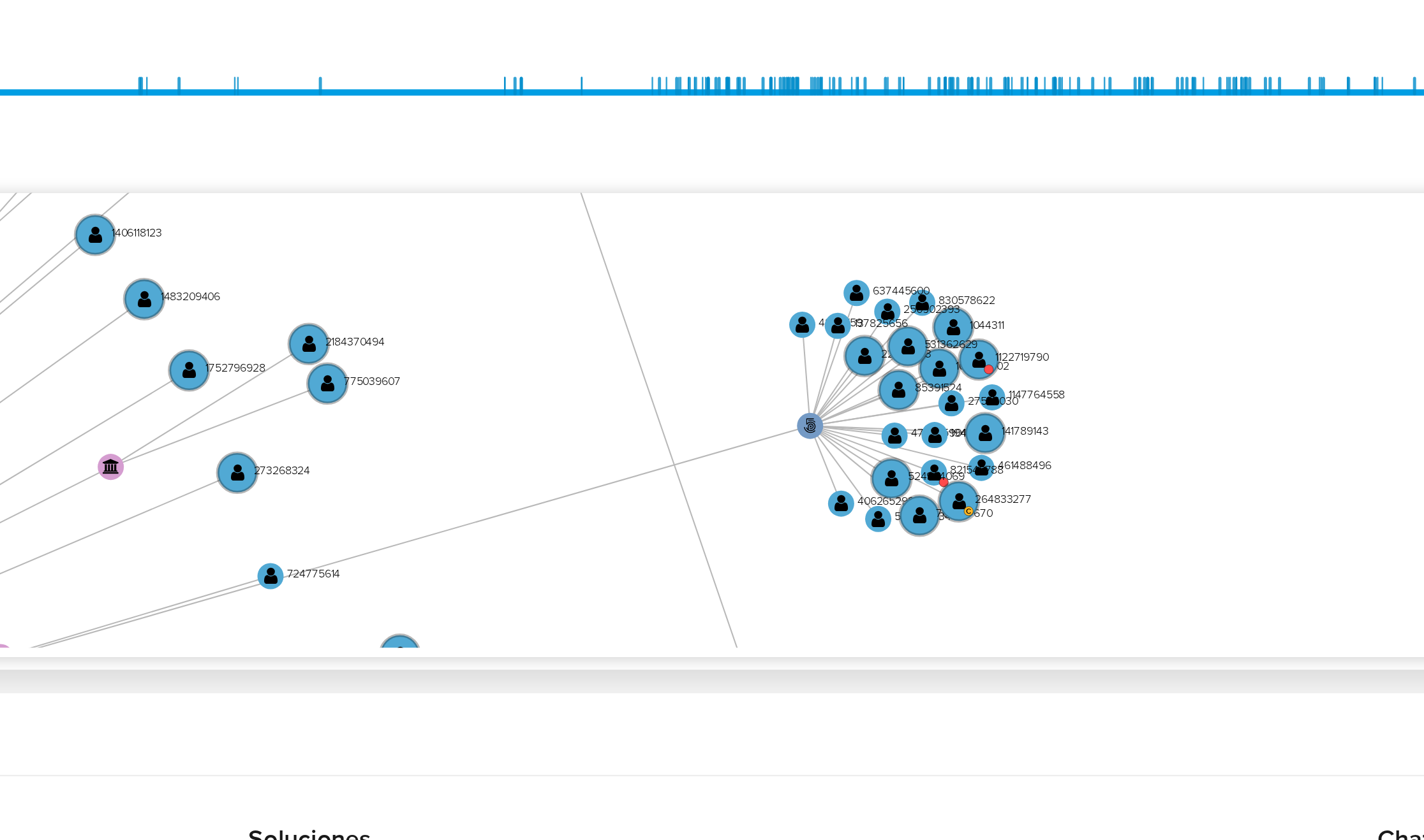
click at [1073, 608] on icon "user-210138162  210138162 phone-380f9a6f20a5c3dc0db8d71b32f07c15  person-869d…" at bounding box center [823, 601] width 1176 height 185
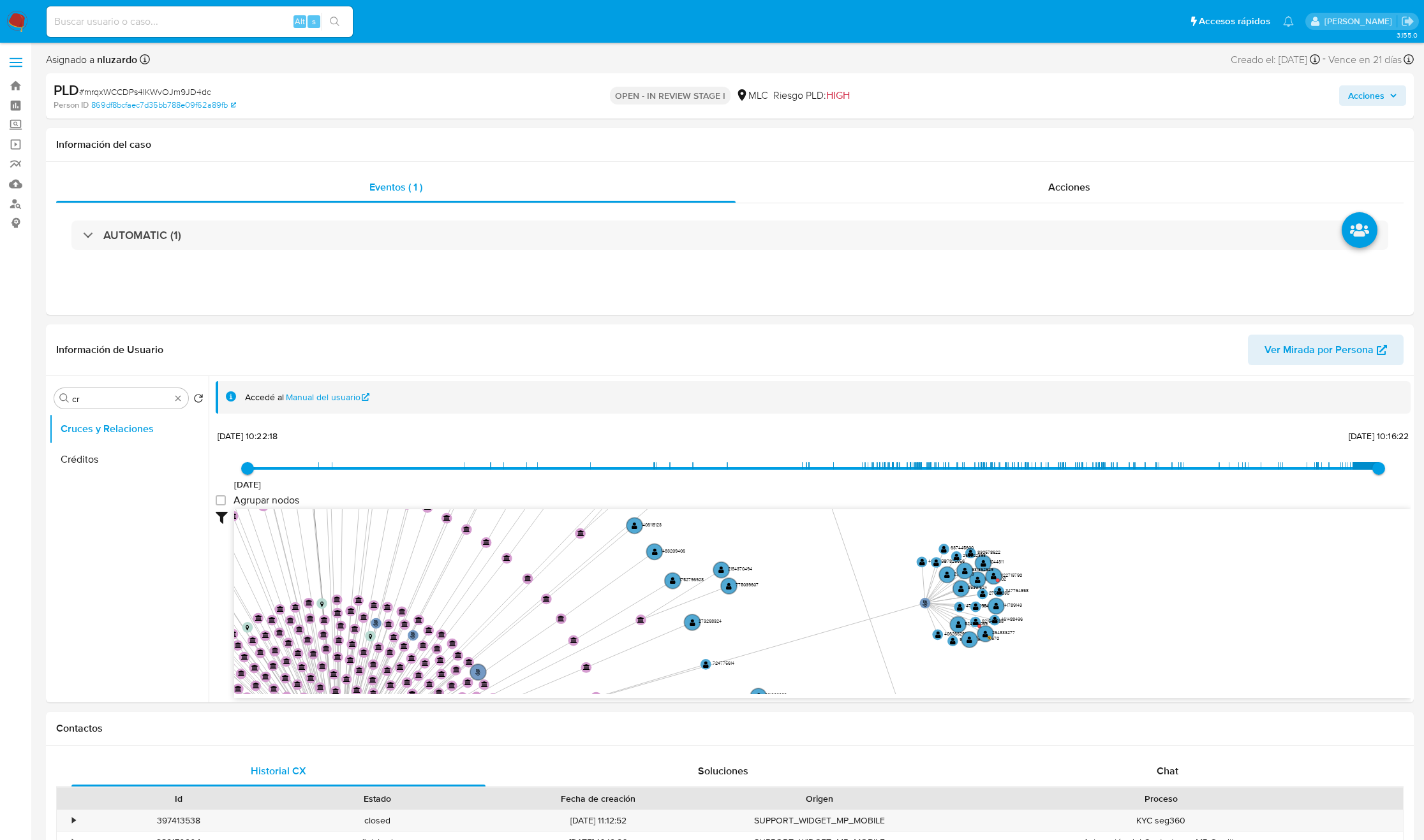
select select "10"
click at [123, 396] on input "cr" at bounding box center [121, 399] width 98 height 11
click at [123, 397] on input "cr" at bounding box center [121, 399] width 98 height 11
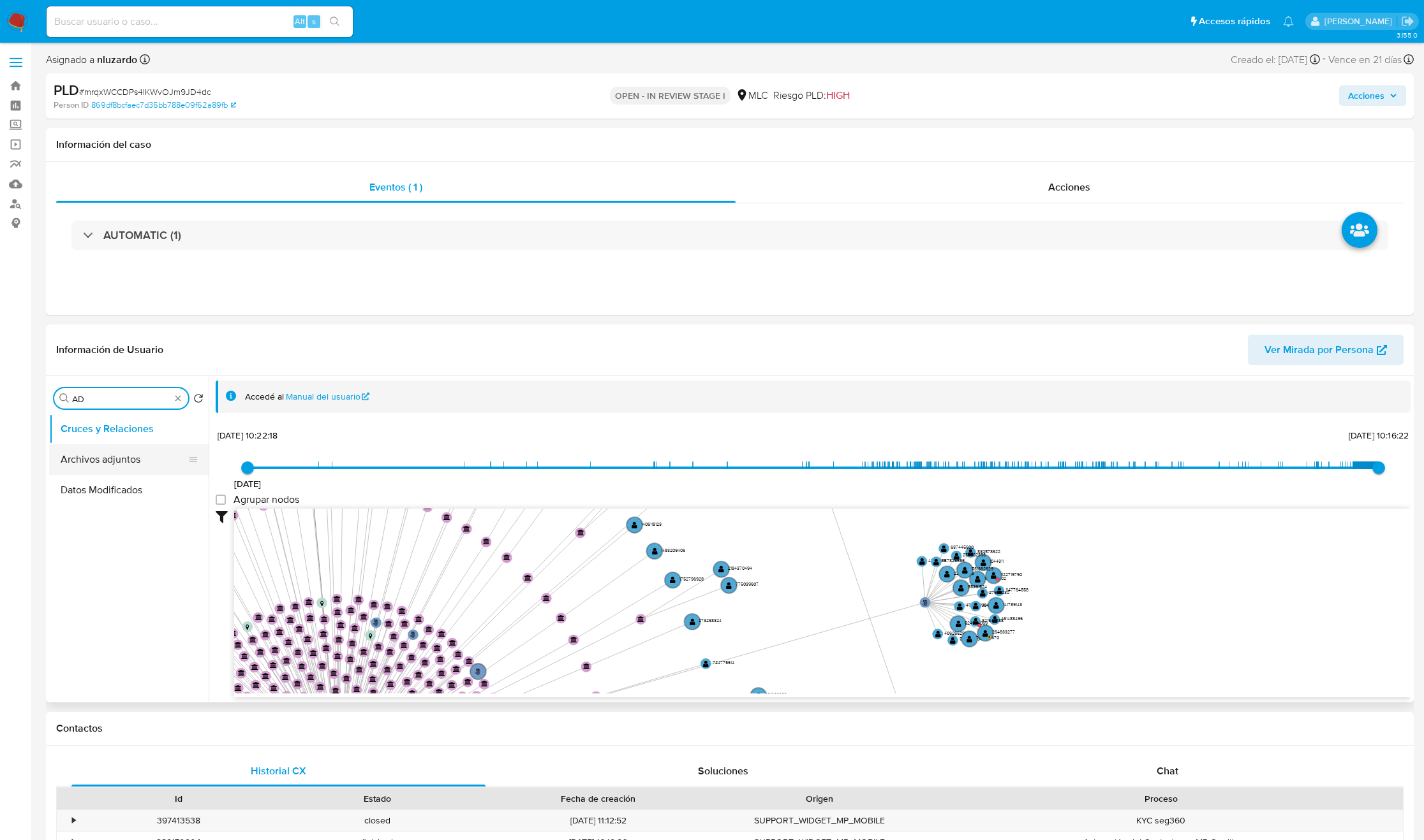
click at [132, 448] on button "Archivos adjuntos" at bounding box center [124, 459] width 150 height 31
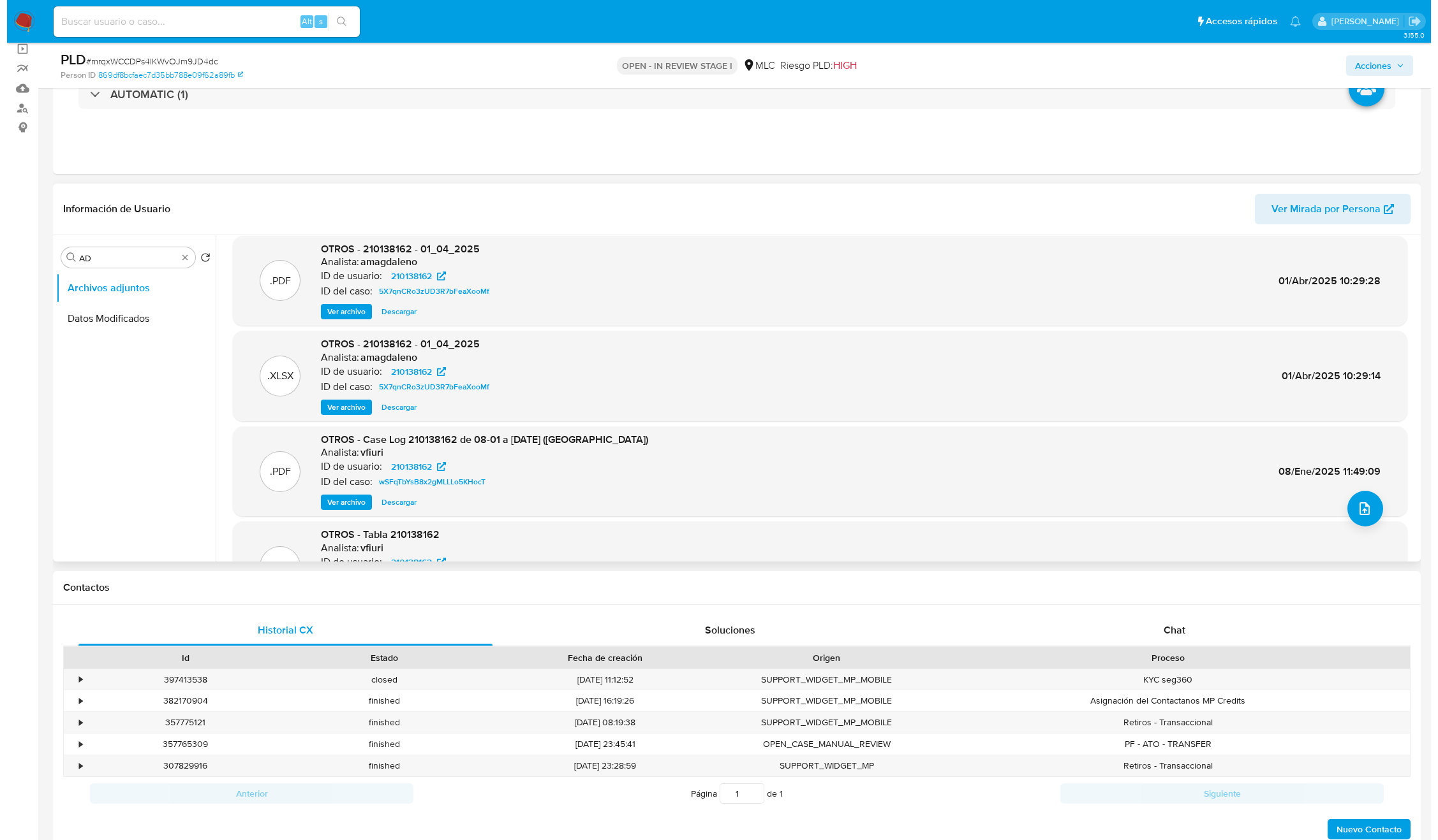
scroll to position [0, 0]
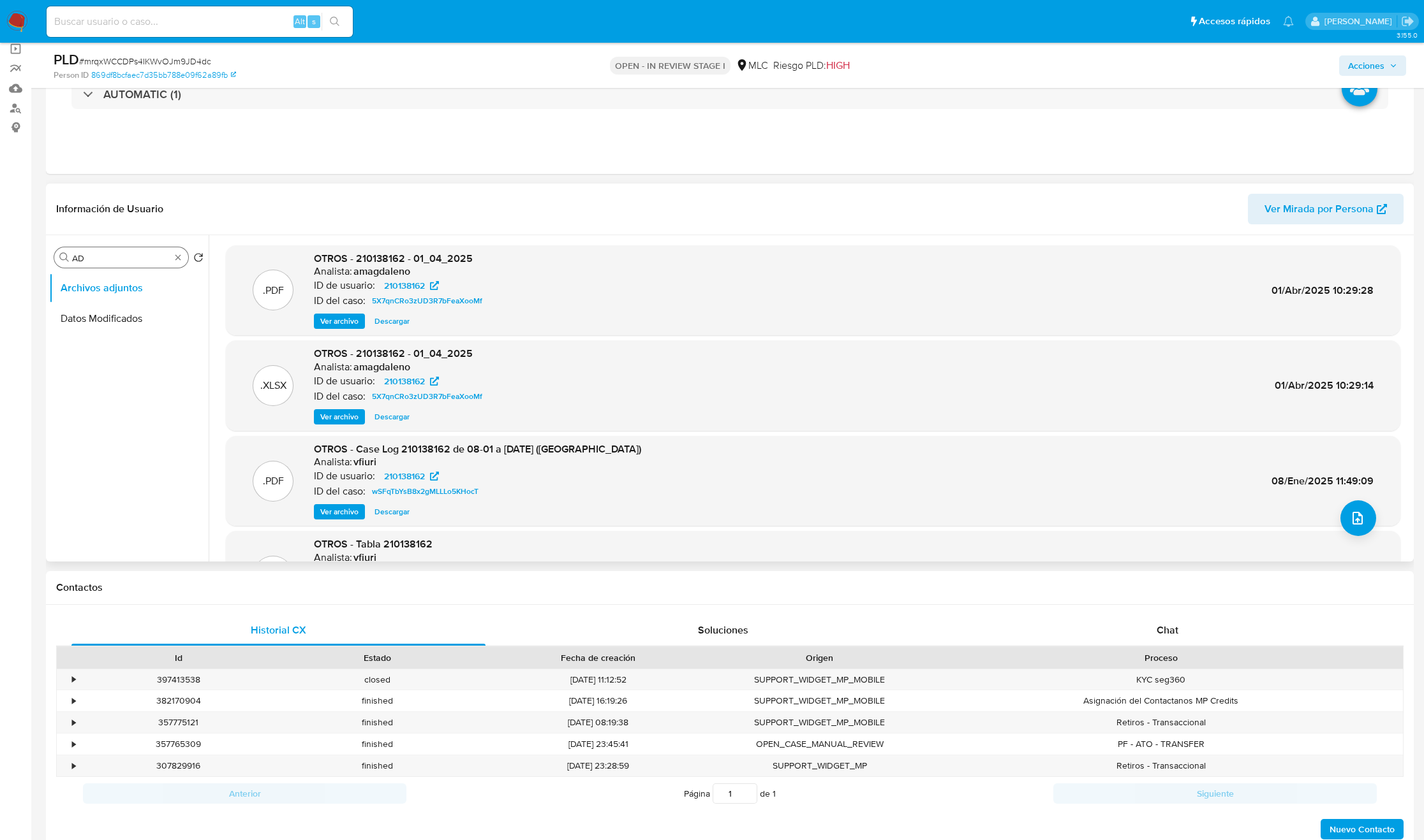
click at [114, 262] on input "AD" at bounding box center [121, 257] width 98 height 11
click at [115, 262] on input "AD" at bounding box center [121, 257] width 98 height 11
type input "ad"
click at [117, 314] on button "Datos Modificados" at bounding box center [124, 318] width 150 height 31
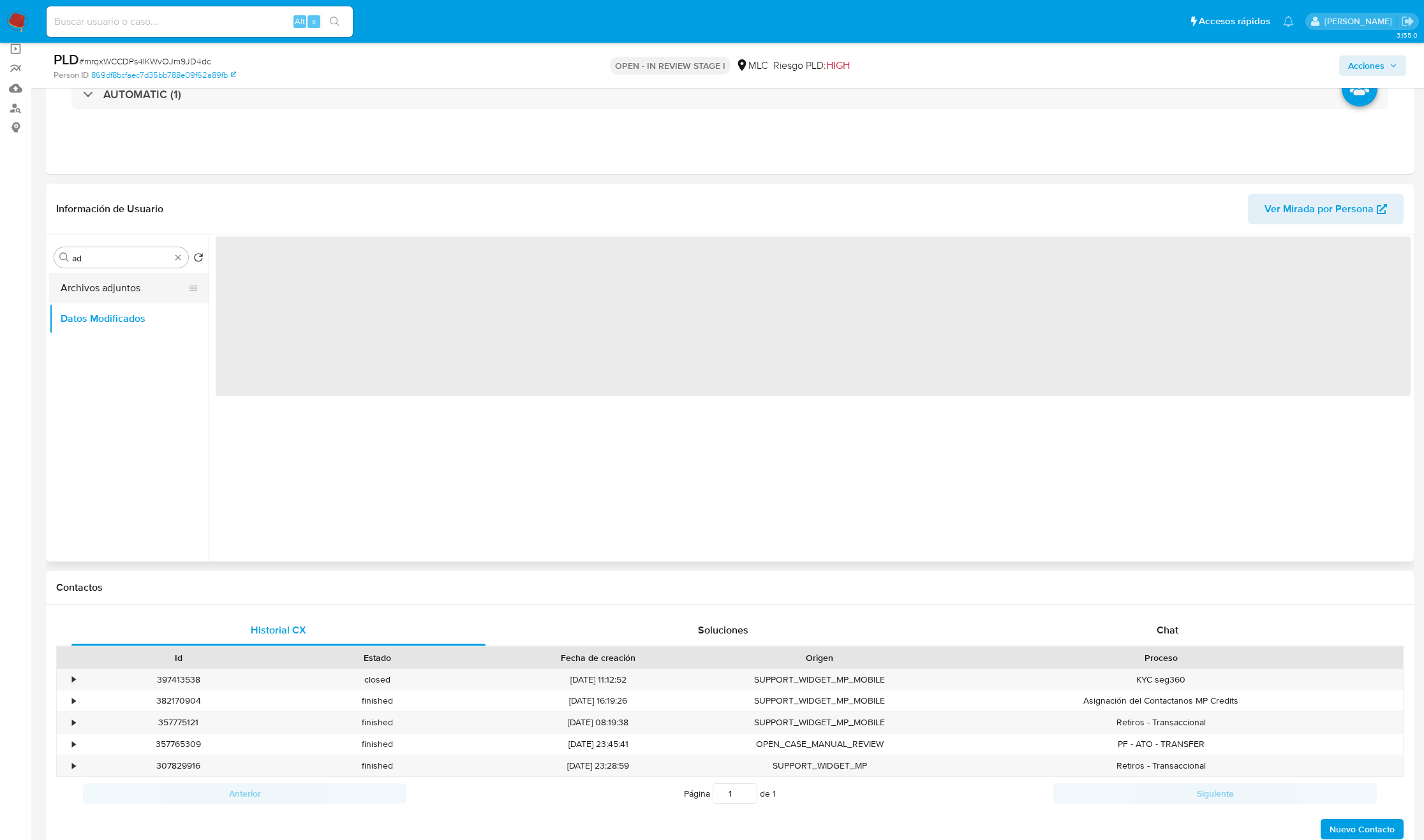
click at [113, 291] on button "Archivos adjuntos" at bounding box center [124, 288] width 150 height 31
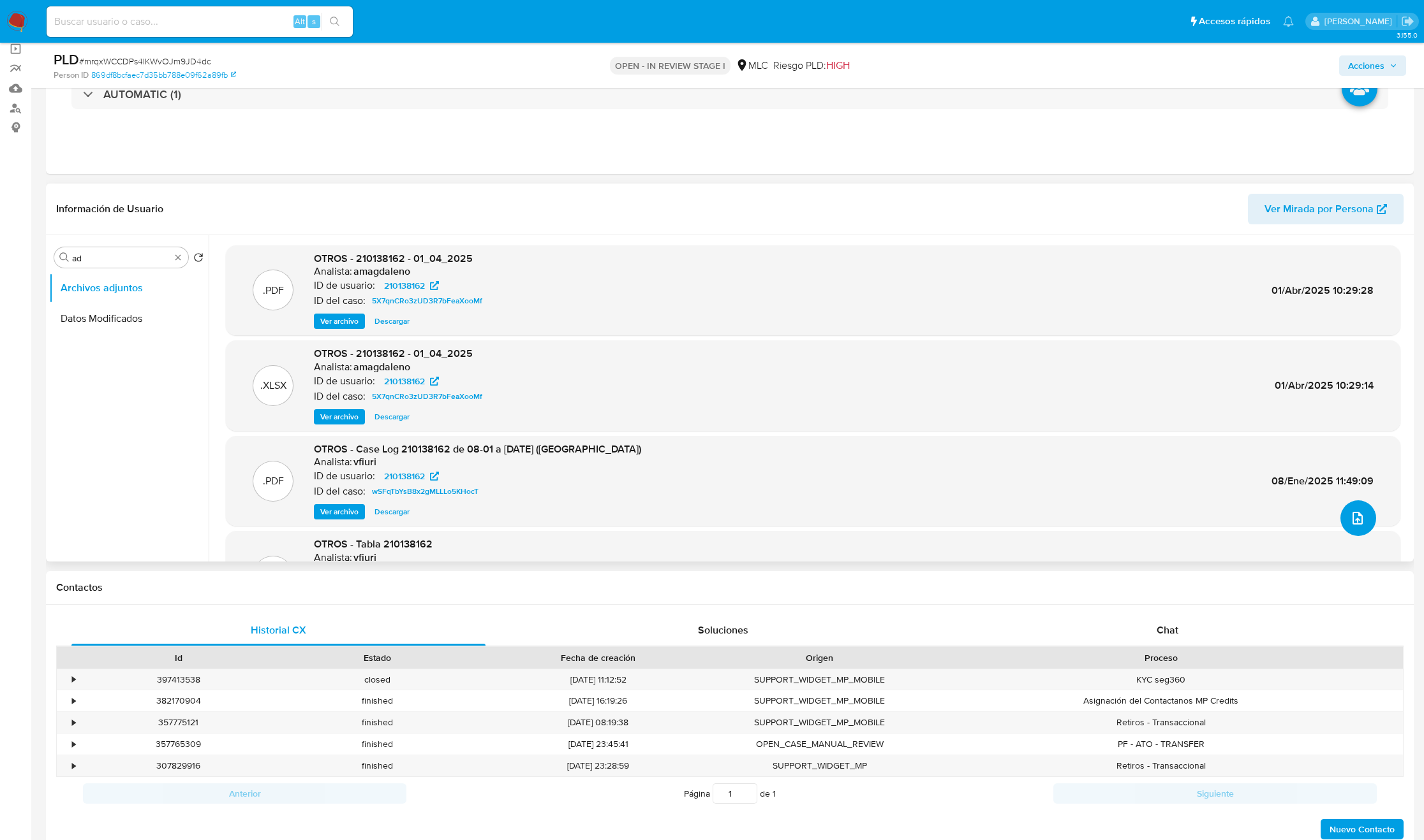
click at [1358, 524] on span "upload-file" at bounding box center [1357, 518] width 16 height 16
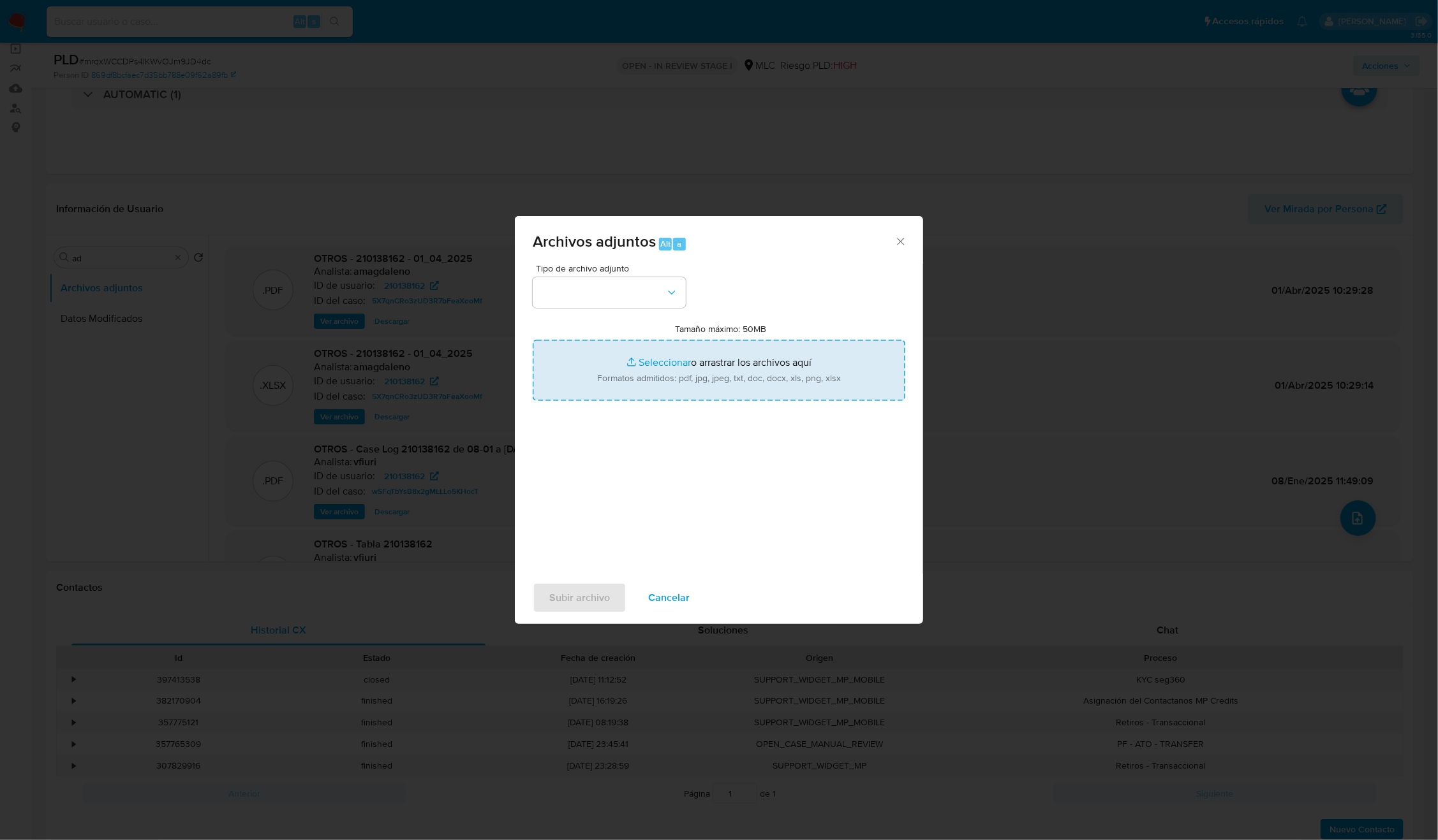
type input "C:\fakepath\210138162 - Tablas Transaccionales 2025 v1.2.xlsx"
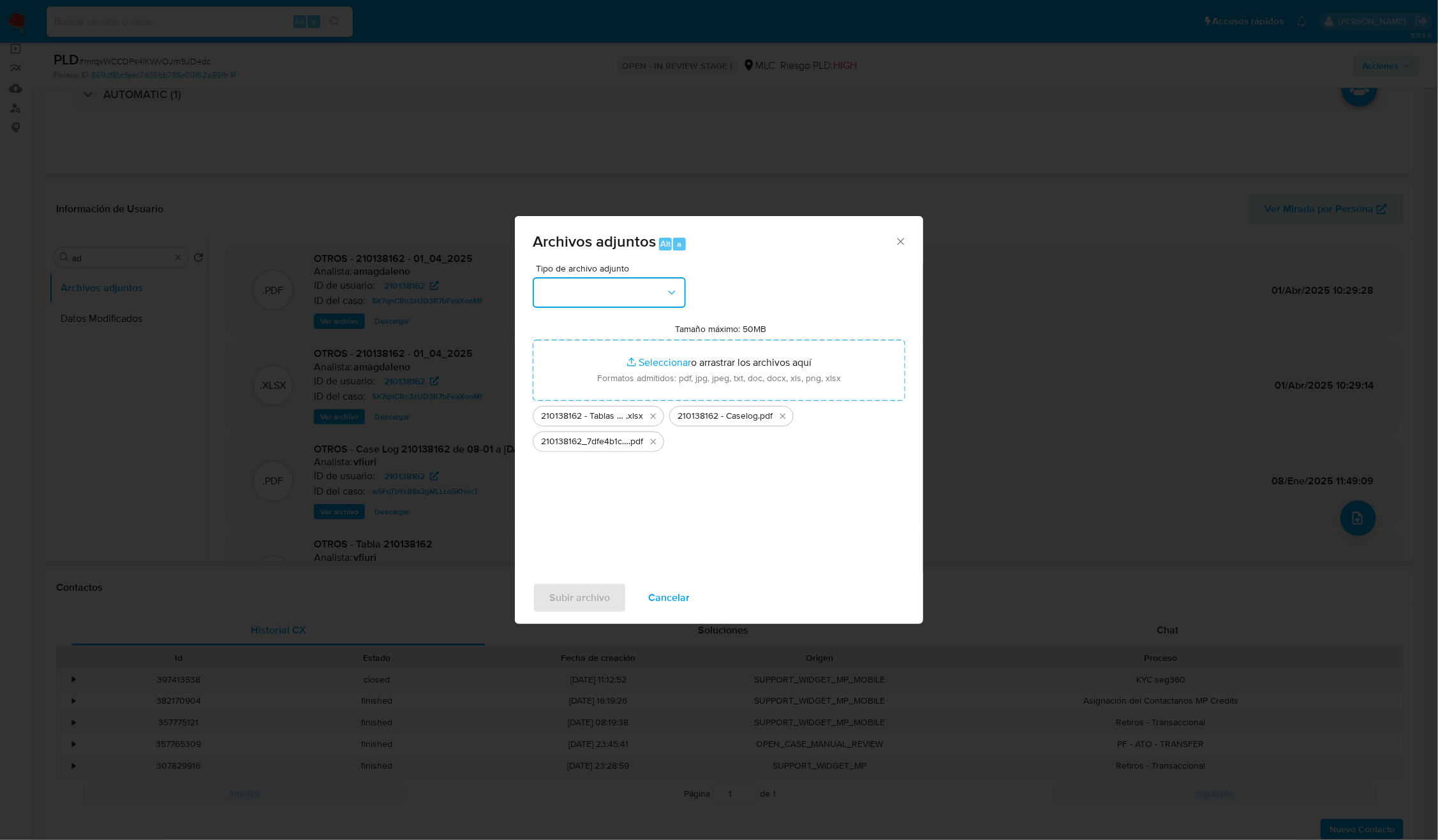
click at [664, 301] on button "button" at bounding box center [610, 292] width 153 height 31
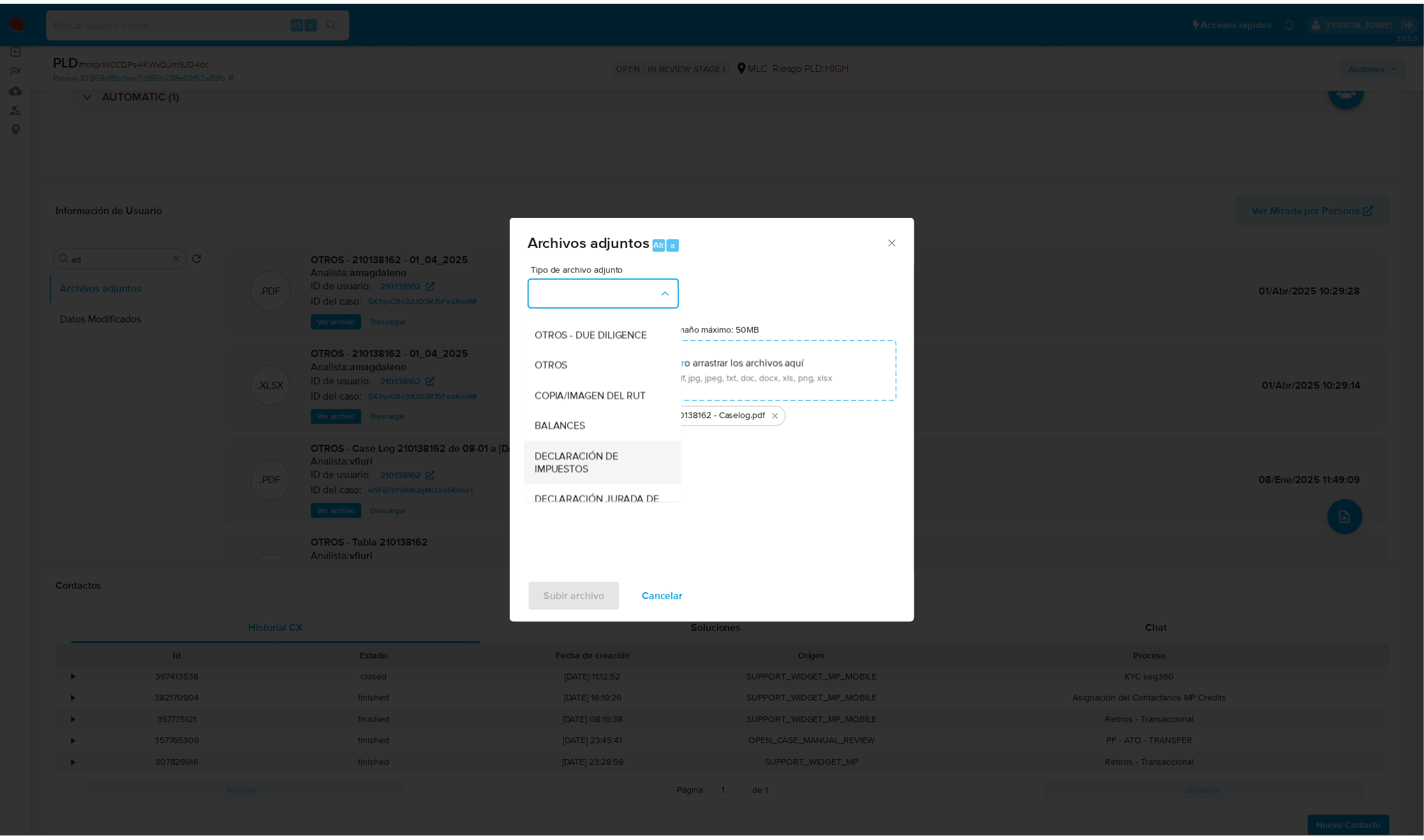
scroll to position [147, 0]
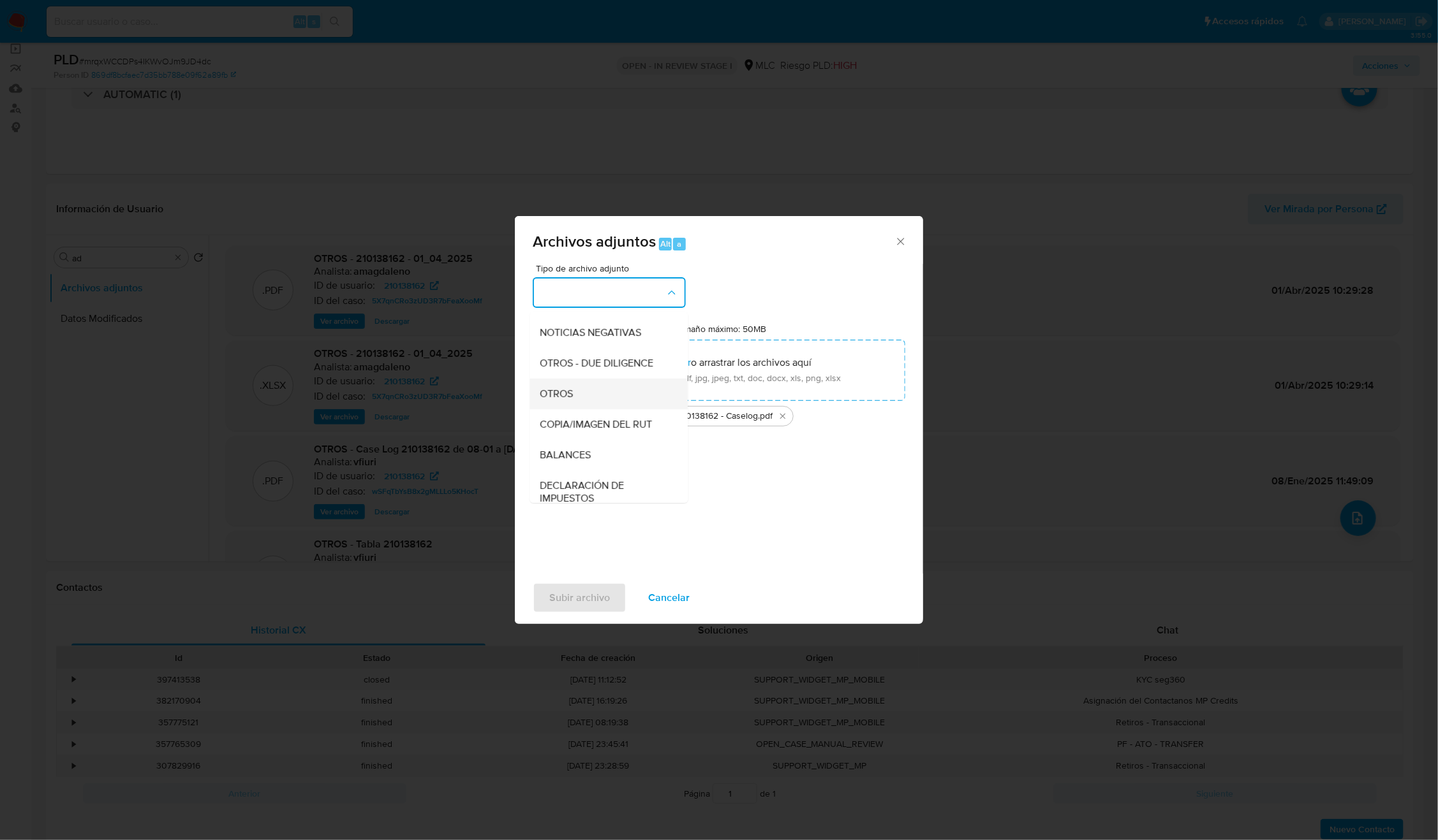
click at [584, 408] on div "OTROS" at bounding box center [605, 394] width 130 height 31
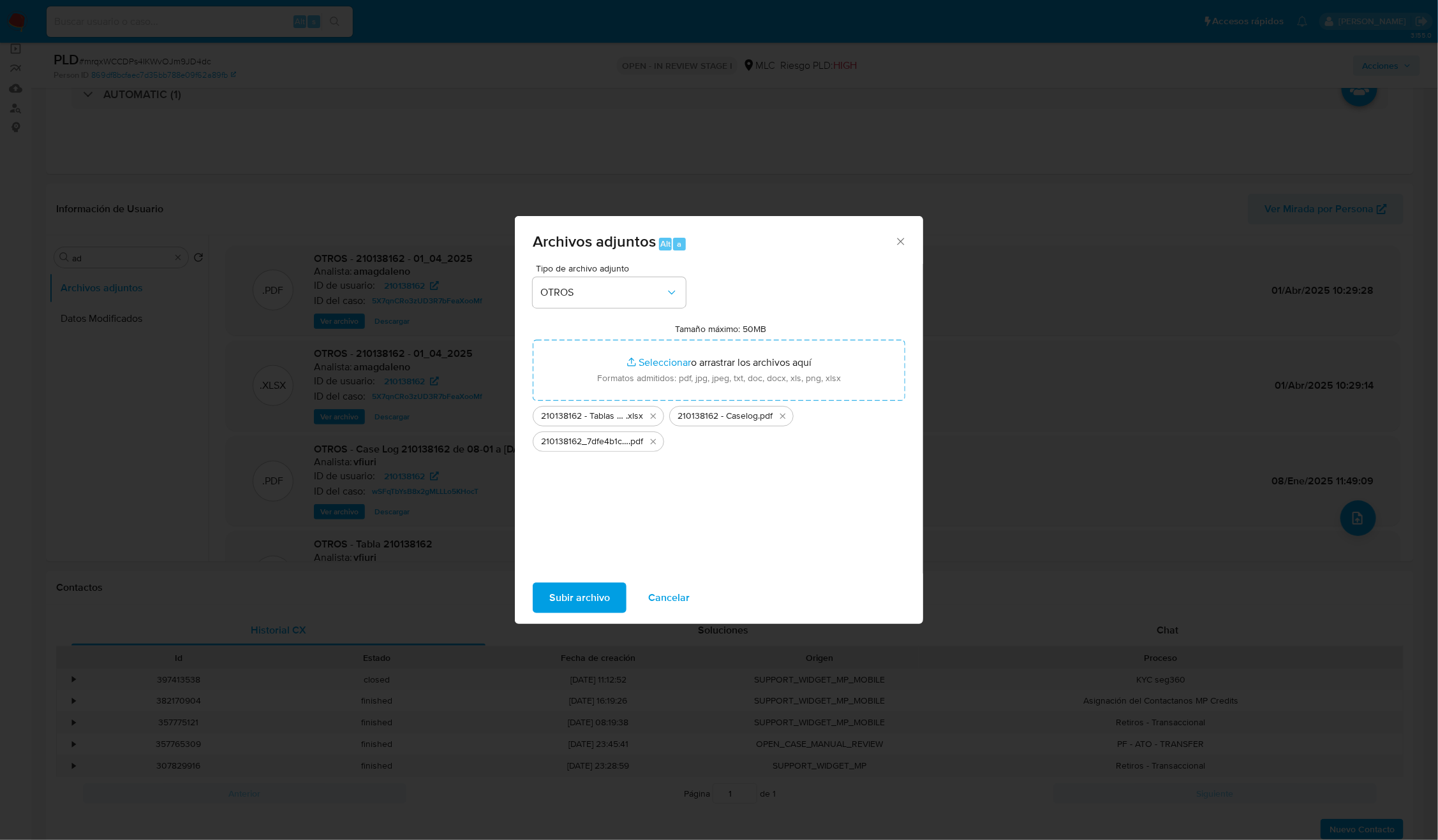
click at [574, 588] on span "Subir archivo" at bounding box center [579, 598] width 60 height 28
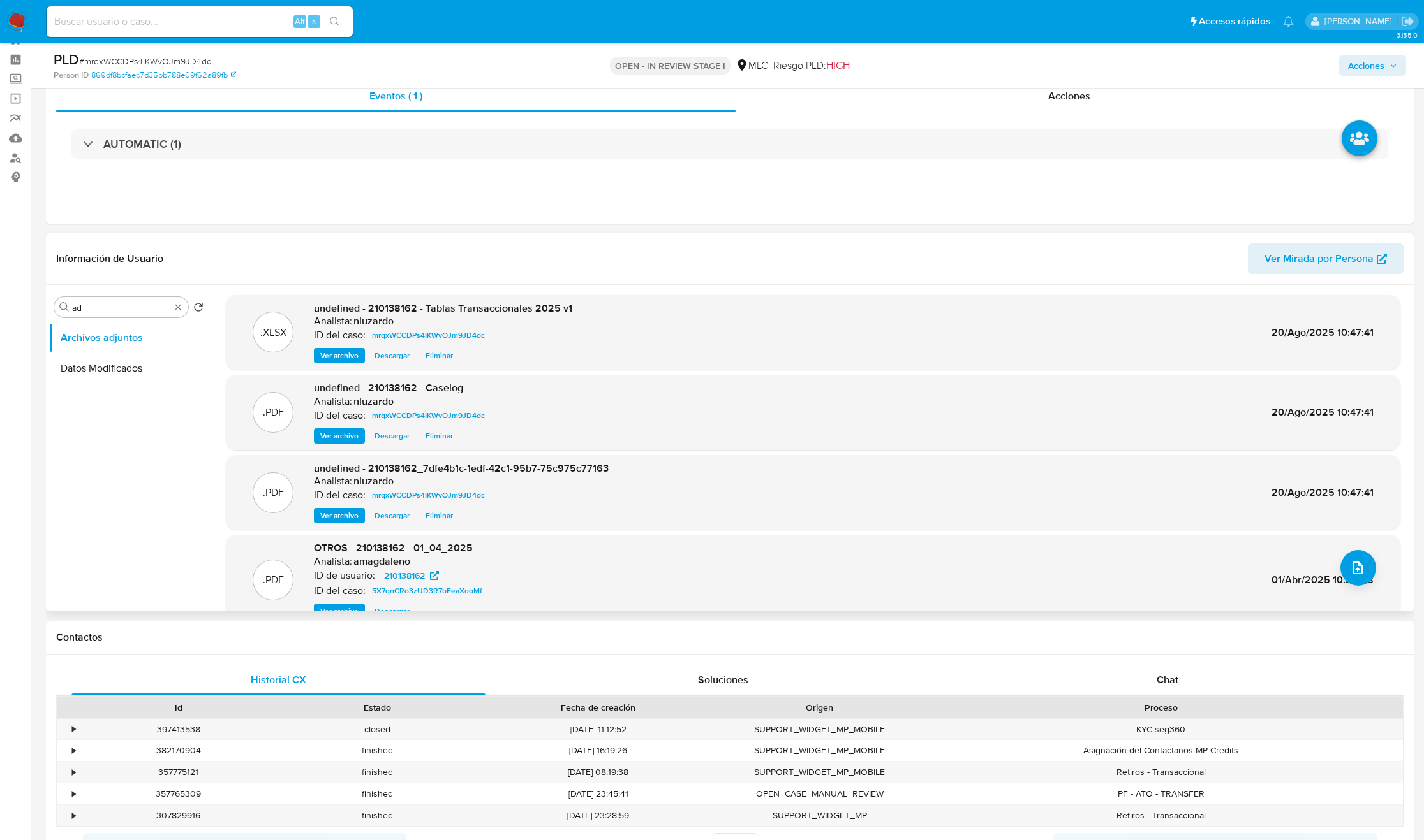
scroll to position [0, 0]
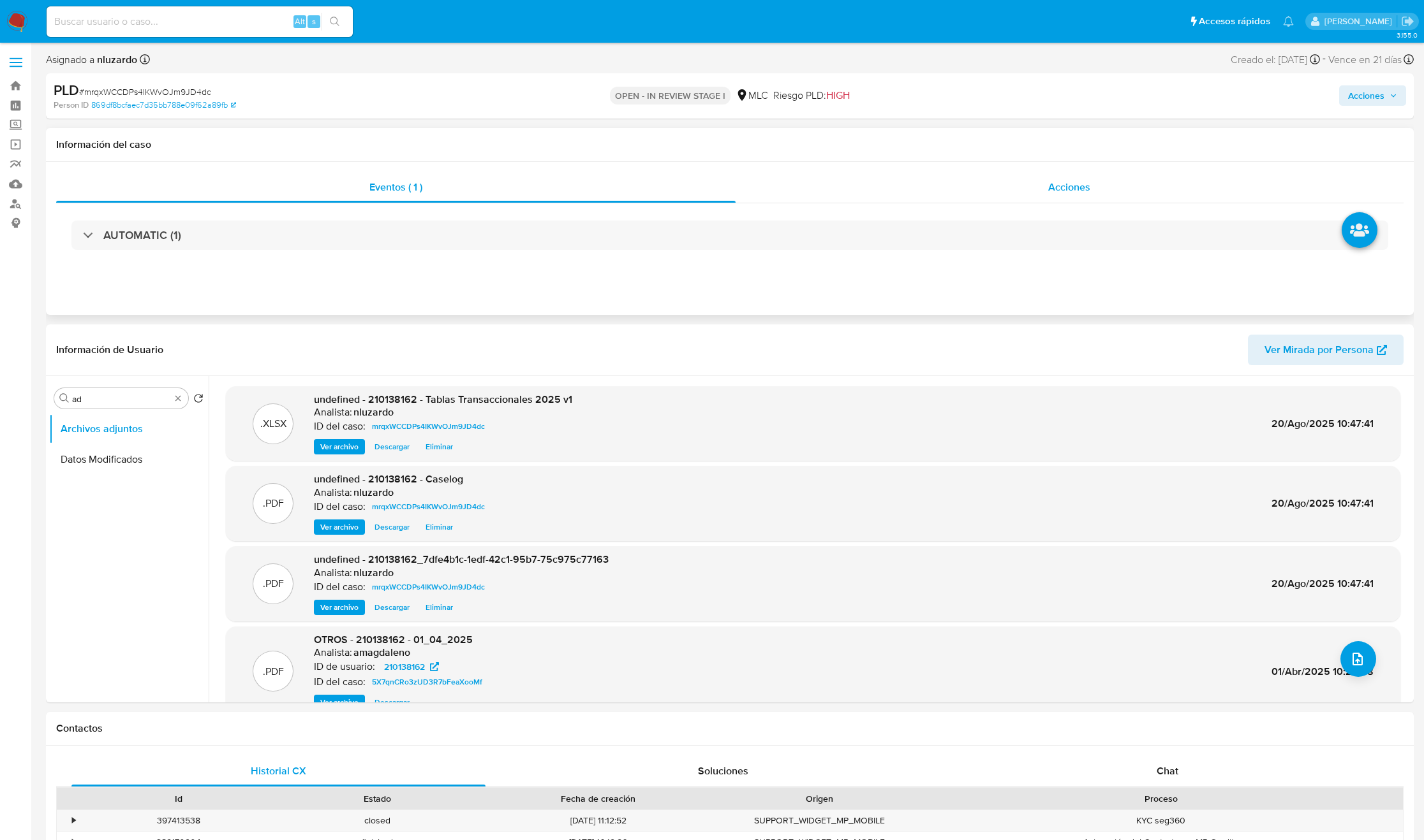
click at [1056, 185] on span "Acciones" at bounding box center [1069, 187] width 42 height 15
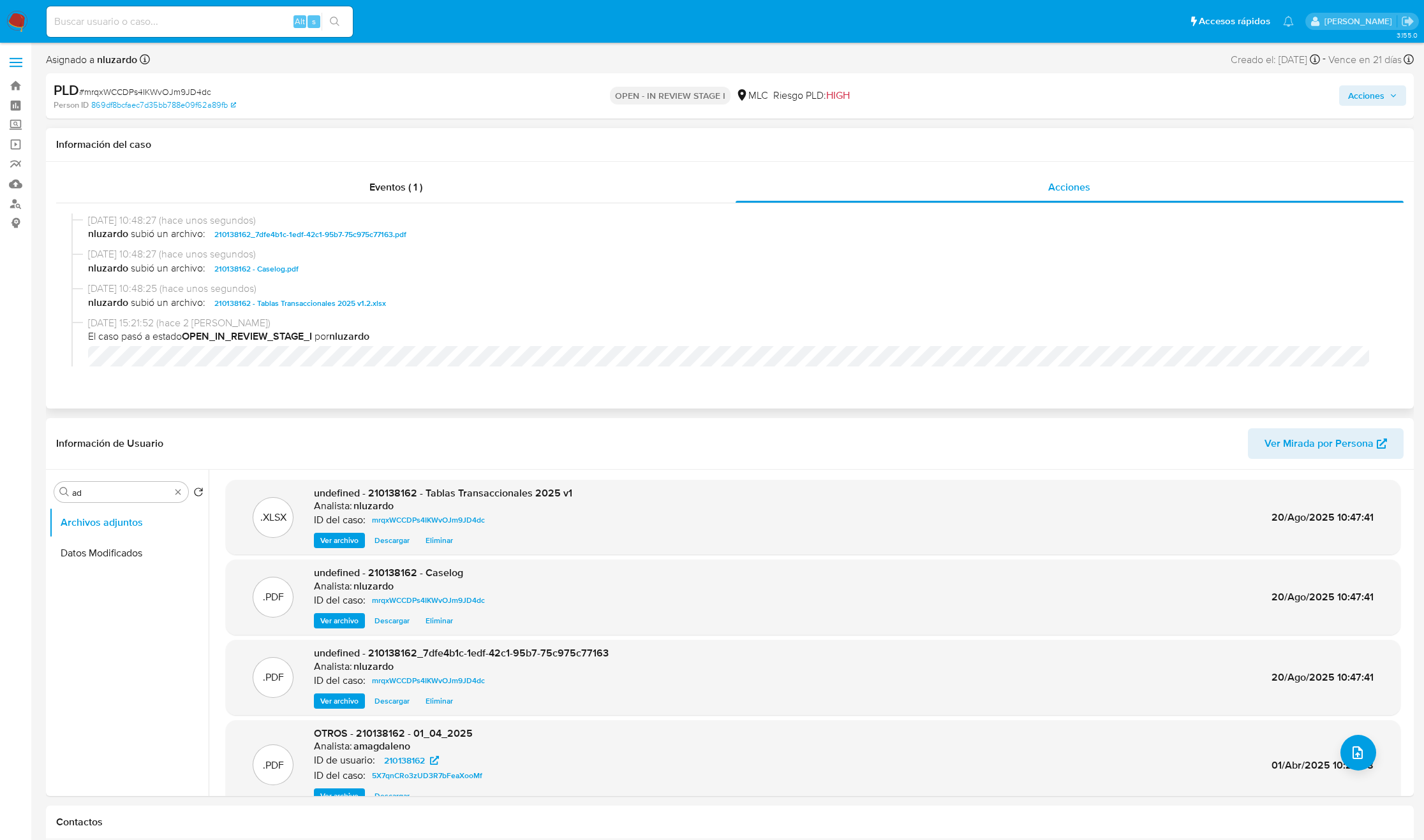
click at [320, 274] on span "nluzardo subió un archivo: 210138162 - Caselog.pdf" at bounding box center [735, 269] width 1295 height 16
copy span "210138162 - Caselog.pdf"
click at [320, 274] on span "nluzardo subió un archivo: 210138162 - Caselog.pdf" at bounding box center [735, 269] width 1295 height 16
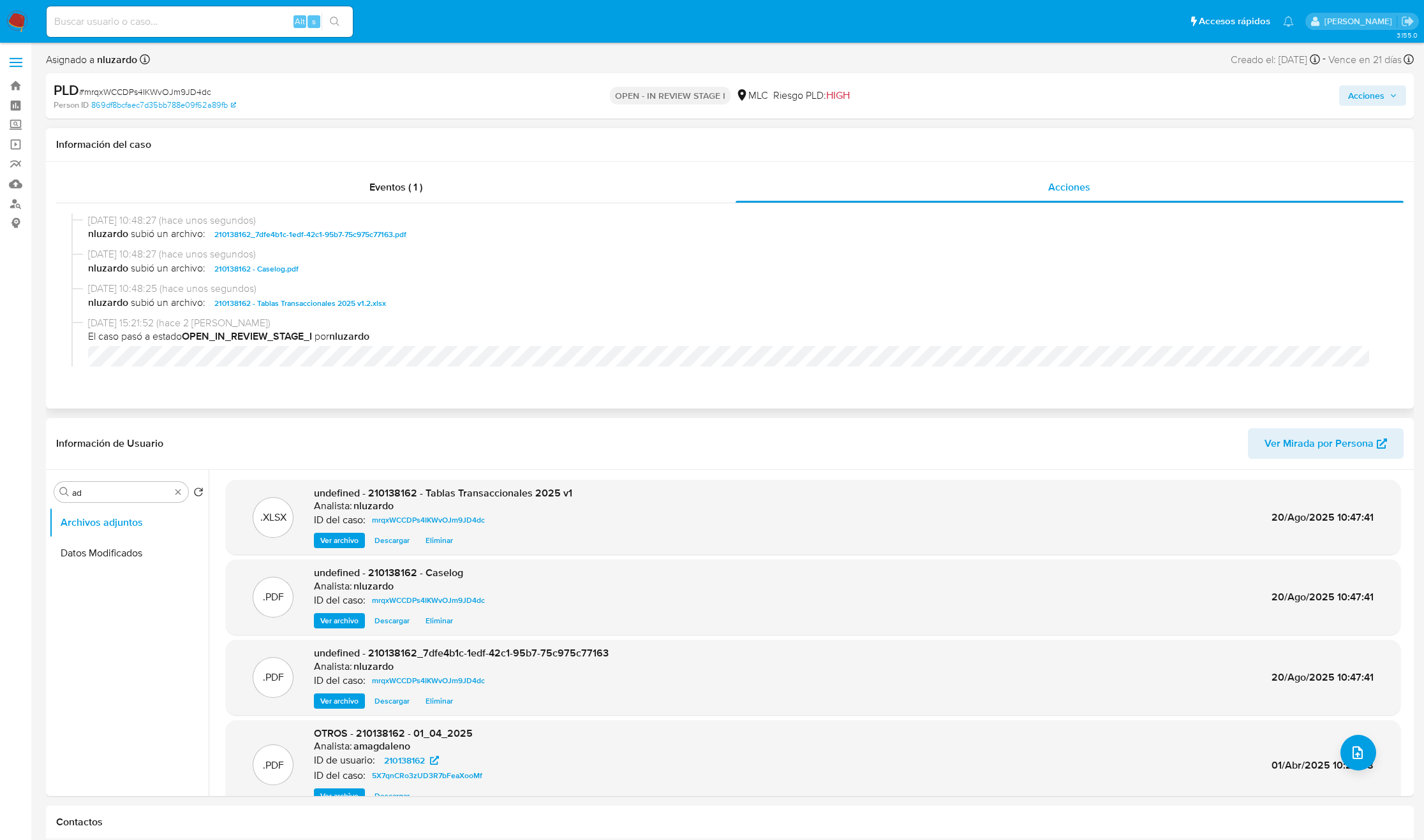
click at [320, 274] on span "nluzardo subió un archivo: 210138162 - Caselog.pdf" at bounding box center [735, 269] width 1295 height 16
click at [1175, 580] on div ".PDF undefined - 210138162 - Caselog Analista: nluzardo ID del caso: mrqxWCCDPs…" at bounding box center [813, 597] width 1162 height 62
click at [1175, 580] on div ".PDF undefined - 210138162 - Caselog Analista: nluzardo ID del caso: mrqxWCCDPs…" at bounding box center [813, 597] width 1162 height 62
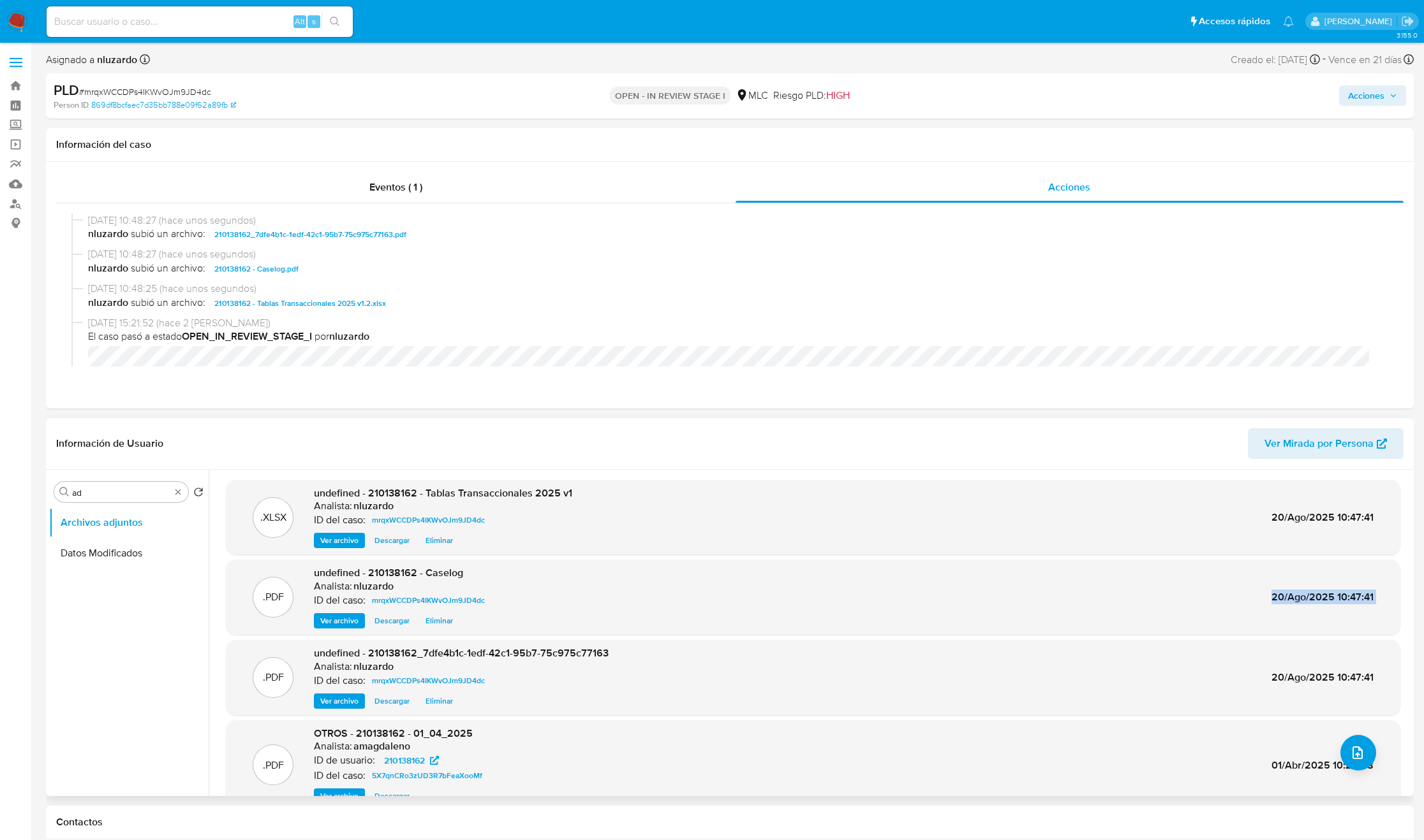
click at [1174, 578] on div ".PDF undefined - 210138162 - Caselog Analista: nluzardo ID del caso: mrqxWCCDPs…" at bounding box center [813, 597] width 1162 height 62
click at [302, 272] on span "nluzardo subió un archivo: 210138162 - Caselog.pdf" at bounding box center [735, 269] width 1295 height 16
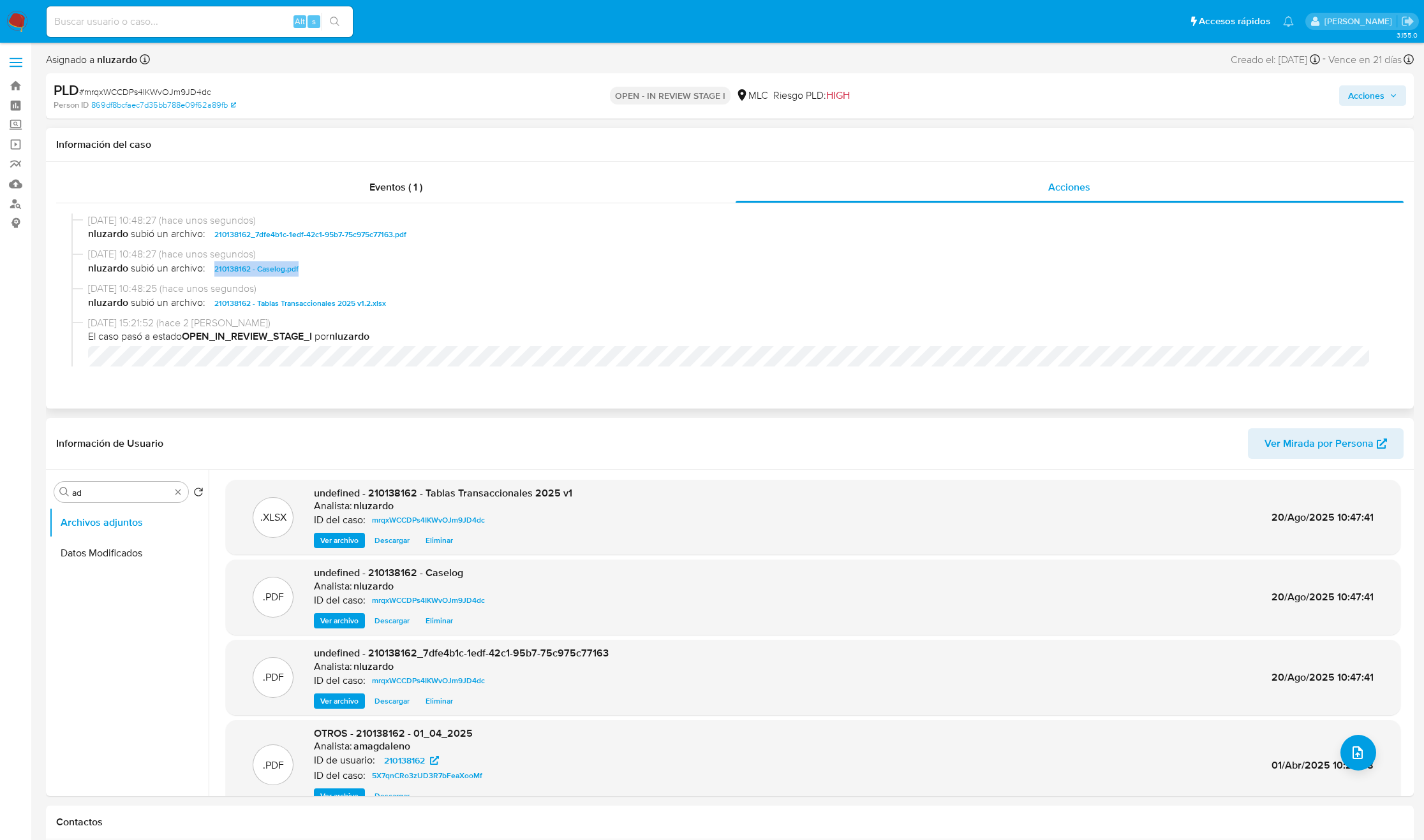
click at [302, 272] on span "nluzardo subió un archivo: 210138162 - Caselog.pdf" at bounding box center [735, 269] width 1295 height 16
copy span "210138162 - Caselog.pdf"
click at [1388, 96] on span "Acciones" at bounding box center [1373, 96] width 49 height 18
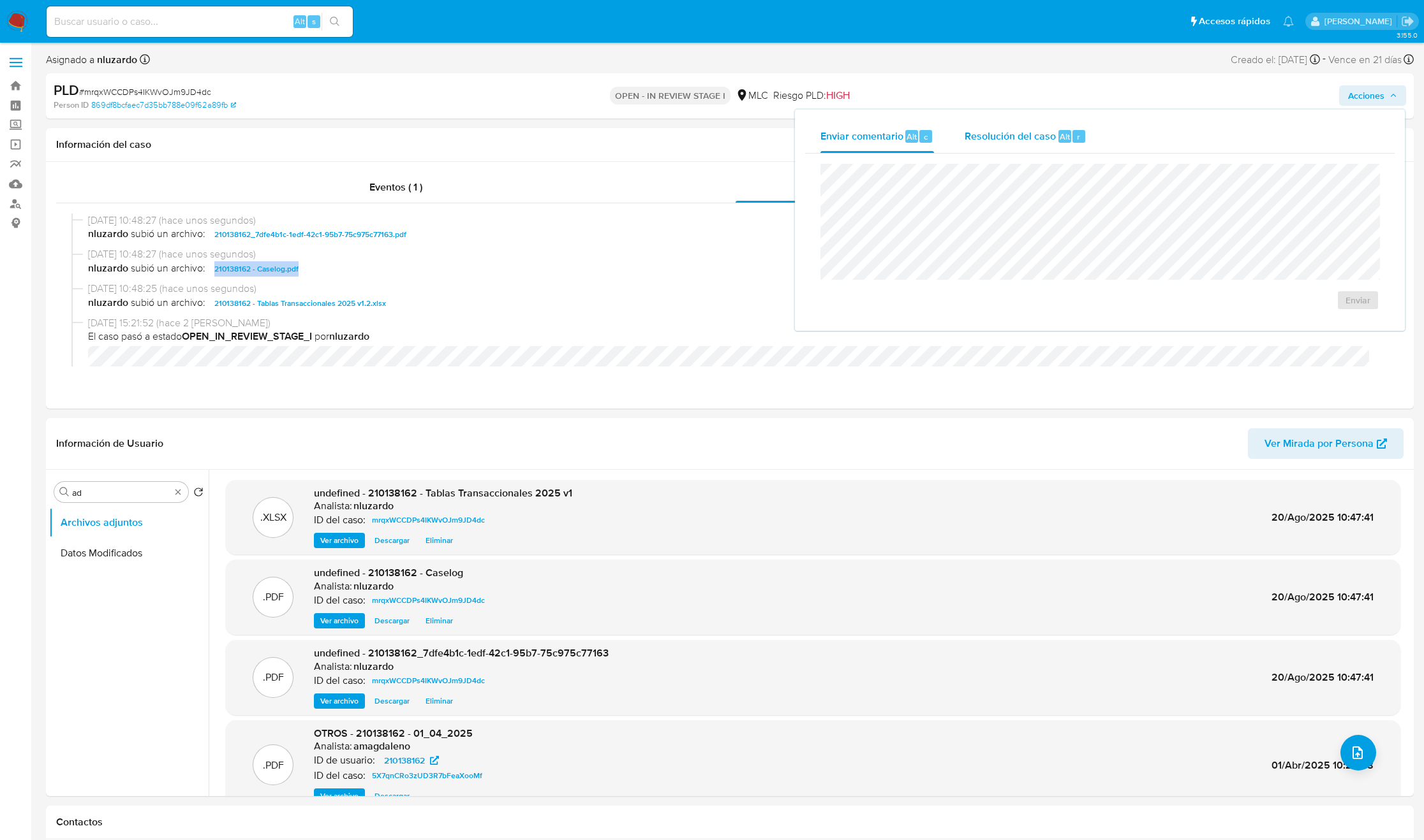
click at [1035, 130] on span "Resolución del caso" at bounding box center [1010, 136] width 92 height 15
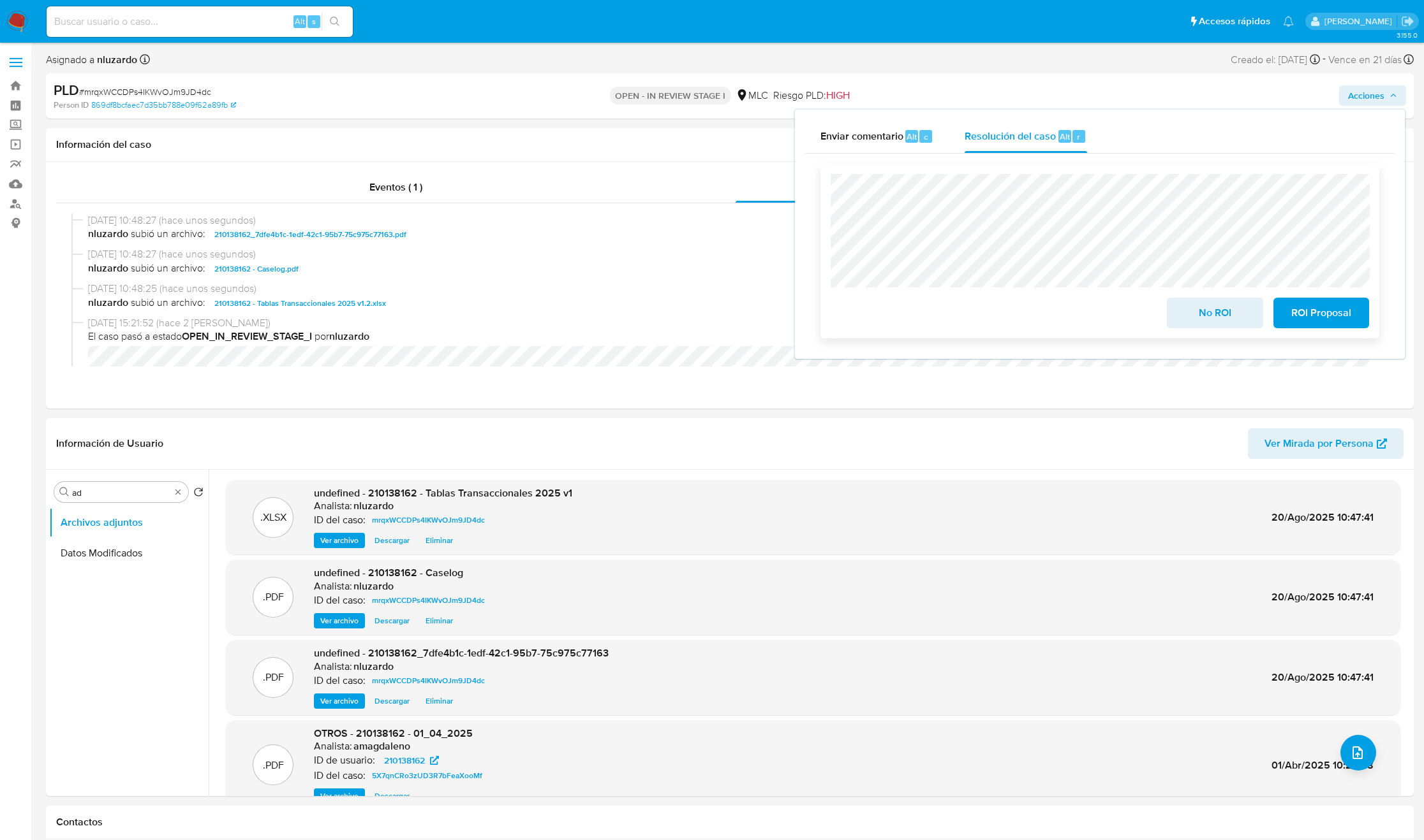
click at [1233, 316] on span "No ROI" at bounding box center [1215, 313] width 63 height 28
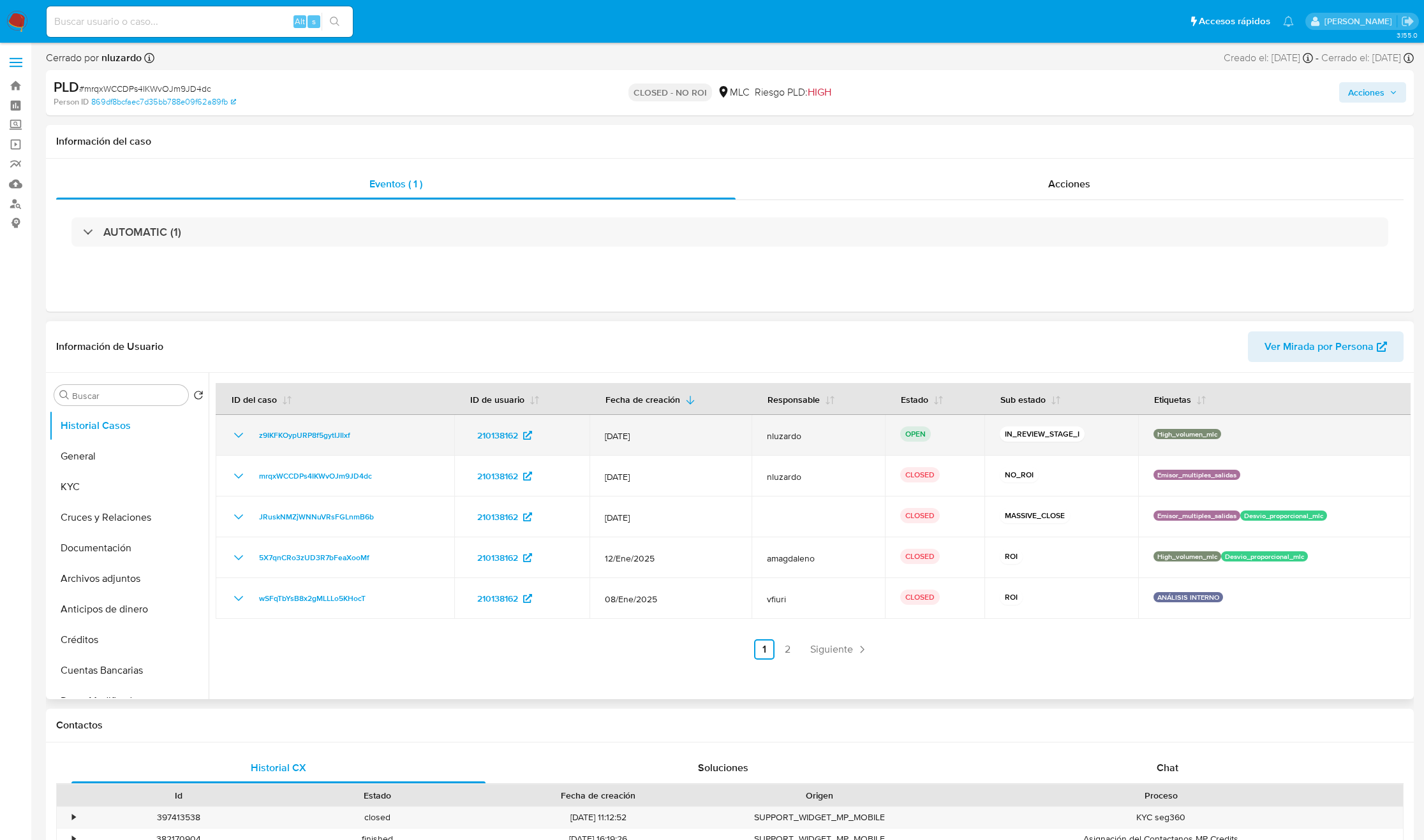
select select "10"
click at [342, 433] on span "z9IKFKOypURP8f5gytIJIlxf" at bounding box center [304, 435] width 92 height 16
click at [1097, 184] on div "Acciones" at bounding box center [1070, 184] width 668 height 31
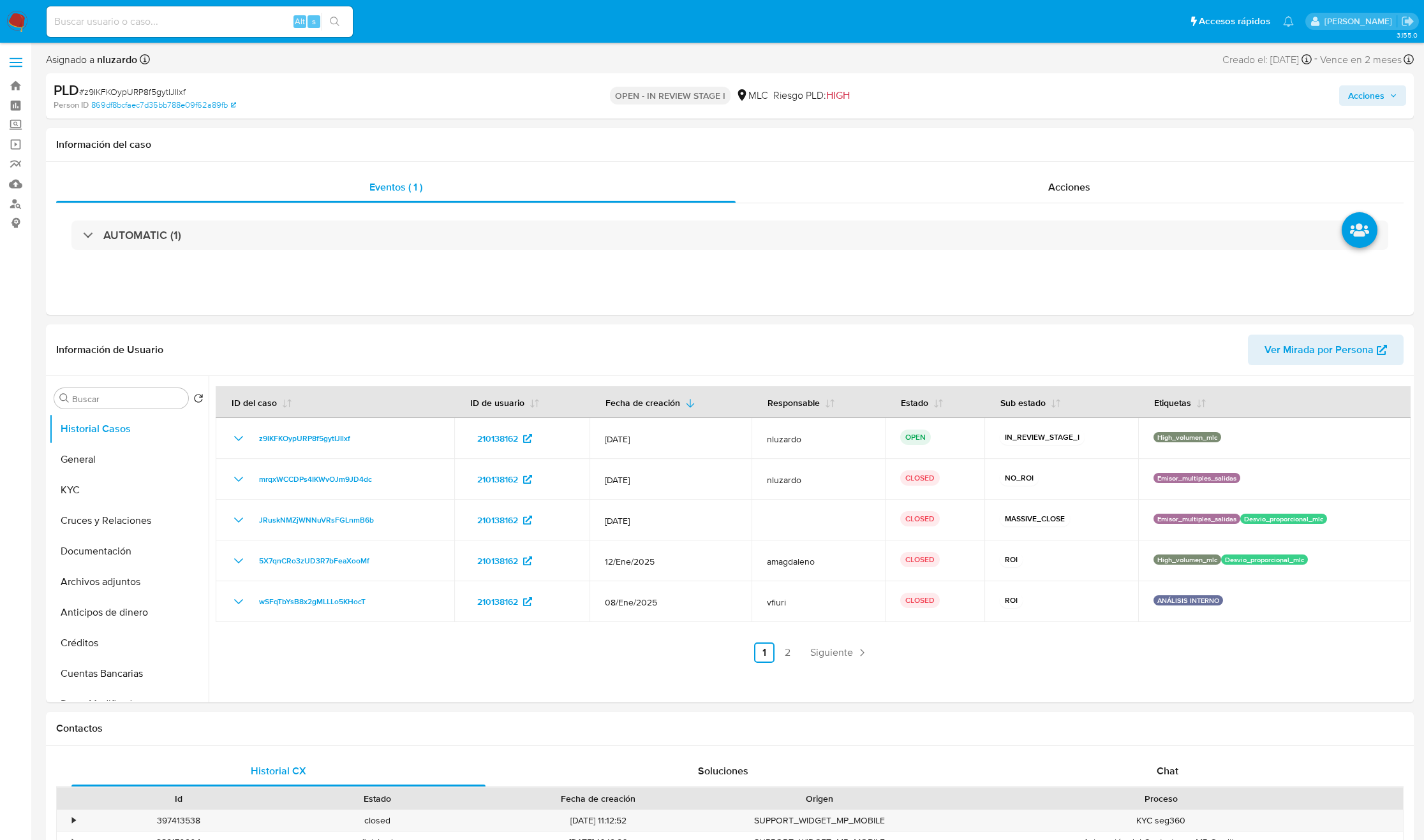
select select "10"
click at [135, 404] on input "Buscar" at bounding box center [127, 399] width 111 height 11
type input "ad"
click at [118, 457] on button "Archivos adjuntos" at bounding box center [124, 459] width 150 height 31
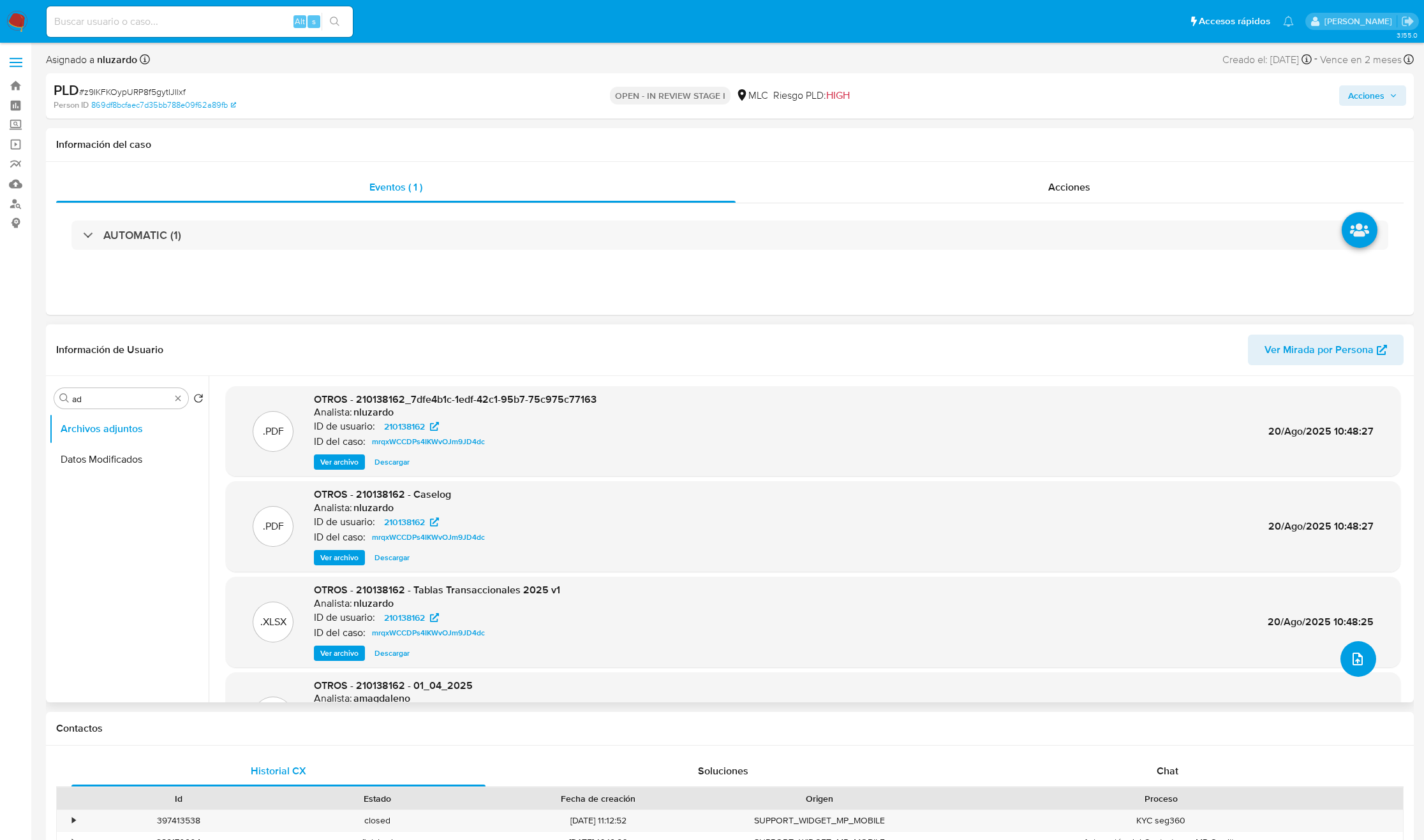
click at [1340, 661] on button "upload-file" at bounding box center [1358, 659] width 36 height 36
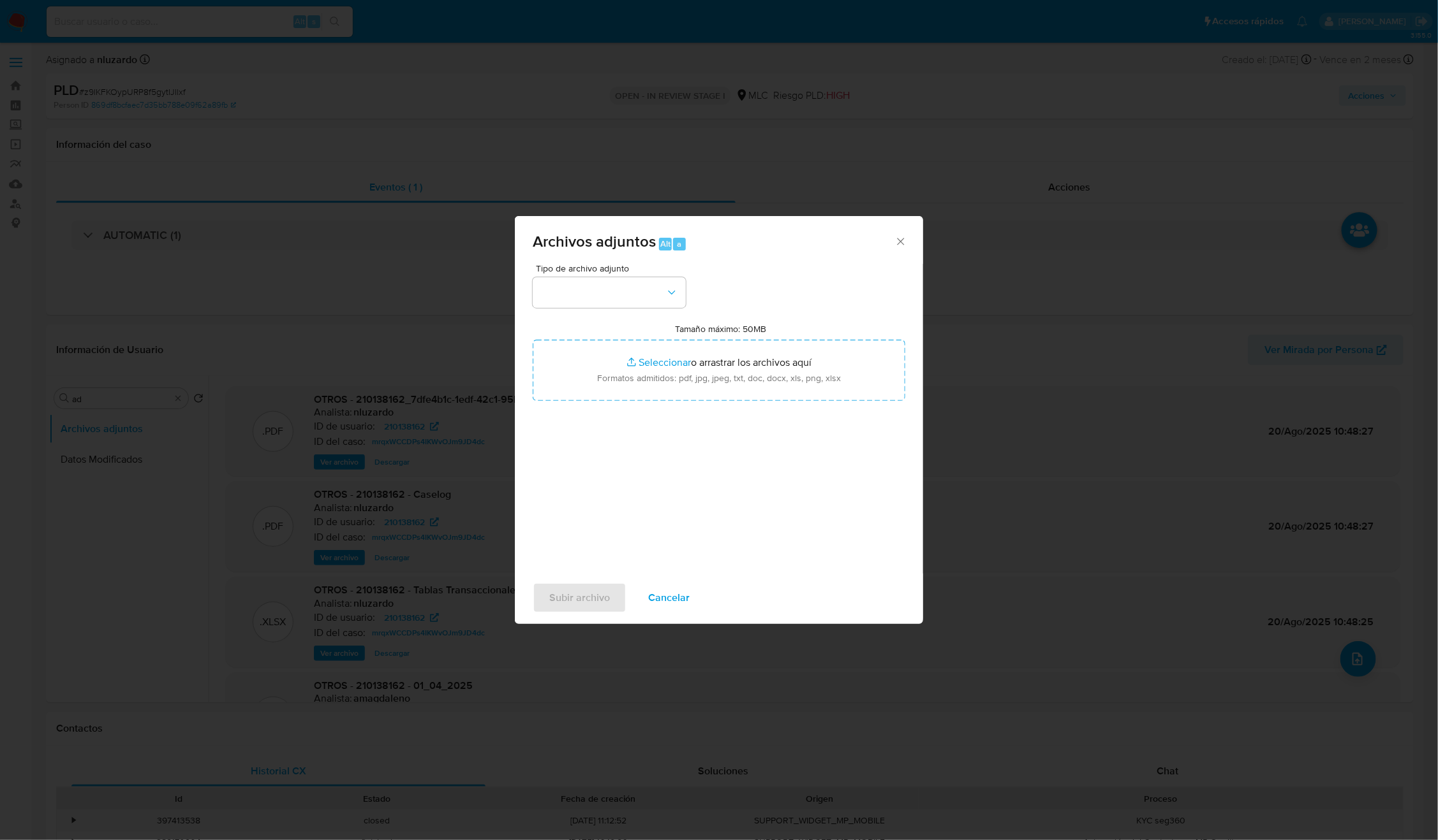
click at [1110, 342] on div "Archivos adjuntos Alt a Tipo de archivo adjunto Tamaño máximo: 50MB Seleccionar…" at bounding box center [719, 420] width 1438 height 840
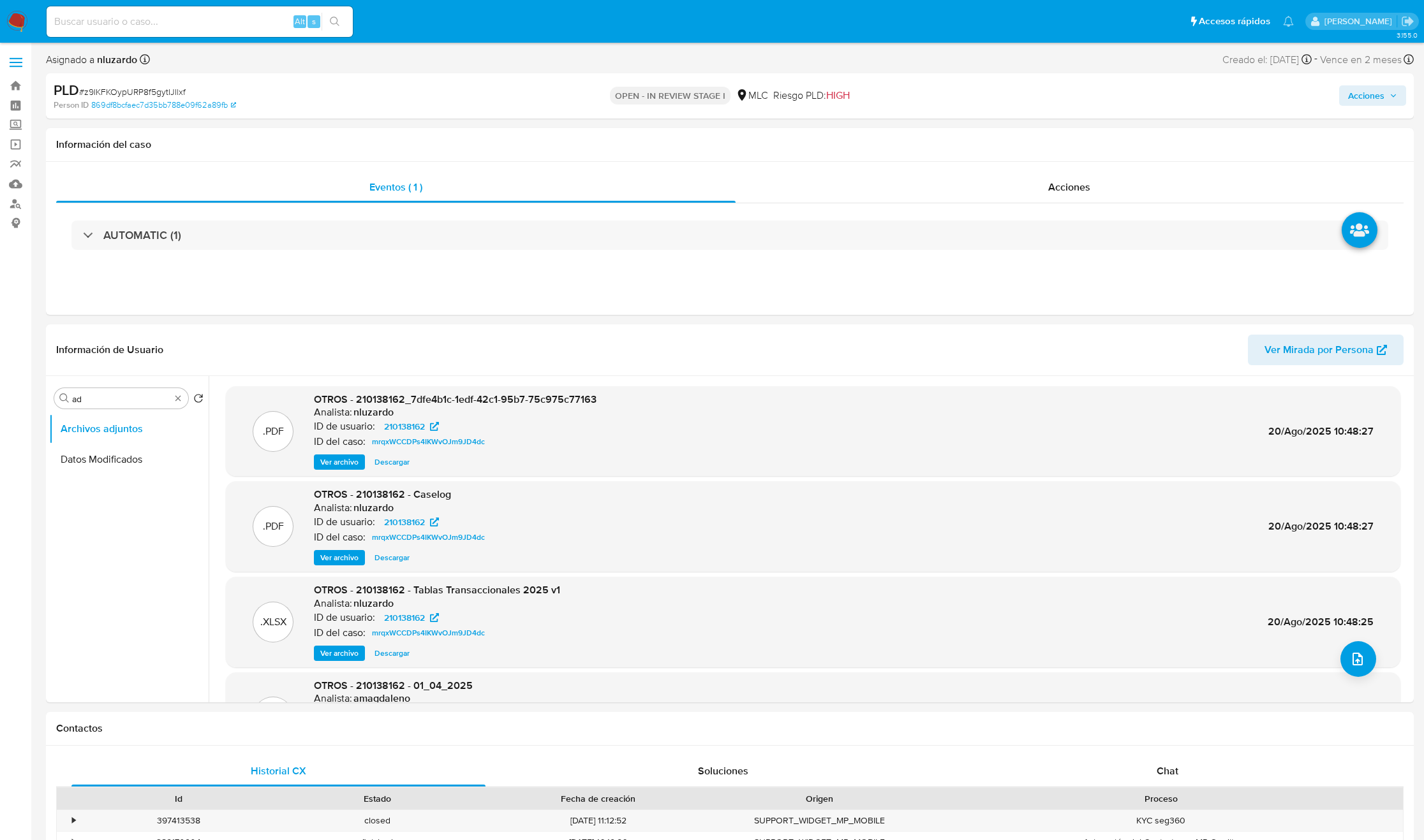
click at [1344, 90] on button "Acciones" at bounding box center [1373, 95] width 67 height 20
click at [1097, 145] on button "Resolución del caso Alt r" at bounding box center [1025, 136] width 153 height 33
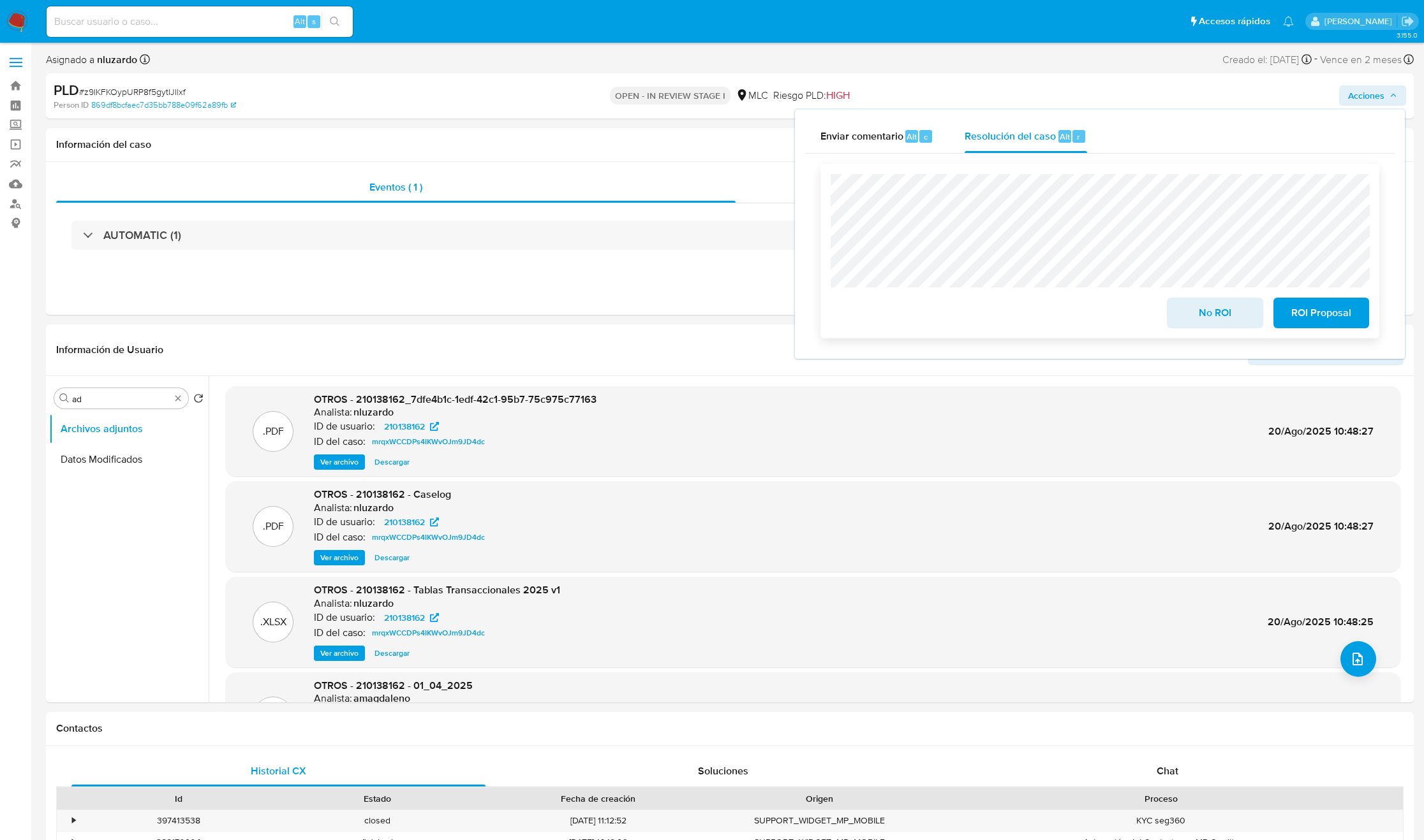
click at [1184, 312] on span "No ROI" at bounding box center [1215, 313] width 63 height 28
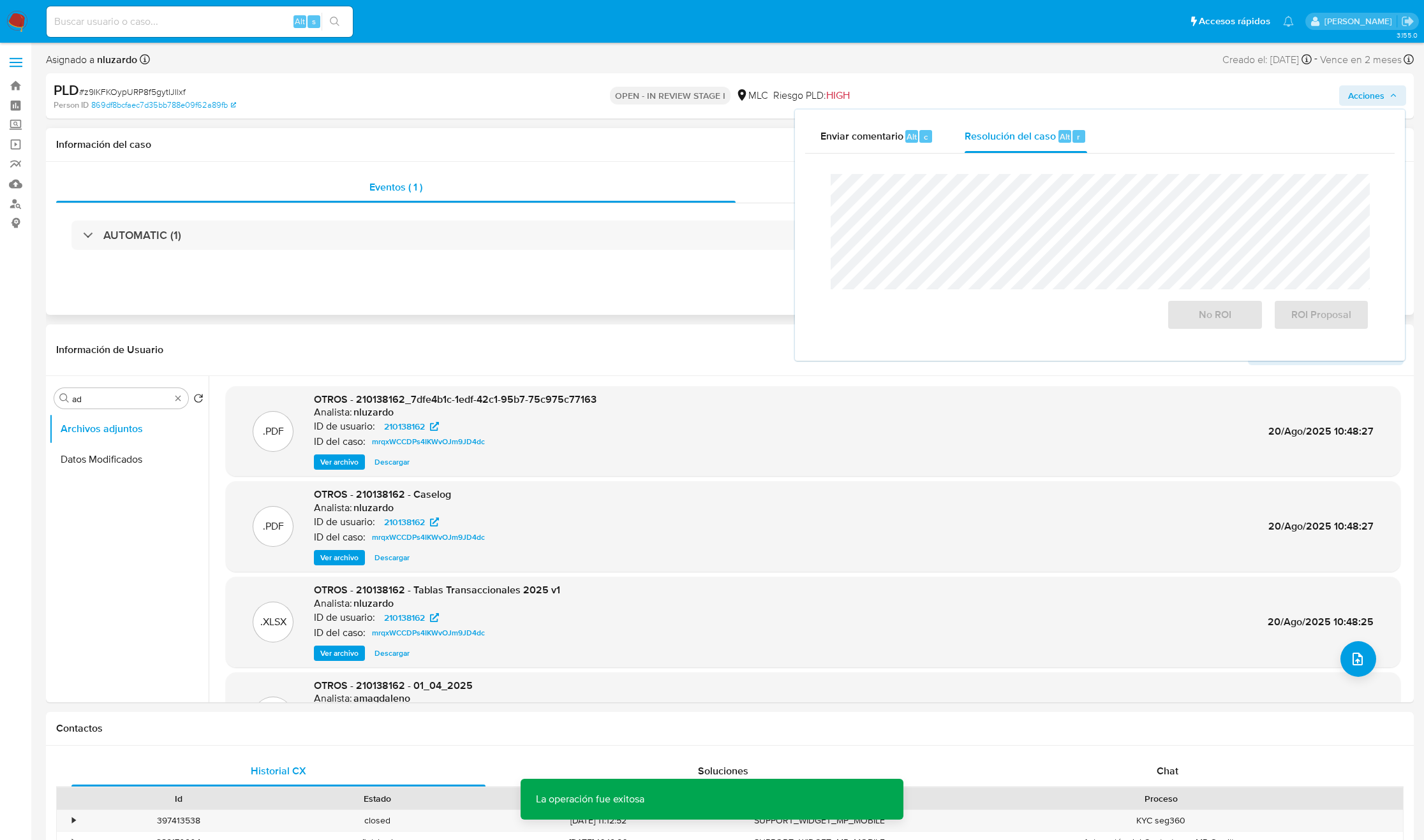
click at [333, 252] on div "AUTOMATIC (1)" at bounding box center [729, 235] width 1347 height 64
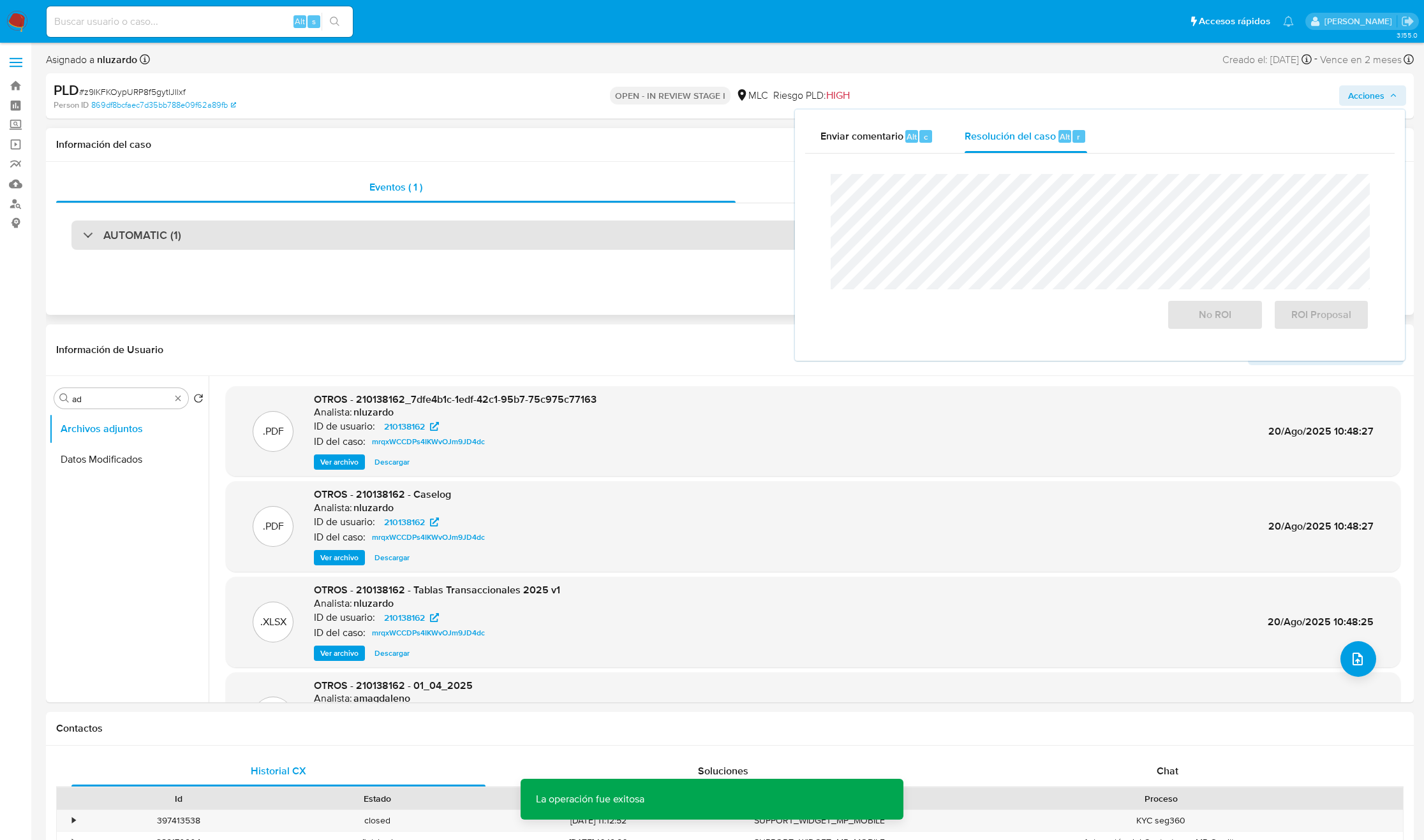
click at [320, 230] on div "AUTOMATIC (1)" at bounding box center [729, 235] width 1317 height 29
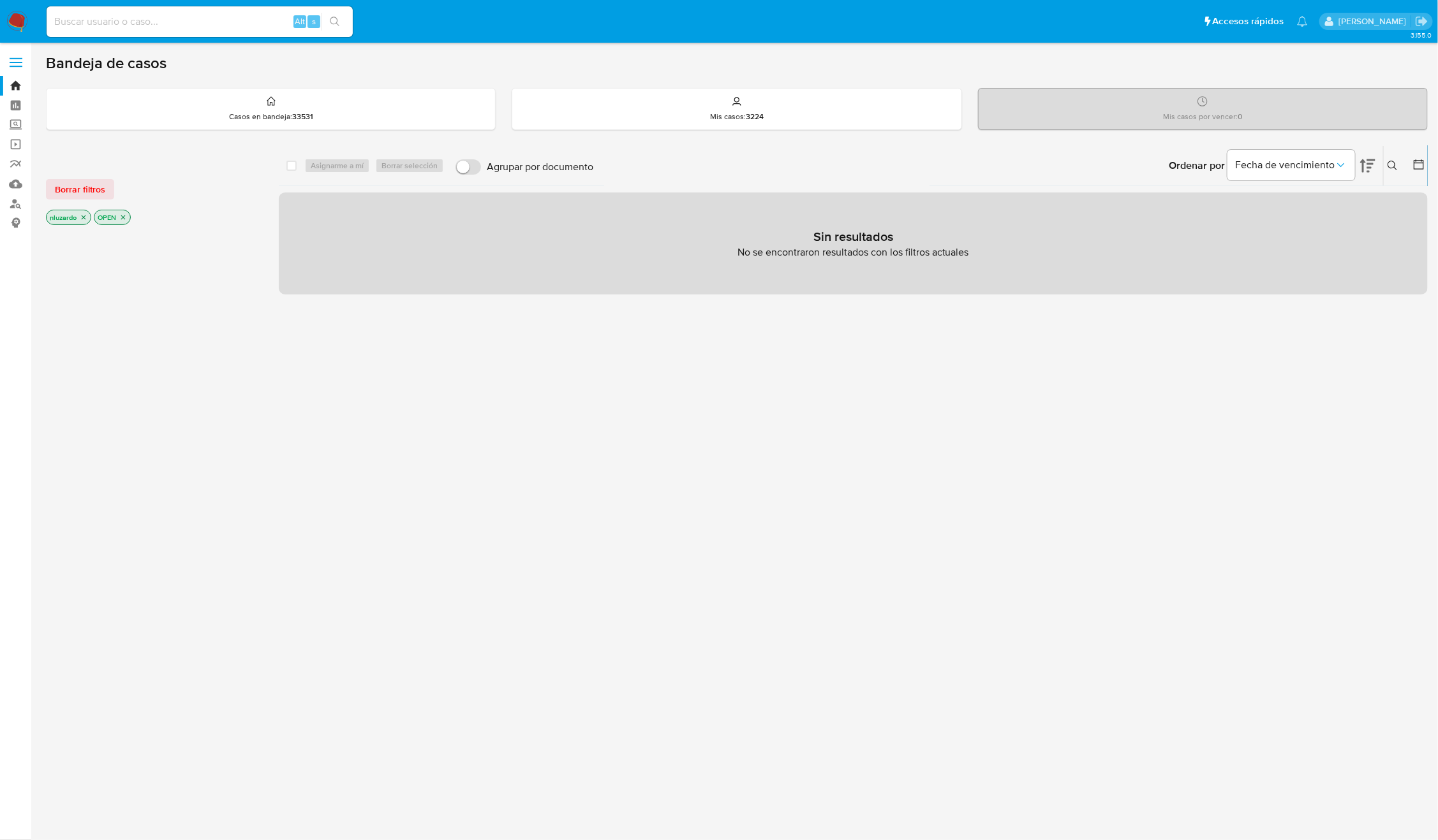
click at [306, 484] on div "select-all-cases-checkbox Asignarme a mí Borrar selección Agrupar por documento…" at bounding box center [852, 434] width 1148 height 577
click at [1382, 164] on div "Ordenar por Fecha de vencimiento No es posible ordenar los resultados mientras …" at bounding box center [1013, 165] width 827 height 39
click at [1387, 163] on button at bounding box center [1394, 166] width 21 height 16
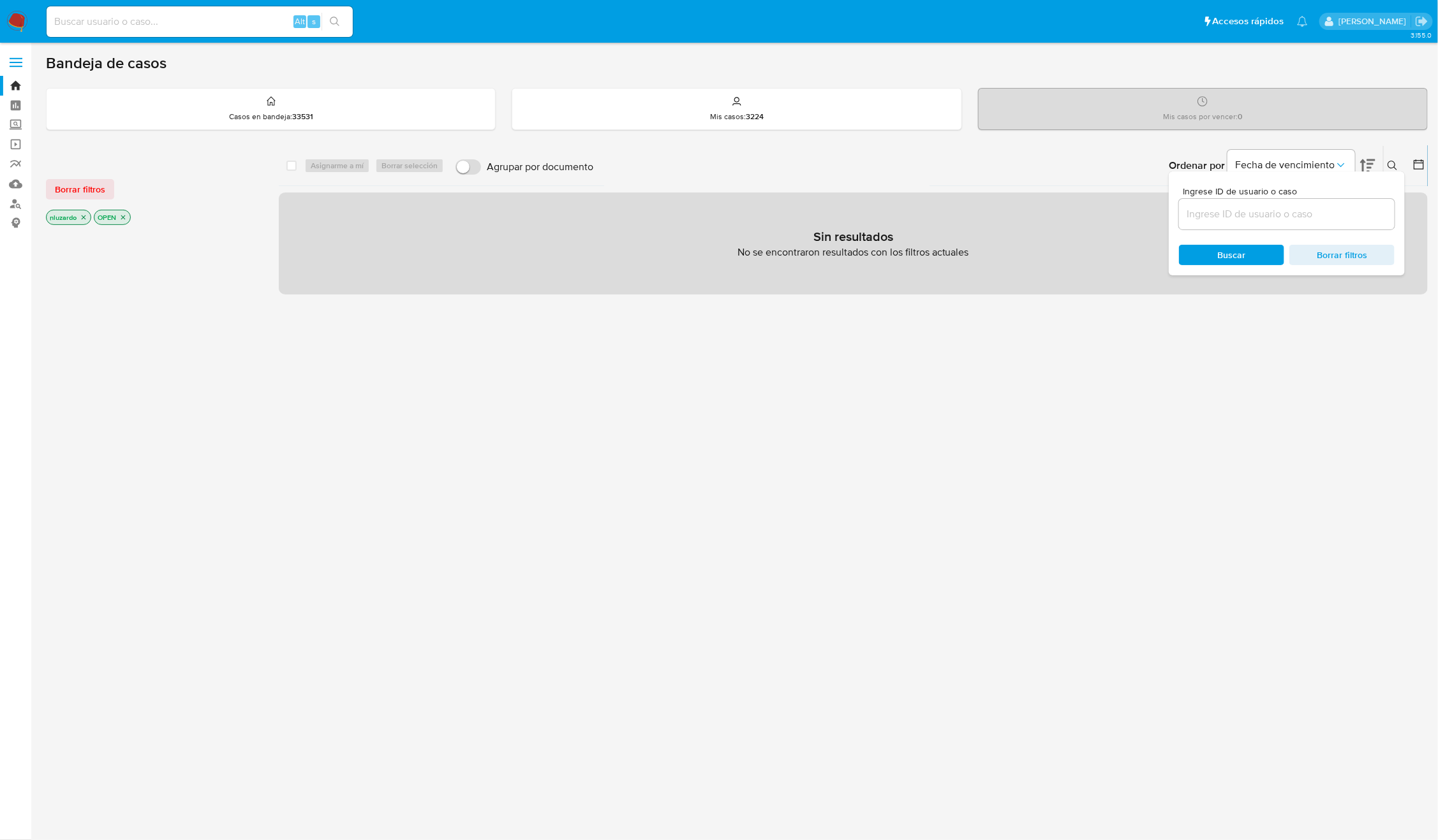
click at [1214, 205] on div at bounding box center [1287, 214] width 216 height 31
click at [1214, 220] on input at bounding box center [1287, 214] width 216 height 16
paste input "2095538255"
type input "2095538255"
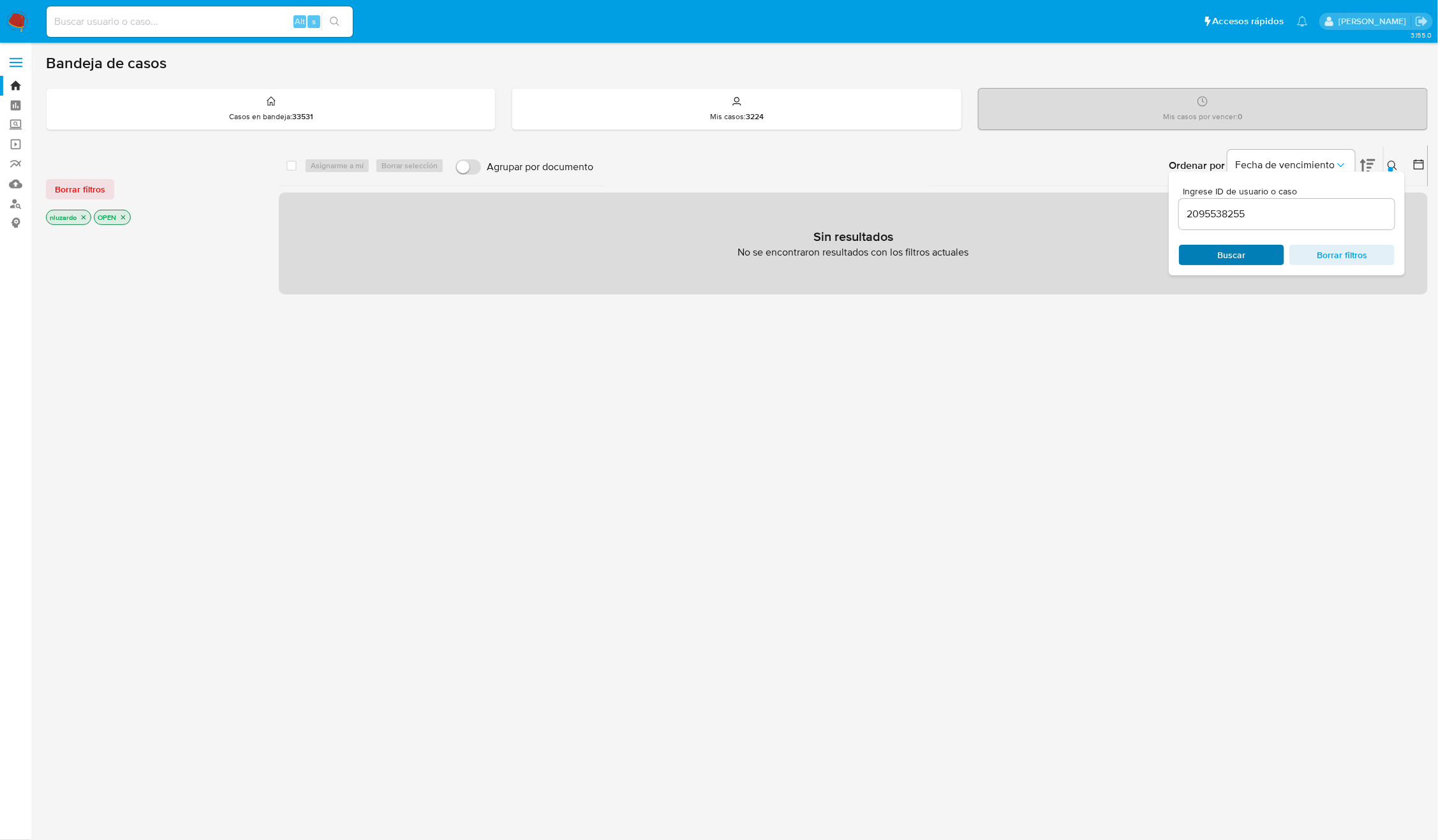
click at [1217, 259] on span "Buscar" at bounding box center [1231, 255] width 87 height 18
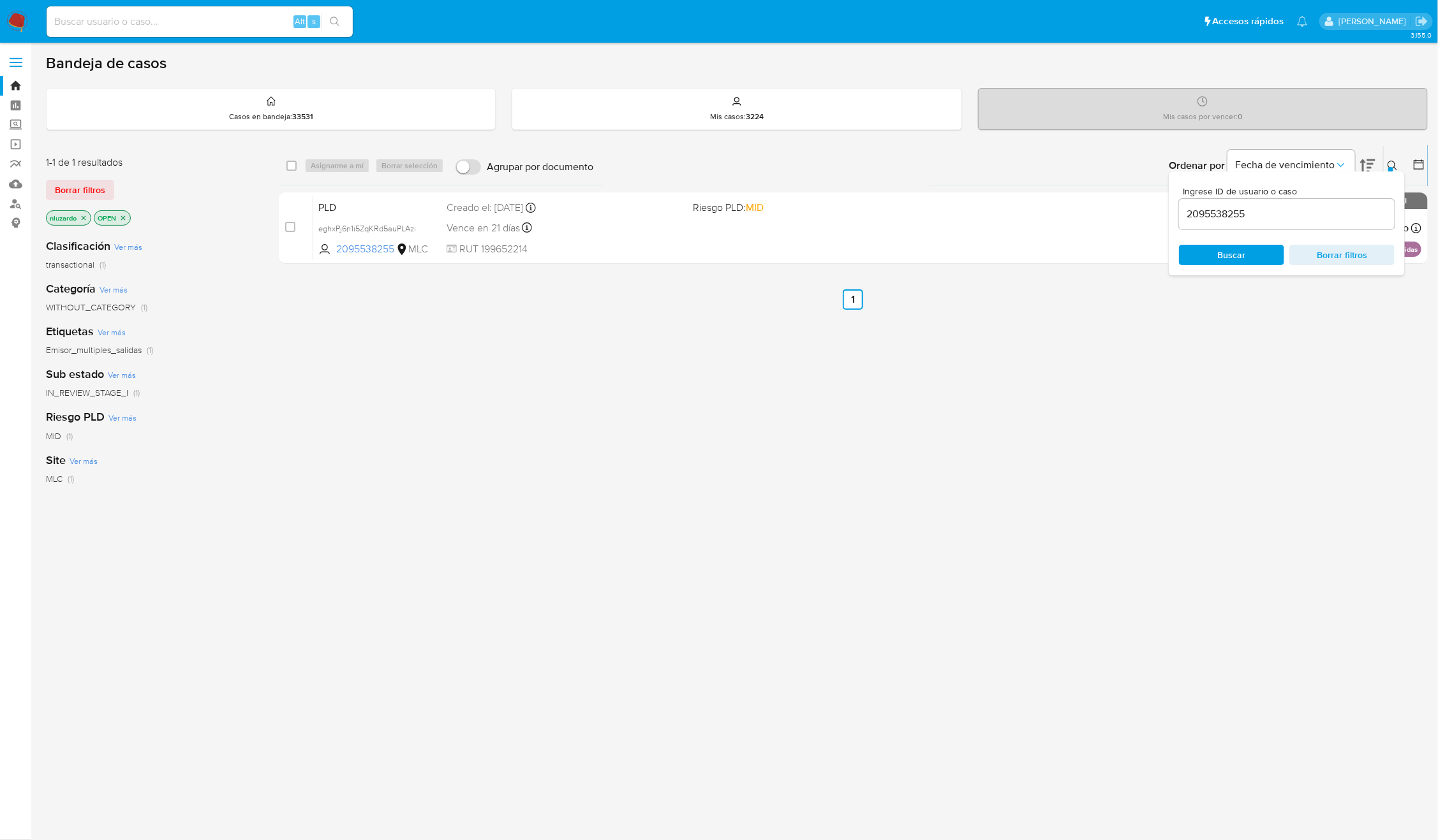
click at [1396, 163] on icon at bounding box center [1393, 166] width 10 height 10
drag, startPoint x: 1217, startPoint y: 400, endPoint x: 1180, endPoint y: 302, distance: 104.8
click at [1217, 400] on div "select-all-cases-checkbox Asignarme a mí Borrar selección Agrupar por documento…" at bounding box center [852, 434] width 1148 height 577
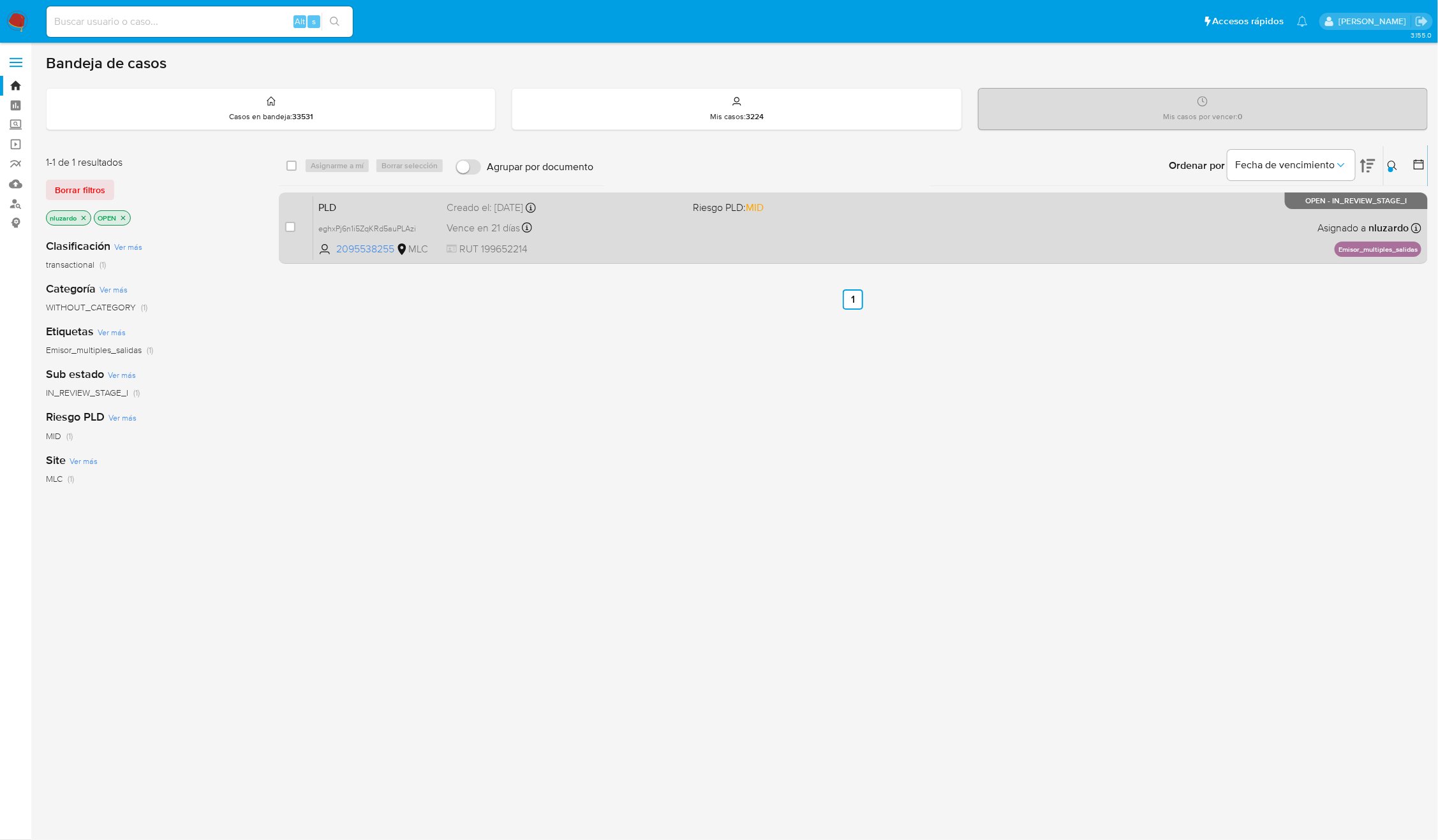
click at [1154, 221] on div "PLD eghxPj6n1i5ZqKRd5auPLAzi 2095538255 MLC Riesgo PLD: MID Creado el: [DATE] C…" at bounding box center [867, 228] width 1108 height 65
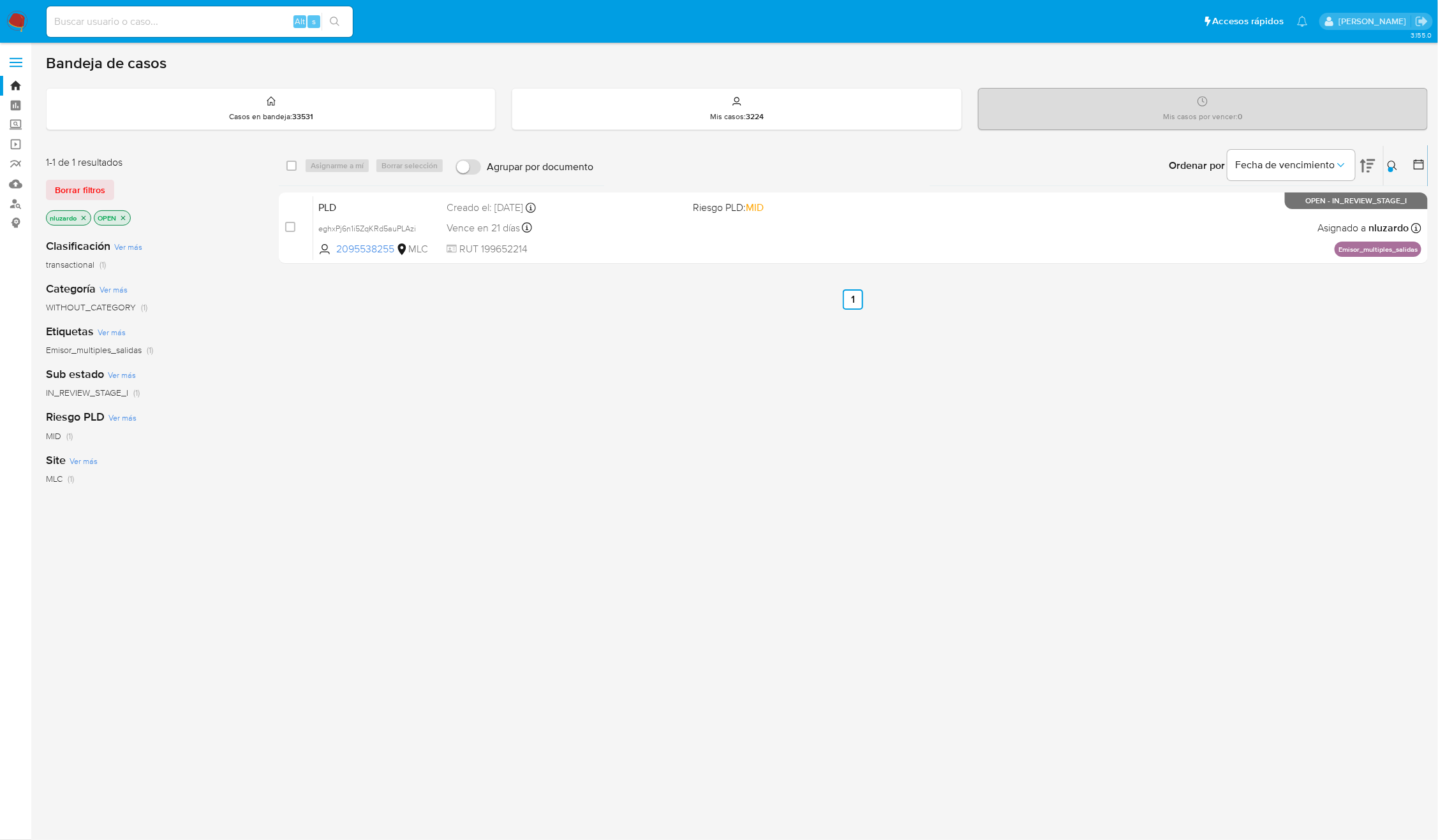
click at [1087, 420] on div "select-all-cases-checkbox Asignarme a mí Borrar selección Agrupar por documento…" at bounding box center [852, 434] width 1148 height 577
click at [1391, 163] on icon at bounding box center [1393, 166] width 10 height 10
click at [1384, 252] on span "Borrar filtros" at bounding box center [1341, 255] width 87 height 18
click at [1256, 263] on span "Buscar" at bounding box center [1231, 255] width 87 height 18
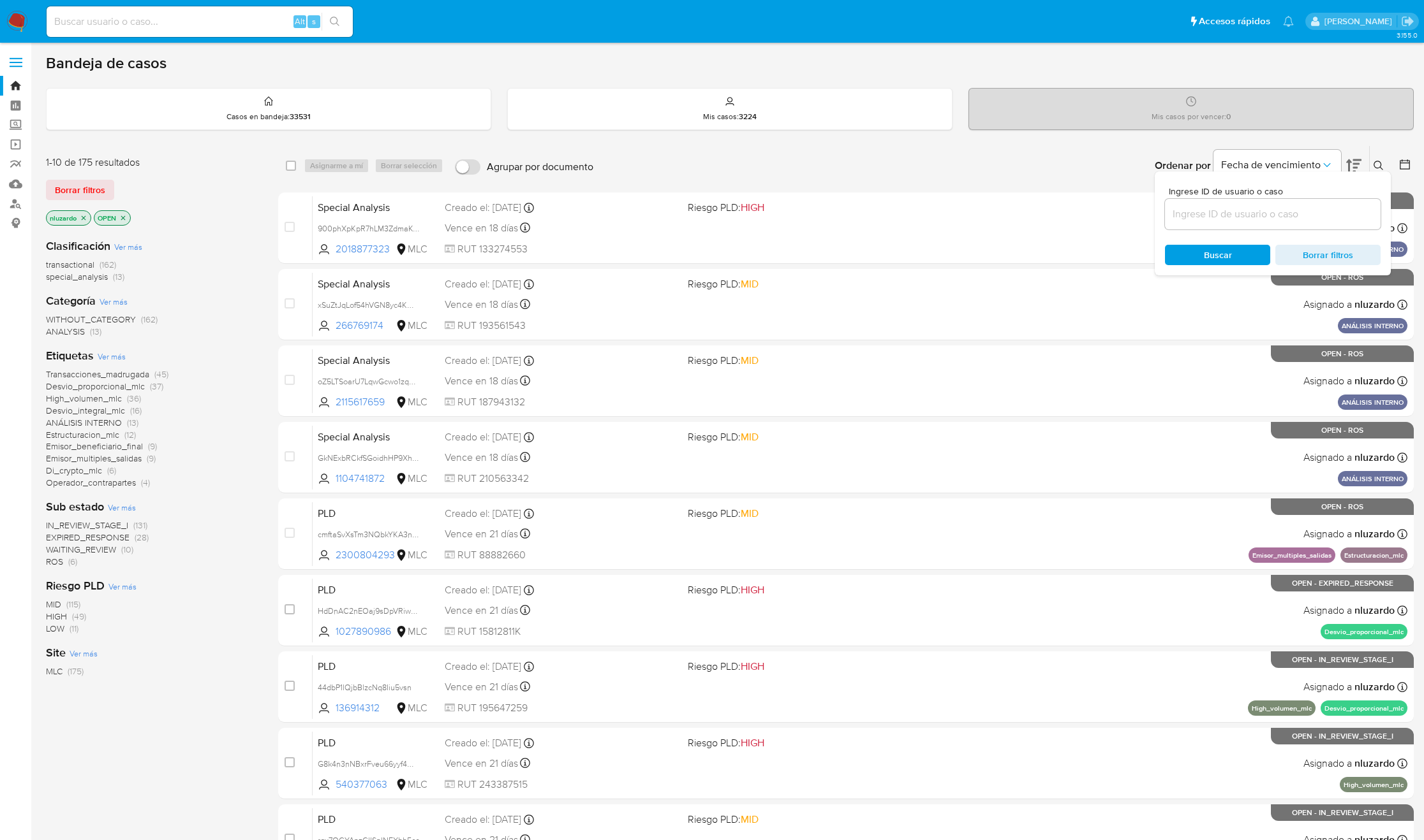
click at [1380, 157] on div "Ingrese ID de usuario o caso Buscar Borrar filtros" at bounding box center [1379, 165] width 22 height 39
click at [1376, 161] on icon at bounding box center [1379, 166] width 10 height 10
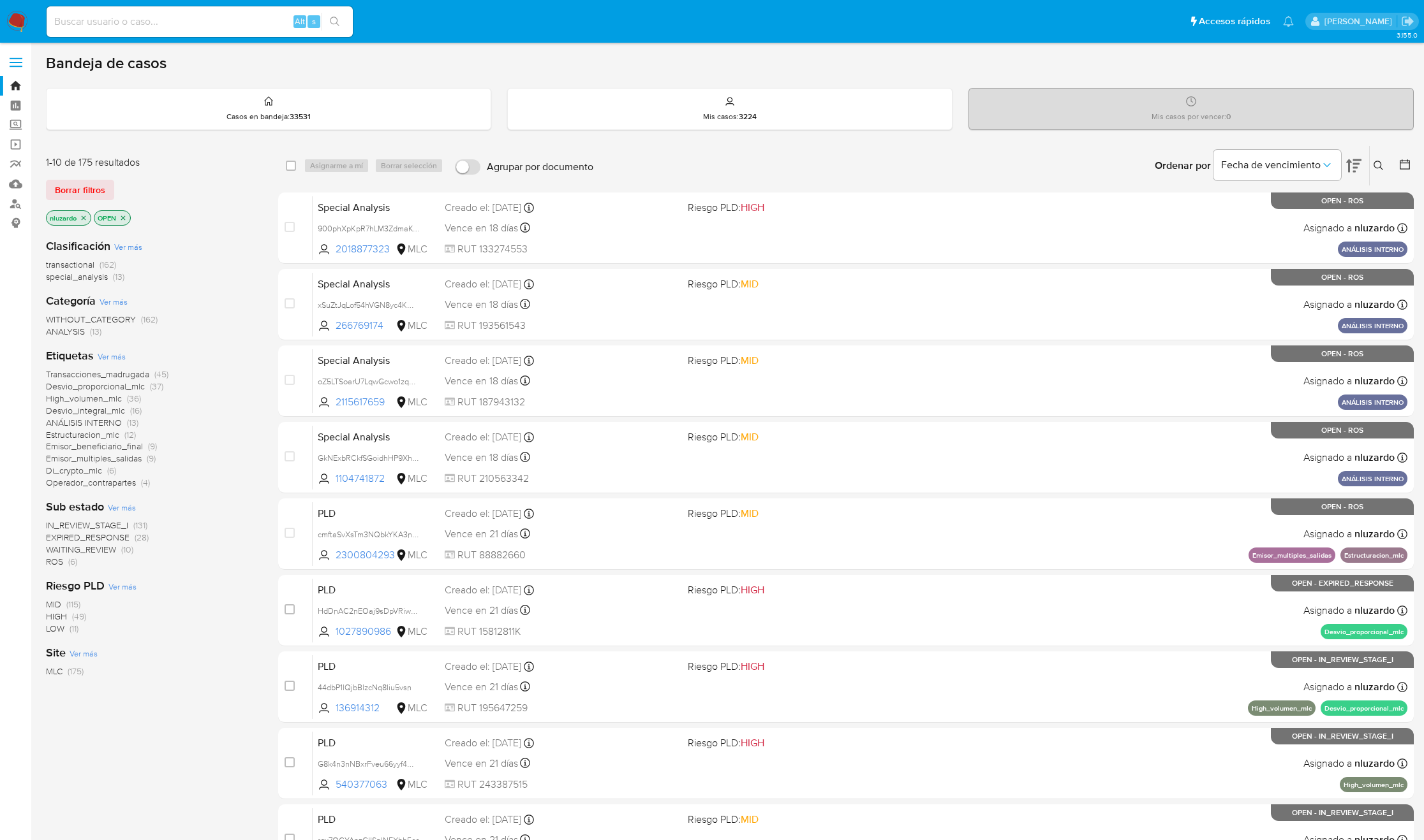
drag, startPoint x: 752, startPoint y: 74, endPoint x: 849, endPoint y: 156, distance: 127.0
click at [849, 156] on div "Bandeja de casos Casos en bandeja : 33531 Mis casos : 3224 Mis casos por vencer…" at bounding box center [729, 526] width 1367 height 945
click at [849, 156] on div "Ordenar por Fecha de vencimiento No es posible ordenar los resultados mientras …" at bounding box center [1006, 165] width 814 height 39
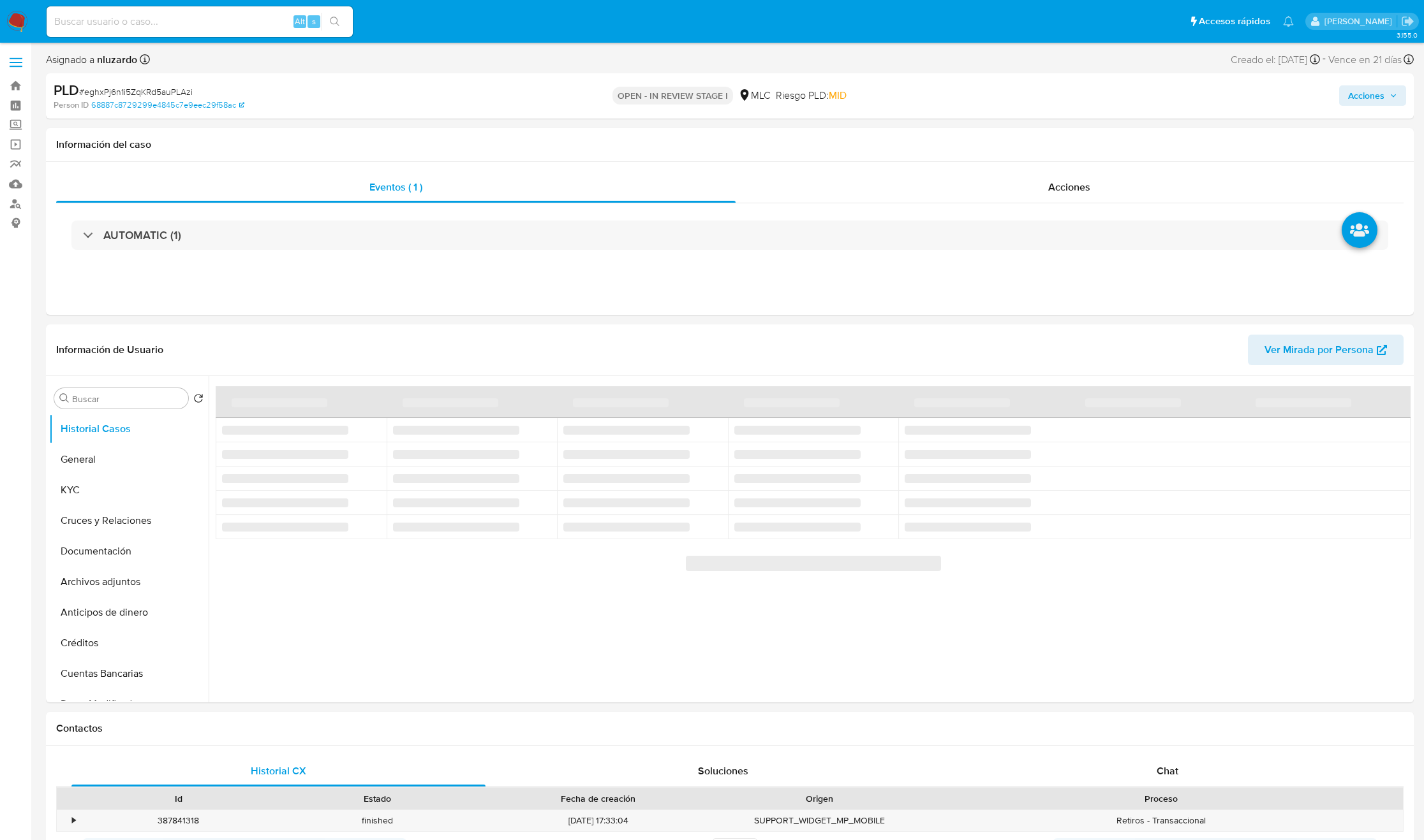
select select "10"
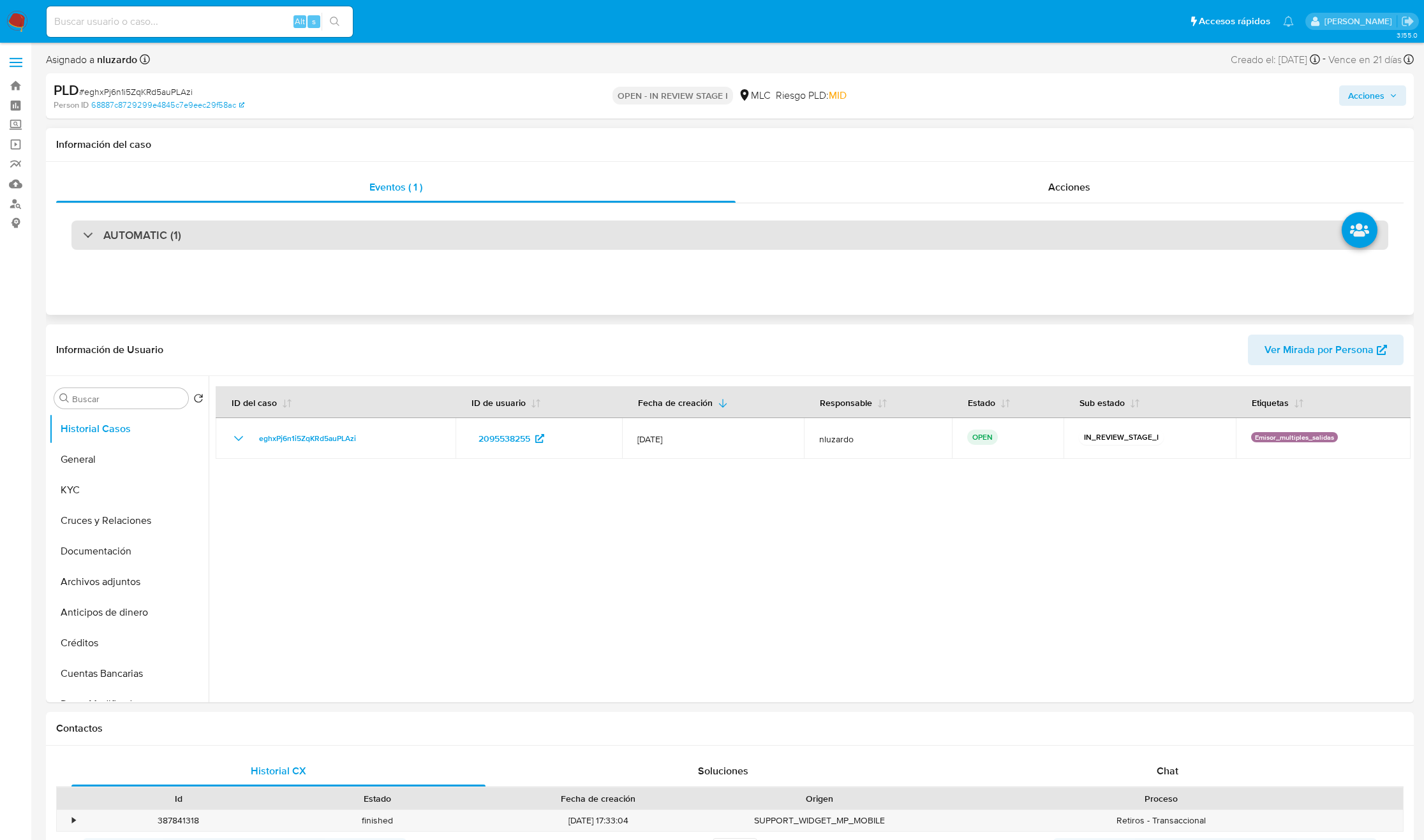
click at [275, 240] on div "AUTOMATIC (1)" at bounding box center [729, 235] width 1317 height 29
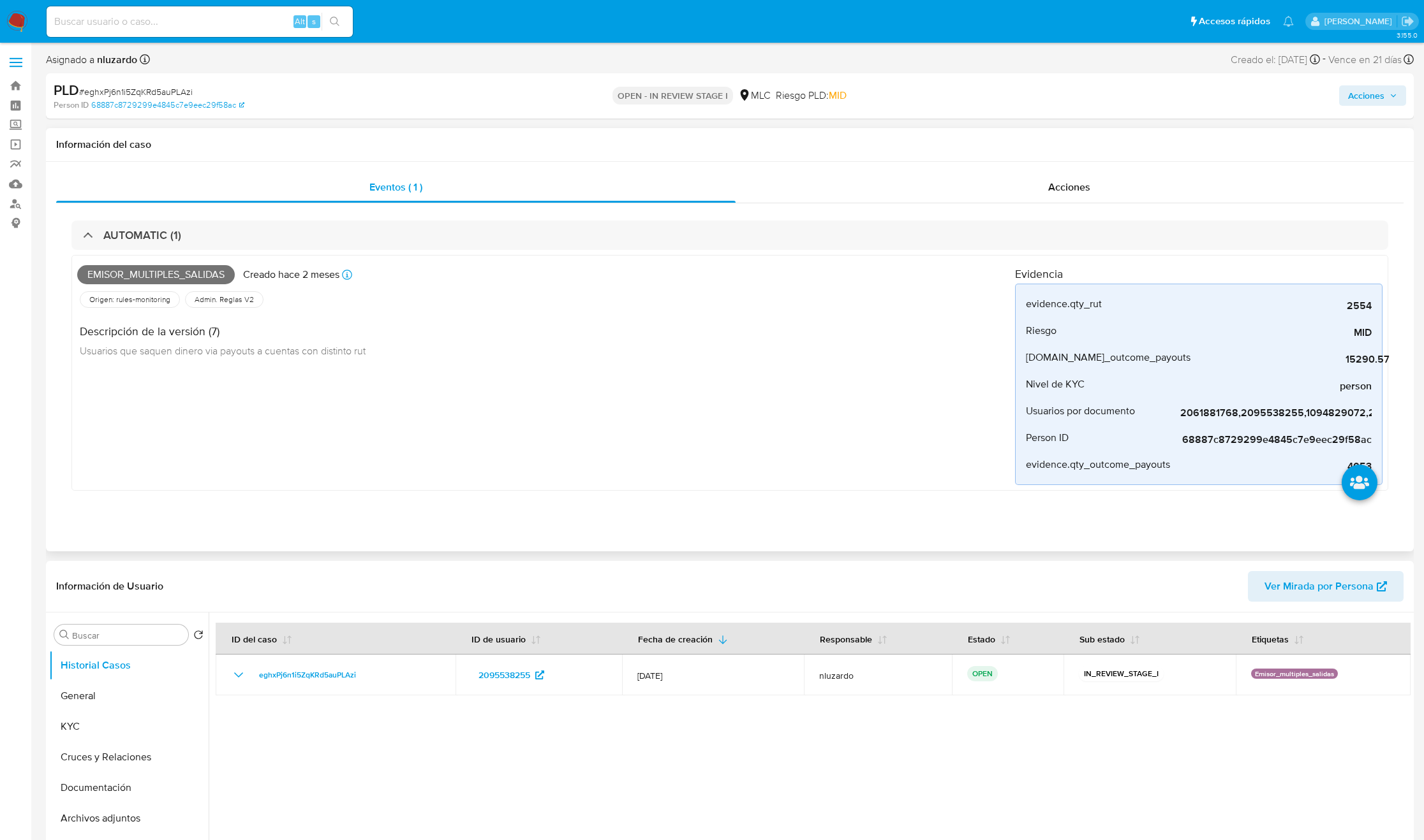
click at [173, 276] on span "Emisor_multiples_salidas" at bounding box center [156, 275] width 158 height 19
copy span "Emisor_multiples_salidas"
click at [179, 24] on input at bounding box center [199, 22] width 306 height 16
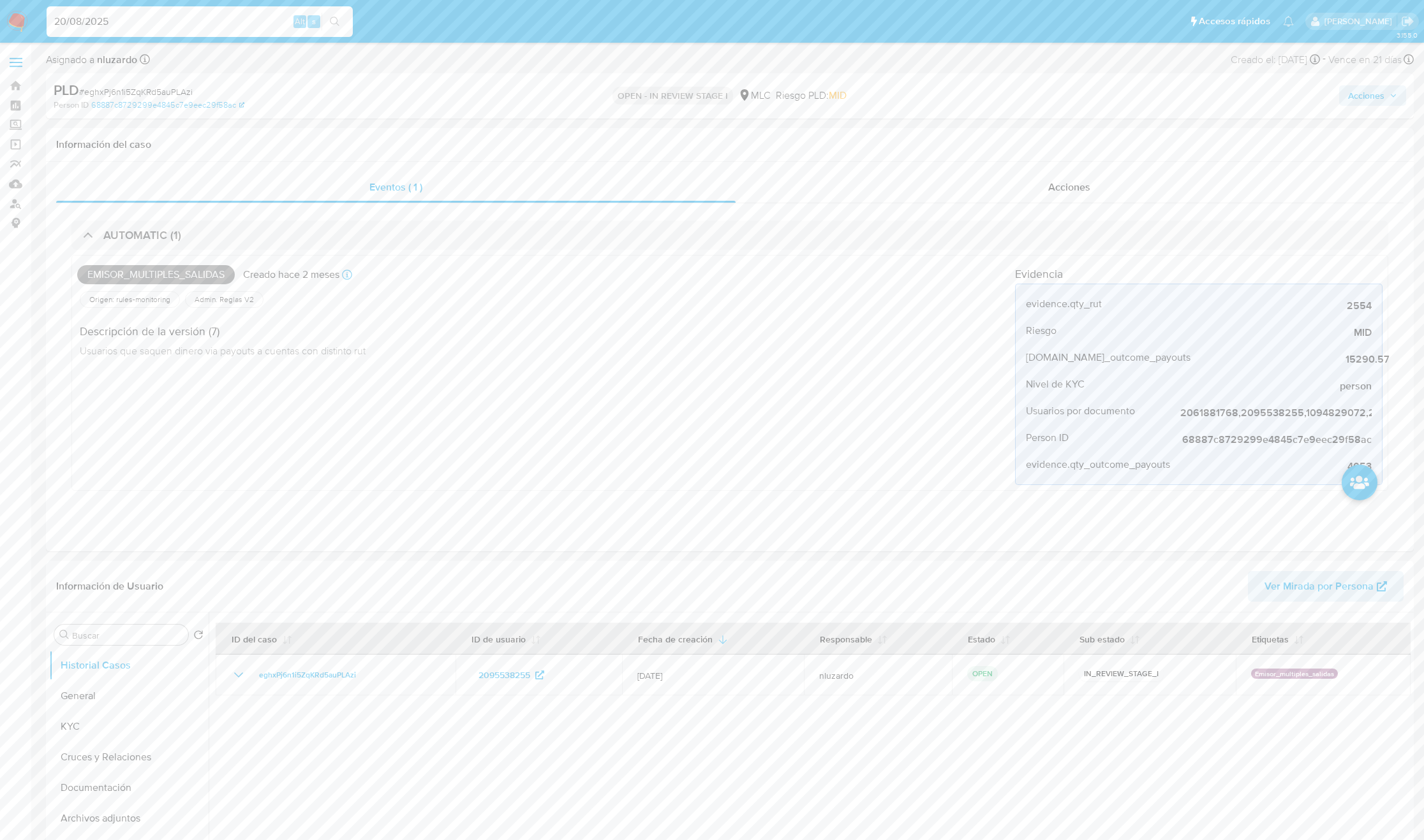
type input "20/08/2025"
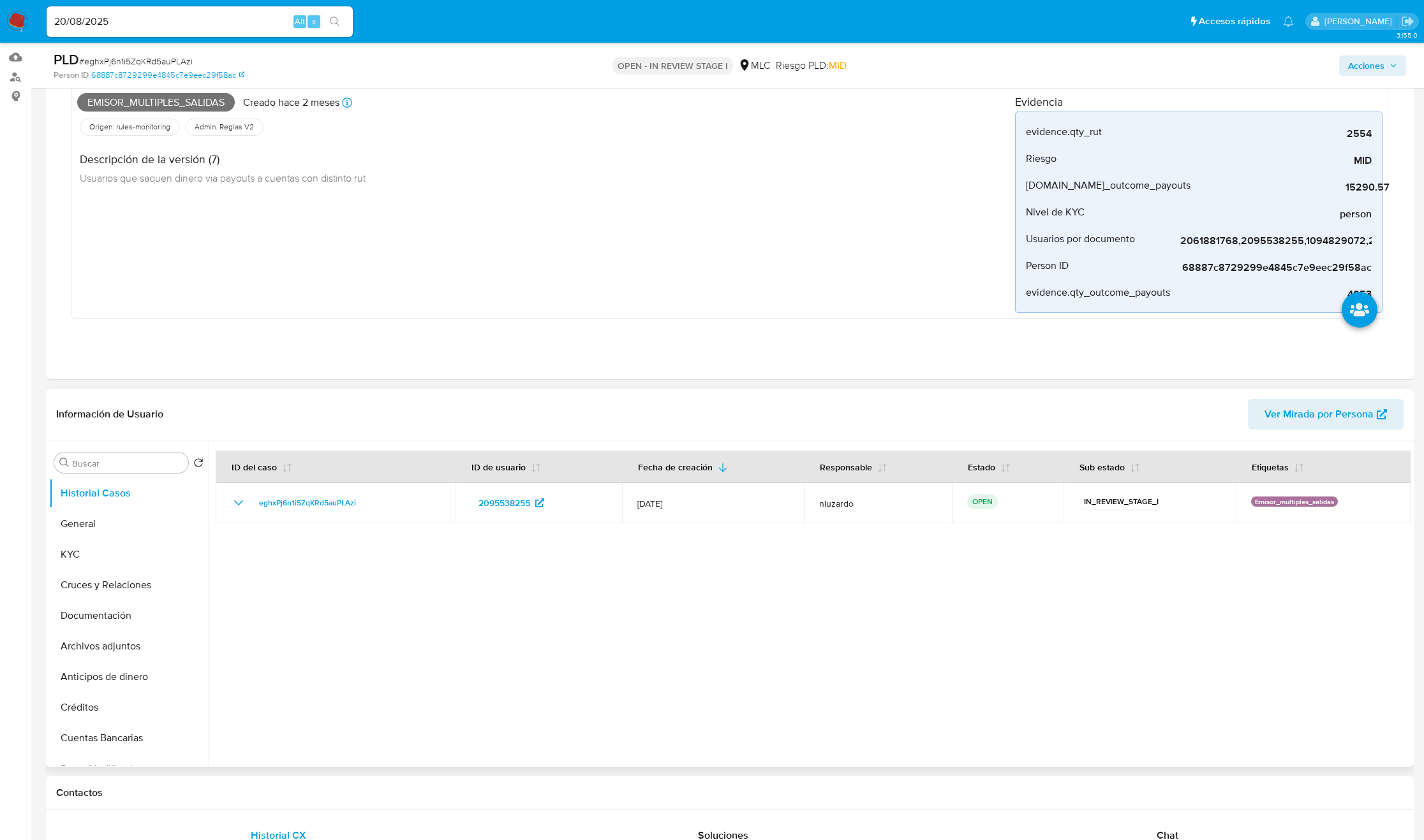
scroll to position [287, 0]
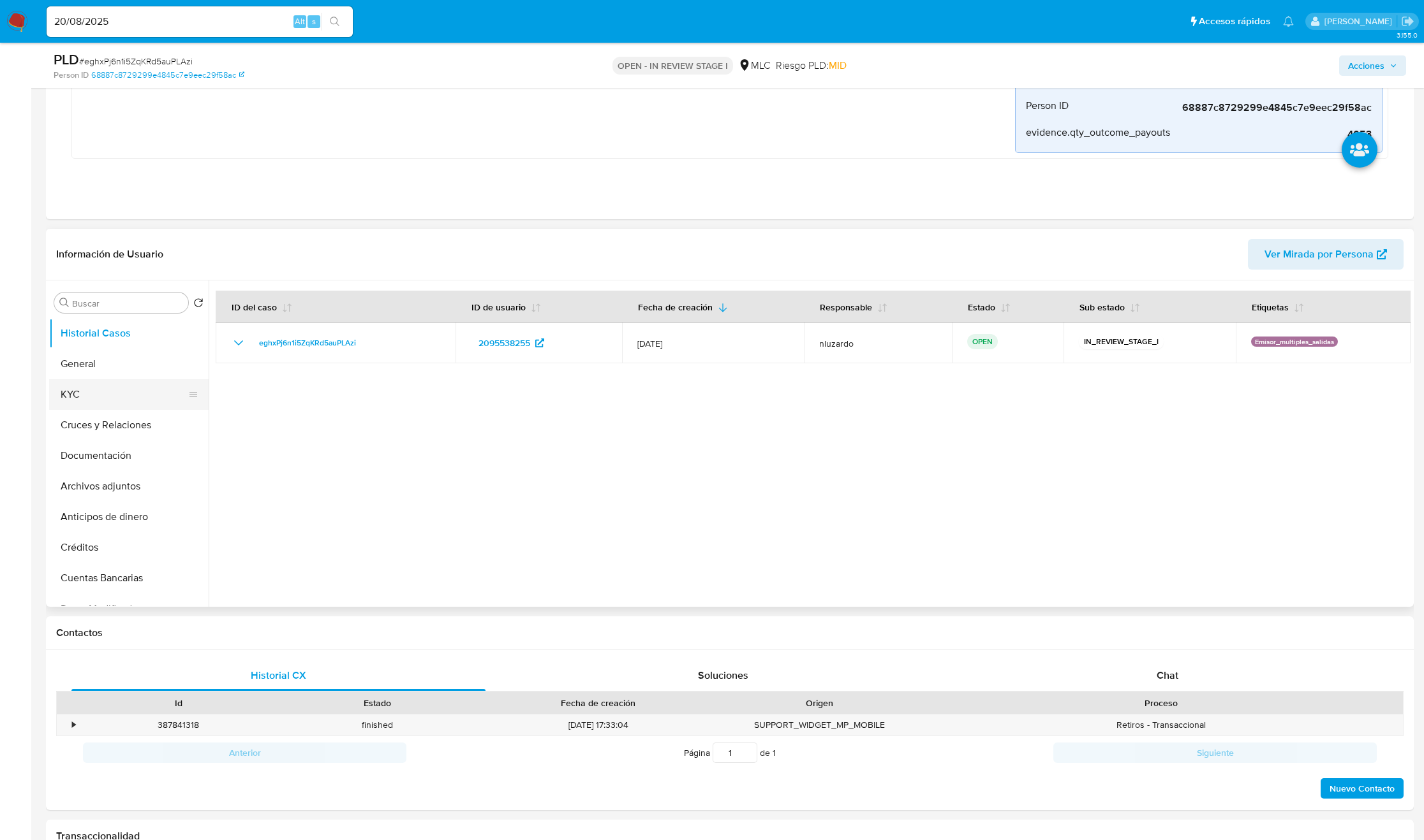
drag, startPoint x: 128, startPoint y: 429, endPoint x: 96, endPoint y: 394, distance: 47.4
click at [125, 429] on button "Cruces y Relaciones" at bounding box center [129, 425] width 159 height 31
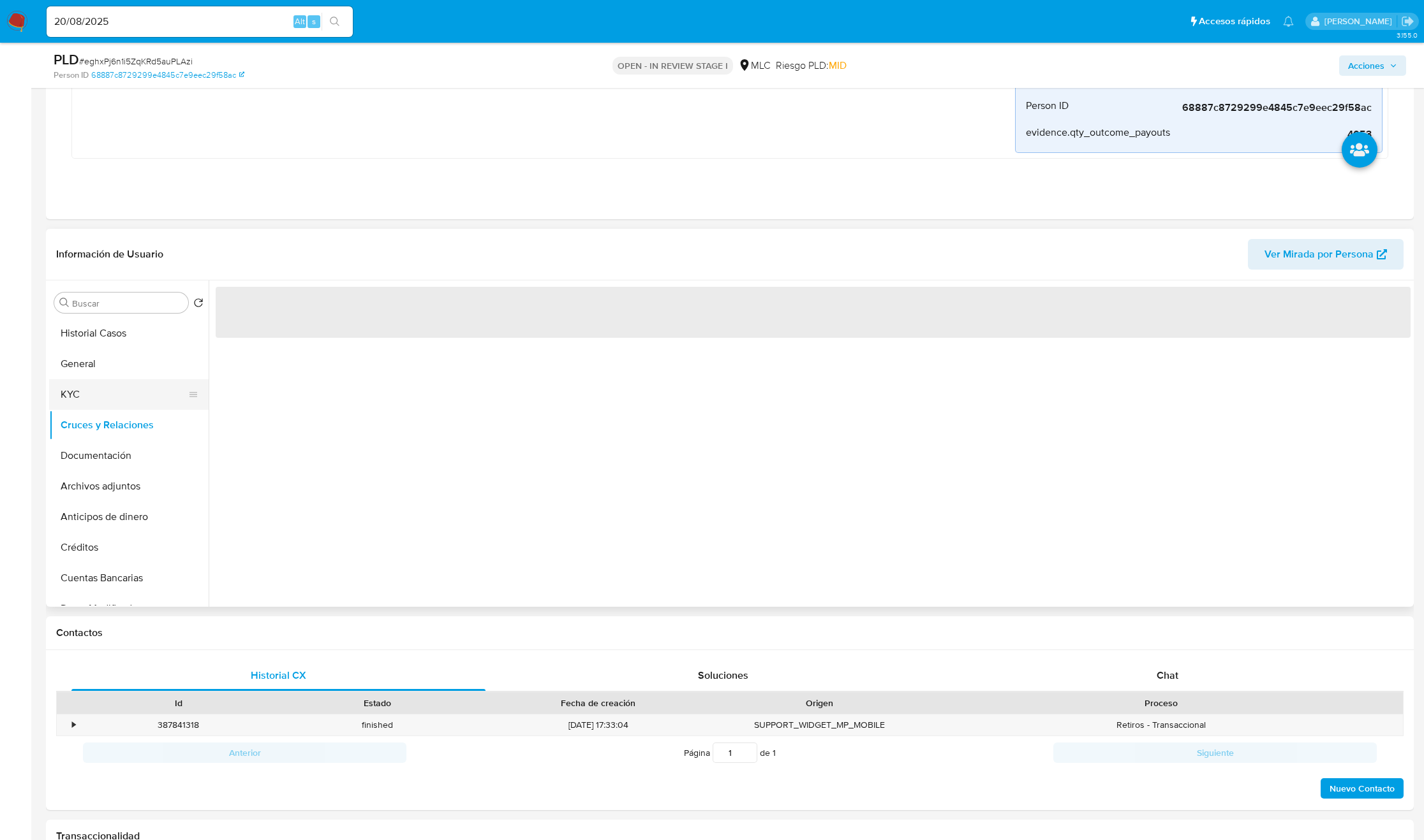
click at [96, 394] on button "KYC" at bounding box center [124, 394] width 150 height 31
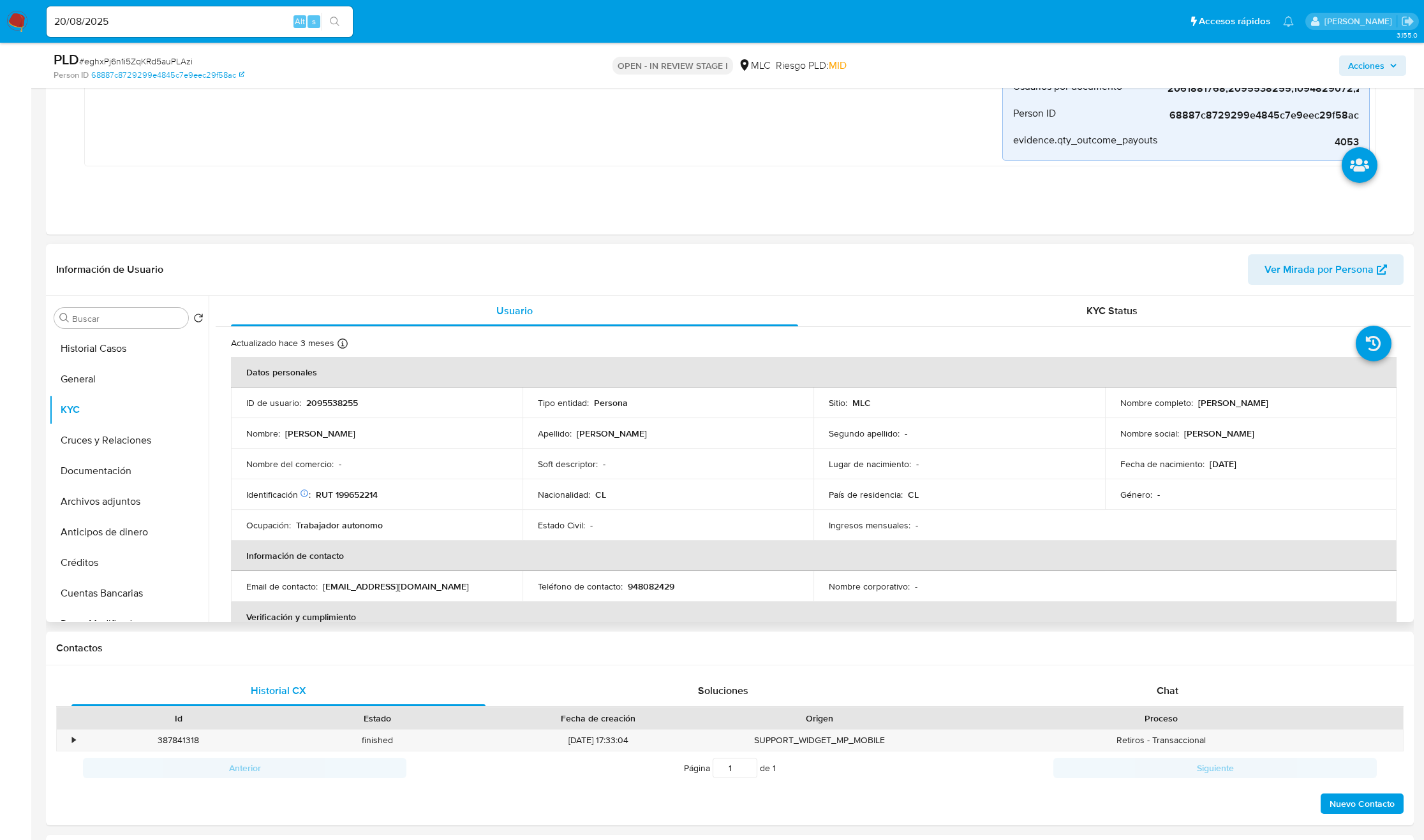
click at [1204, 403] on p "[PERSON_NAME]" at bounding box center [1233, 403] width 70 height 11
drag, startPoint x: 1313, startPoint y: 412, endPoint x: 1324, endPoint y: 408, distance: 11.7
click at [1324, 408] on td "Nombre completo : [PERSON_NAME]" at bounding box center [1251, 403] width 292 height 31
copy p "[PERSON_NAME]"
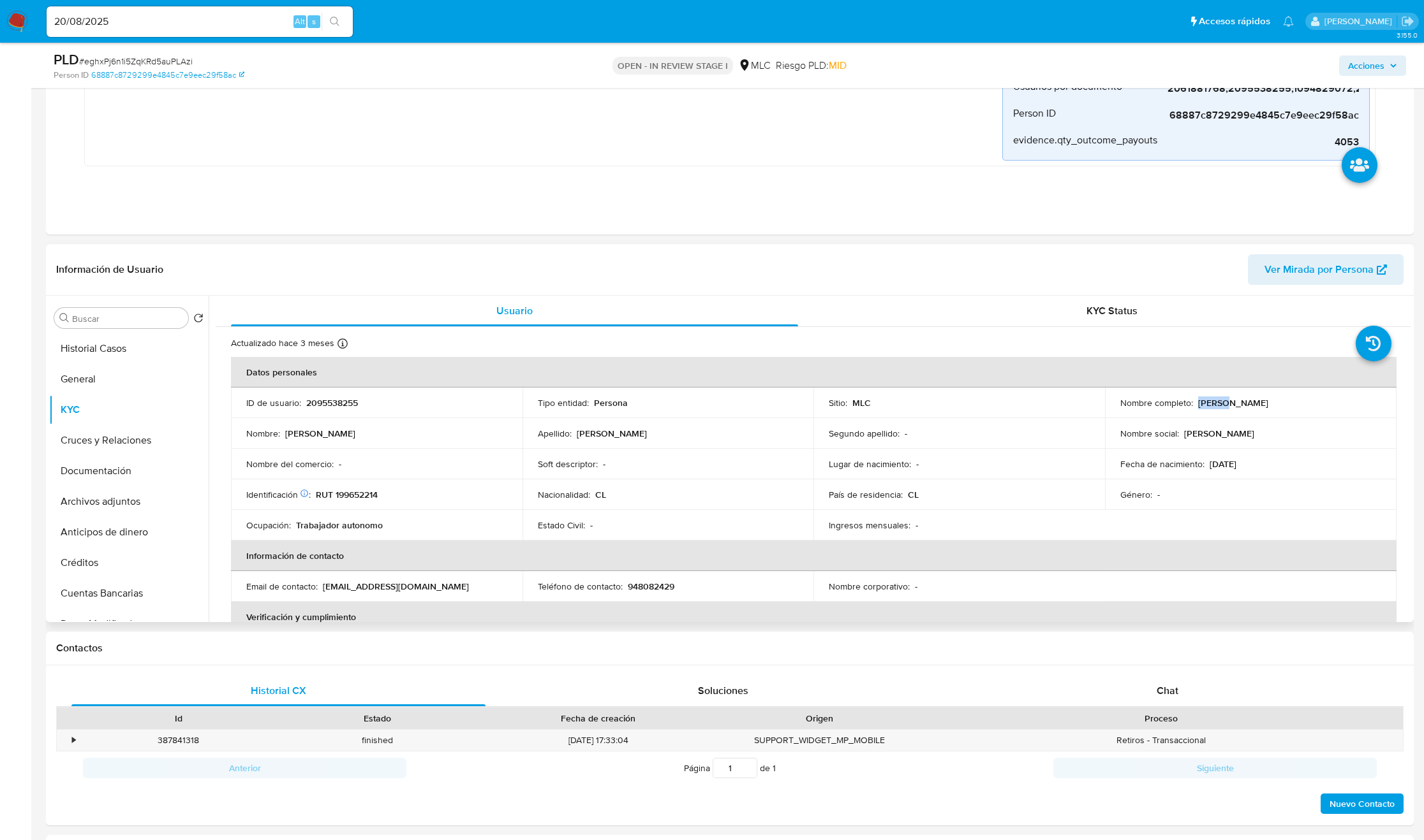
click at [366, 499] on p "RUT 199652214" at bounding box center [346, 494] width 62 height 11
copy p "199652214"
